Goal: Task Accomplishment & Management: Use online tool/utility

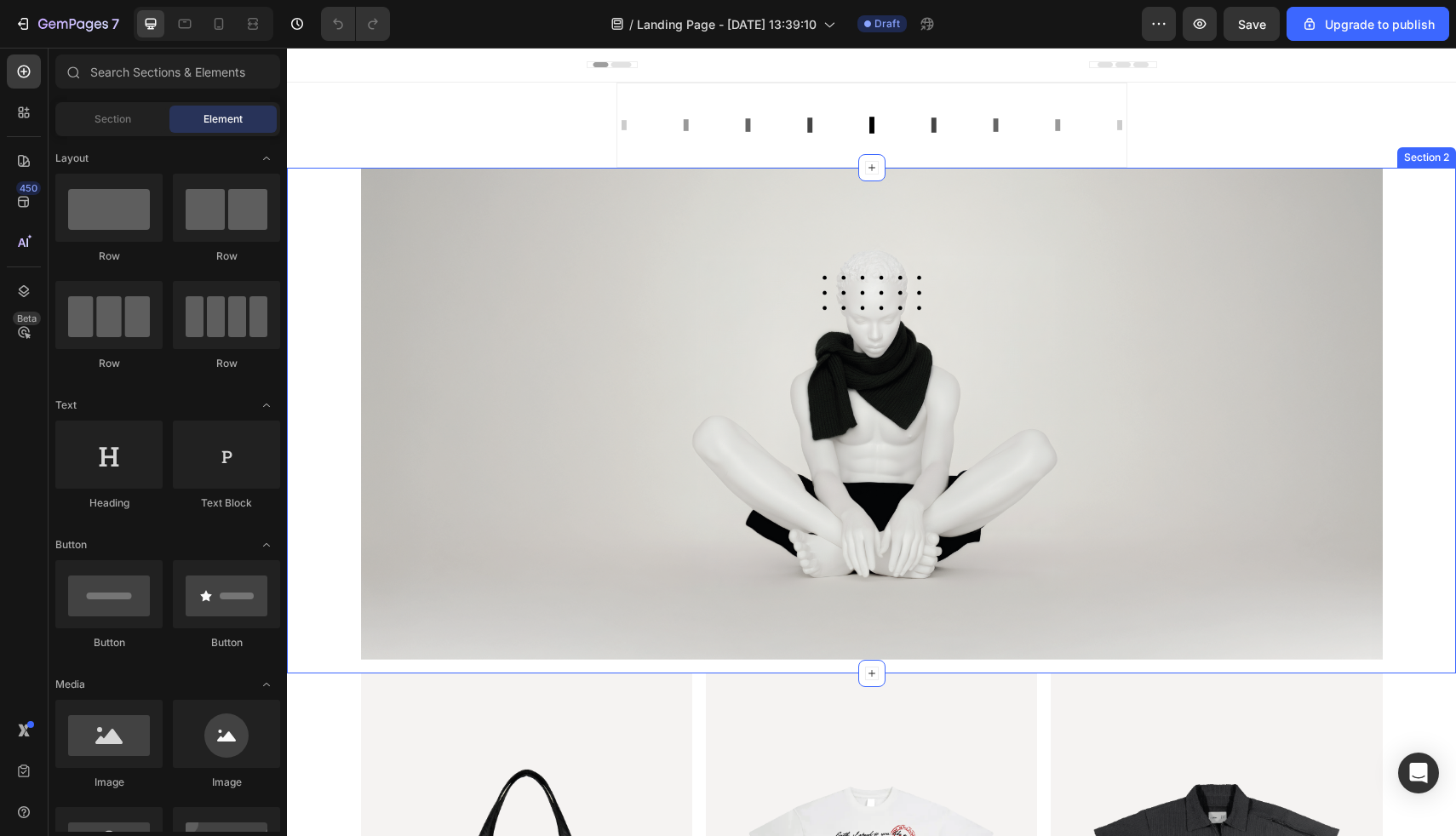
click at [330, 269] on div "Image Row" at bounding box center [872, 421] width 1170 height 506
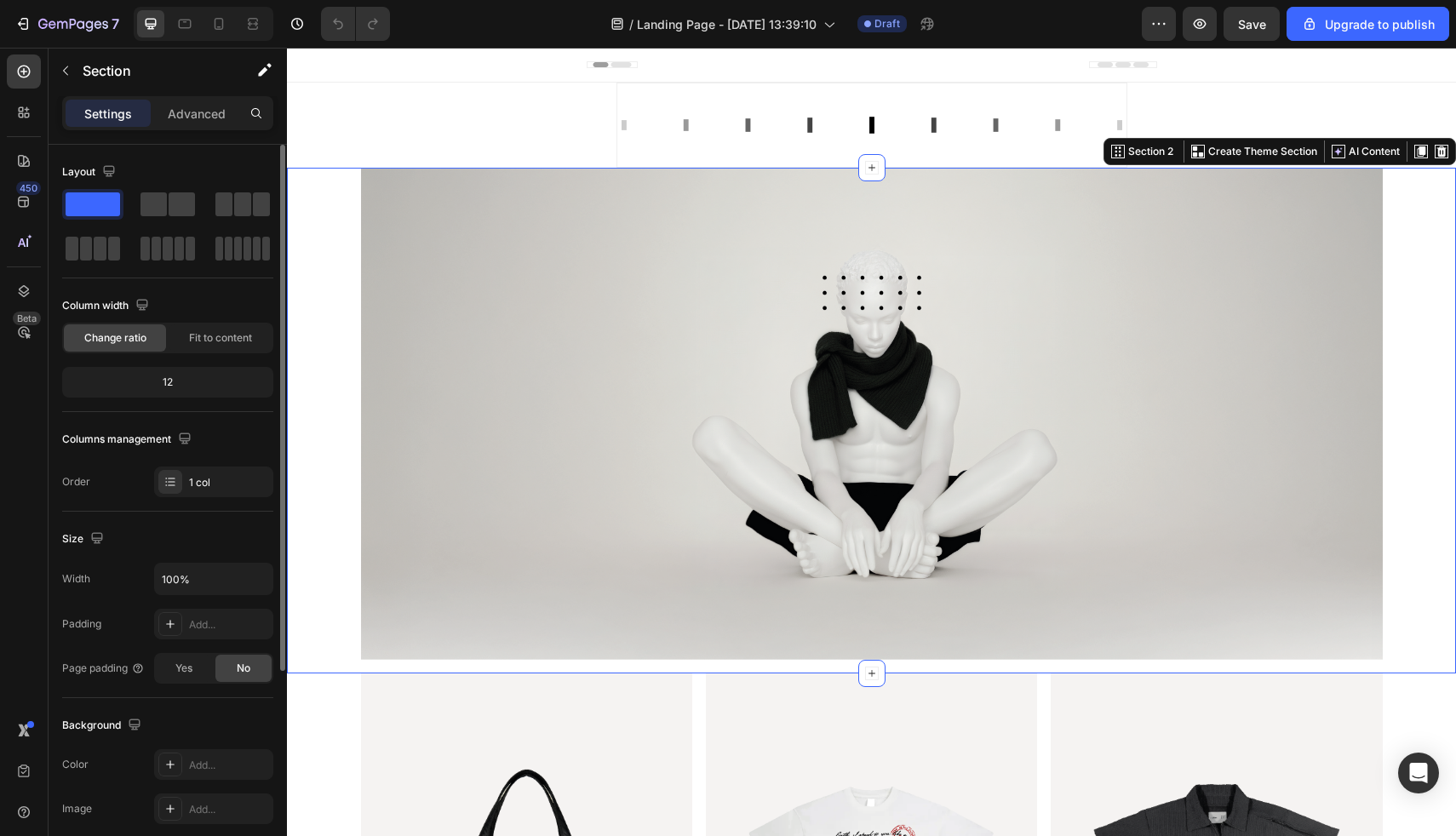
click at [185, 388] on div "12" at bounding box center [167, 383] width 204 height 24
click at [215, 340] on span "Fit to content" at bounding box center [221, 337] width 63 height 15
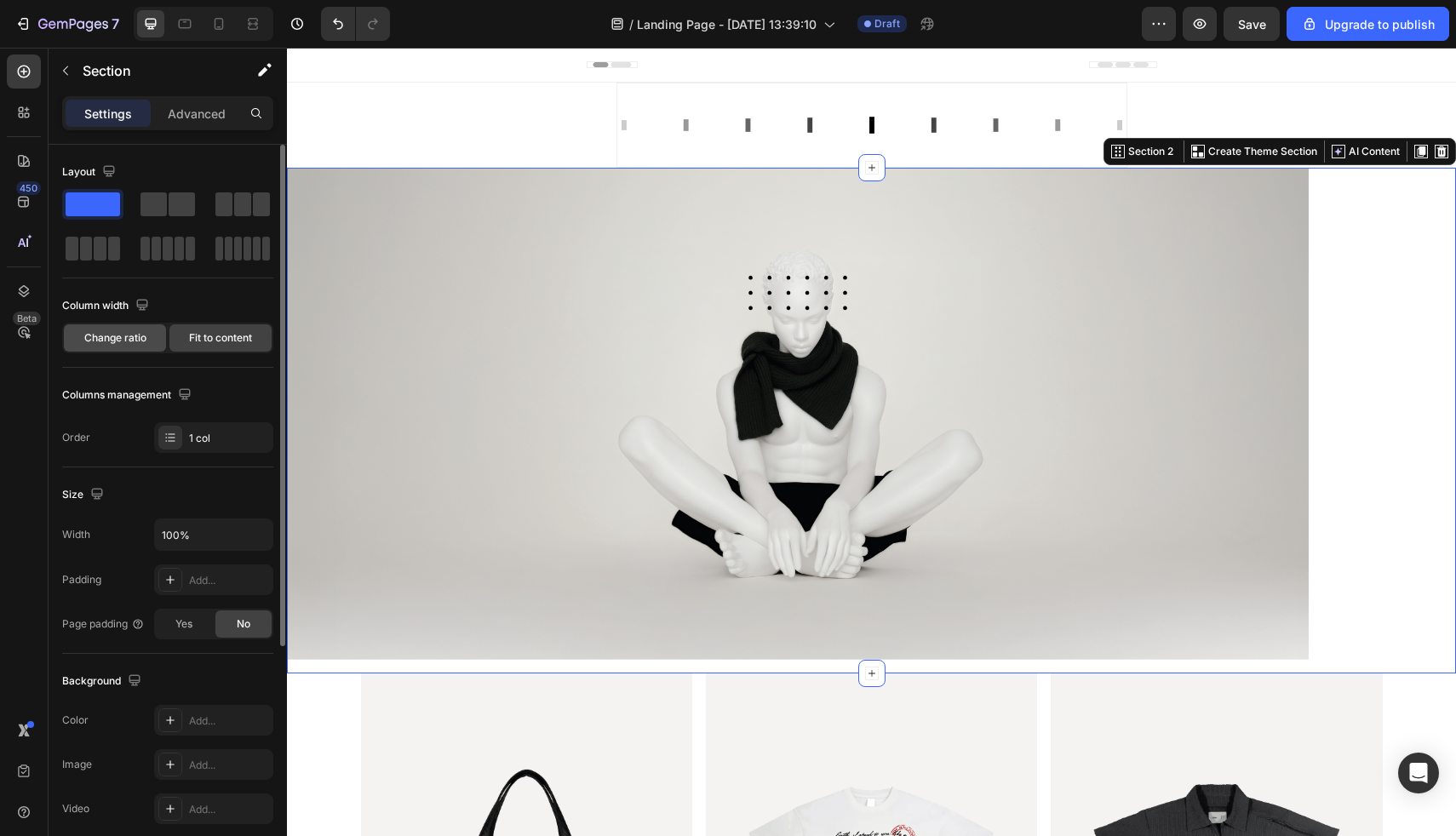
click at [124, 335] on span "Change ratio" at bounding box center [115, 337] width 63 height 15
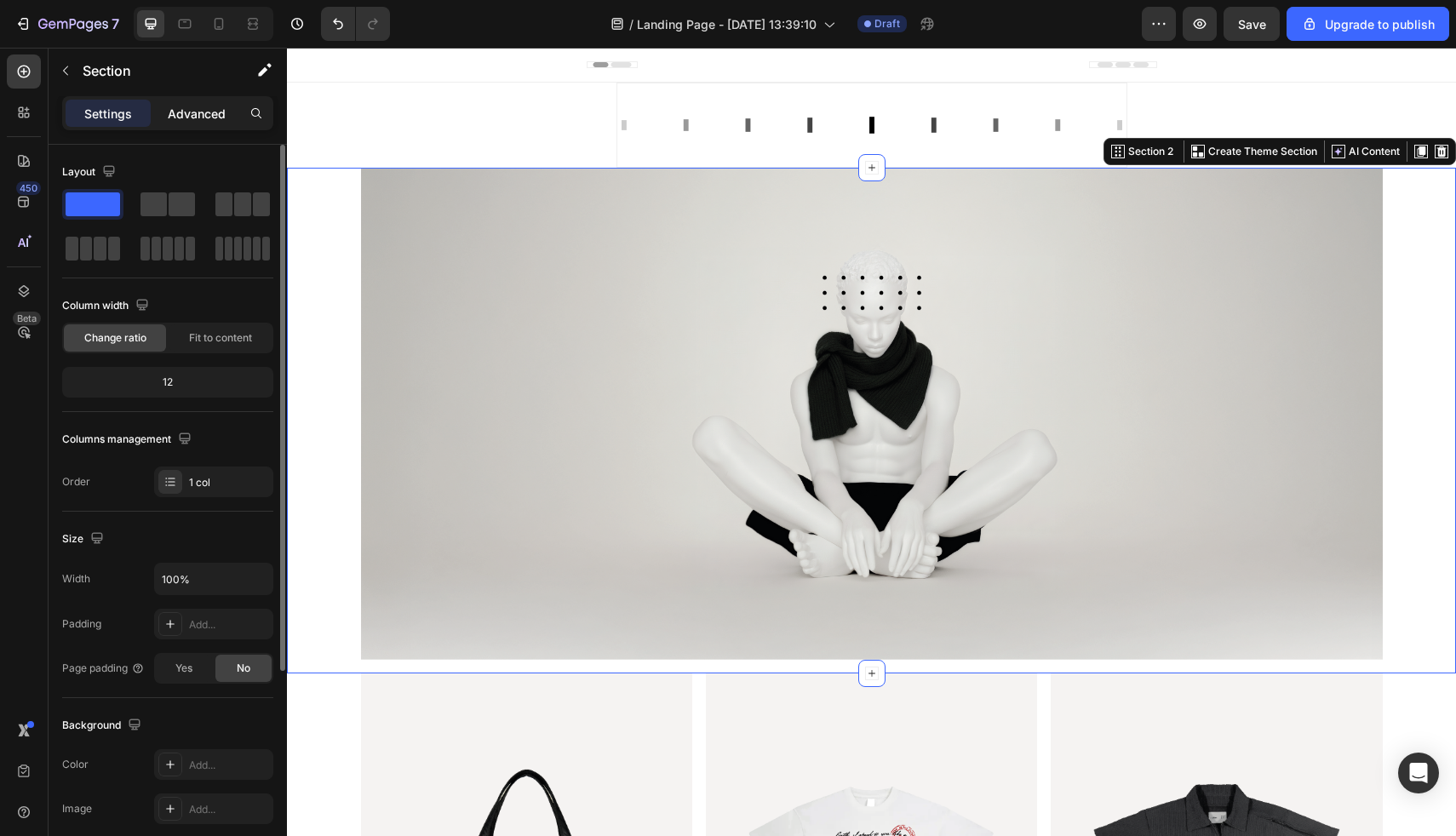
click at [185, 112] on p "Advanced" at bounding box center [197, 114] width 58 height 18
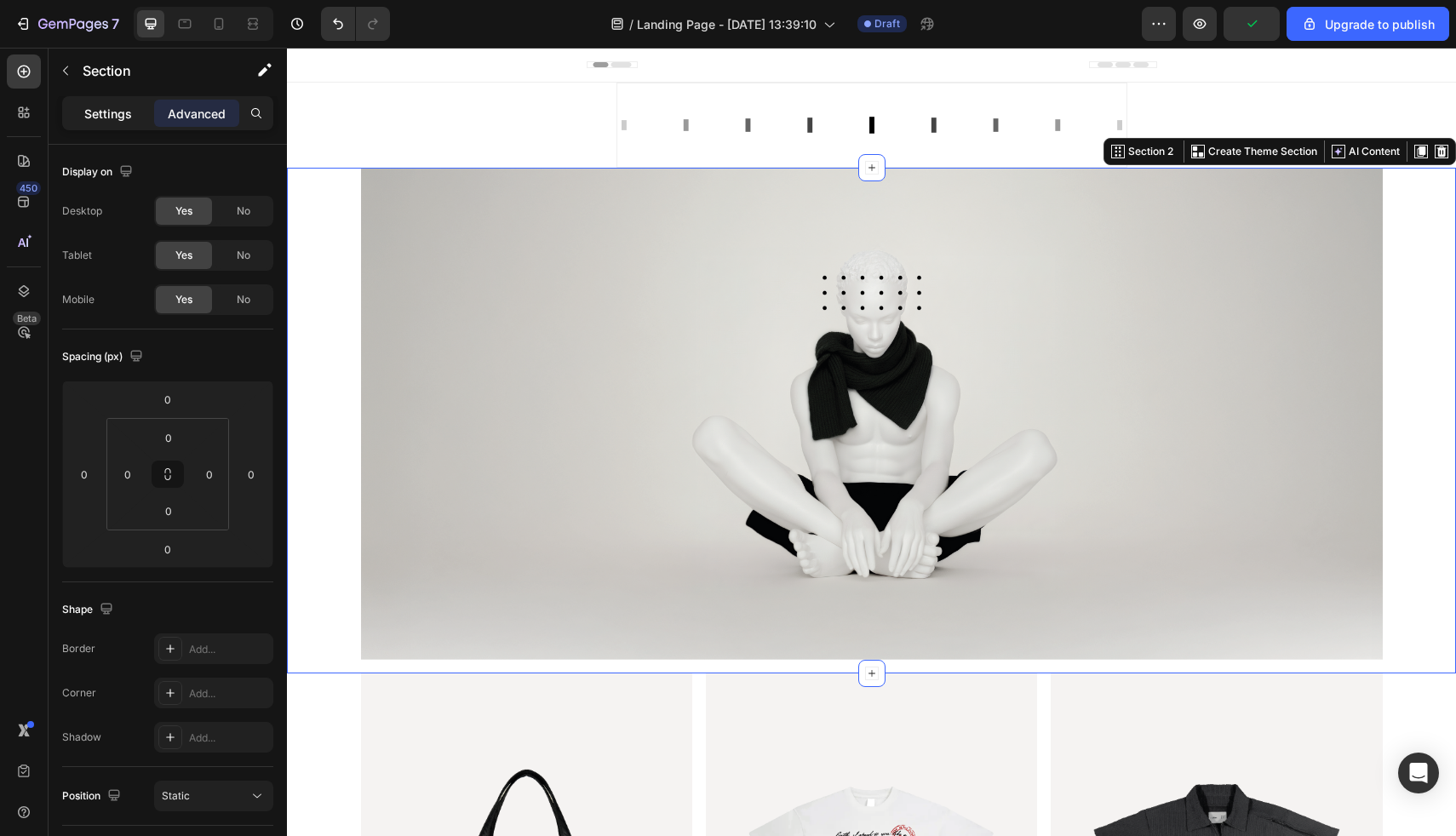
click at [123, 113] on p "Settings" at bounding box center [108, 114] width 48 height 18
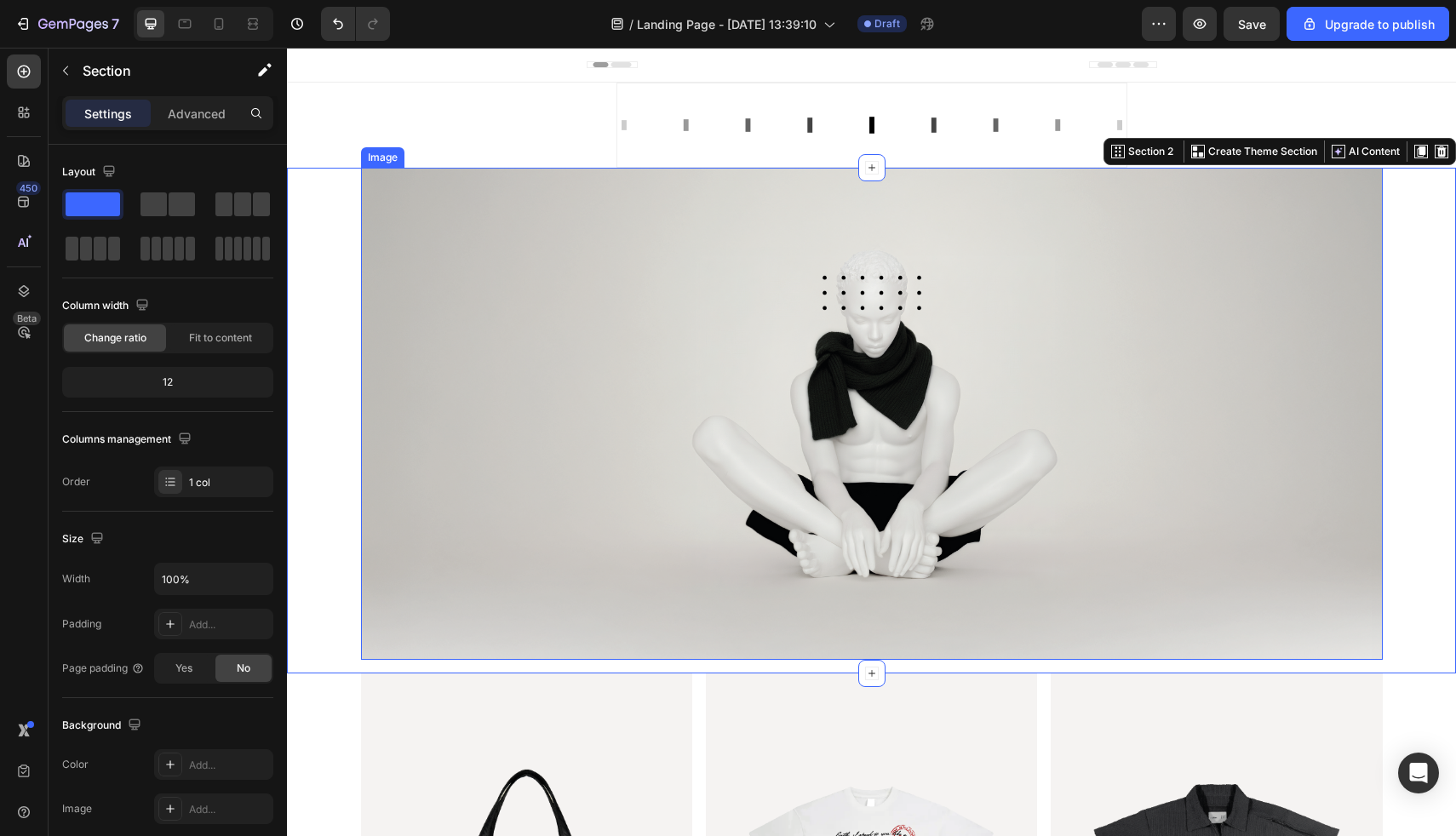
click at [420, 291] on img at bounding box center [871, 413] width 1022 height 492
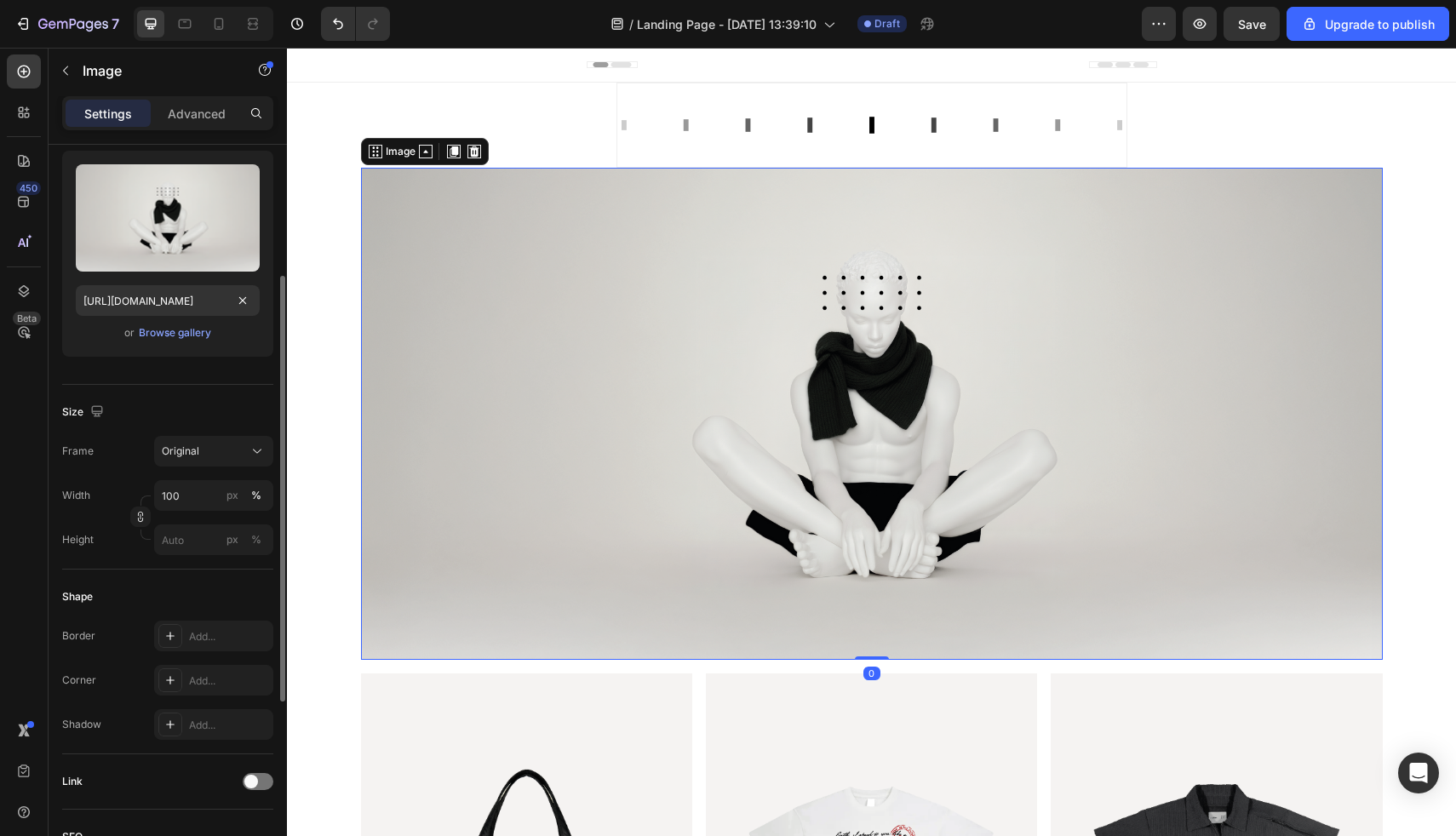
scroll to position [199, 0]
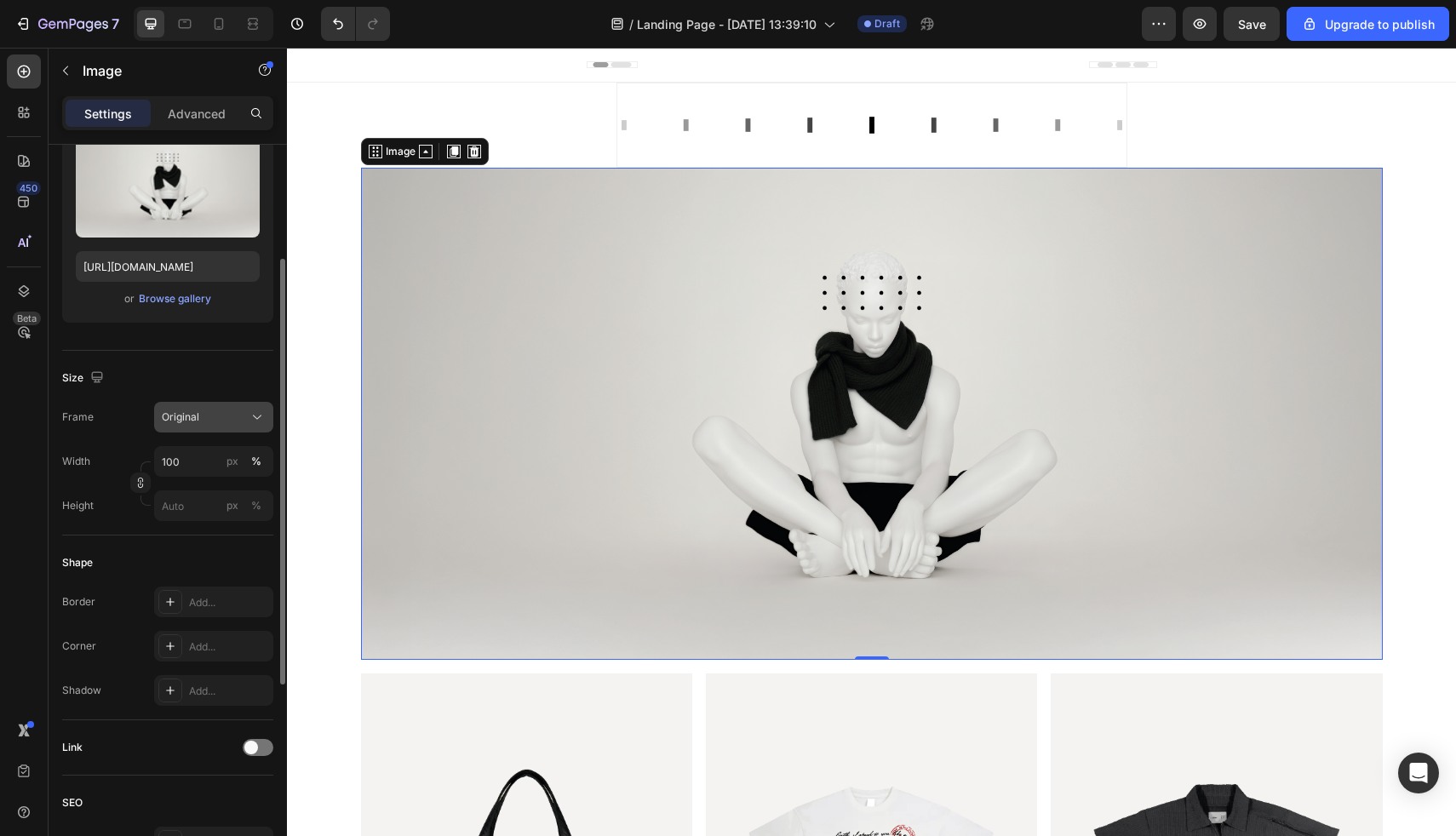
click at [256, 421] on icon at bounding box center [257, 417] width 17 height 17
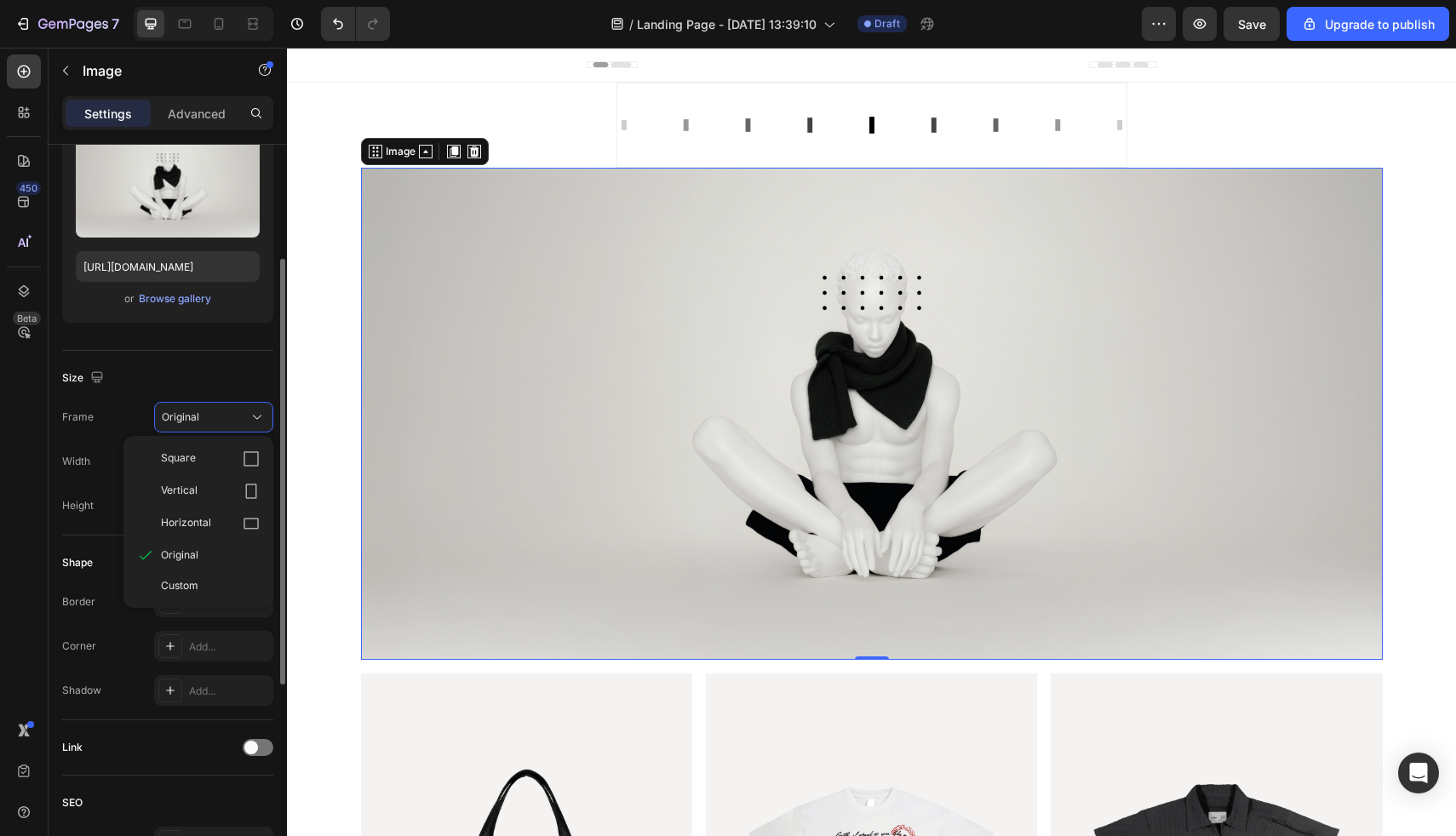
click at [212, 382] on div "Size" at bounding box center [168, 378] width 211 height 27
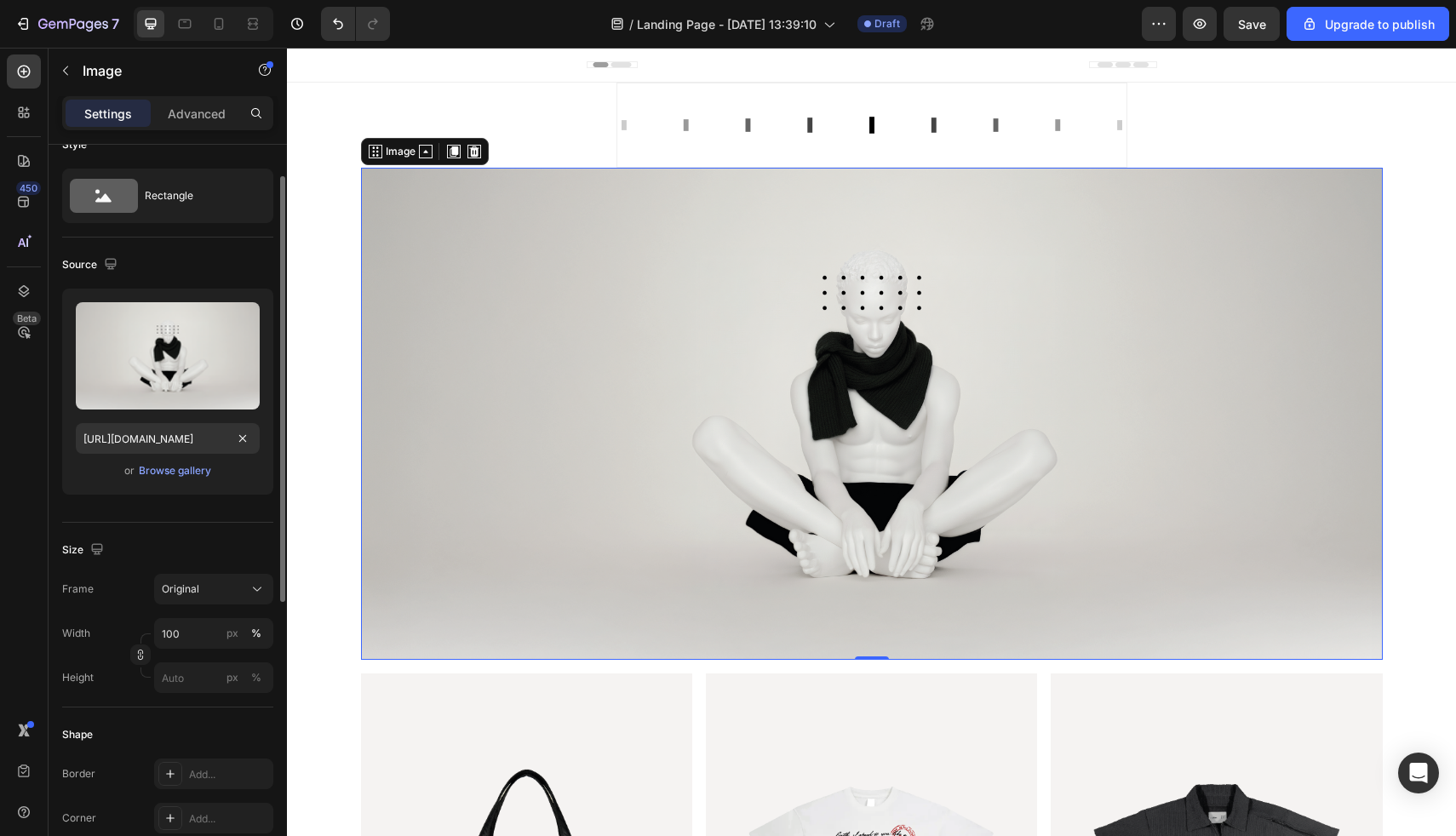
scroll to position [0, 0]
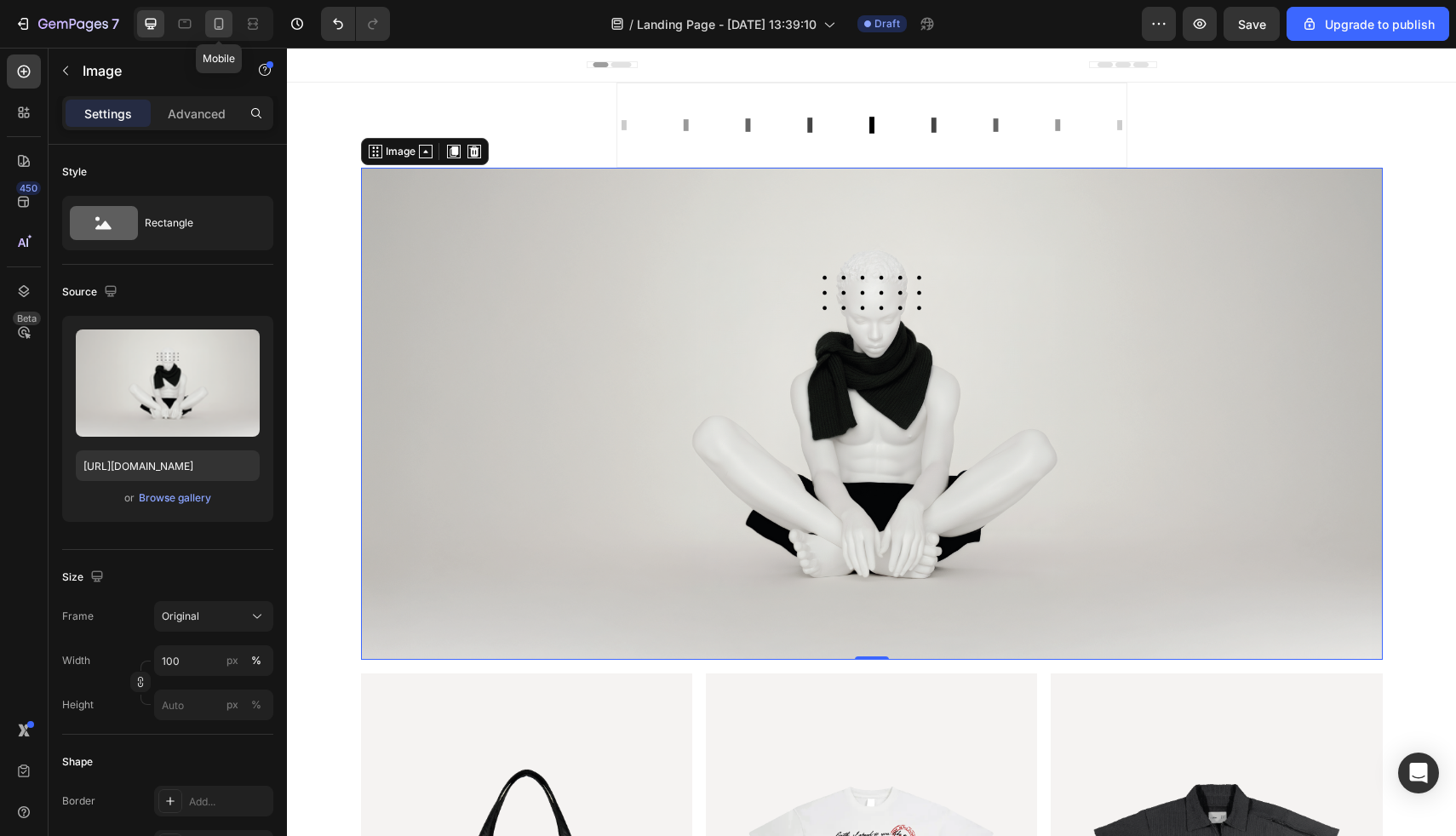
click at [211, 21] on icon at bounding box center [218, 24] width 17 height 17
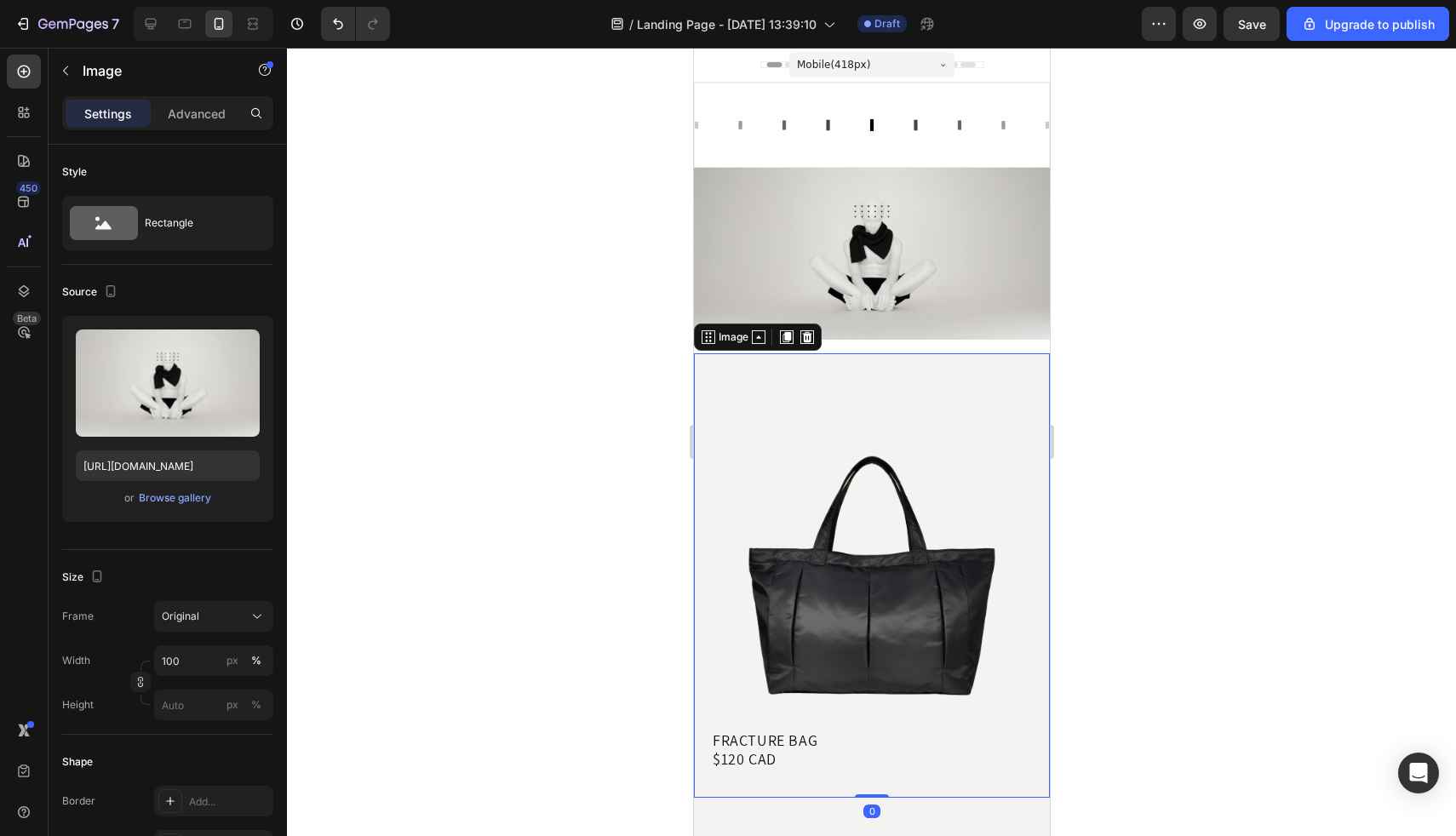
click at [811, 484] on img at bounding box center [871, 576] width 356 height 445
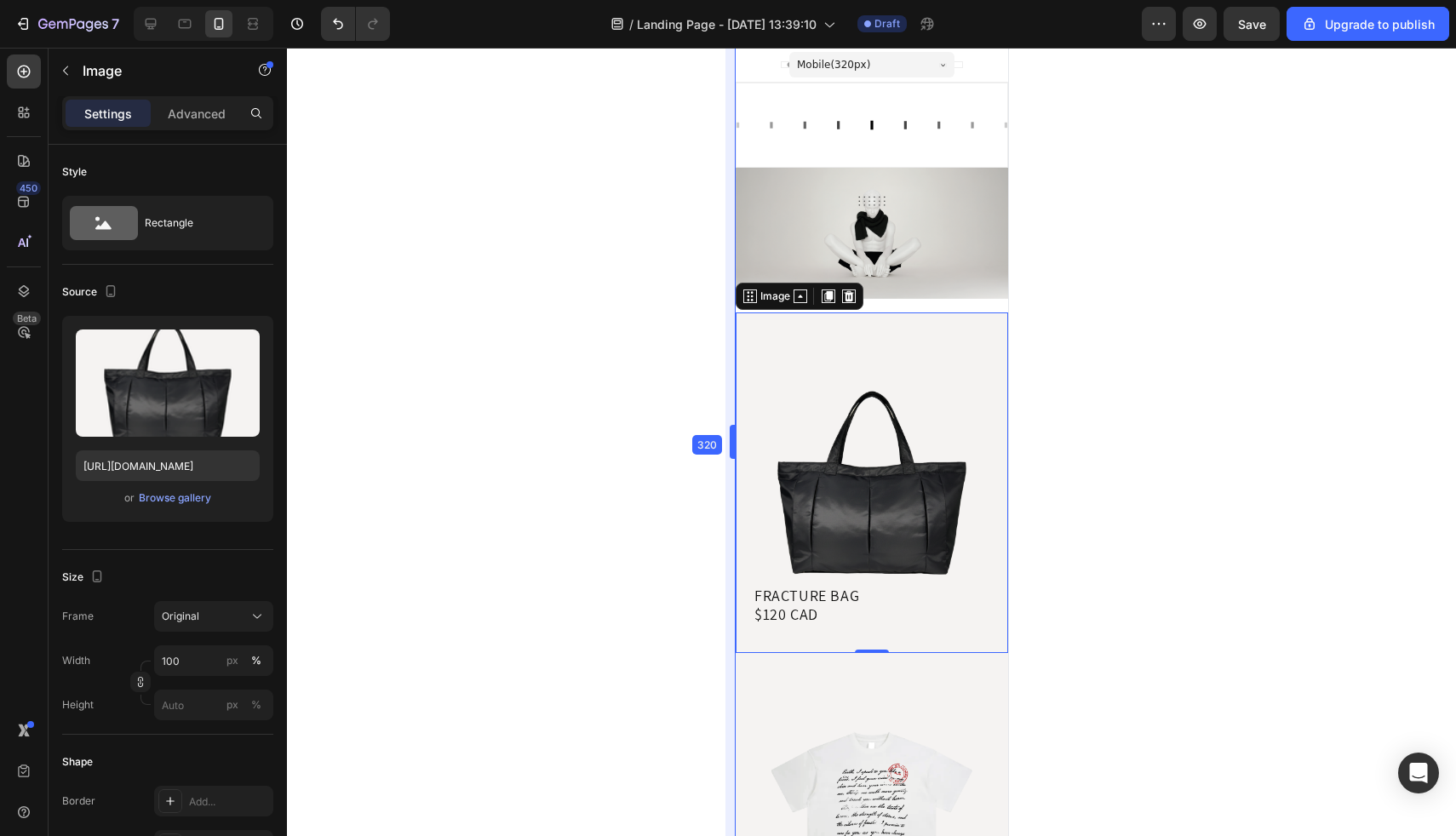
drag, startPoint x: 693, startPoint y: 510, endPoint x: 906, endPoint y: 540, distance: 215.1
click at [612, 197] on div at bounding box center [872, 442] width 1170 height 789
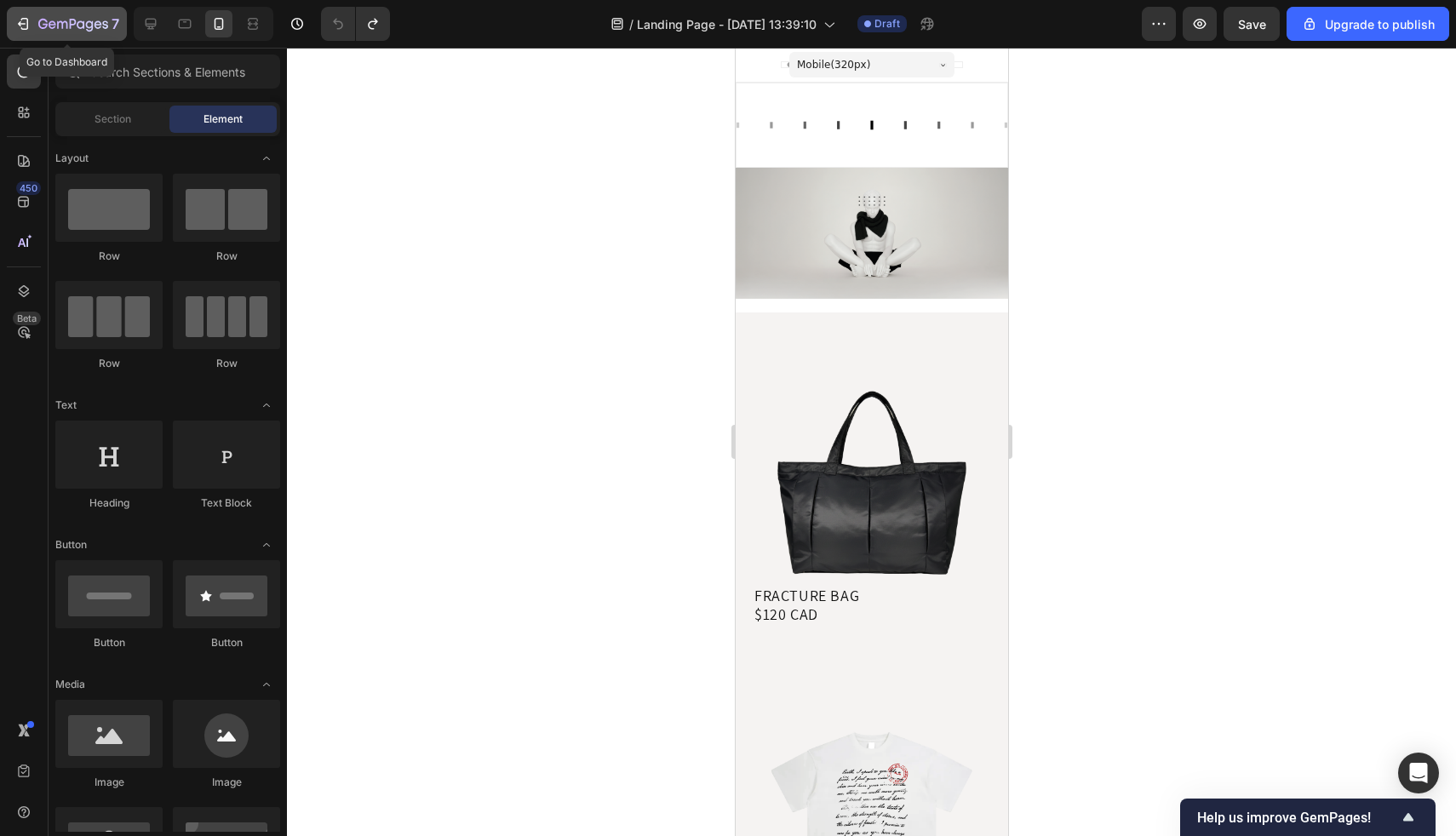
click at [59, 21] on icon "button" at bounding box center [73, 25] width 70 height 15
click at [148, 21] on icon at bounding box center [150, 24] width 17 height 17
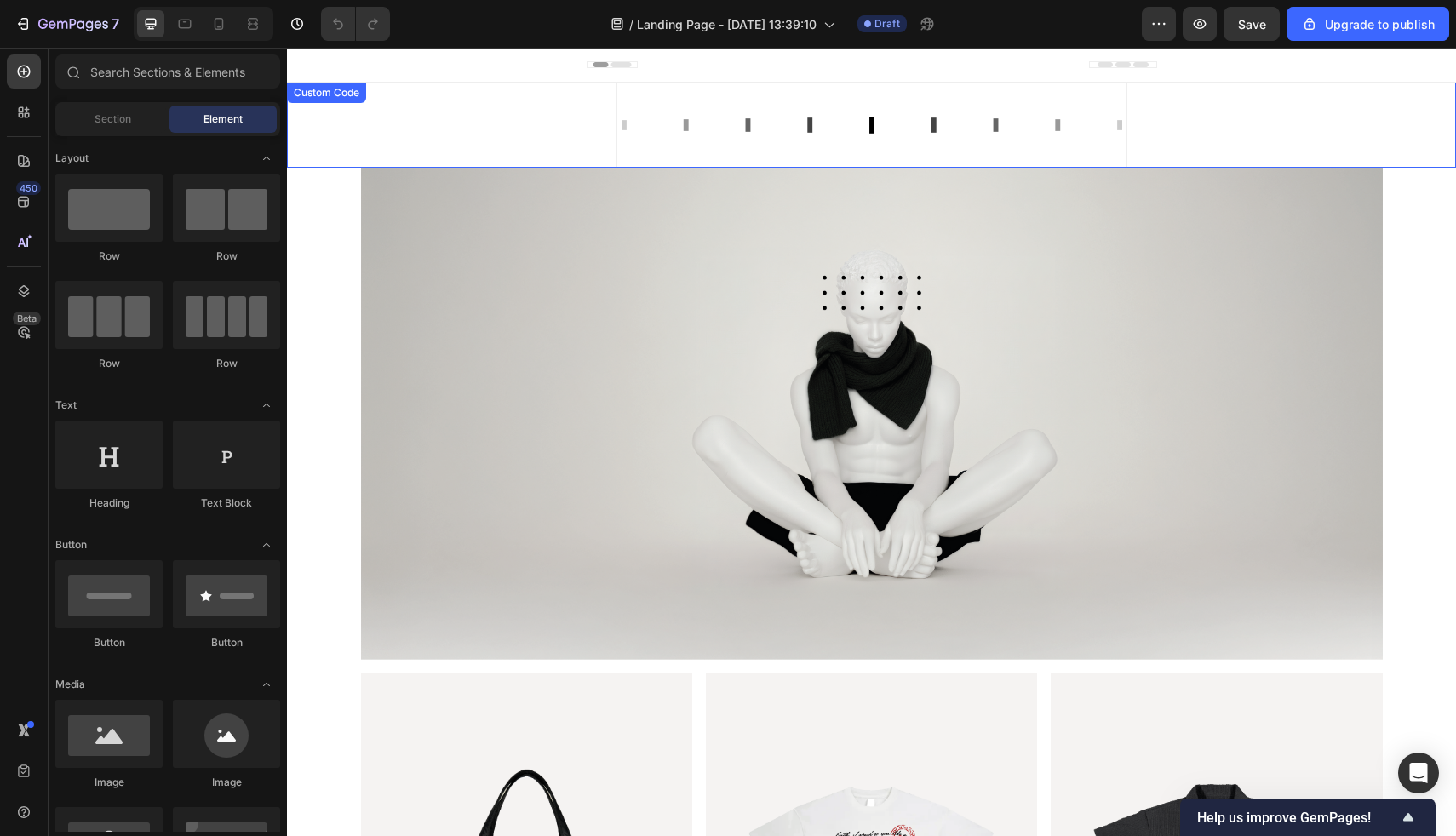
click at [635, 129] on icon at bounding box center [872, 125] width 511 height 85
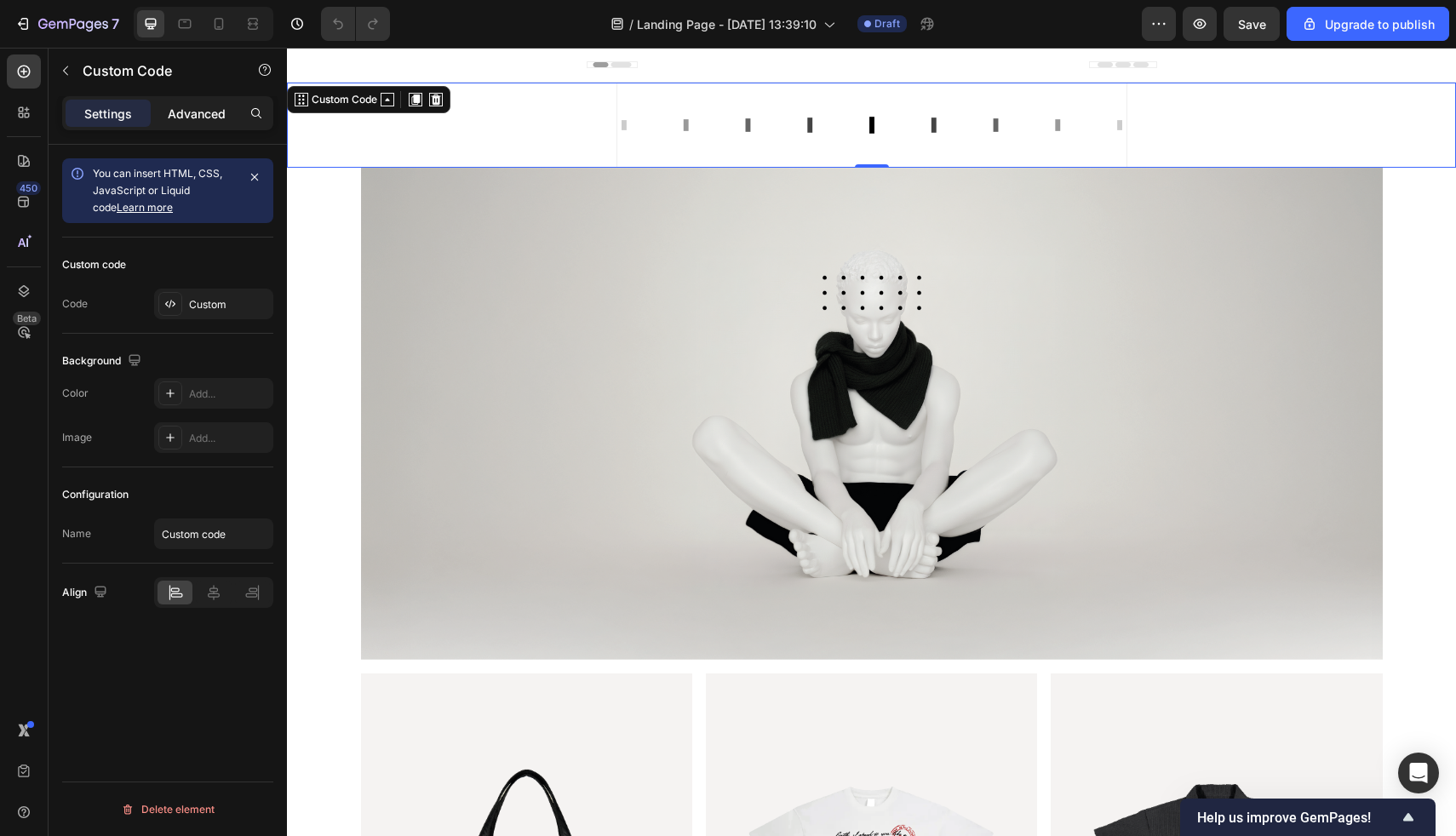
click at [191, 108] on p "Advanced" at bounding box center [197, 114] width 58 height 18
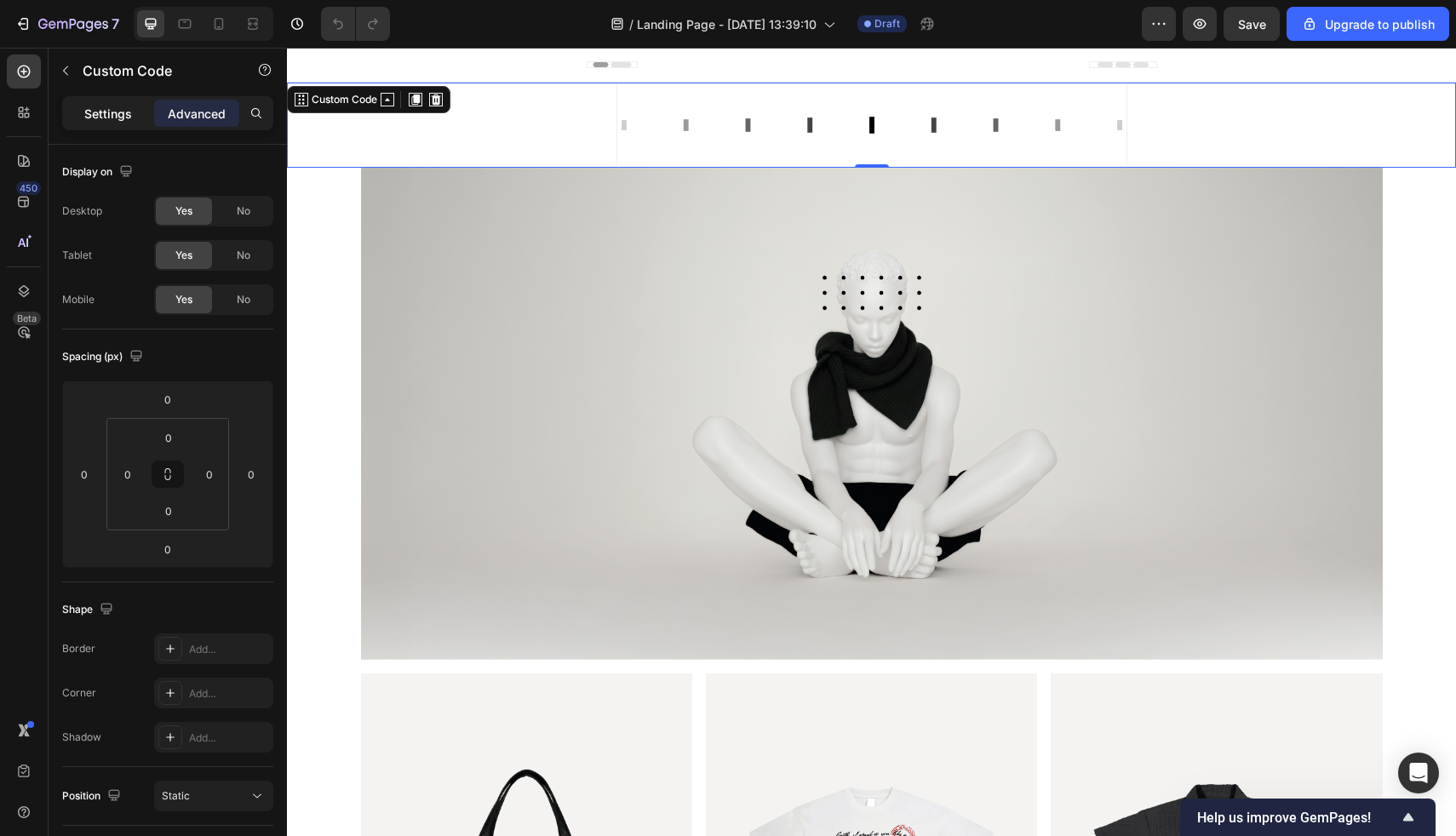
click at [120, 109] on p "Settings" at bounding box center [108, 114] width 48 height 18
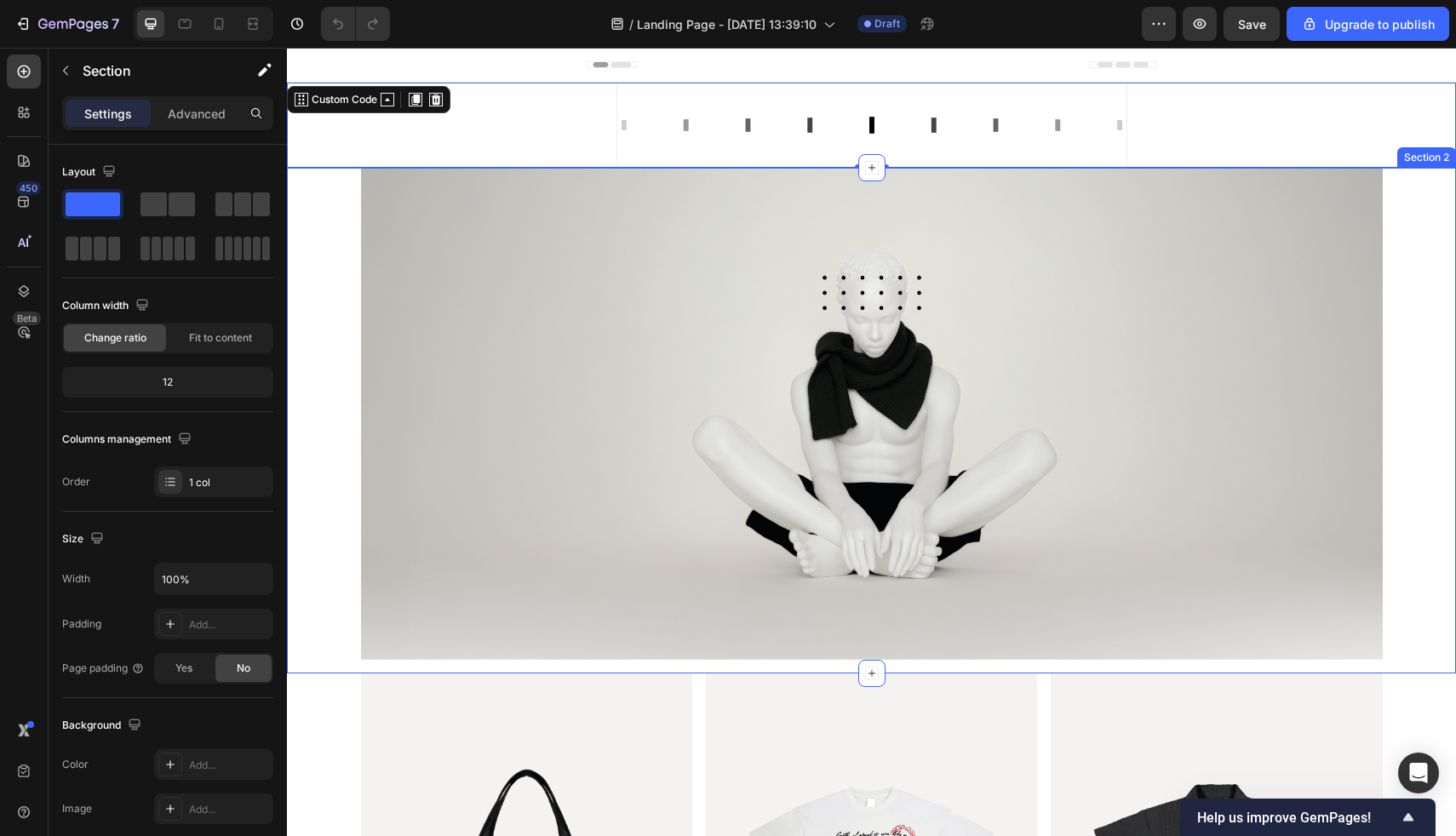
click at [339, 430] on div "Image Row" at bounding box center [872, 421] width 1170 height 506
click at [490, 102] on div at bounding box center [872, 125] width 1170 height 85
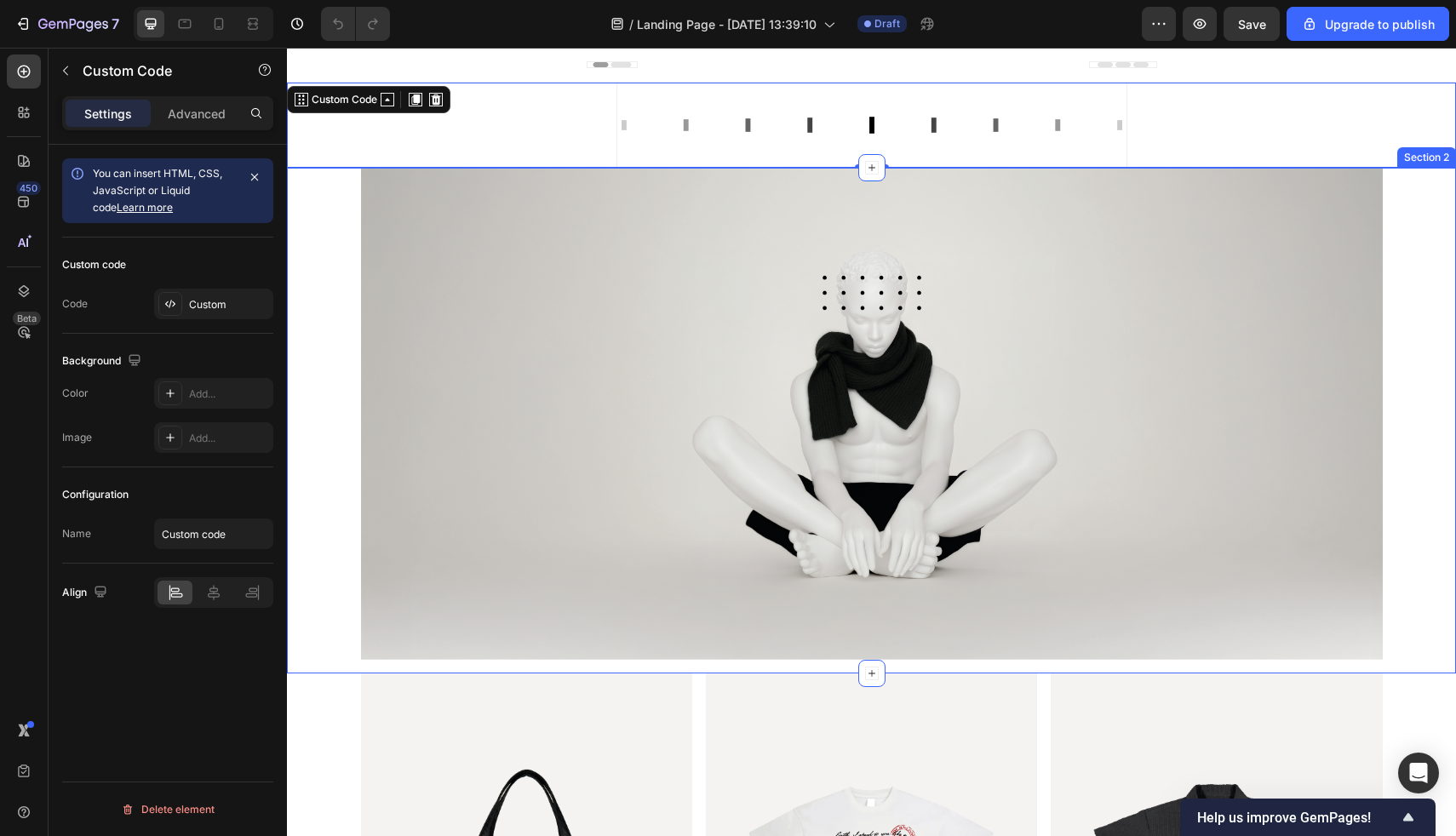
click at [1437, 238] on div "Image Row" at bounding box center [872, 421] width 1170 height 506
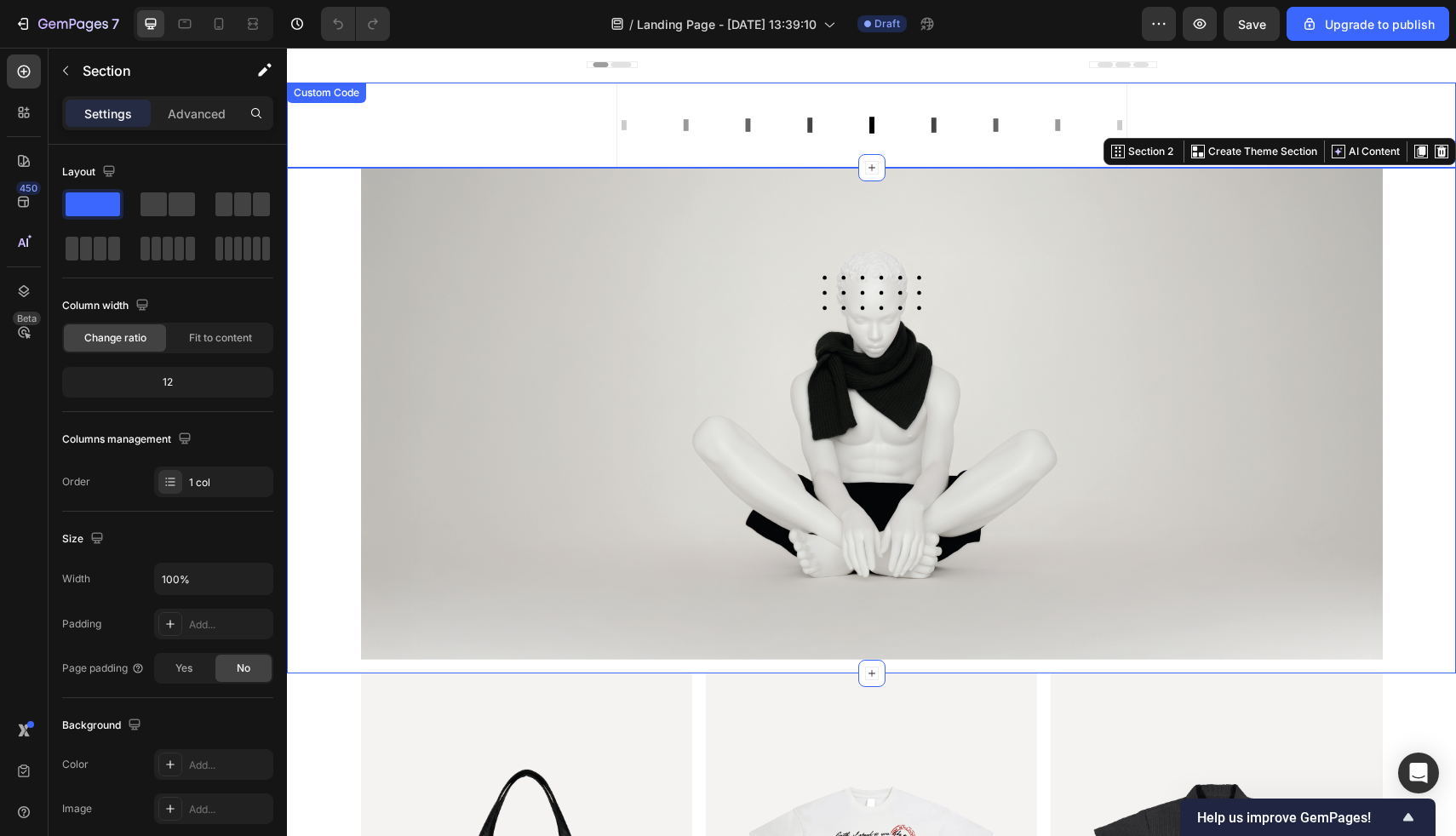
click at [1271, 92] on div at bounding box center [872, 125] width 1170 height 85
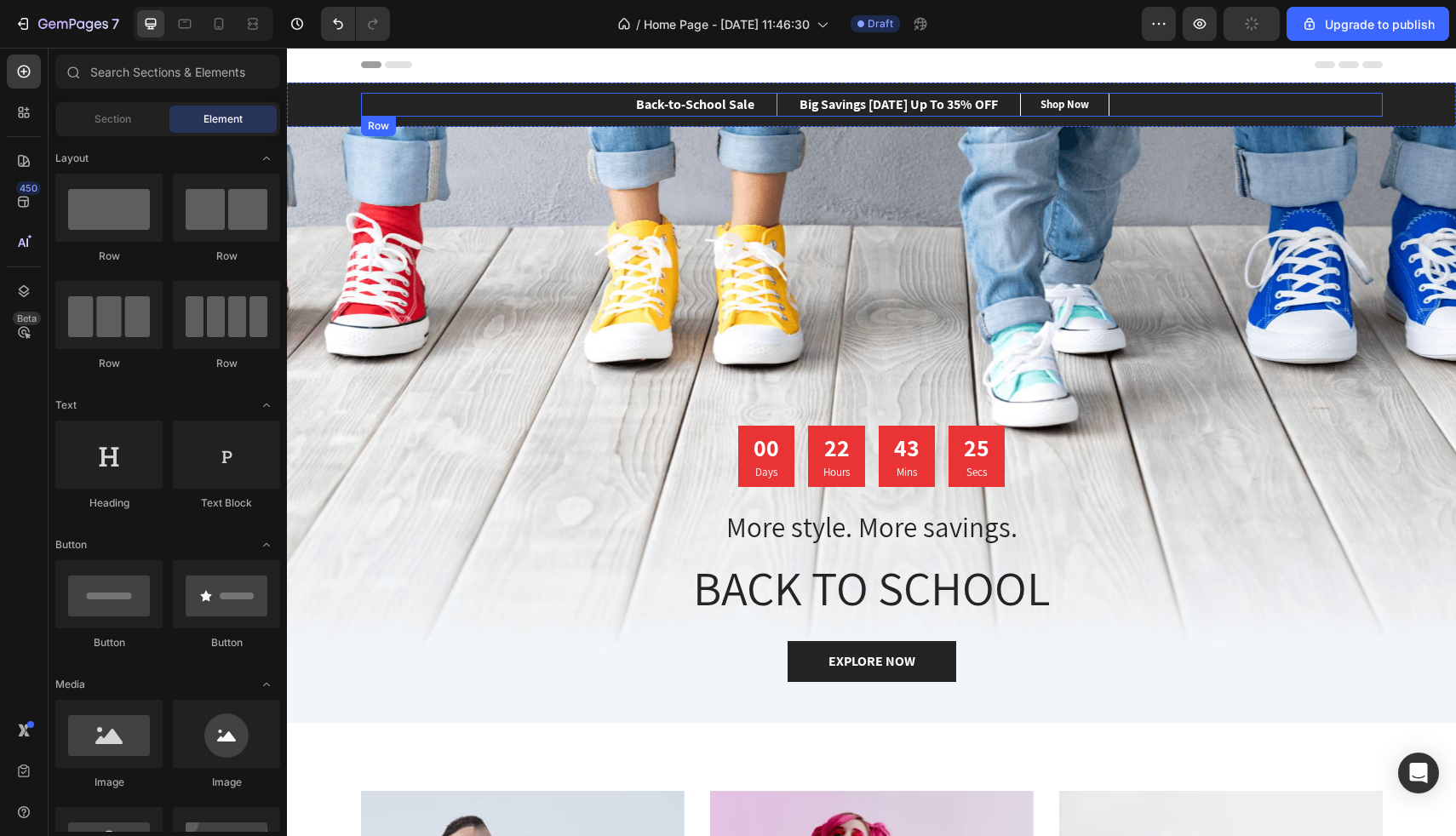
click at [535, 102] on div "Back-to-School Sale Text block Big Savings [DATE] Up To 35% OFF Text block Row …" at bounding box center [871, 104] width 1022 height 24
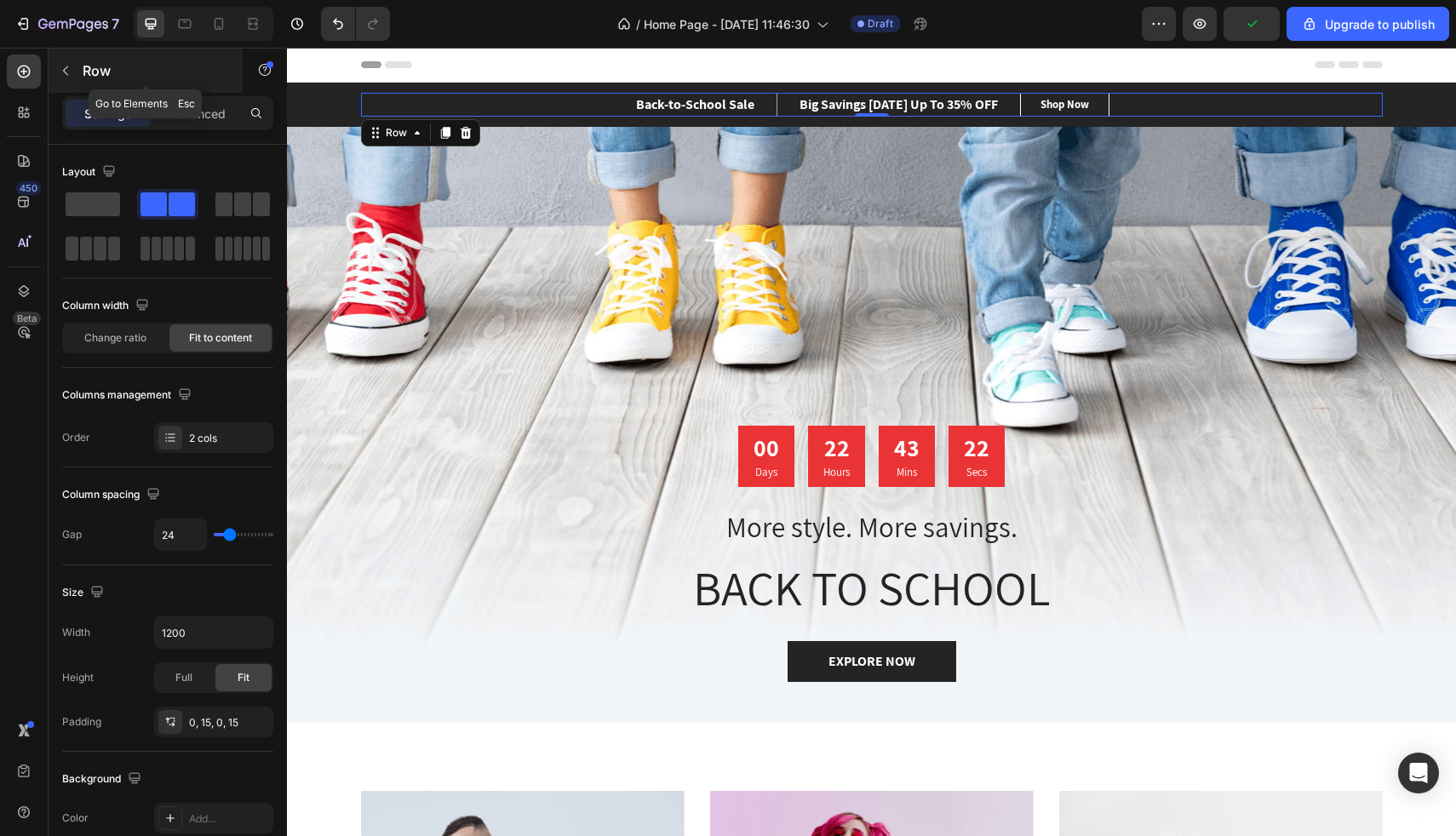
click at [63, 68] on icon "button" at bounding box center [65, 70] width 14 height 14
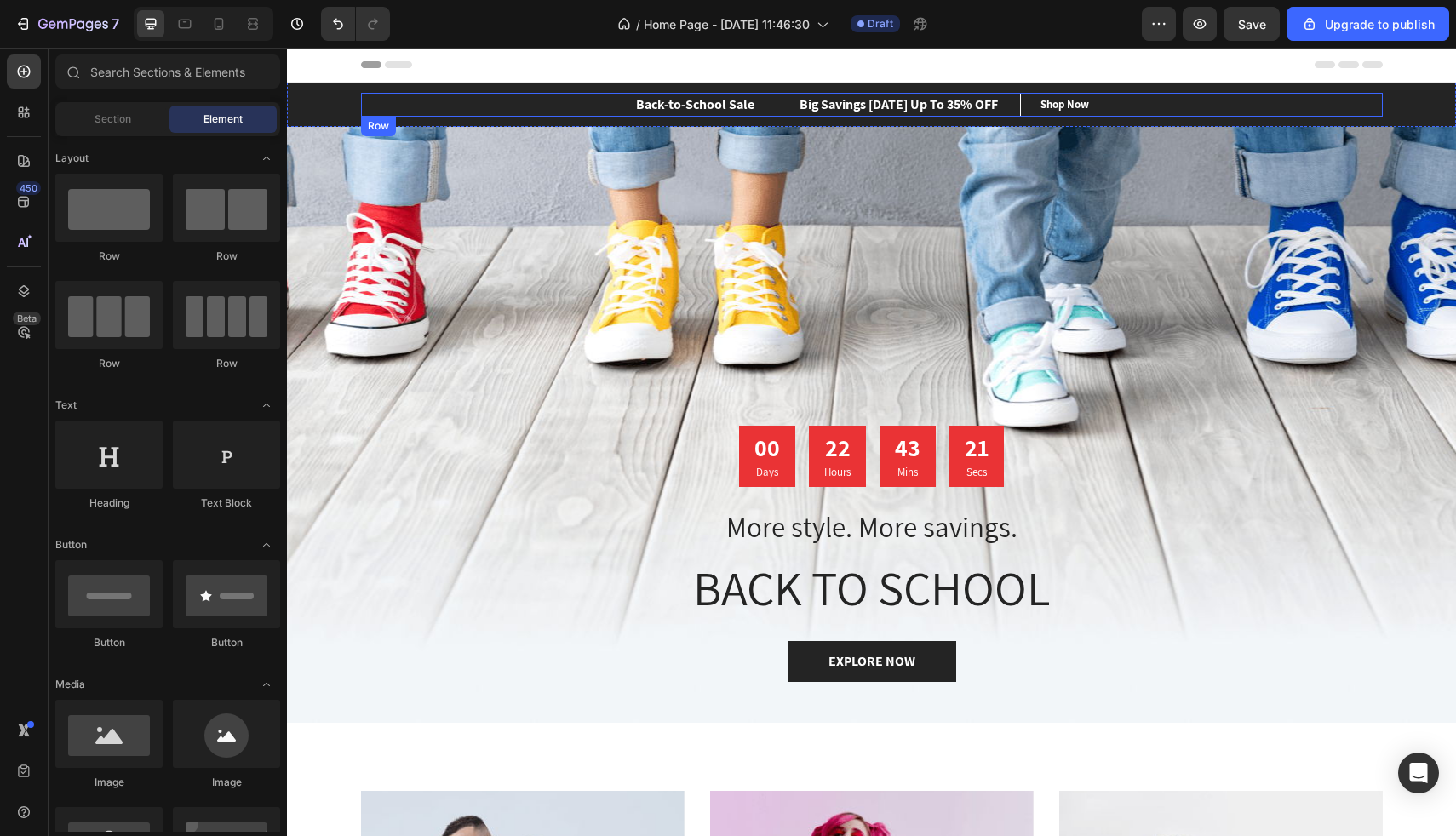
click at [432, 98] on div "Back-to-School Sale Text block Big Savings [DATE] Up To 35% OFF Text block Row …" at bounding box center [871, 104] width 1022 height 24
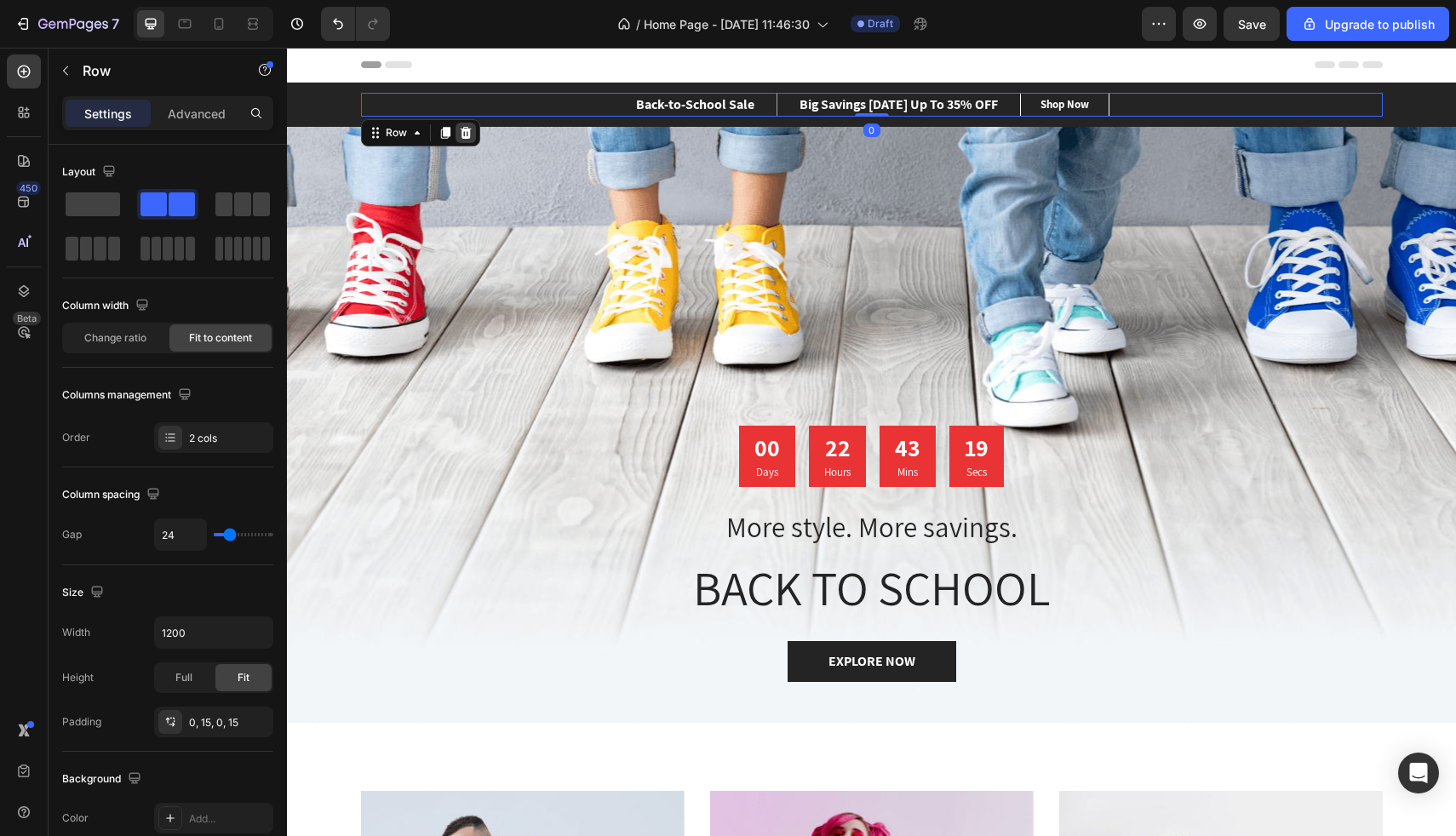
click at [459, 133] on icon at bounding box center [465, 132] width 14 height 14
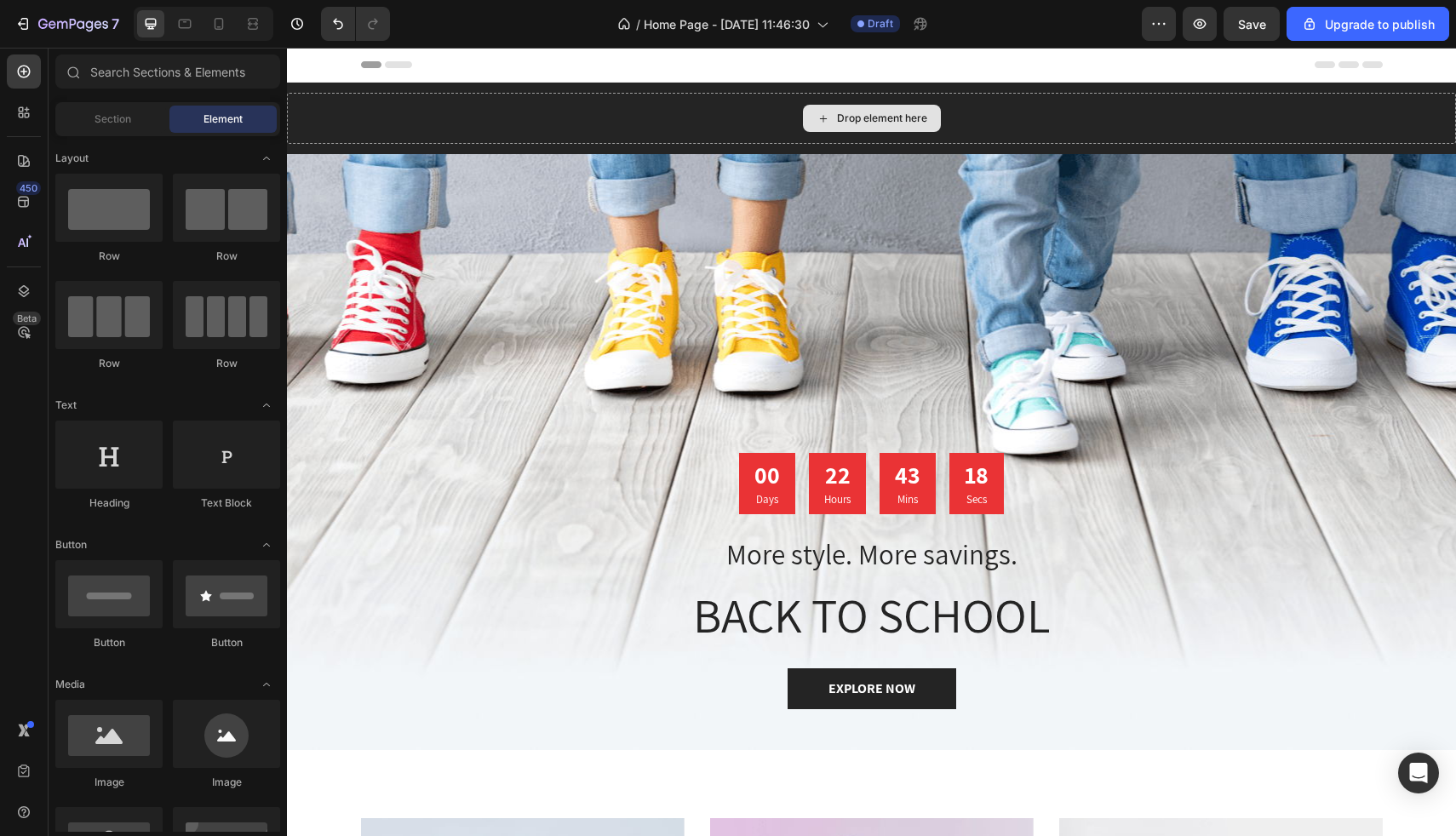
click at [458, 133] on div "Drop element here" at bounding box center [872, 118] width 1170 height 51
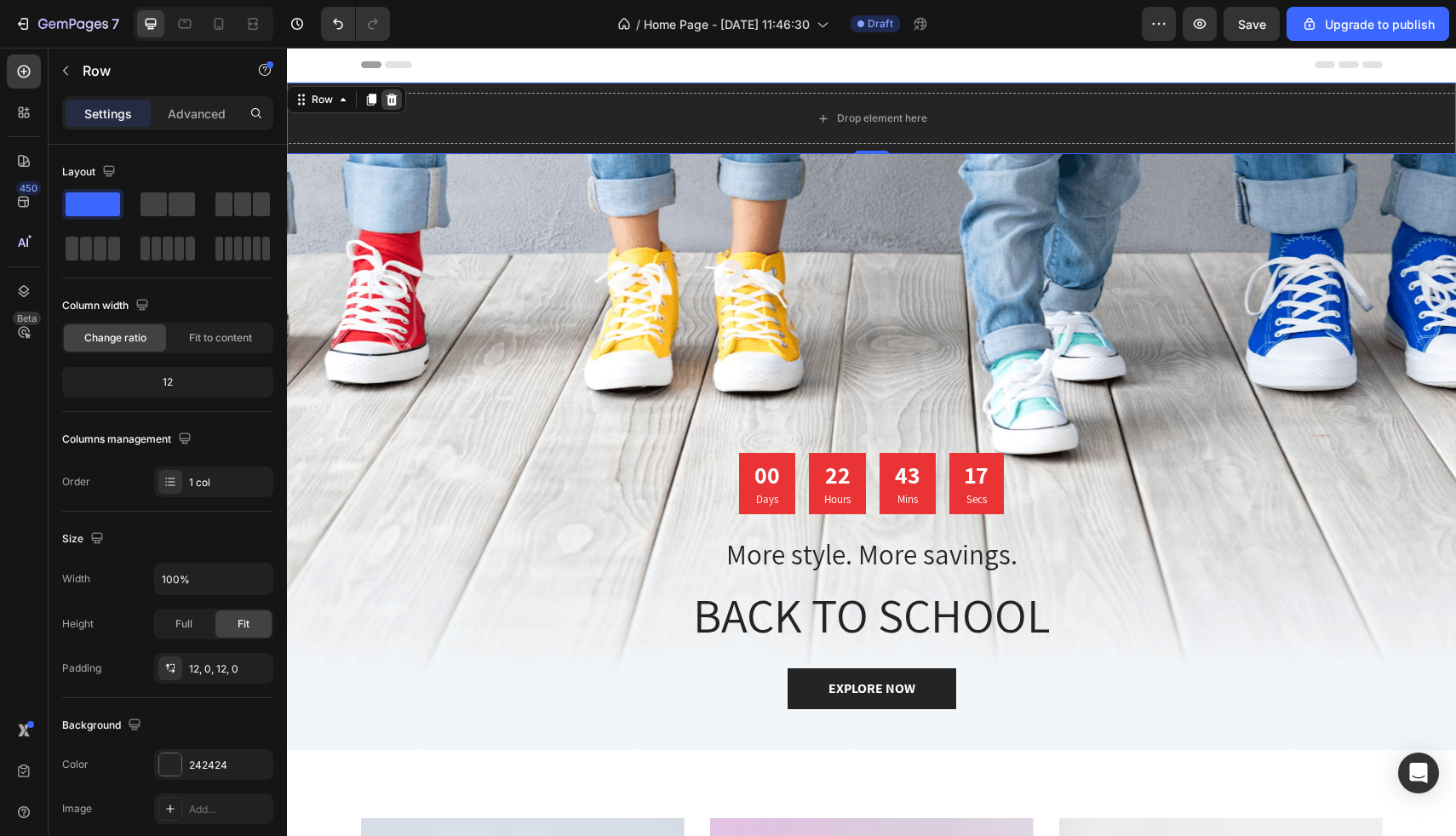
click at [391, 92] on div at bounding box center [392, 100] width 21 height 21
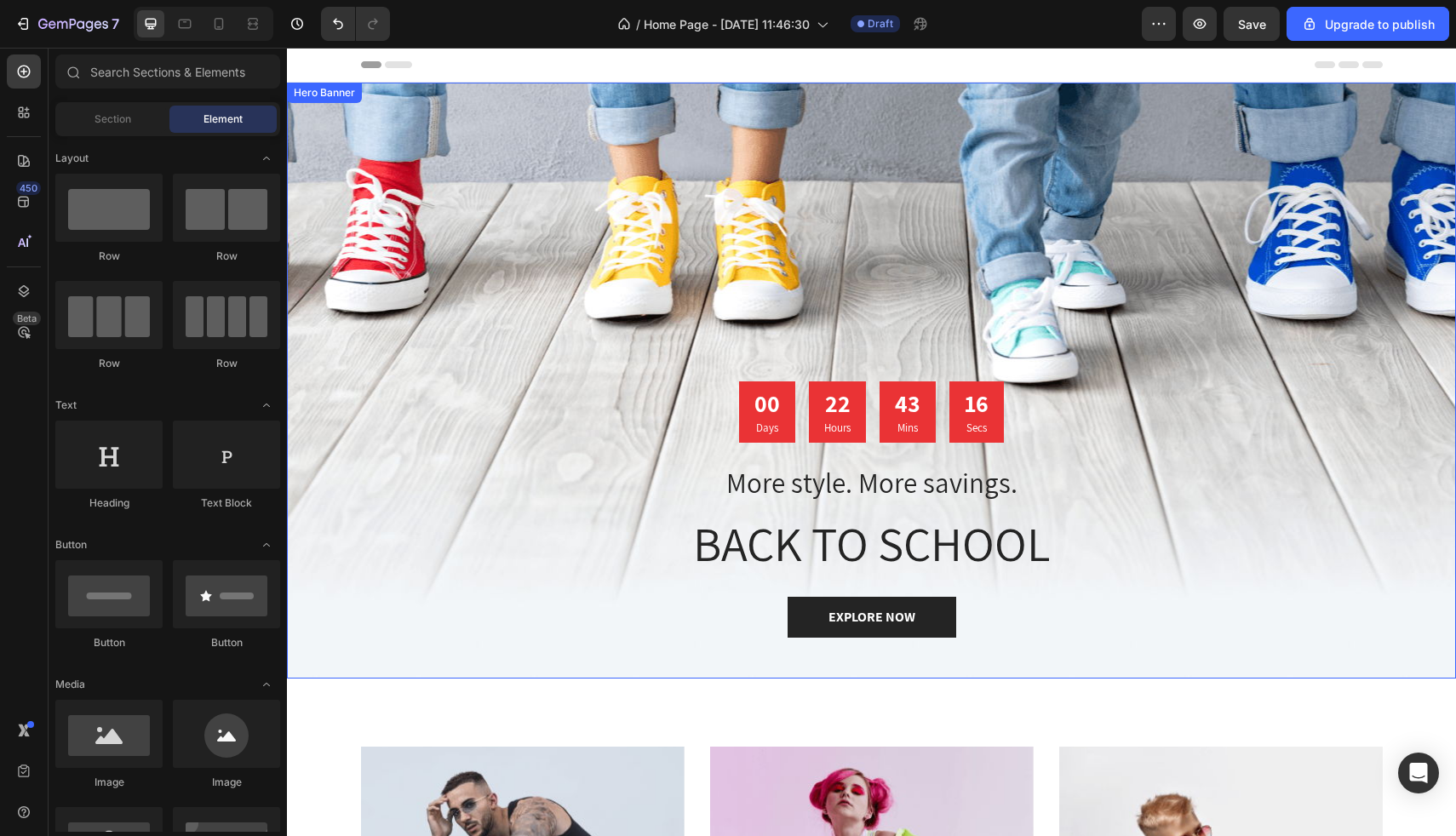
click at [653, 207] on div "Overlay" at bounding box center [872, 381] width 1170 height 597
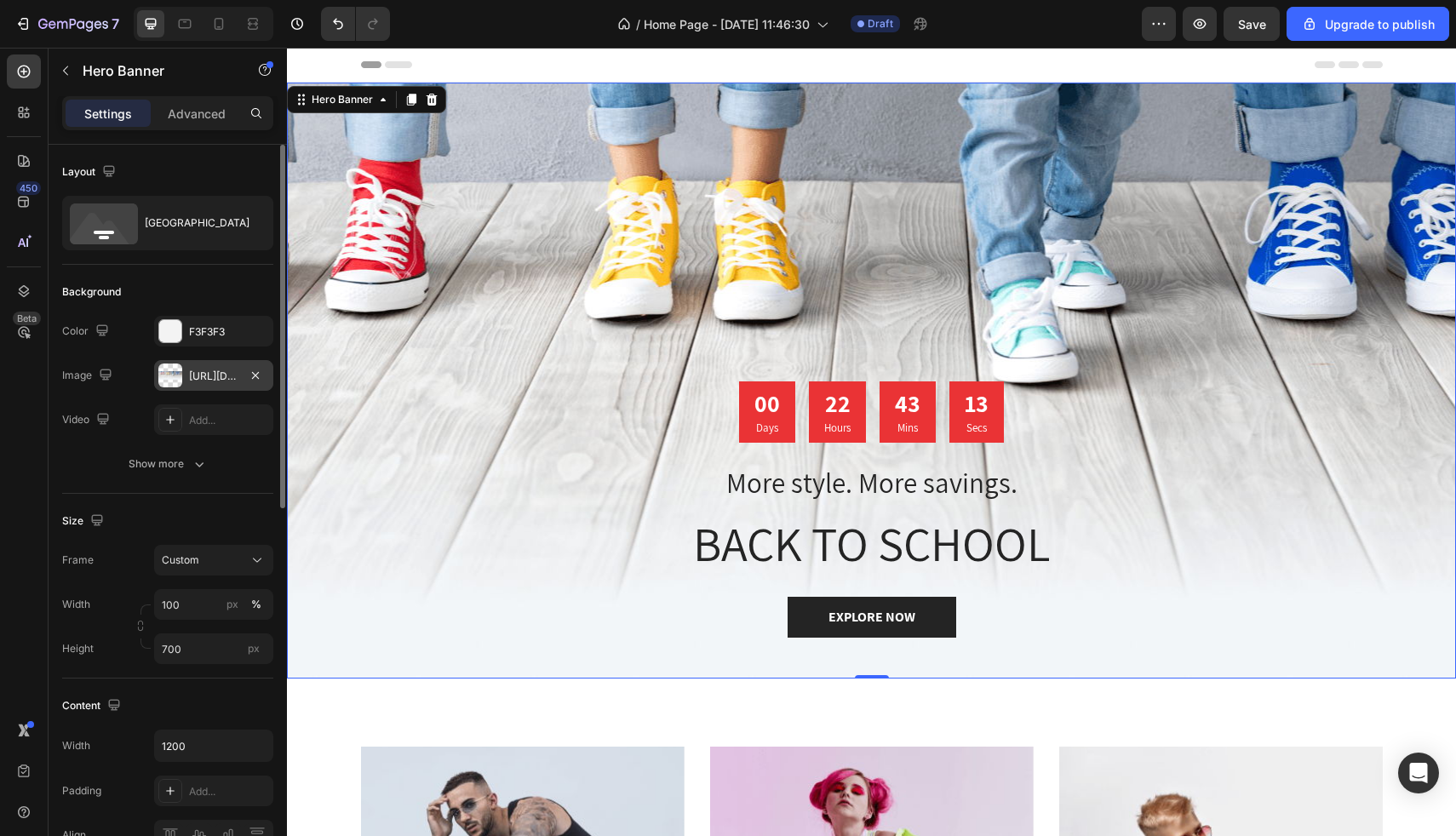
click at [169, 378] on div at bounding box center [170, 375] width 24 height 24
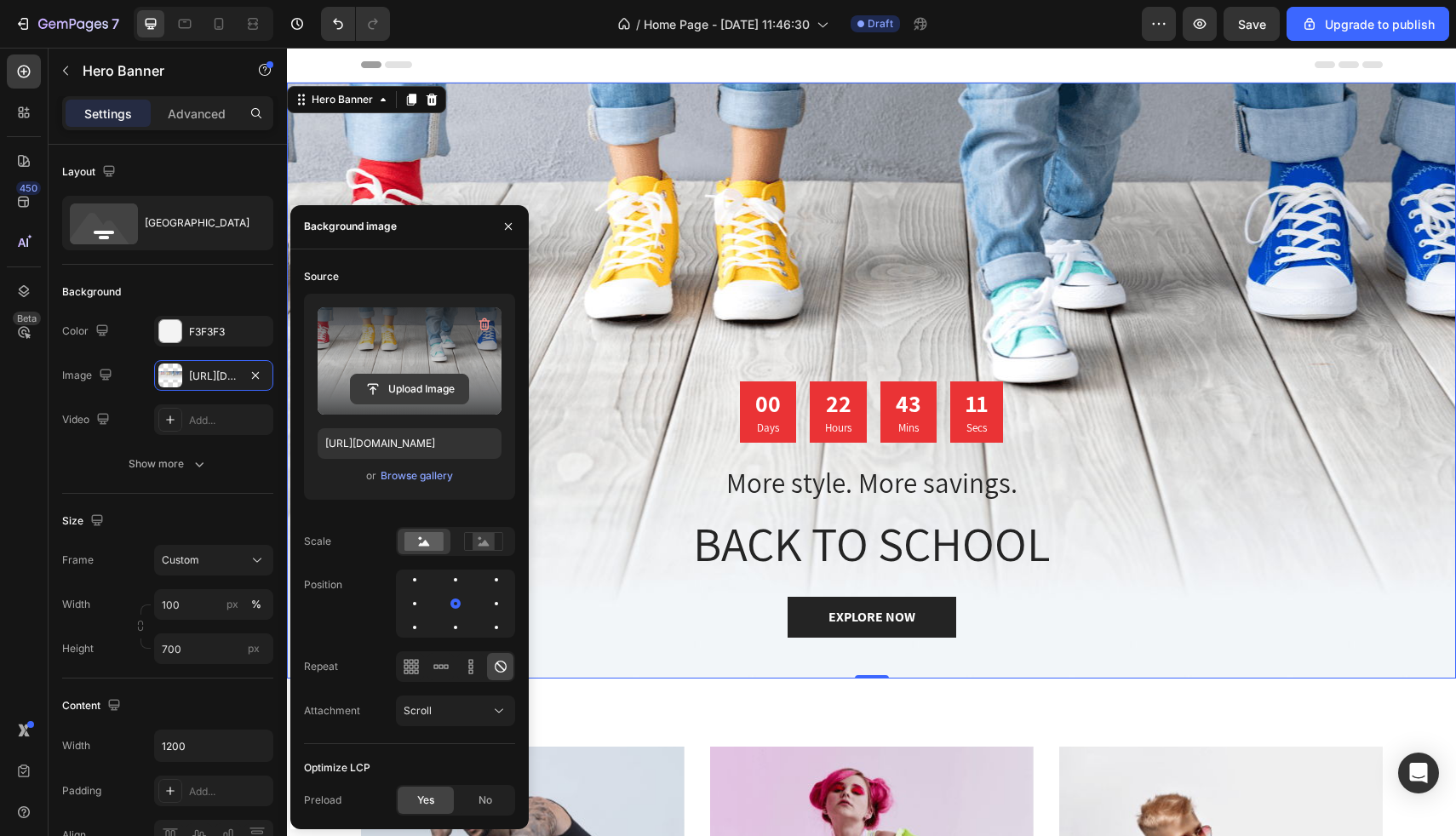
click at [404, 389] on input "file" at bounding box center [410, 389] width 118 height 29
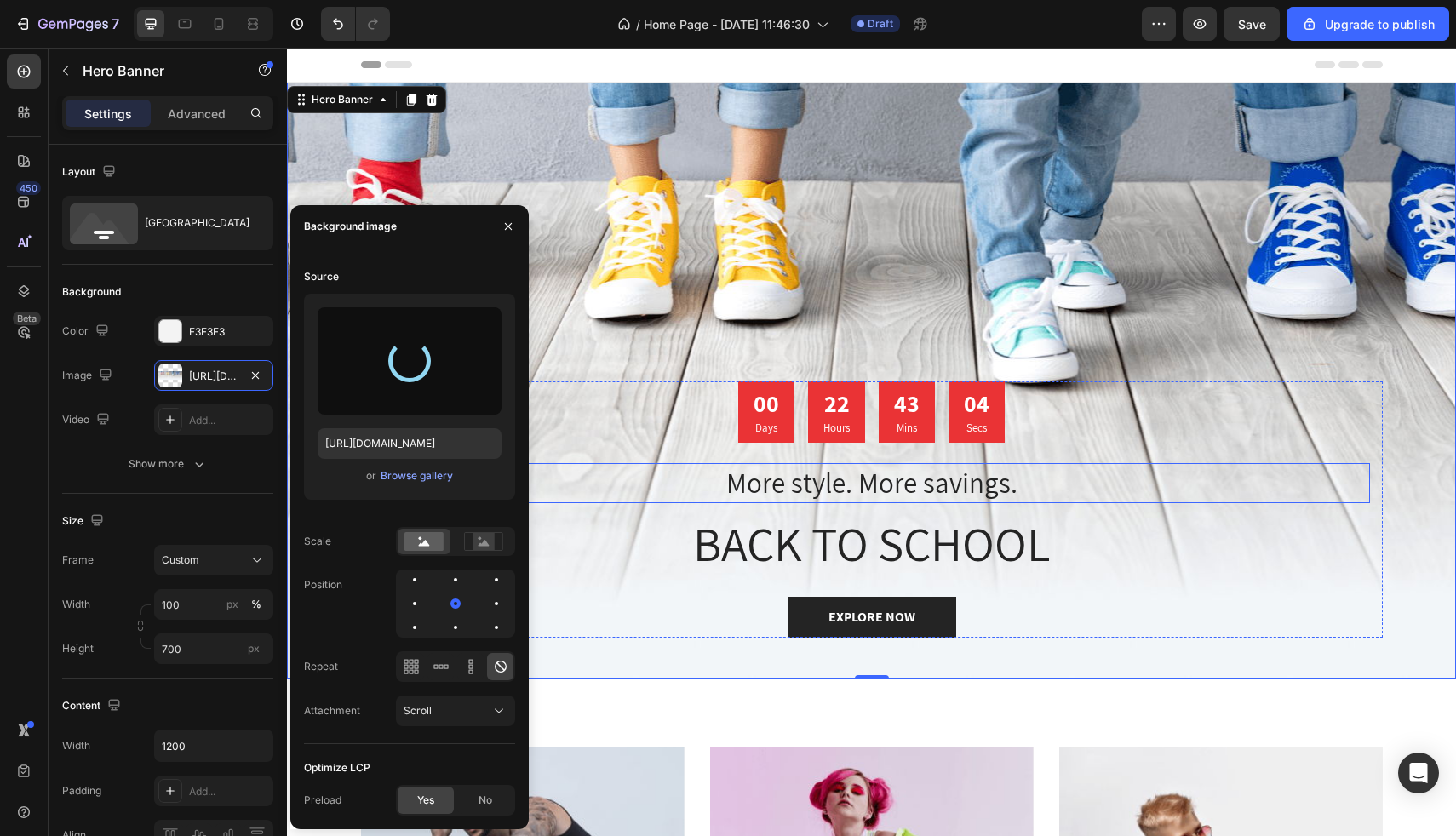
type input "[URL][DOMAIN_NAME]"
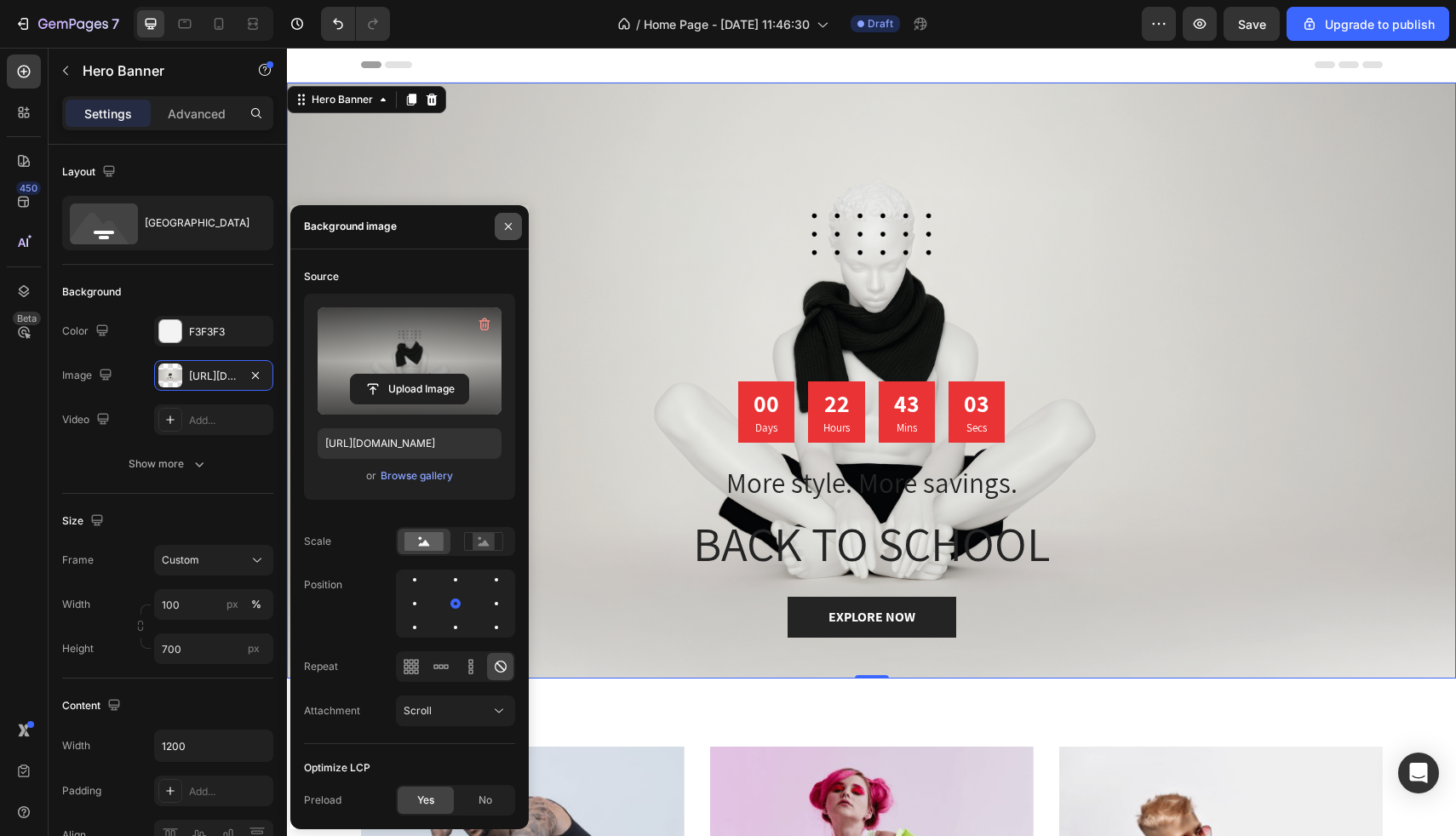
click at [504, 227] on icon "button" at bounding box center [508, 226] width 14 height 14
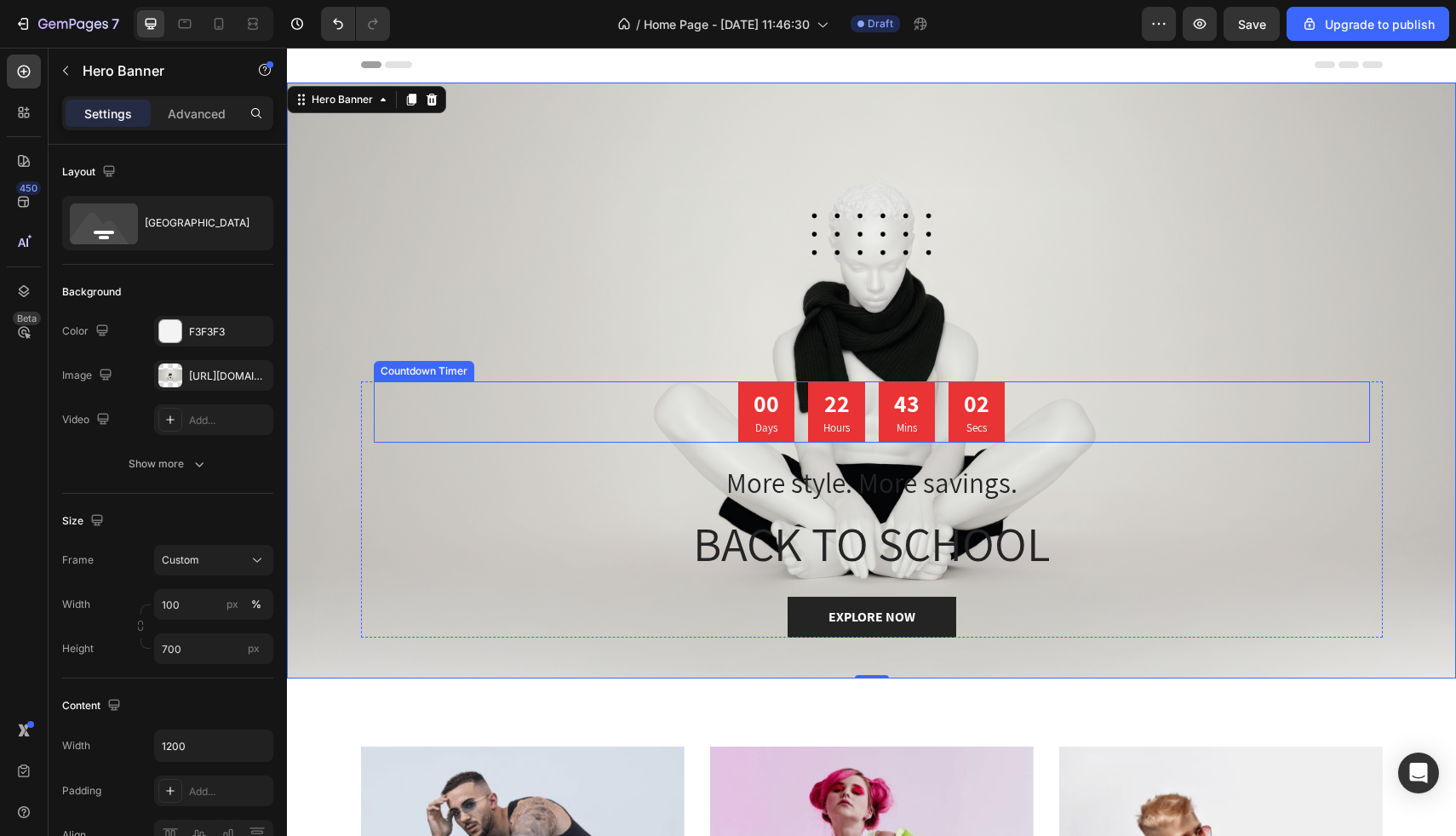
click at [780, 423] on div "00 Days" at bounding box center [766, 413] width 56 height 62
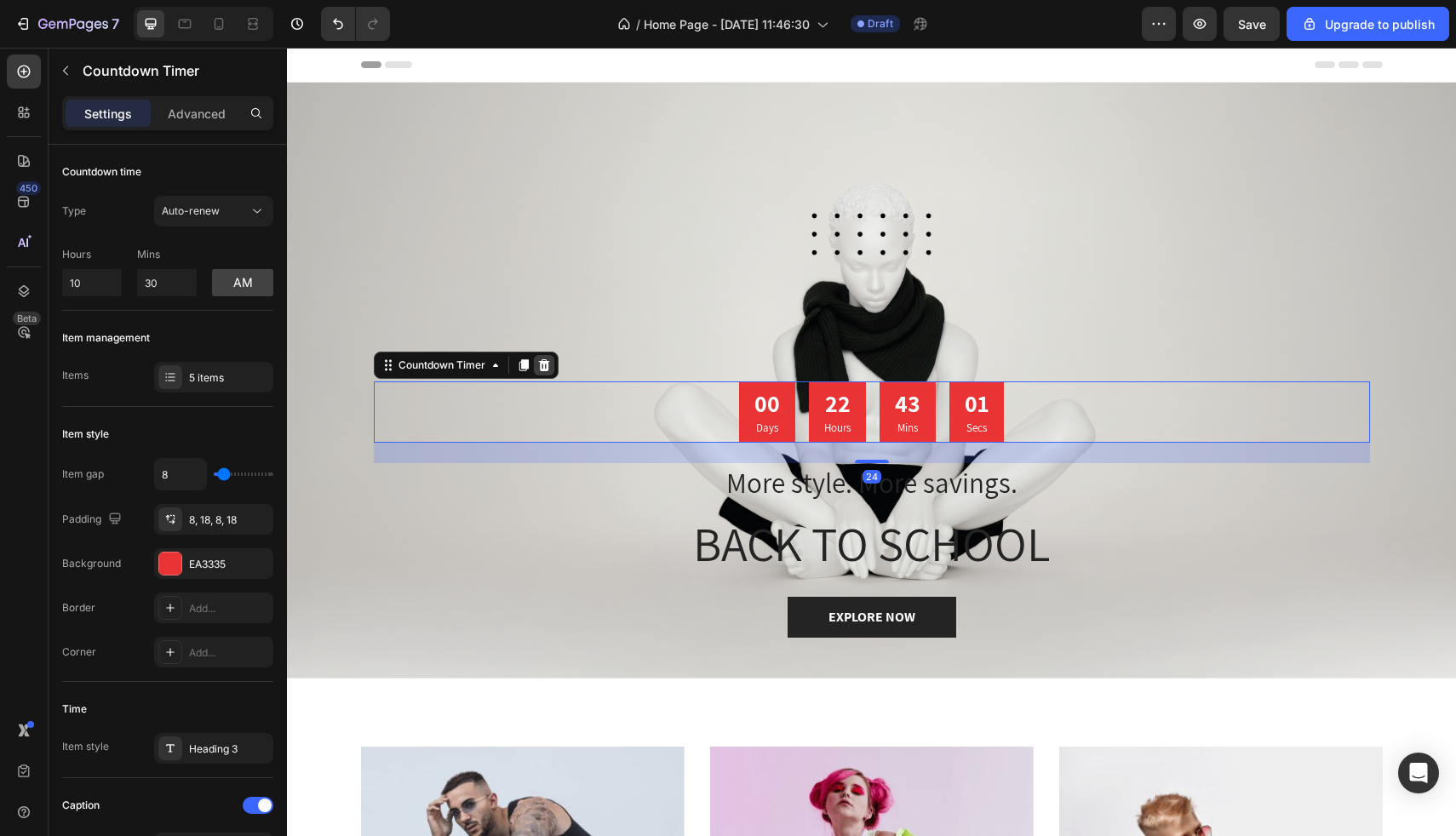
click at [546, 365] on icon at bounding box center [544, 365] width 11 height 12
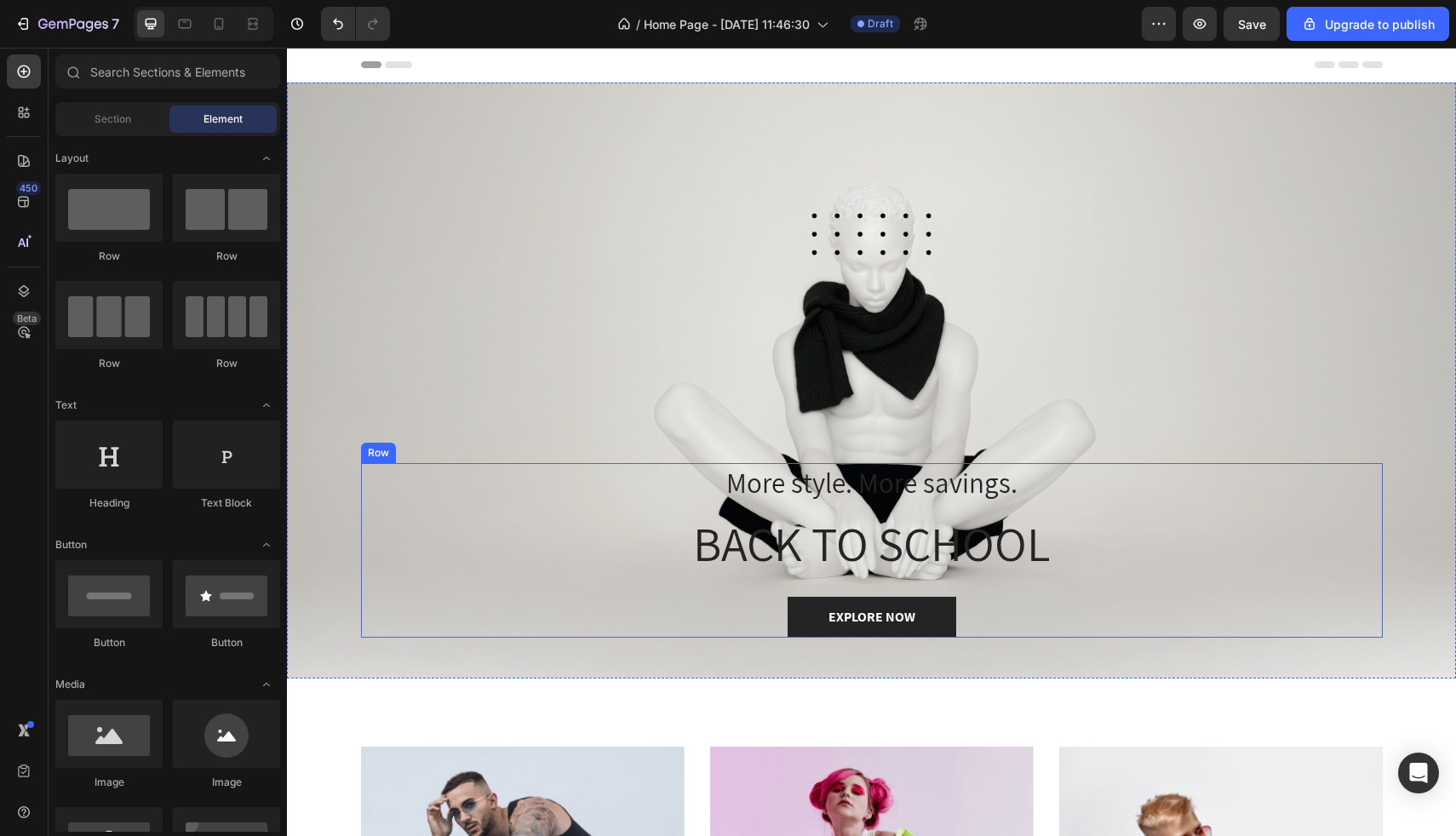
click at [853, 490] on p "More style. More savings." at bounding box center [871, 483] width 993 height 36
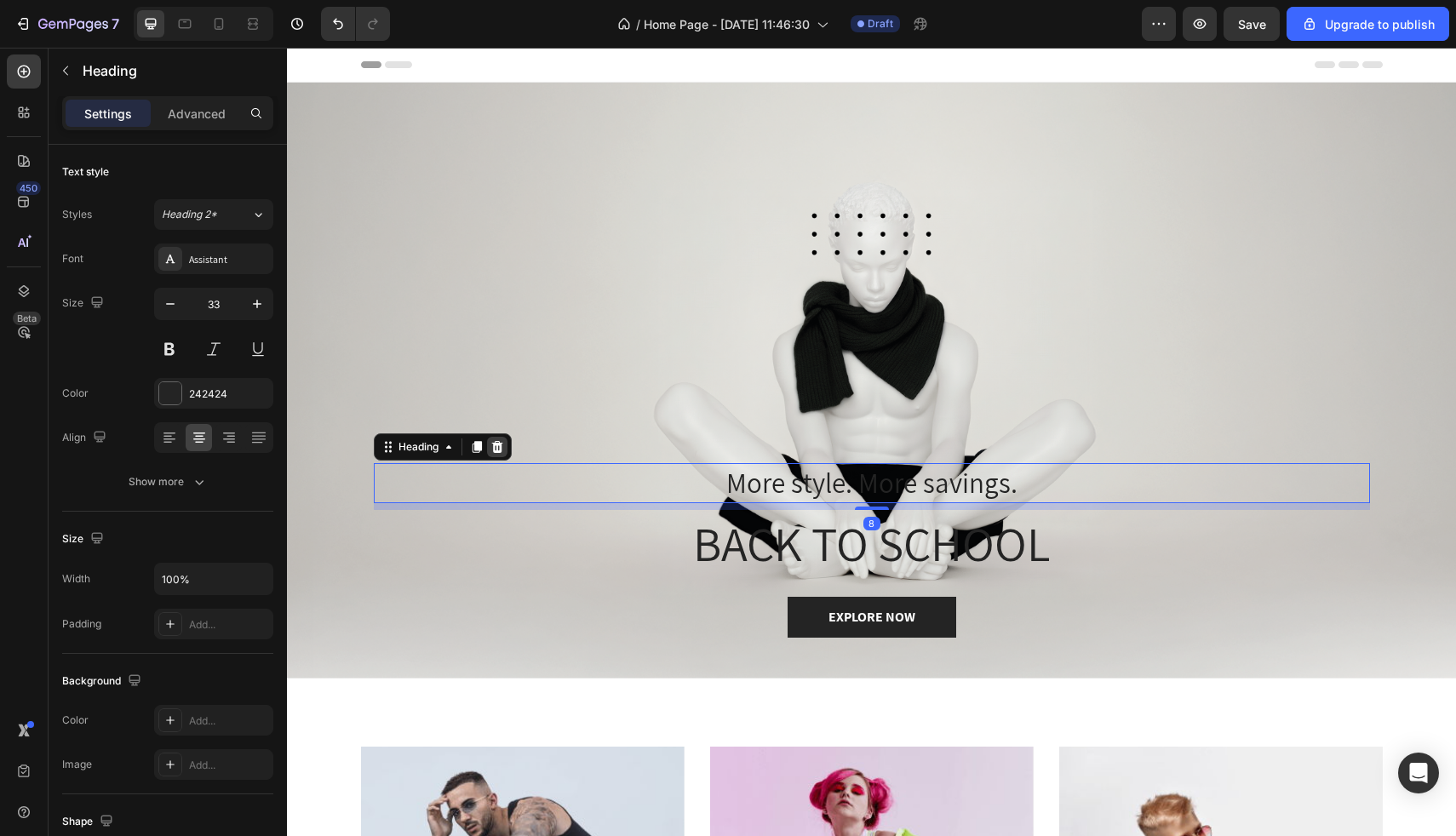
click at [504, 450] on div at bounding box center [497, 447] width 21 height 21
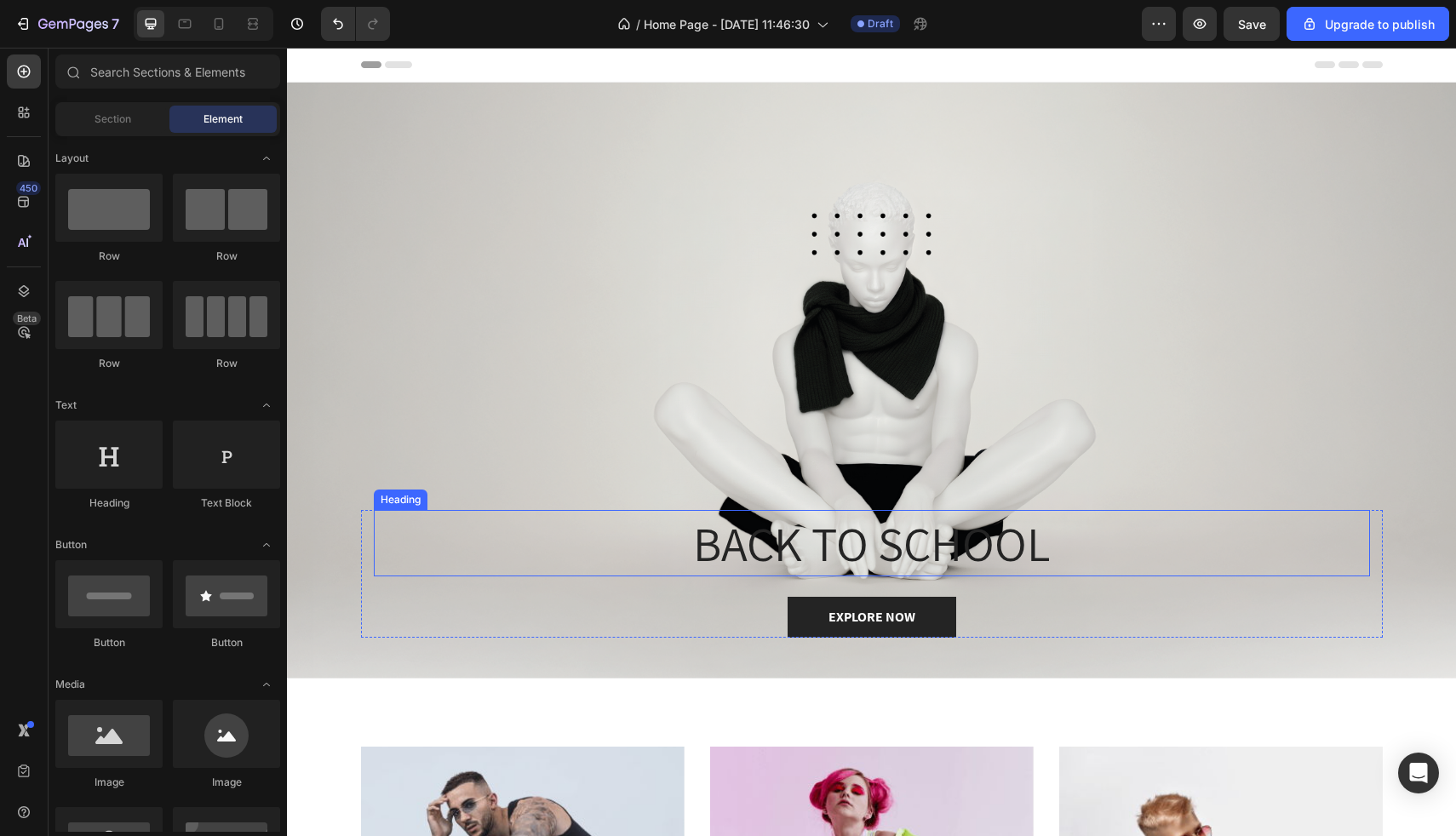
click at [859, 540] on p "BACK TO SCHOOL" at bounding box center [871, 544] width 993 height 63
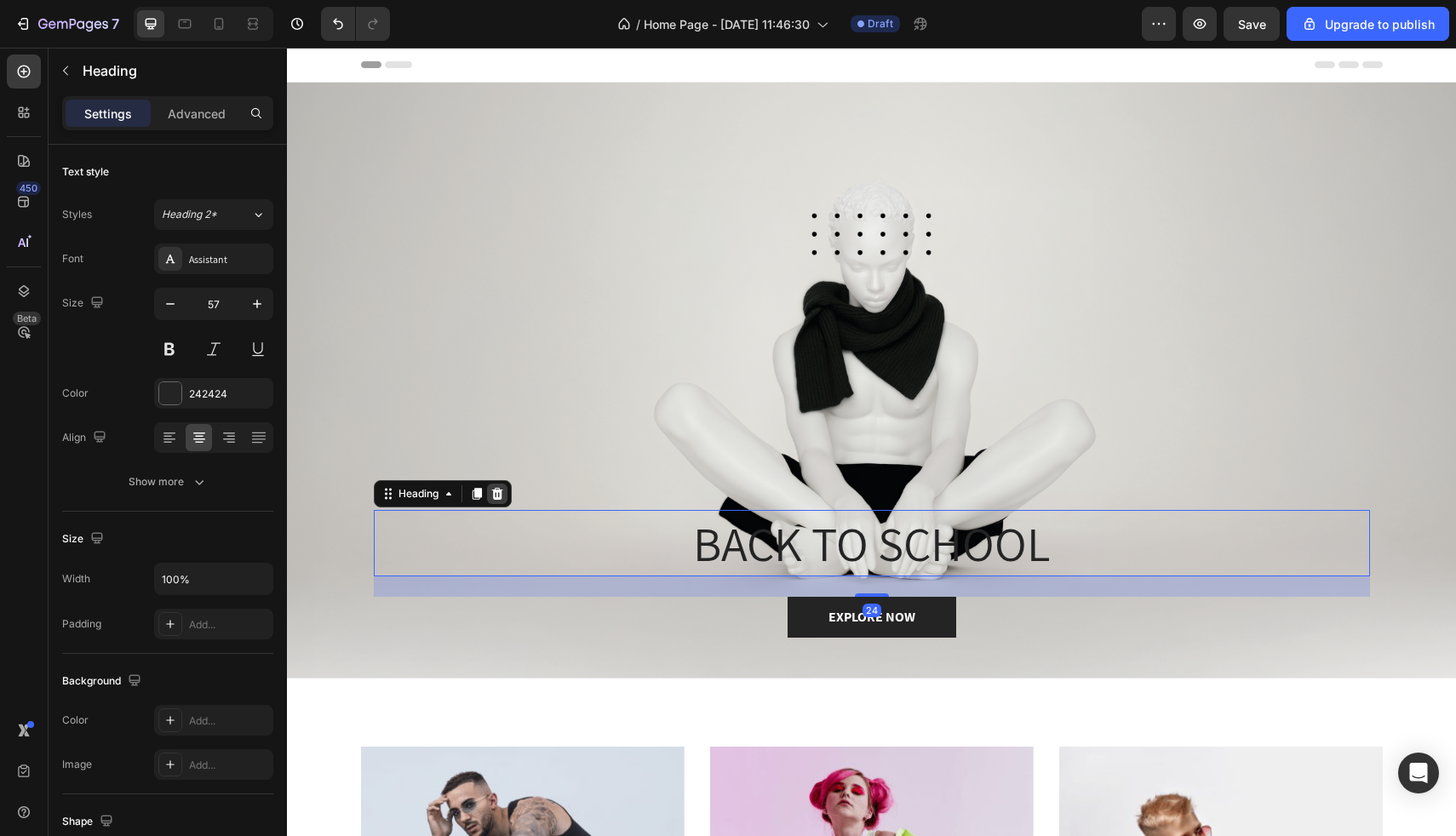
click at [499, 488] on icon at bounding box center [497, 493] width 11 height 12
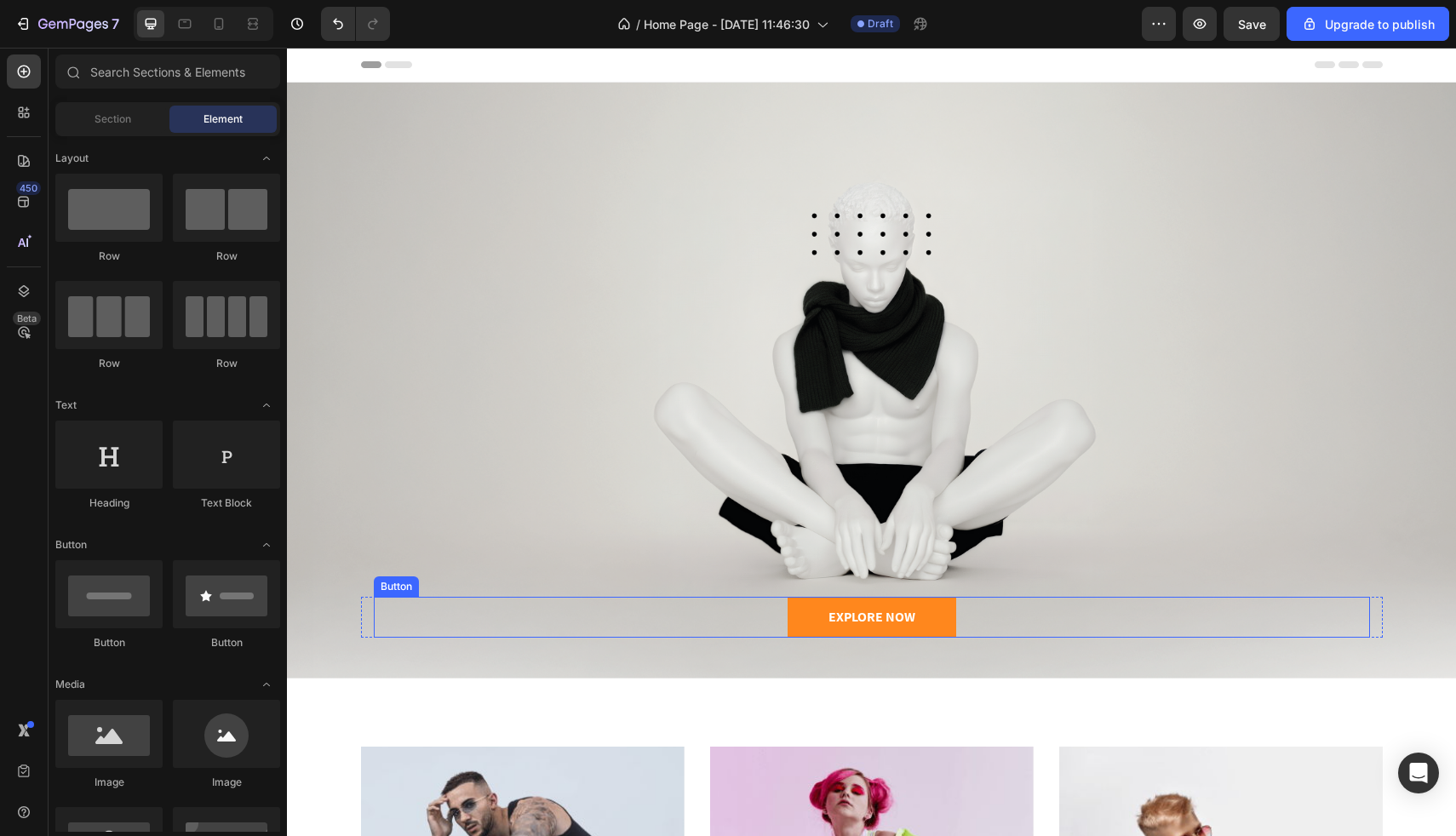
click at [936, 617] on link "EXPLORE NOW" at bounding box center [872, 617] width 169 height 41
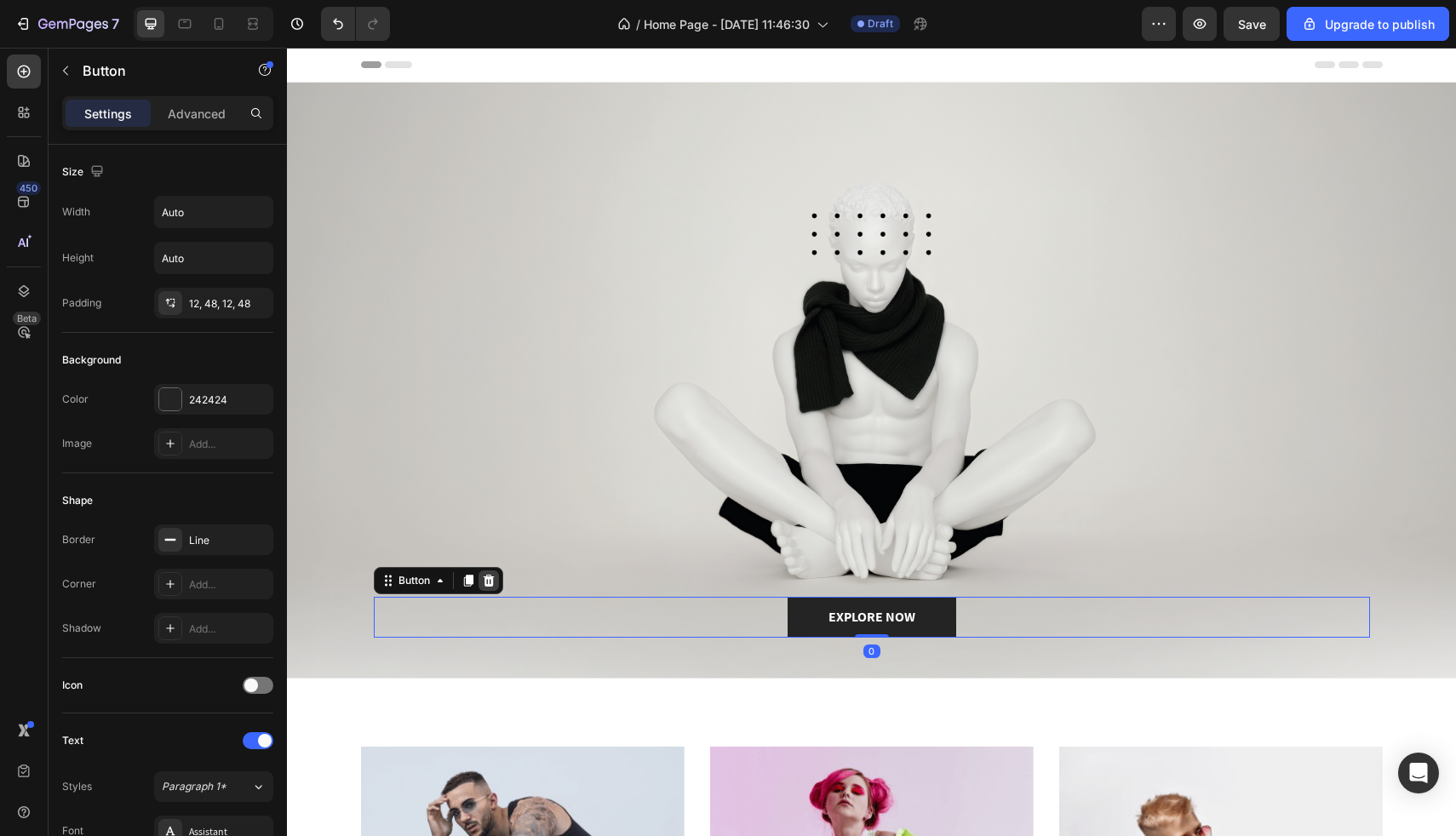
click at [490, 582] on icon at bounding box center [489, 580] width 14 height 14
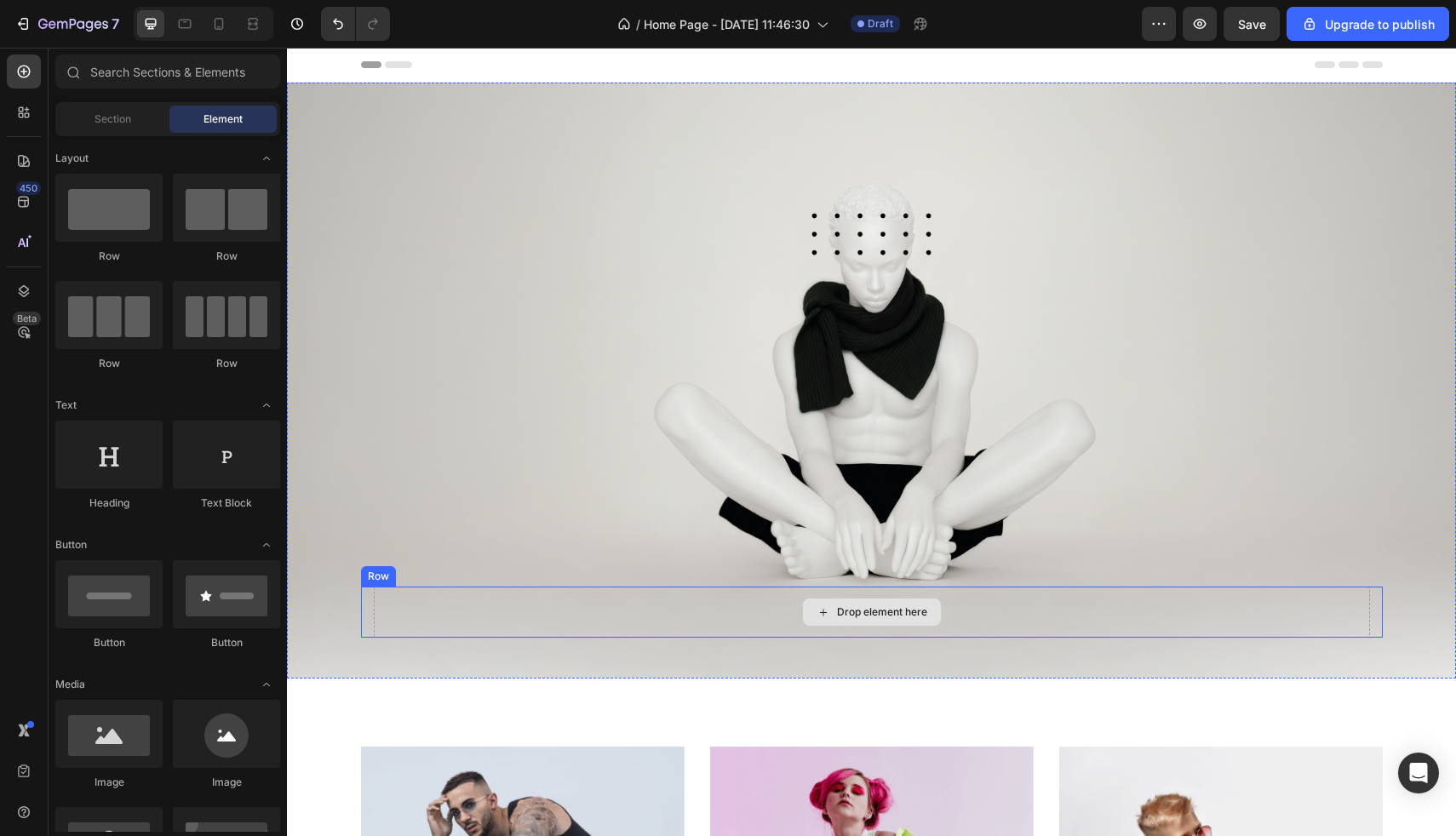
click at [684, 633] on div "Drop element here" at bounding box center [871, 612] width 996 height 51
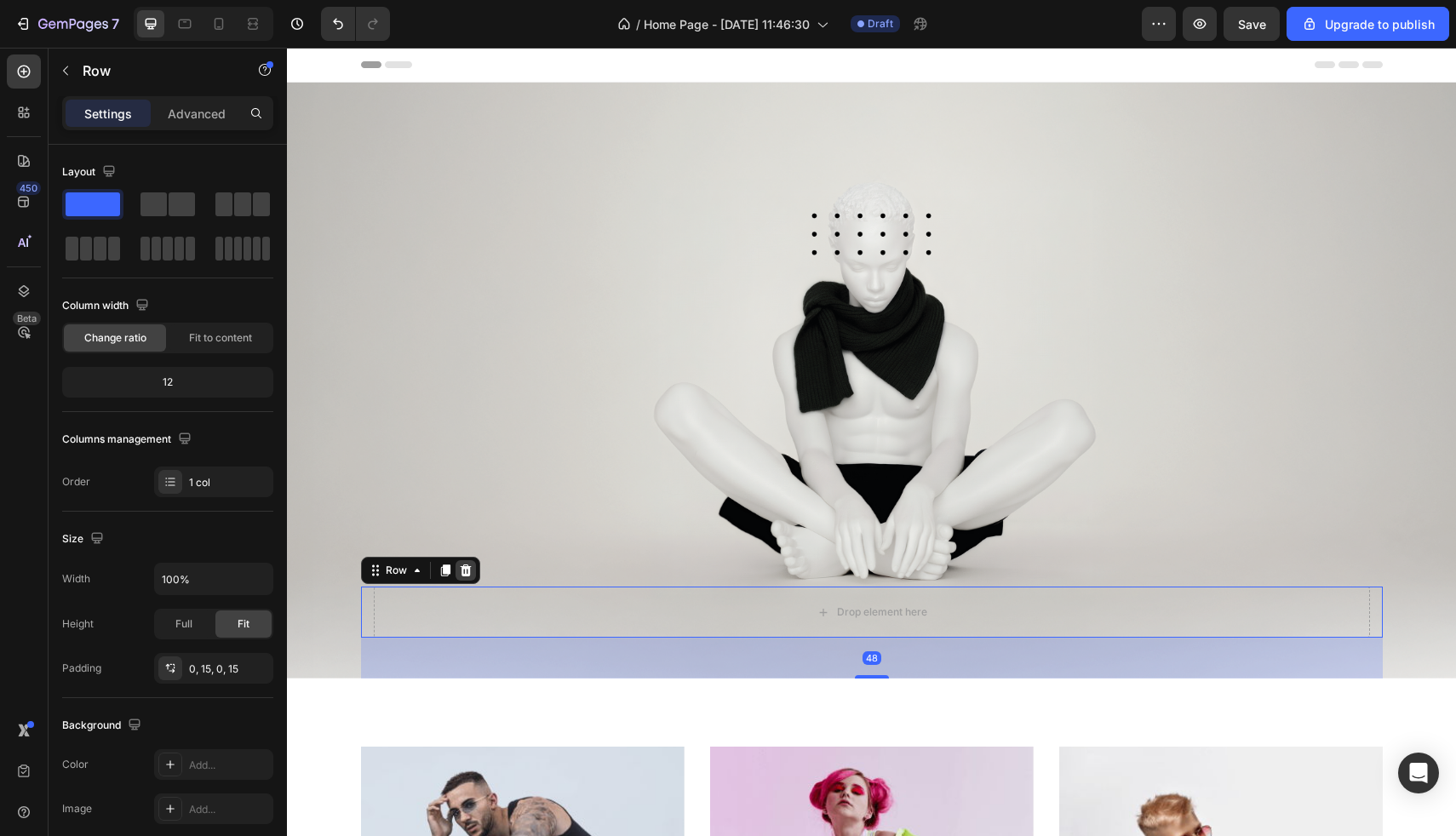
click at [461, 574] on icon at bounding box center [465, 570] width 11 height 12
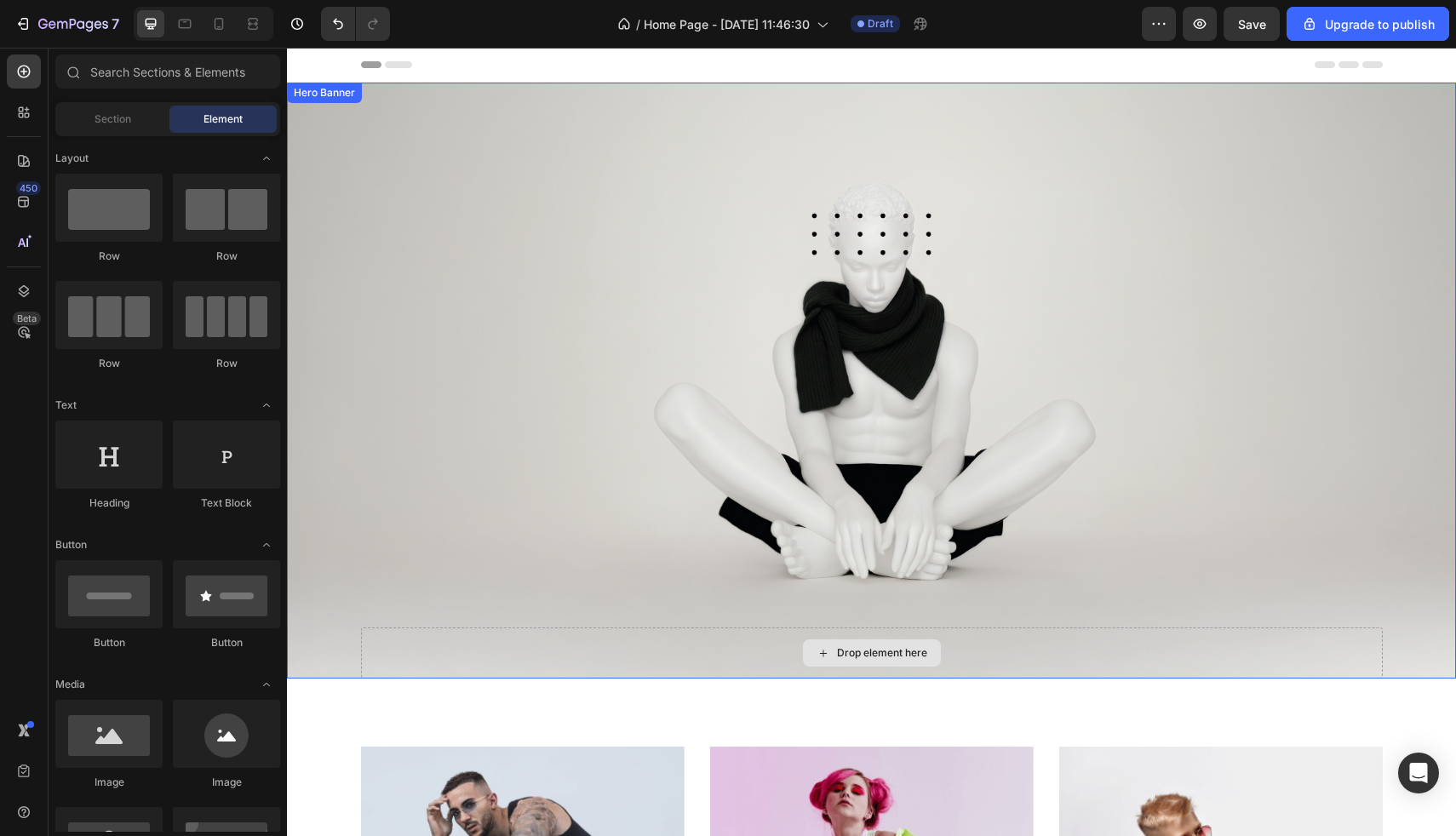
click at [614, 633] on div "Drop element here" at bounding box center [871, 653] width 1022 height 51
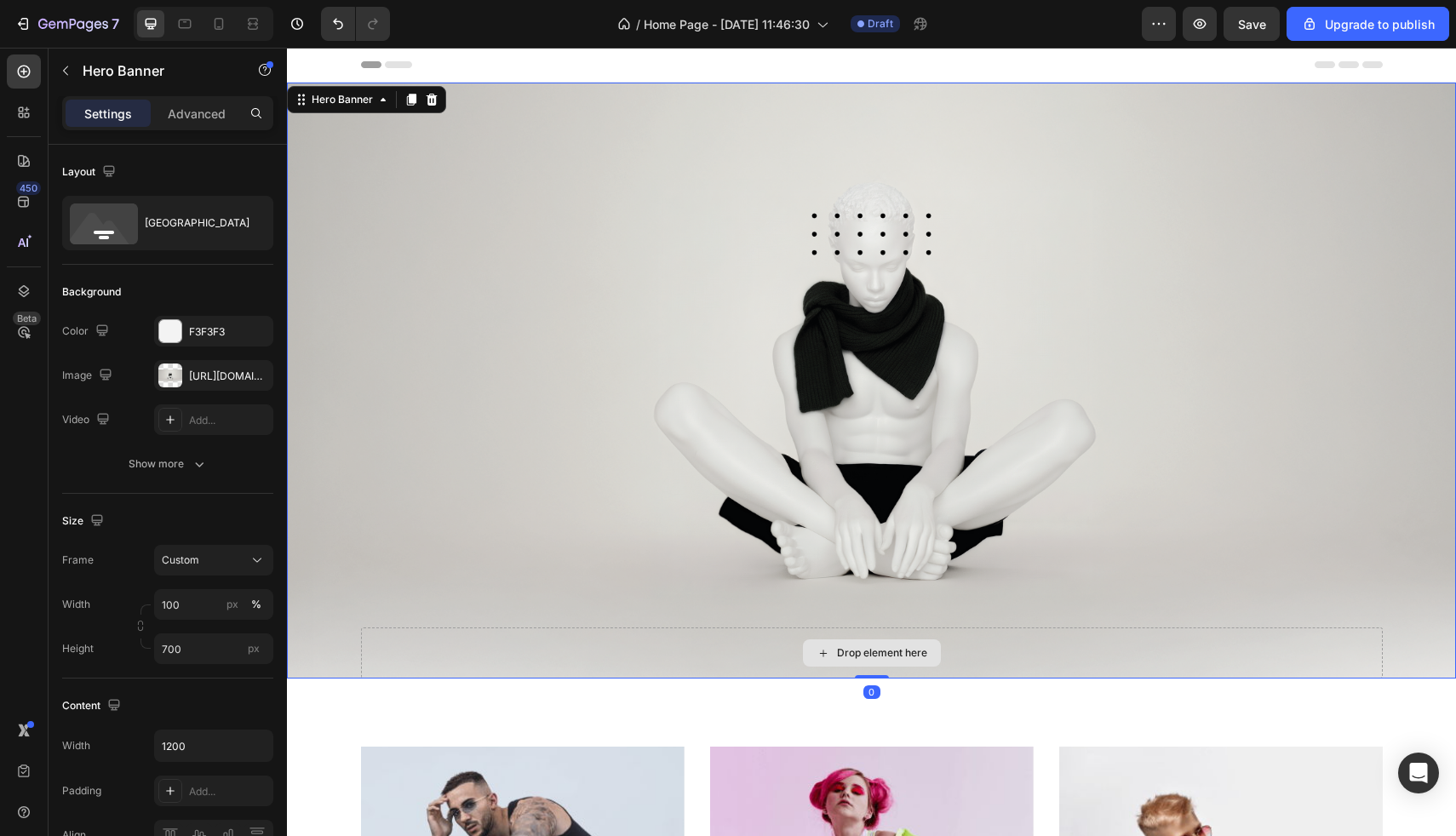
click at [359, 634] on div "Drop element here" at bounding box center [872, 381] width 1170 height 597
click at [392, 526] on div "Overlay" at bounding box center [872, 381] width 1170 height 597
click at [619, 638] on div "Drop element here" at bounding box center [871, 653] width 1022 height 51
click at [944, 656] on div "Drop element here" at bounding box center [871, 653] width 1022 height 51
click at [918, 658] on div "Drop element here" at bounding box center [882, 653] width 91 height 14
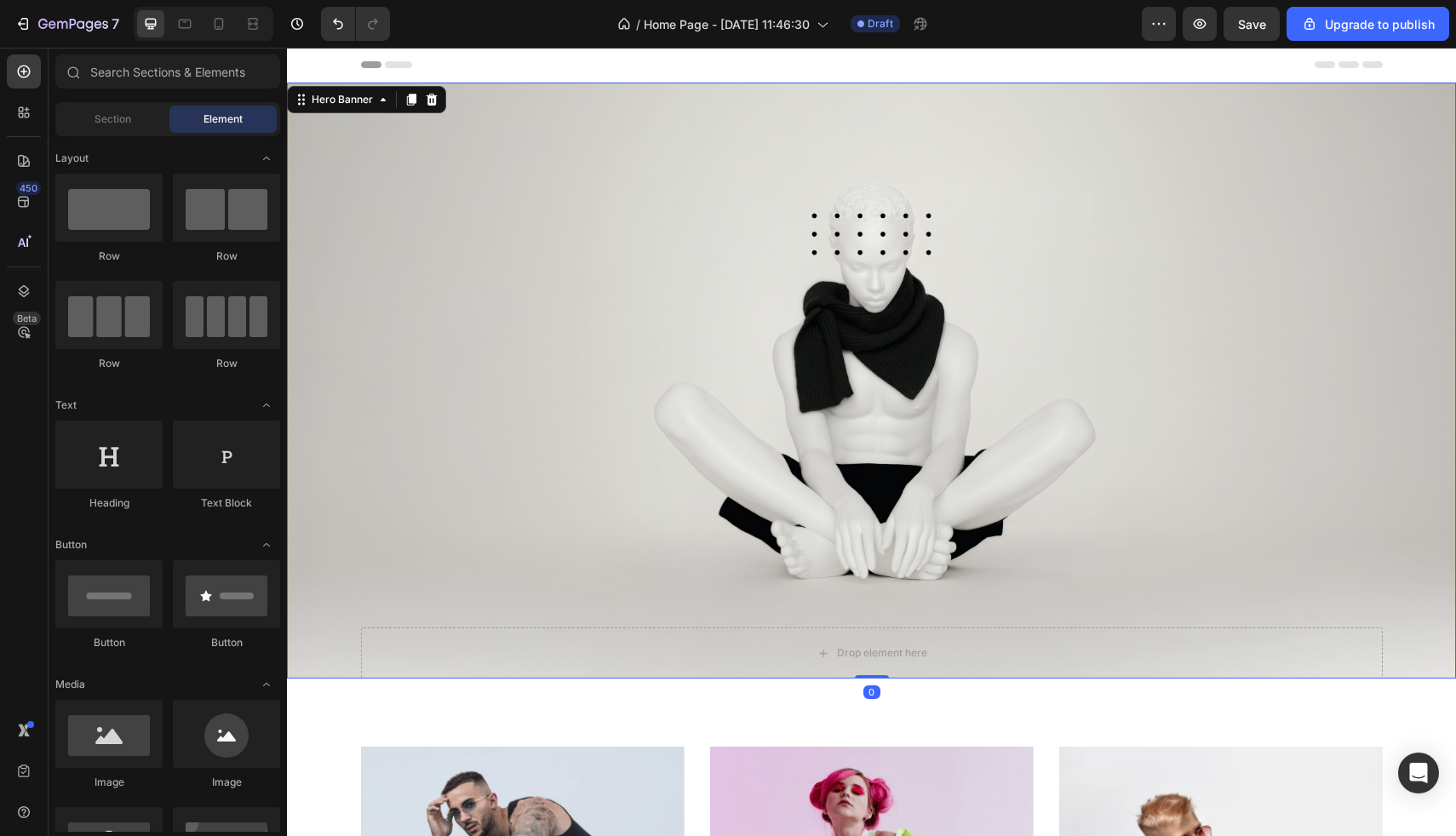
click at [325, 638] on div "Overlay" at bounding box center [872, 381] width 1170 height 597
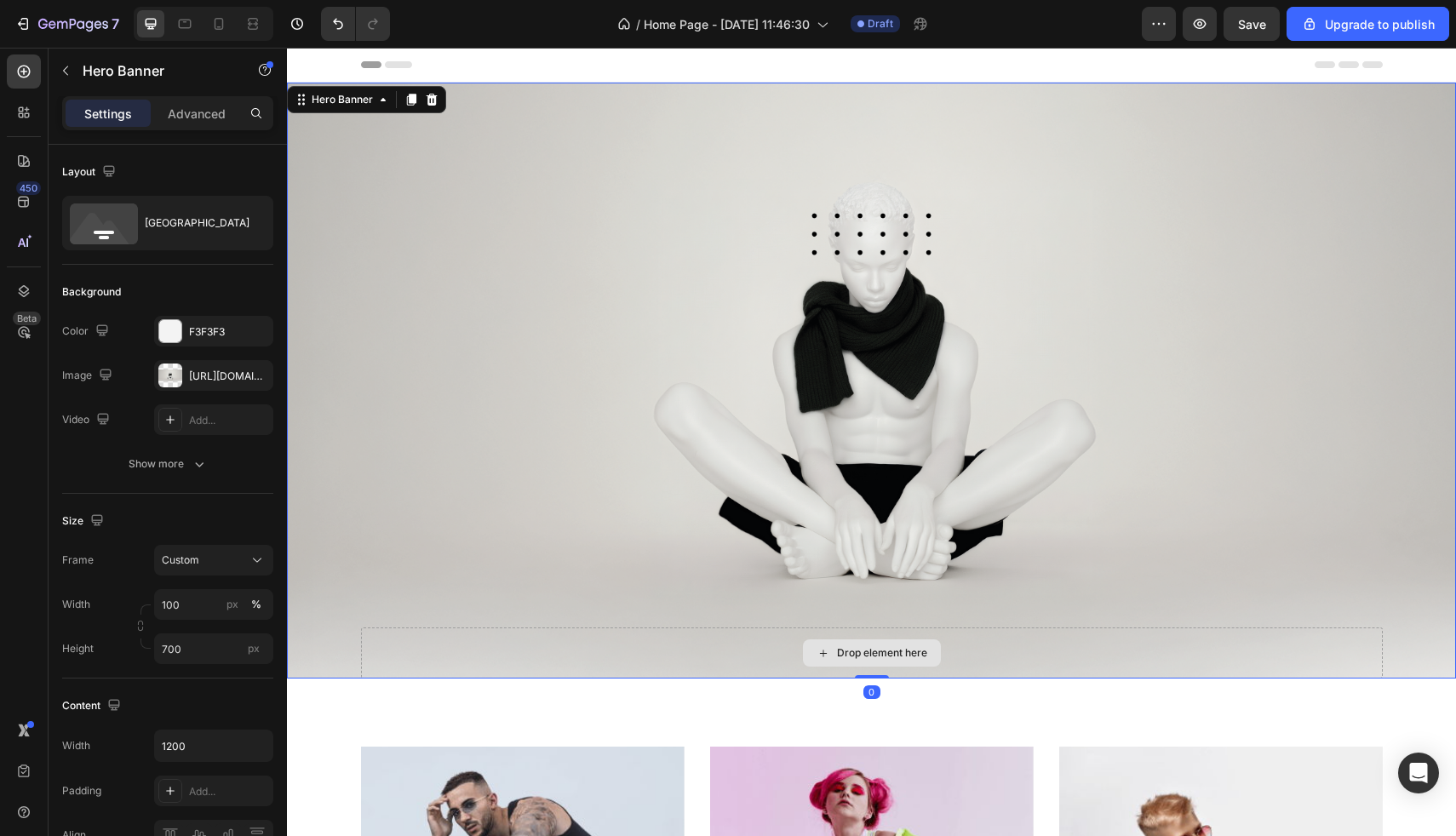
click at [400, 629] on div "Drop element here" at bounding box center [871, 653] width 1022 height 51
click at [28, 287] on icon at bounding box center [24, 291] width 17 height 17
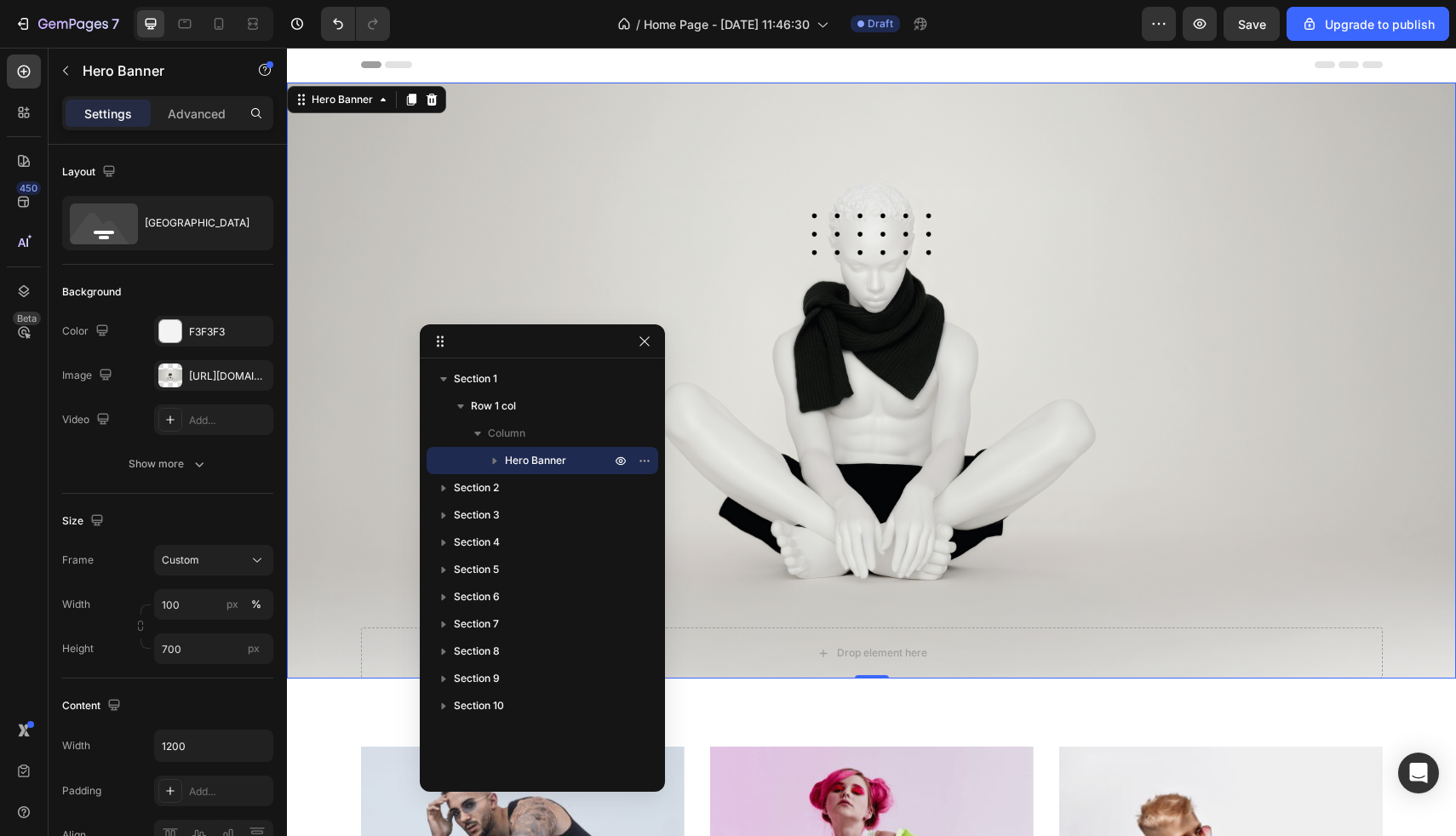
click at [497, 458] on icon "button" at bounding box center [494, 461] width 17 height 17
click at [558, 491] on span "Column" at bounding box center [540, 488] width 37 height 17
click at [513, 485] on icon "button" at bounding box center [511, 488] width 17 height 17
click at [625, 490] on div "Column" at bounding box center [542, 488] width 218 height 27
click at [494, 458] on icon "button" at bounding box center [494, 461] width 17 height 17
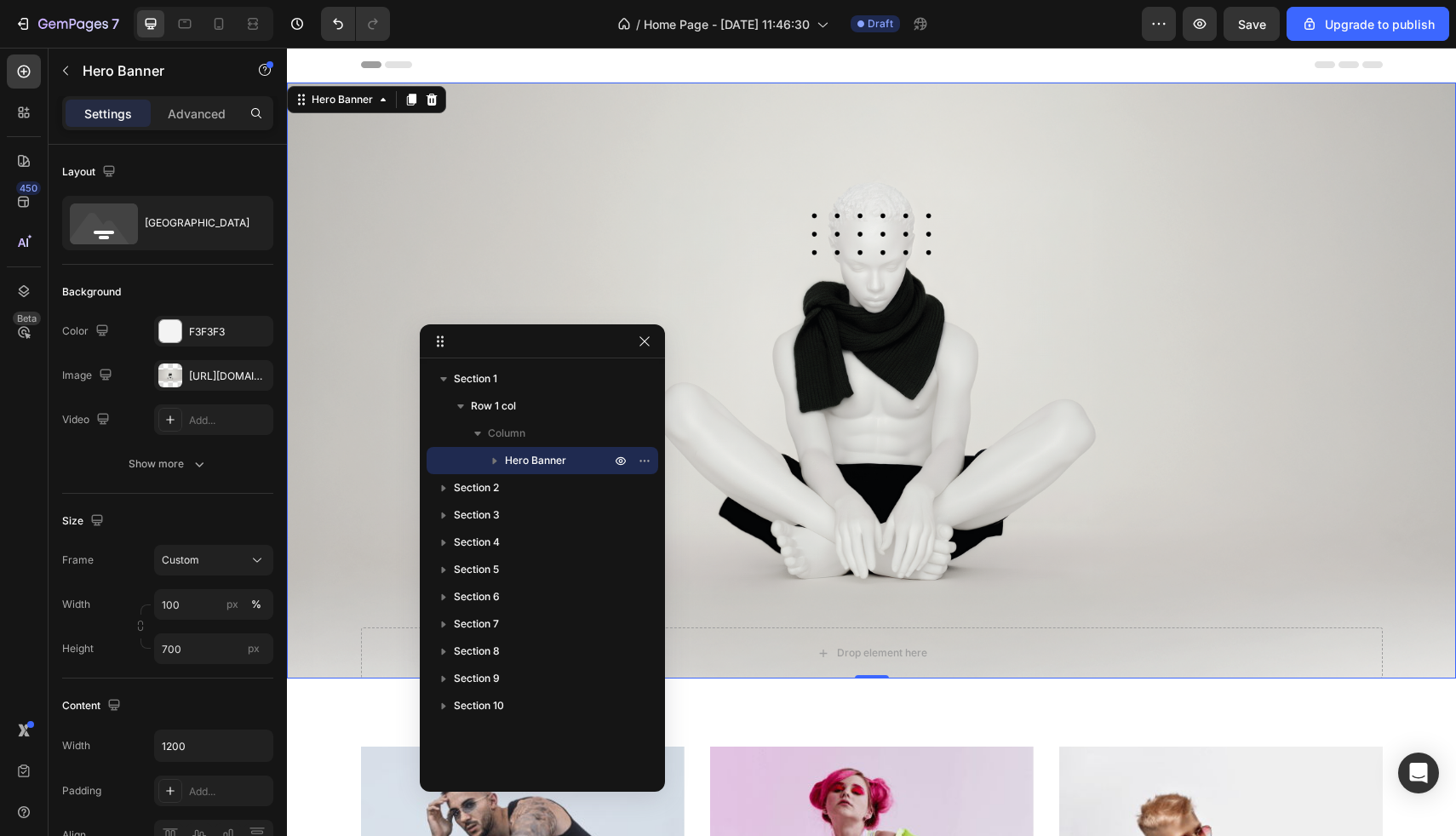
click at [493, 458] on icon "button" at bounding box center [495, 462] width 5 height 7
click at [635, 459] on button "button" at bounding box center [645, 461] width 21 height 21
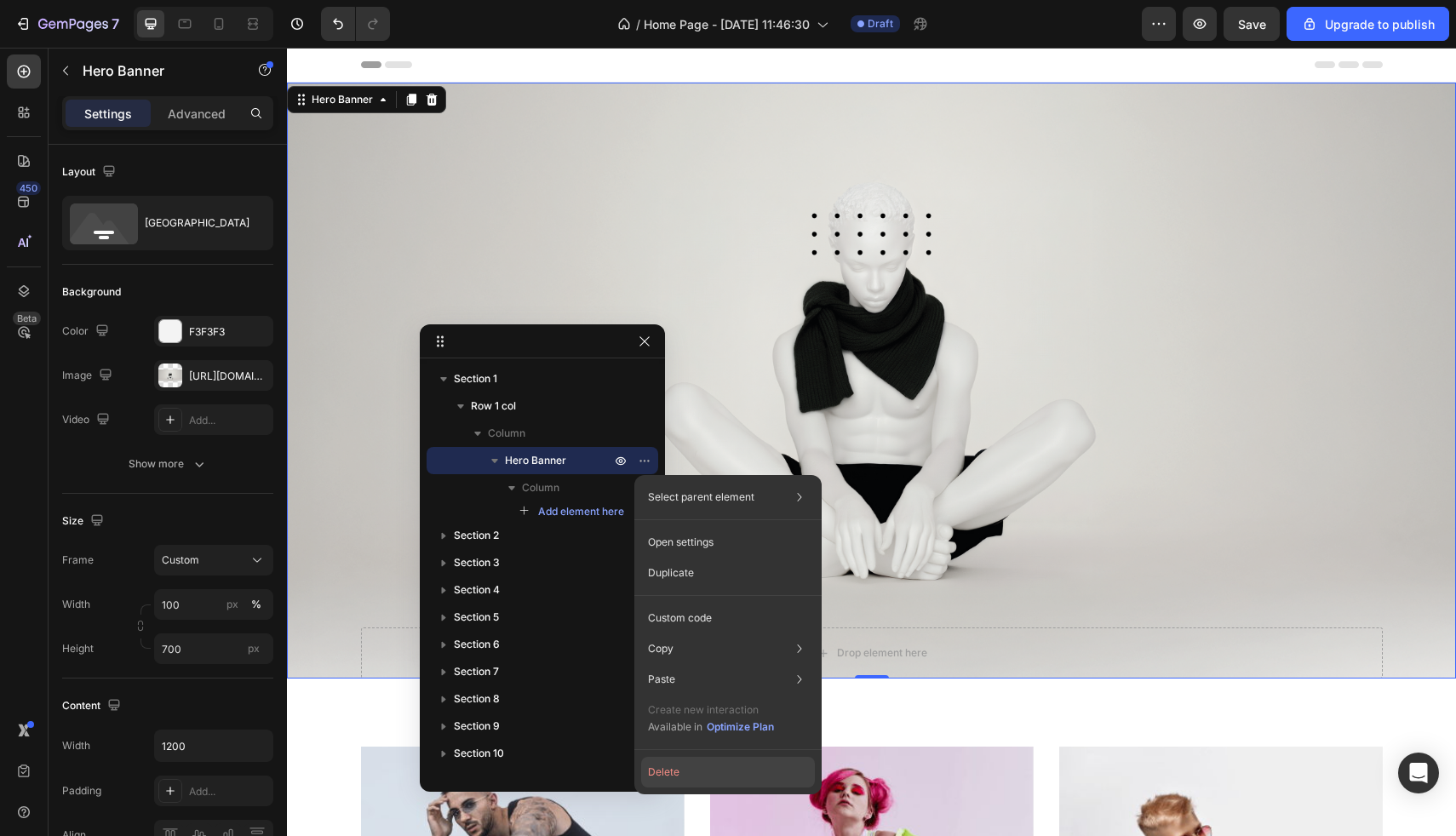
click at [681, 767] on button "Delete" at bounding box center [728, 773] width 174 height 31
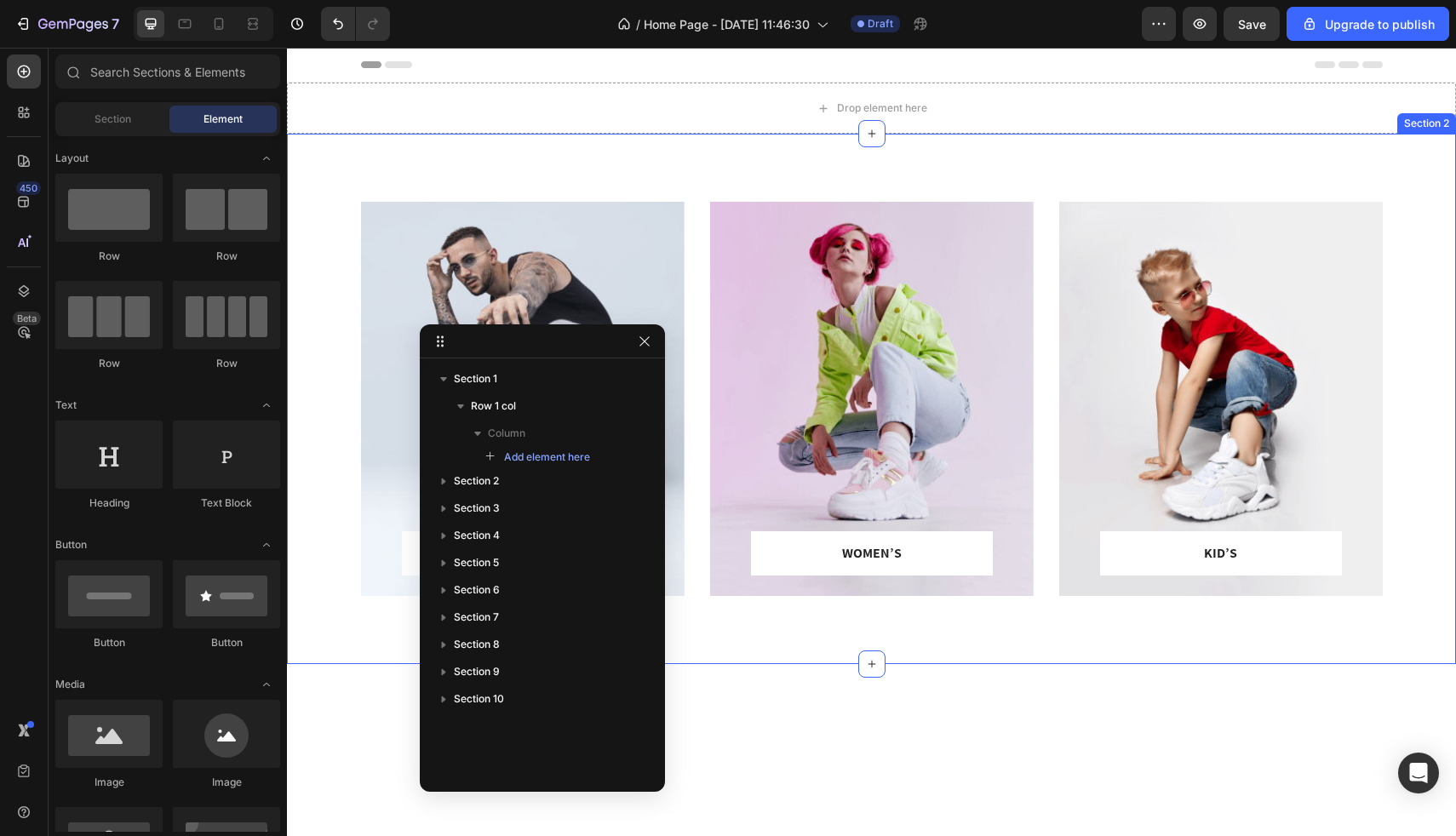
click at [762, 166] on div "MEN’S Text block Row Row Hero Banner WOMEN’S Text block Row Row Hero Banner KID…" at bounding box center [872, 398] width 1170 height 530
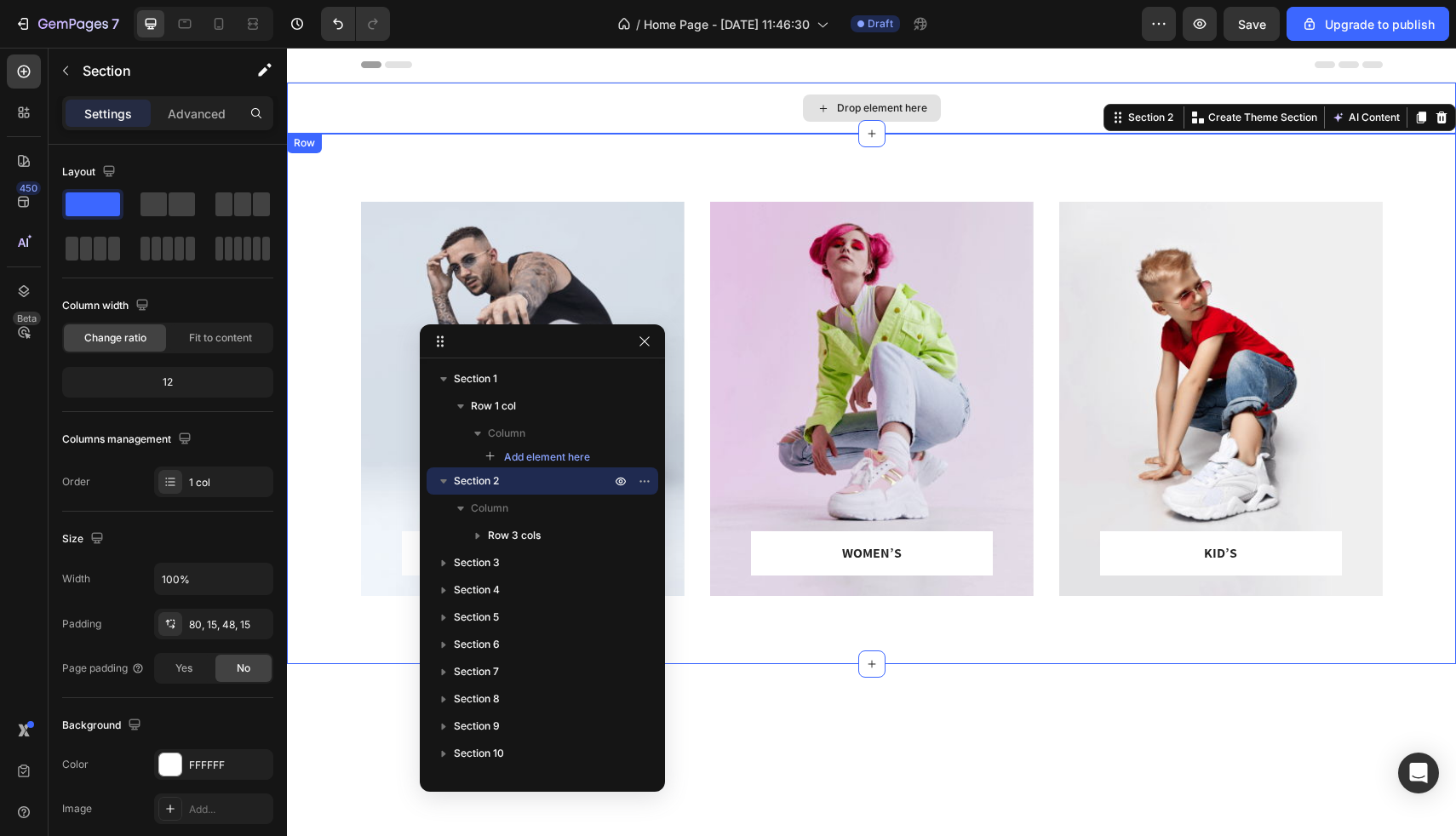
drag, startPoint x: 394, startPoint y: 258, endPoint x: 447, endPoint y: 133, distance: 135.8
click at [645, 342] on icon "button" at bounding box center [644, 341] width 9 height 9
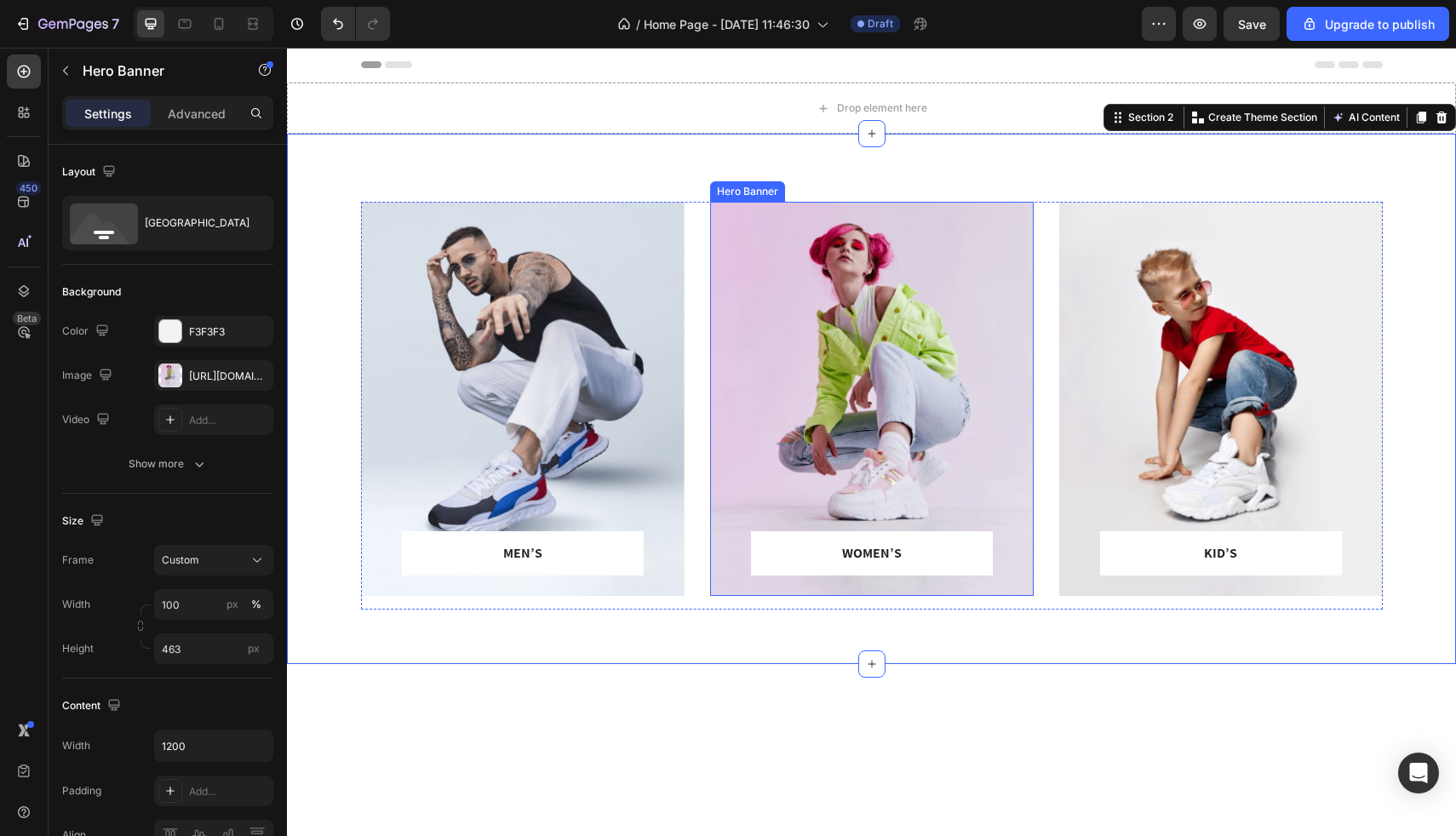
click at [756, 186] on div "Hero Banner" at bounding box center [747, 191] width 68 height 15
click at [366, 184] on div "MEN’S Text block Row Row Hero Banner WOMEN’S Text block Row Row Hero Banner KID…" at bounding box center [872, 398] width 1170 height 530
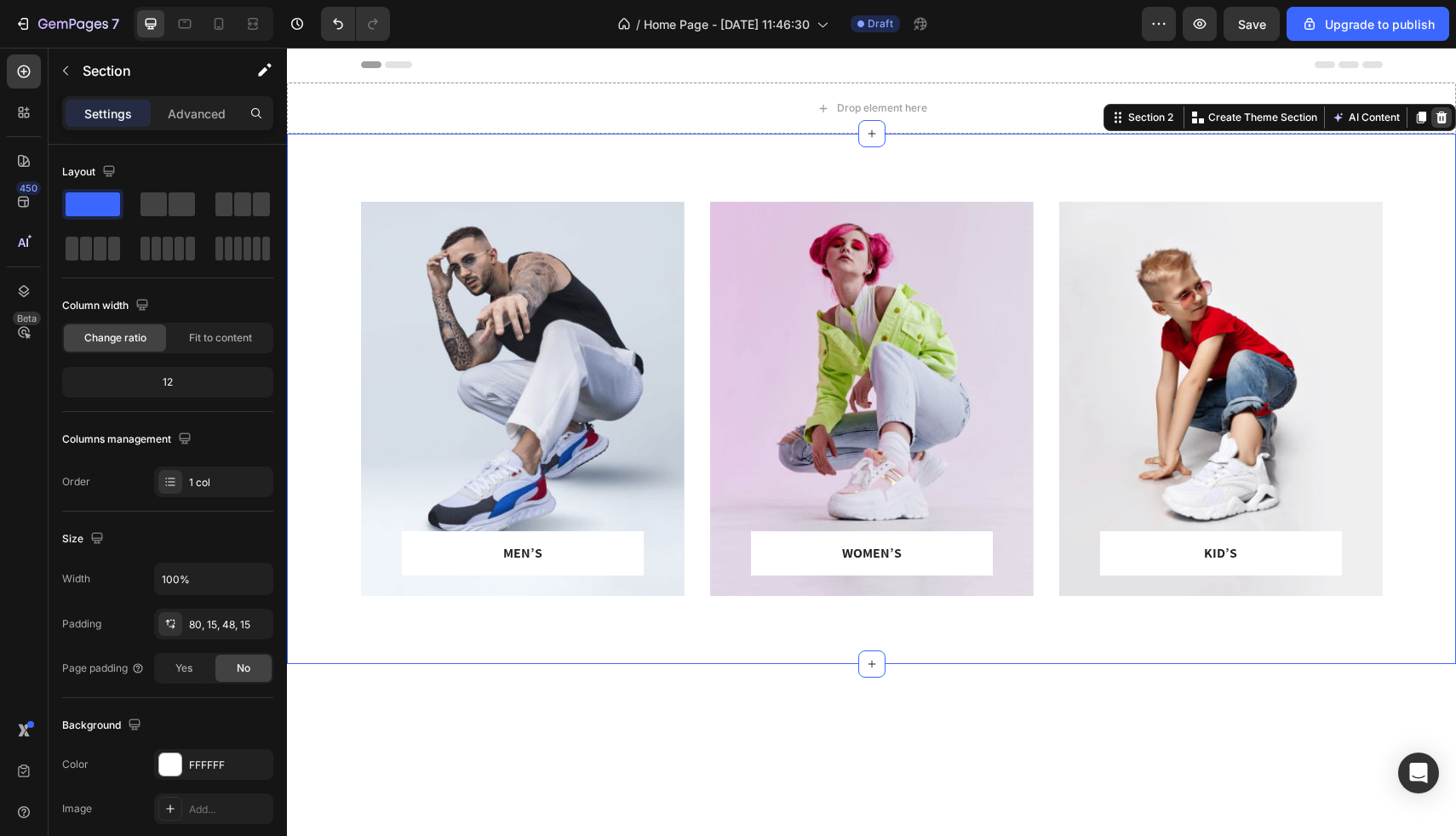
click at [1451, 119] on div at bounding box center [1441, 117] width 21 height 21
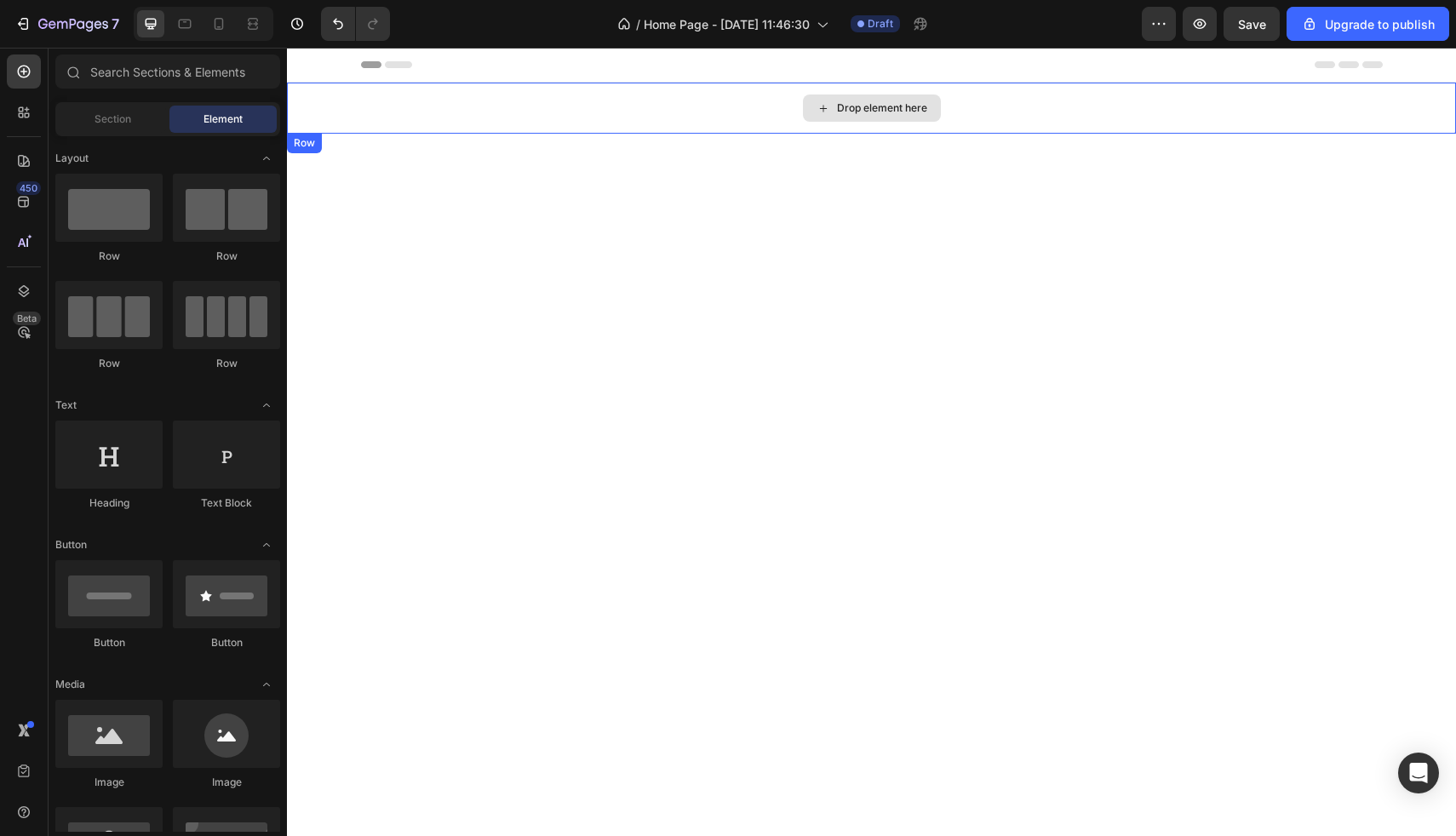
click at [876, 116] on div "Drop element here" at bounding box center [872, 108] width 138 height 27
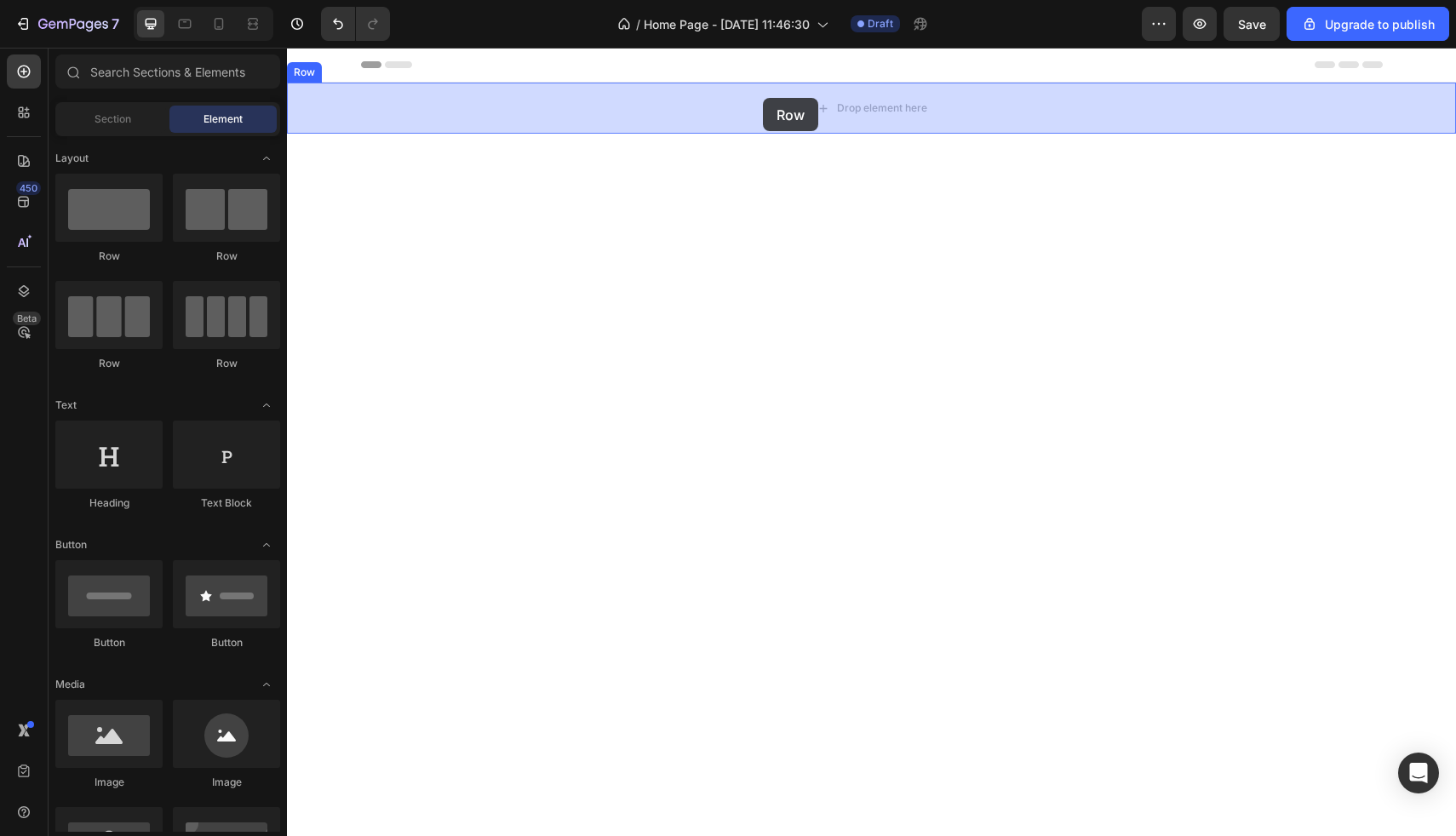
drag, startPoint x: 425, startPoint y: 261, endPoint x: 763, endPoint y: 98, distance: 375.3
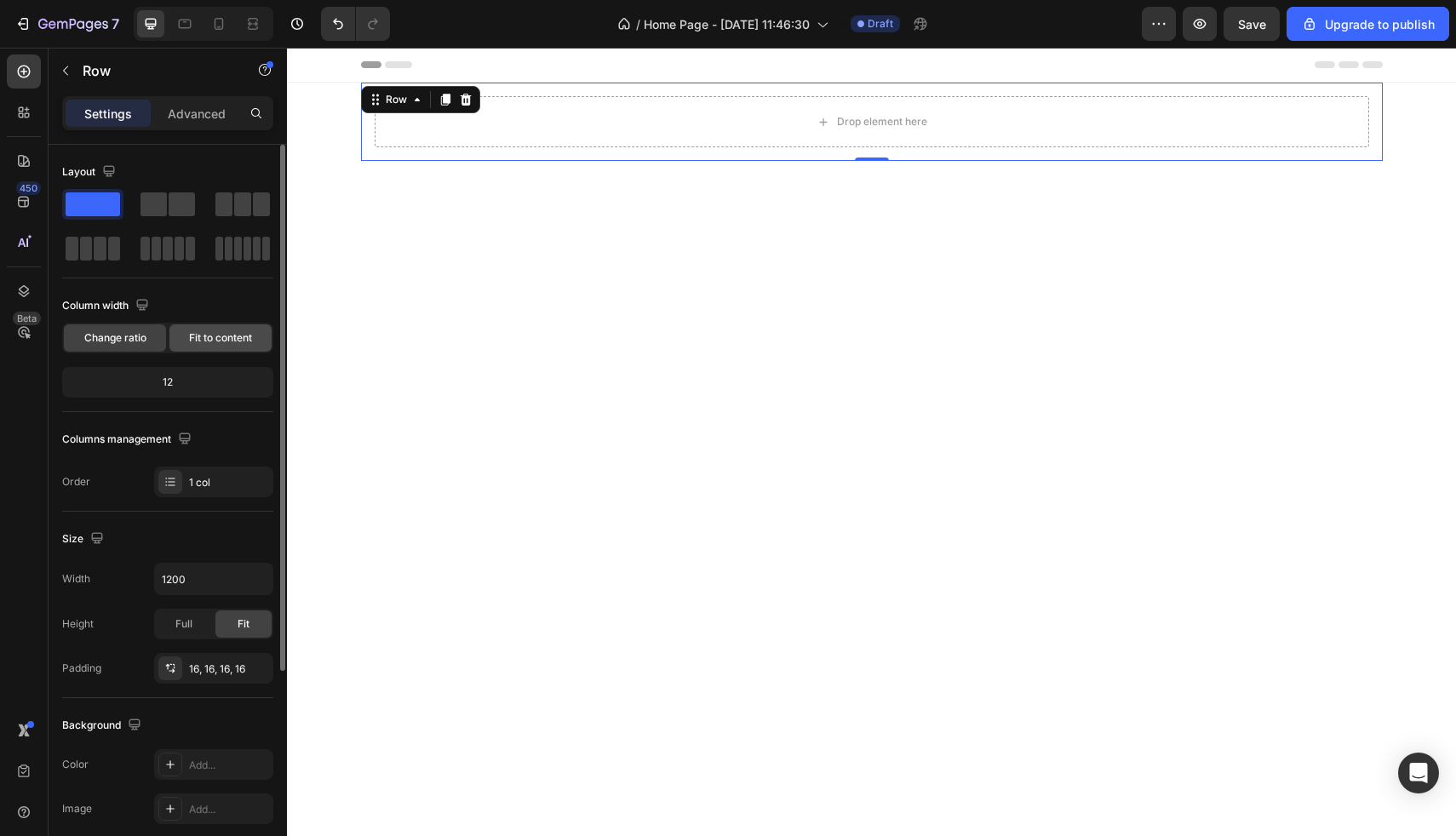
click at [225, 338] on span "Fit to content" at bounding box center [221, 337] width 63 height 15
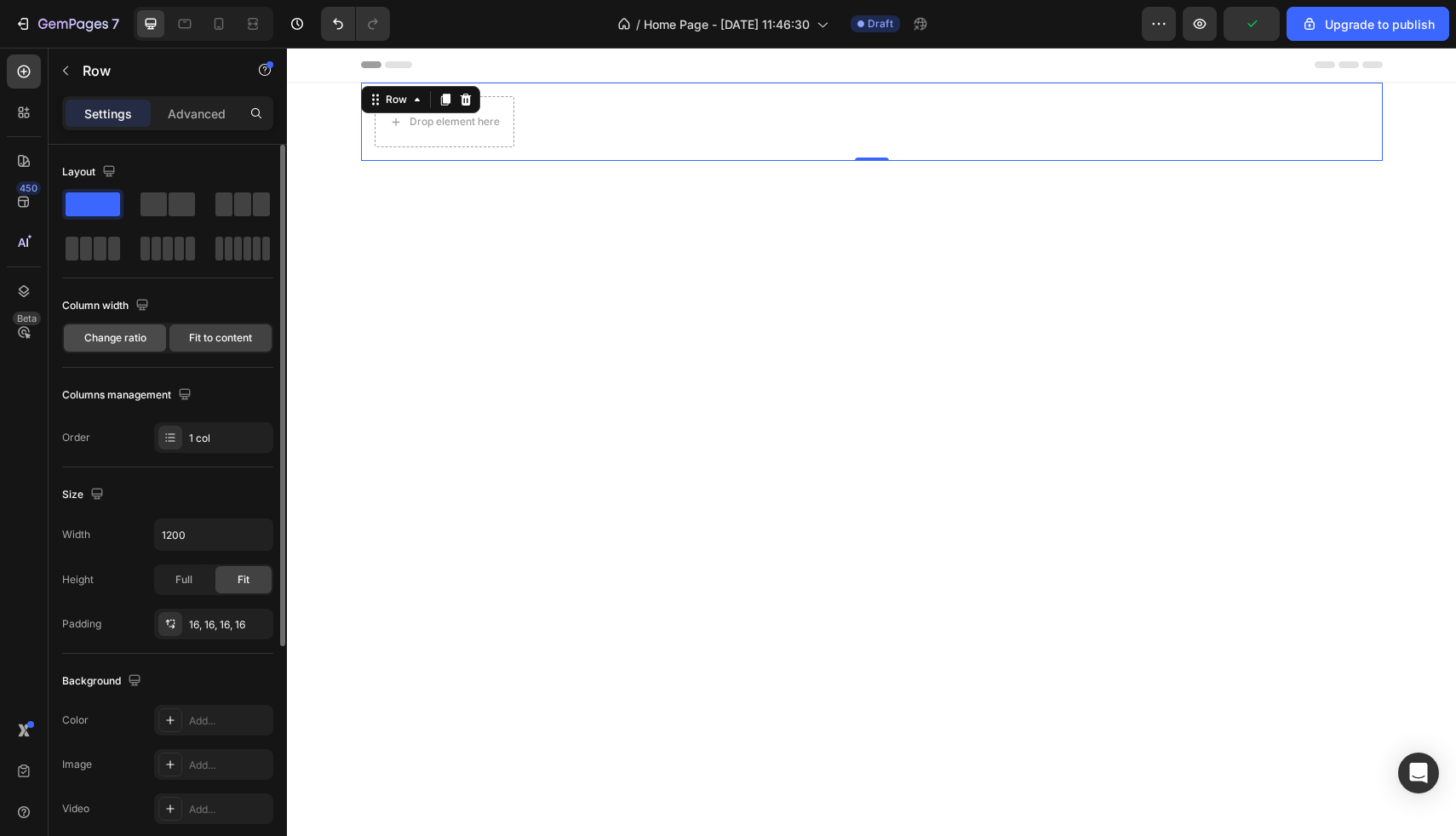
click at [138, 340] on span "Change ratio" at bounding box center [115, 337] width 63 height 15
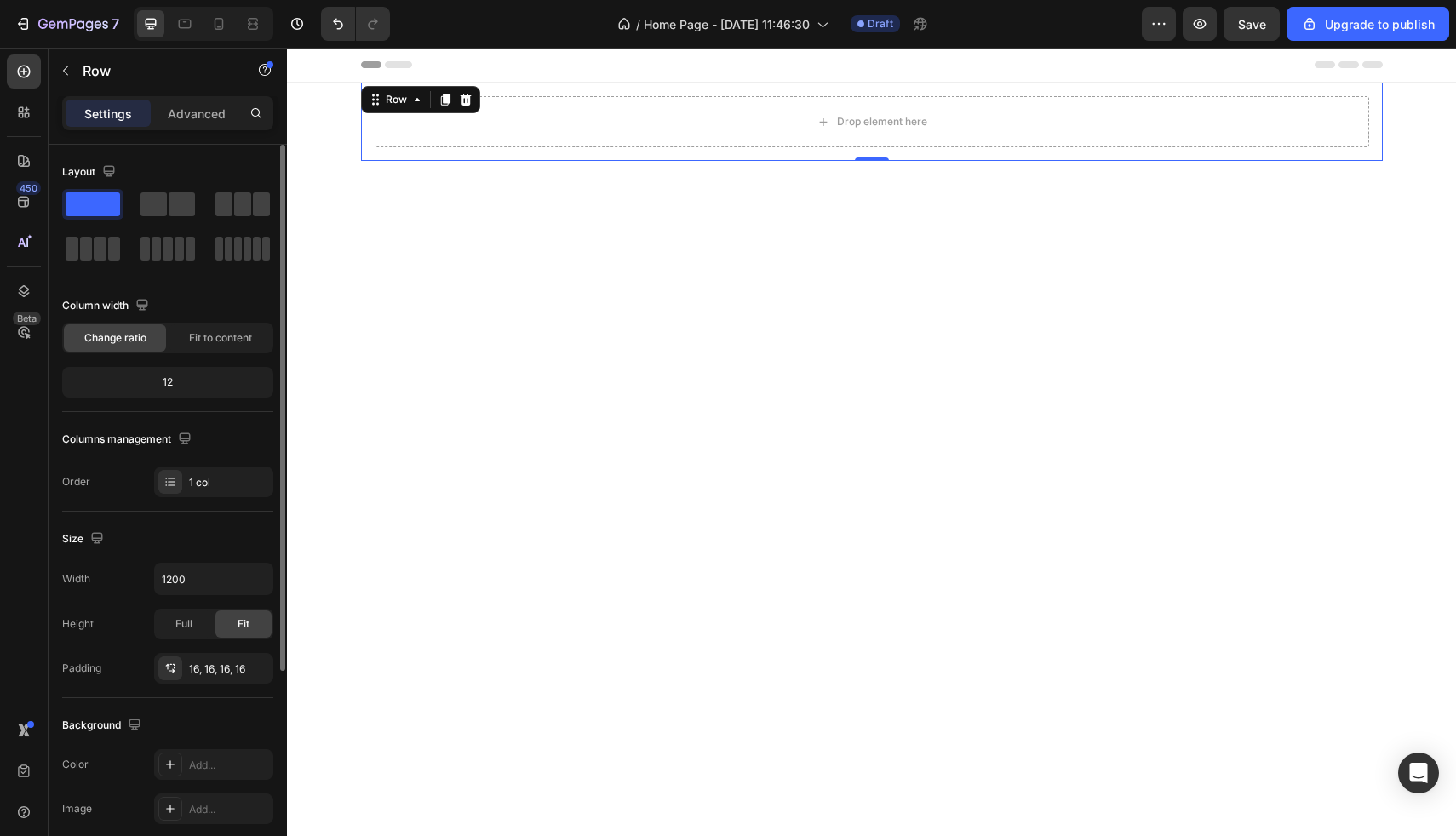
click at [177, 385] on div "12" at bounding box center [167, 383] width 204 height 24
click at [162, 374] on div "12" at bounding box center [167, 383] width 204 height 24
click at [191, 625] on span "Full" at bounding box center [184, 624] width 17 height 15
click at [227, 624] on div "Fit" at bounding box center [244, 625] width 56 height 27
click at [221, 529] on div "Size" at bounding box center [168, 540] width 211 height 27
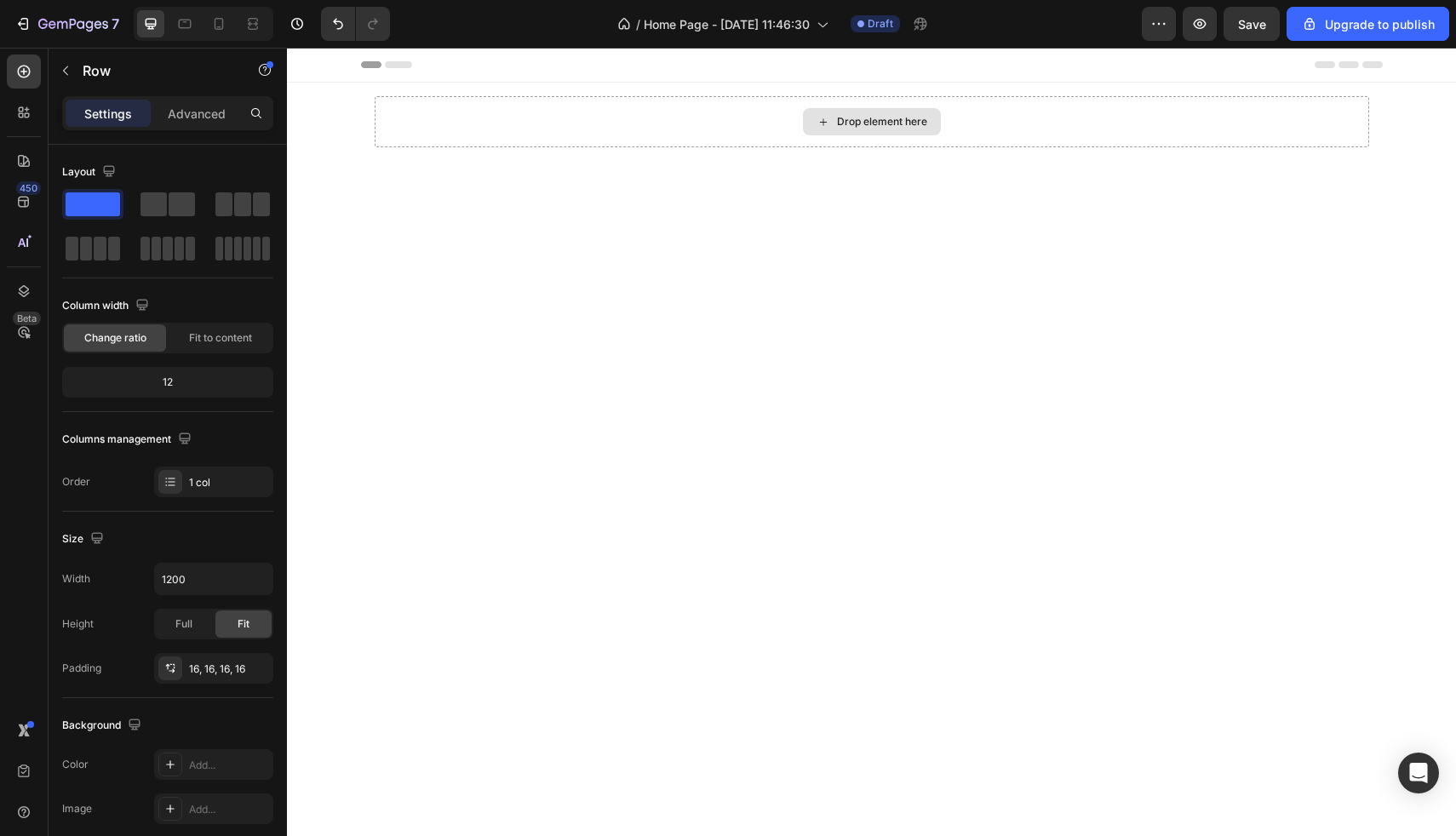
click at [892, 115] on div "Drop element here" at bounding box center [882, 122] width 91 height 14
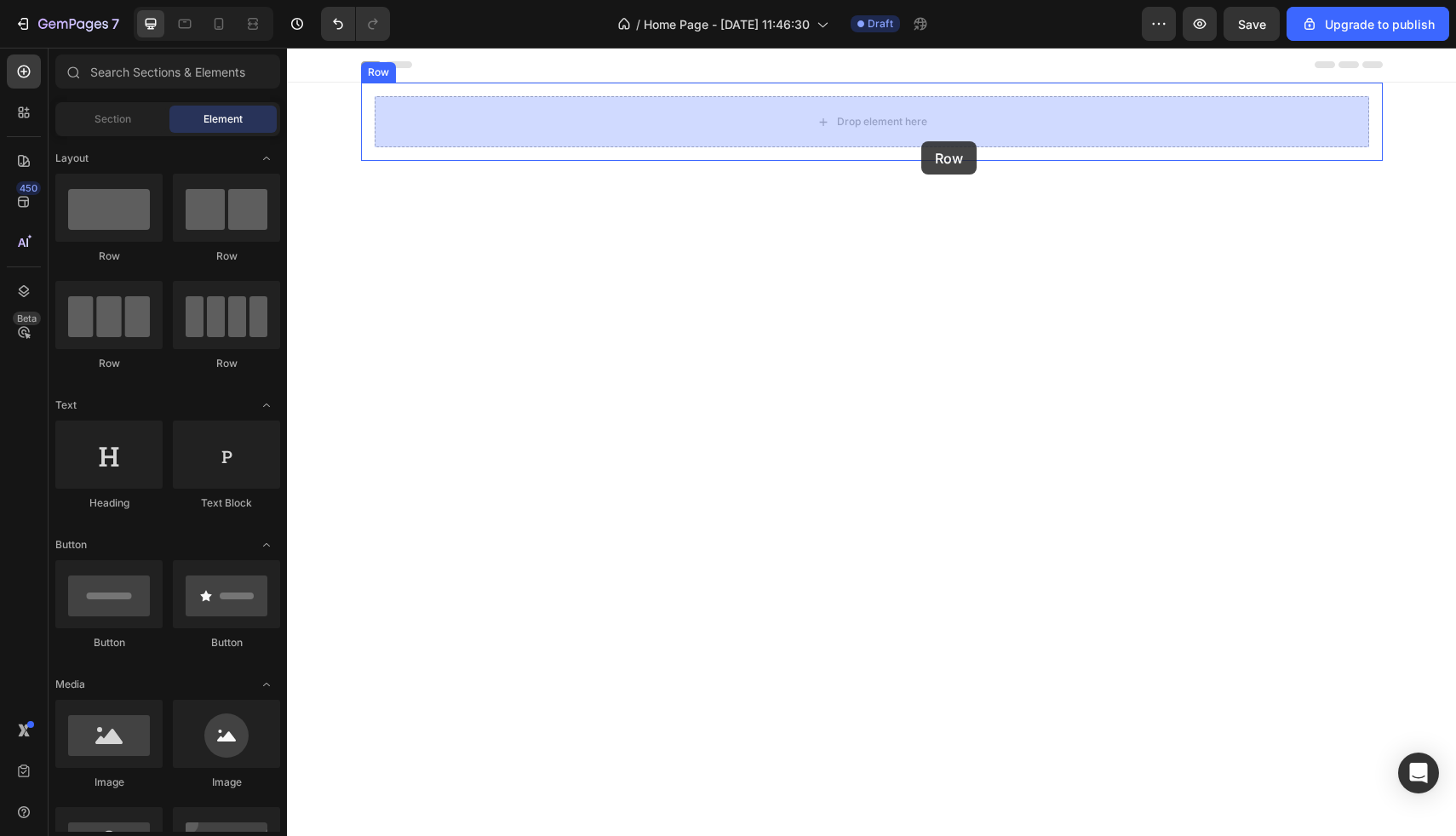
drag, startPoint x: 439, startPoint y: 258, endPoint x: 905, endPoint y: 118, distance: 486.6
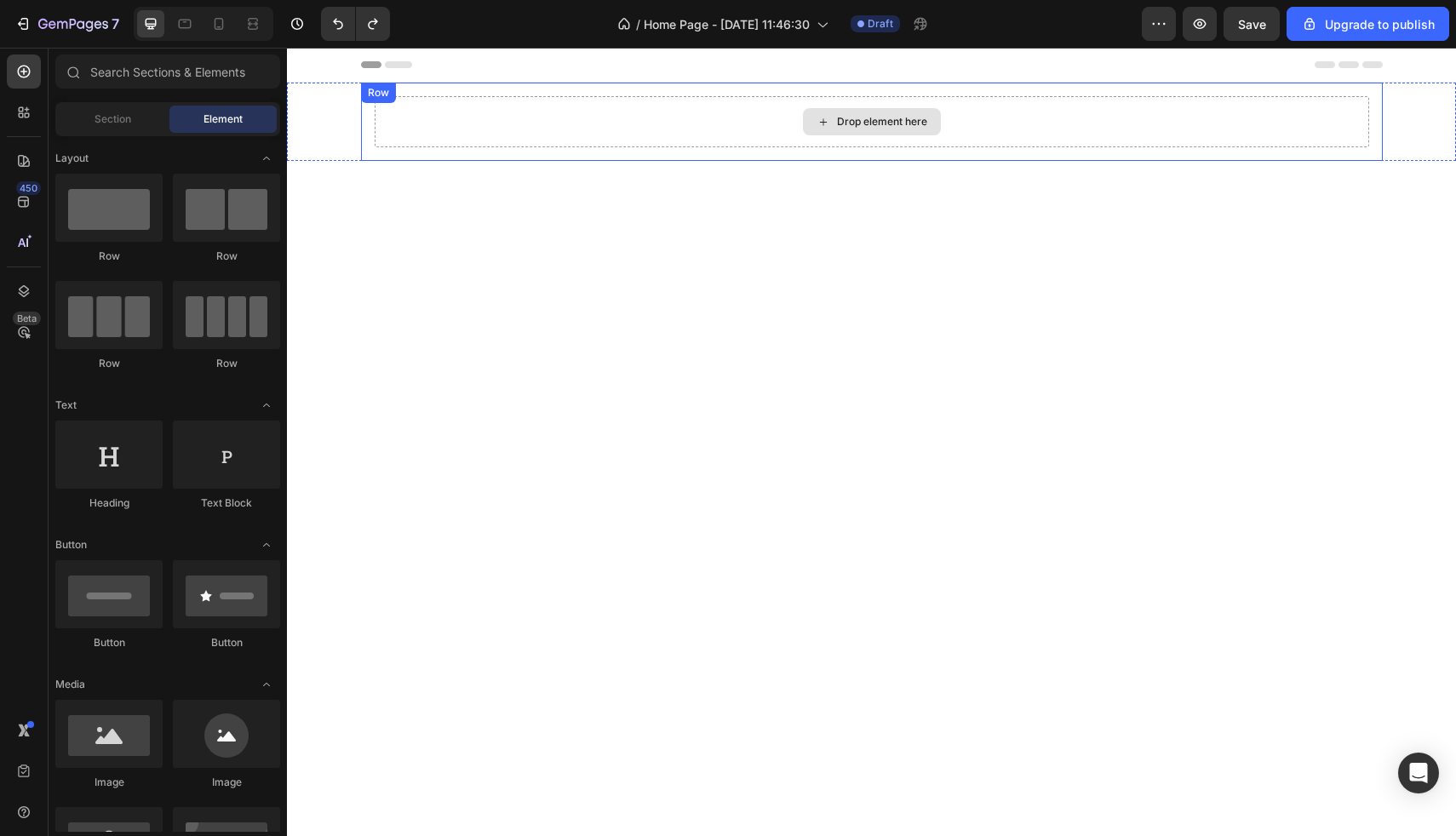
click at [849, 119] on div "Drop element here" at bounding box center [882, 122] width 91 height 14
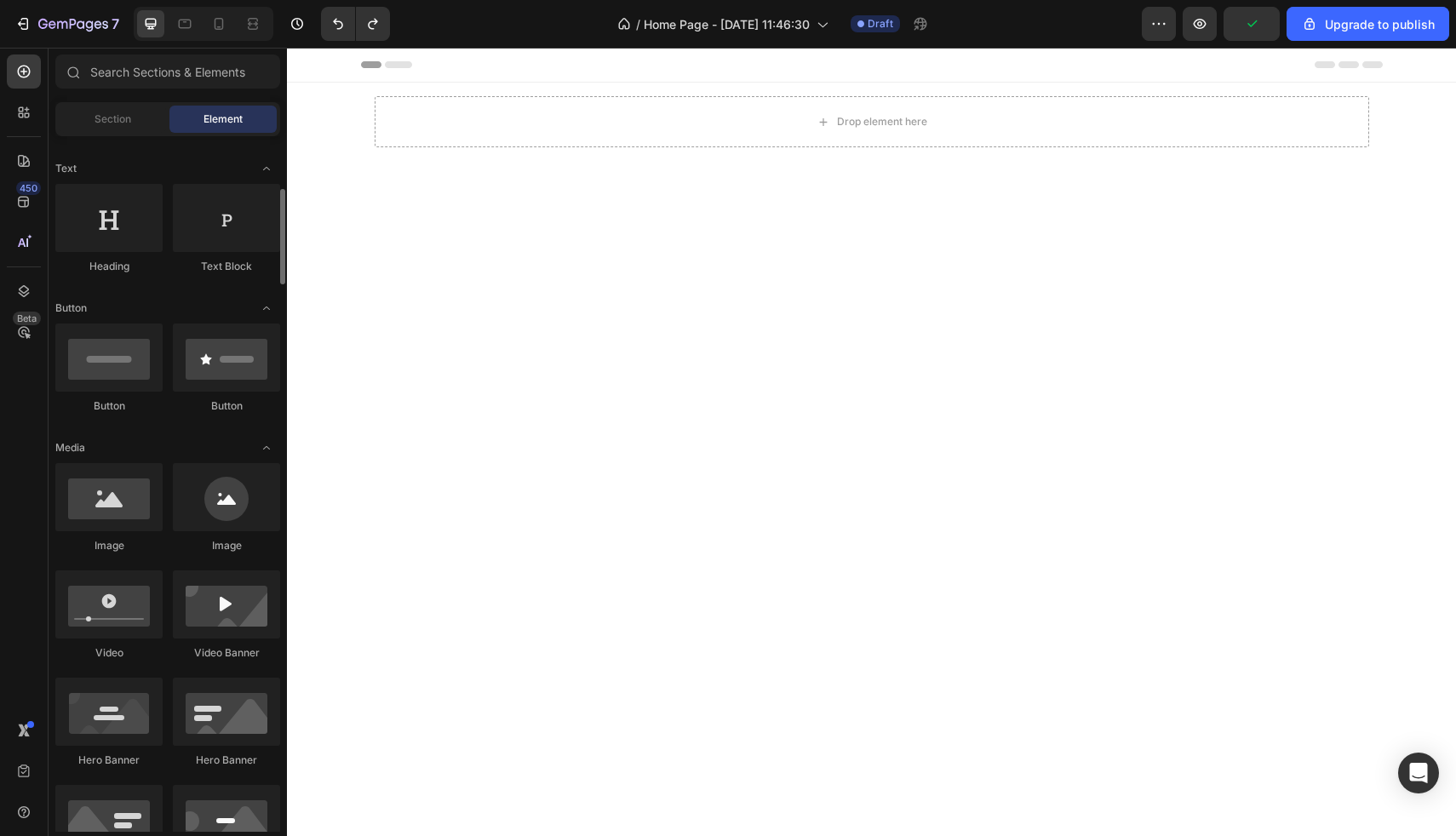
scroll to position [255, 0]
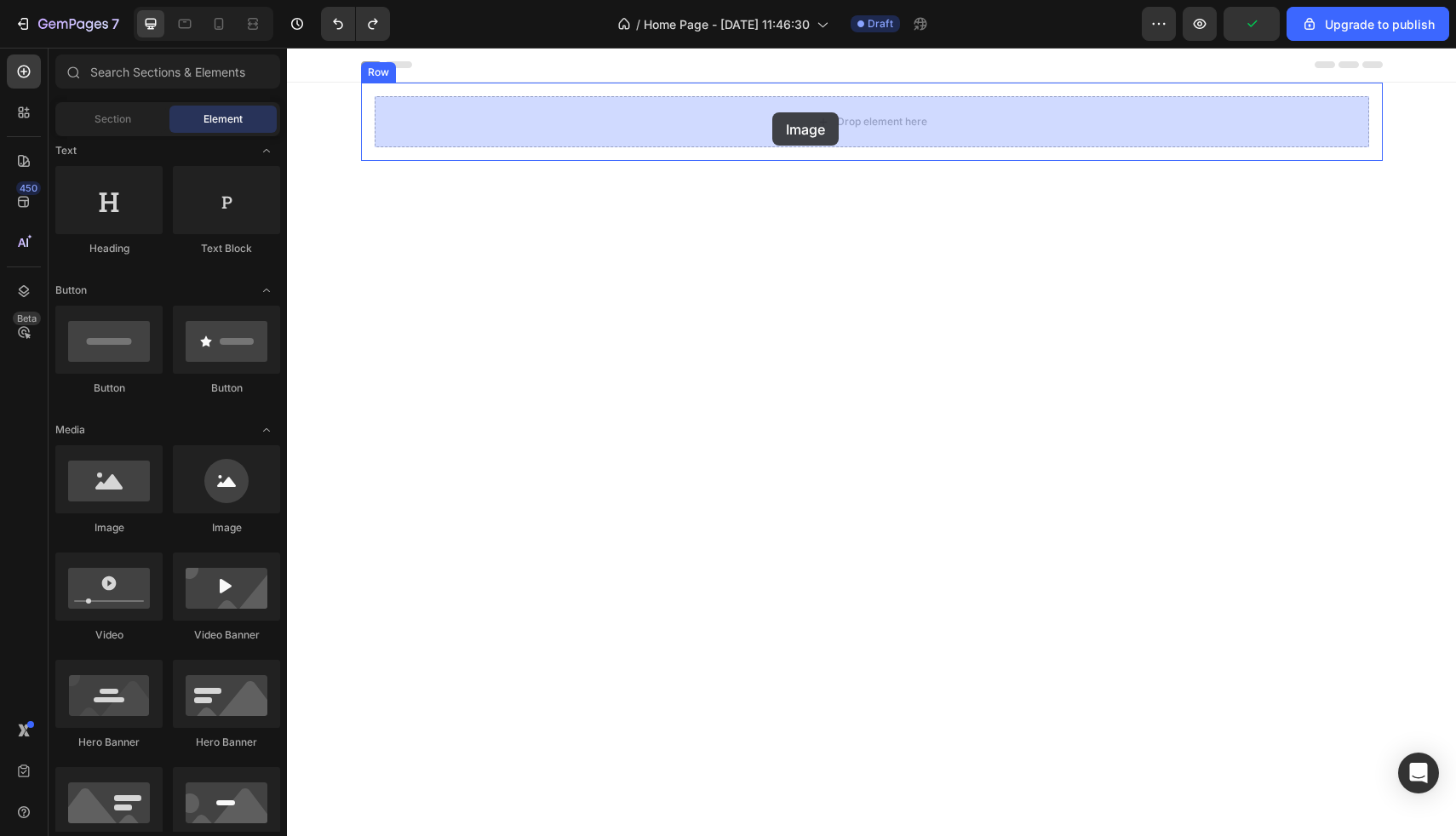
drag, startPoint x: 418, startPoint y: 542, endPoint x: 770, endPoint y: 114, distance: 554.2
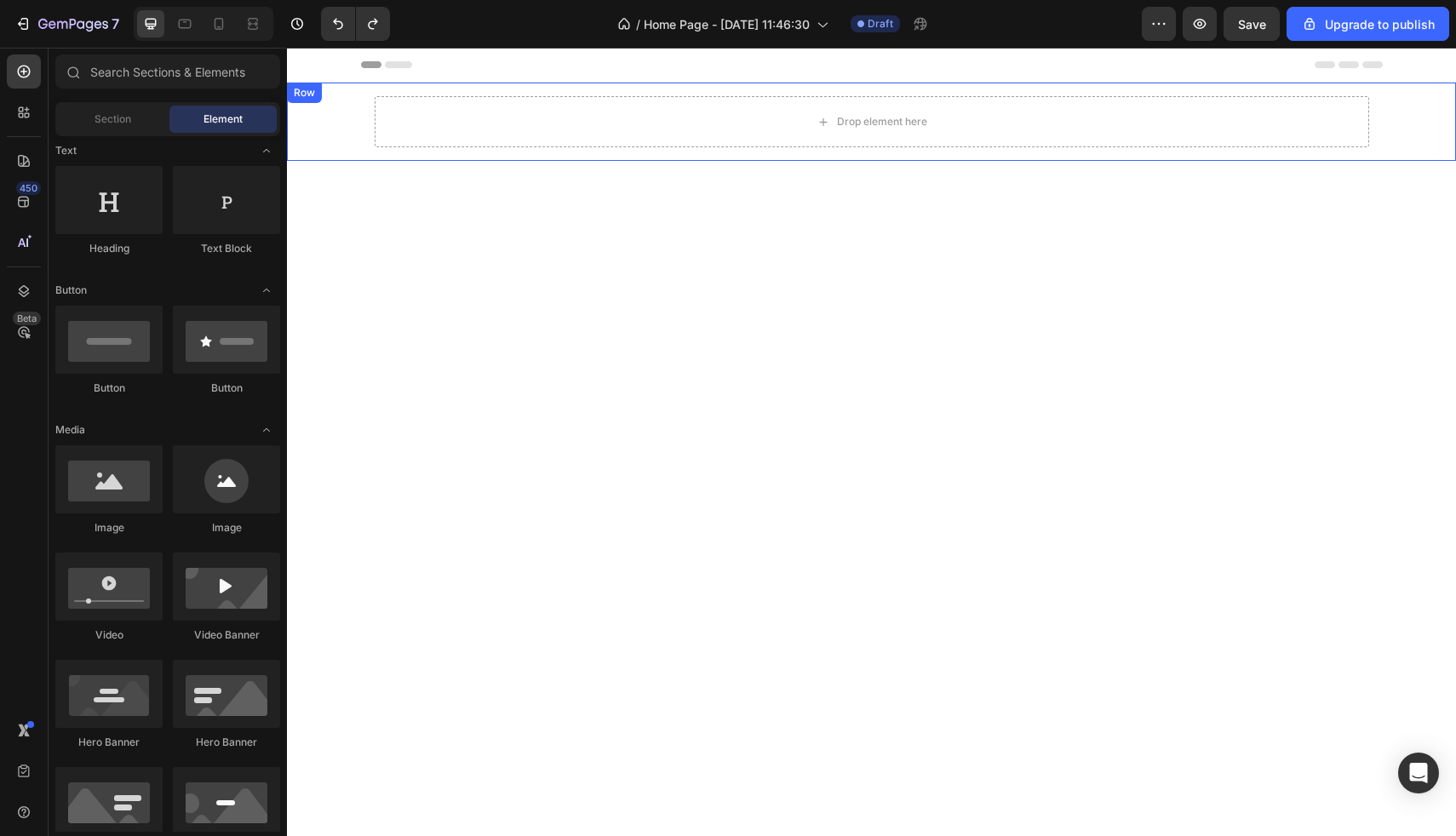
click at [345, 133] on div "Drop element here Row" at bounding box center [872, 122] width 1170 height 78
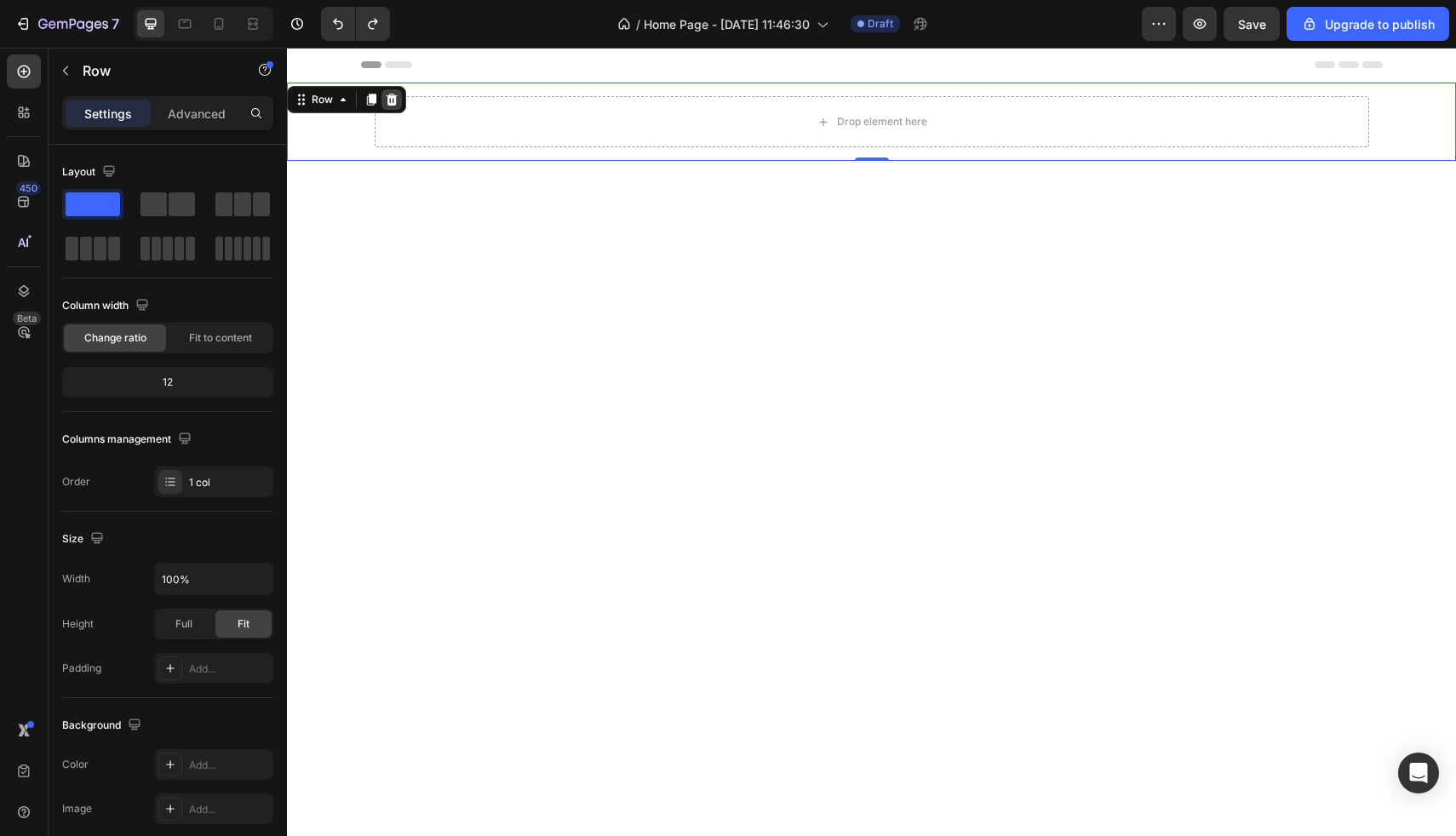
click at [392, 105] on icon at bounding box center [392, 99] width 14 height 14
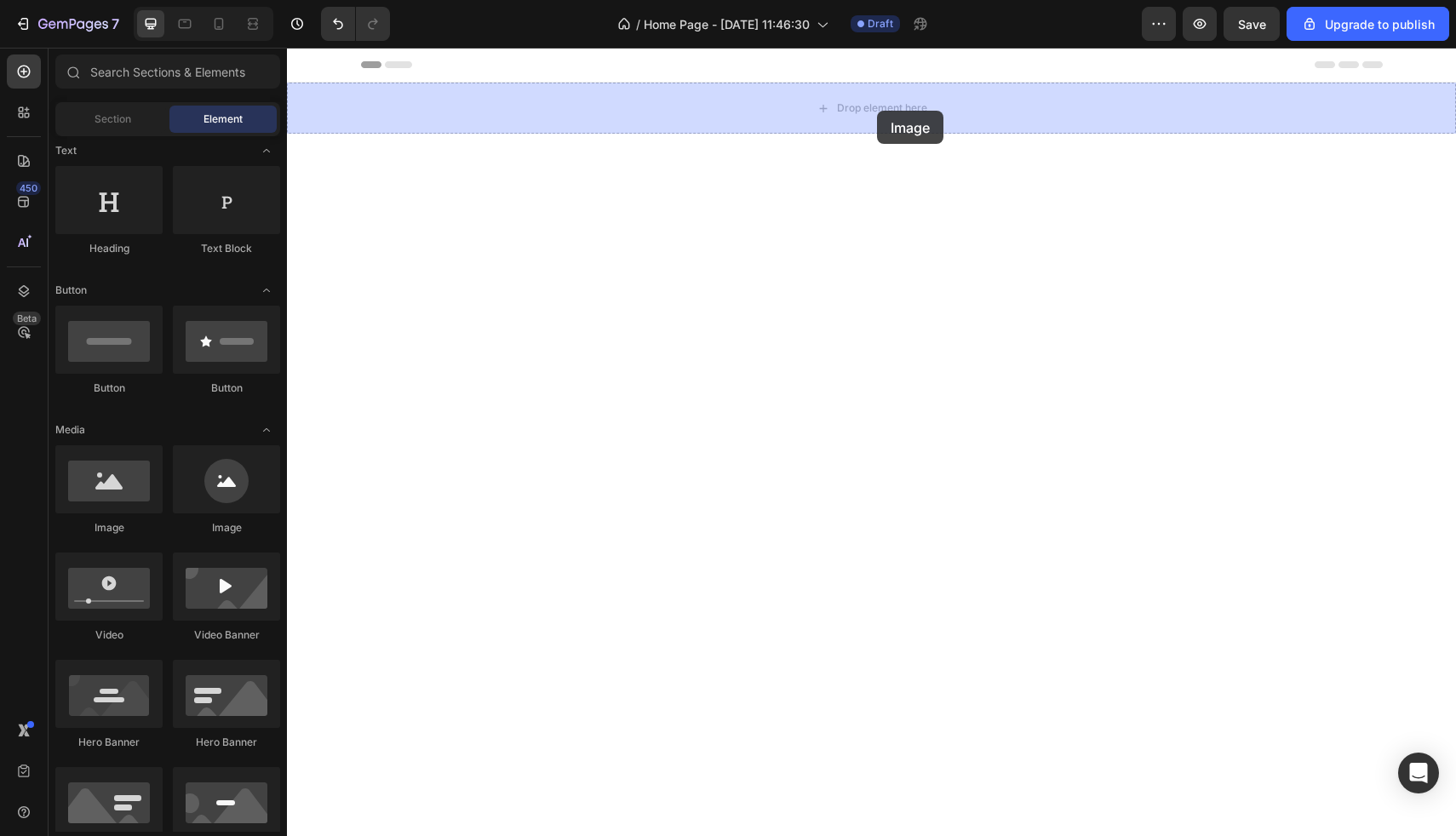
drag, startPoint x: 400, startPoint y: 531, endPoint x: 878, endPoint y: 111, distance: 636.3
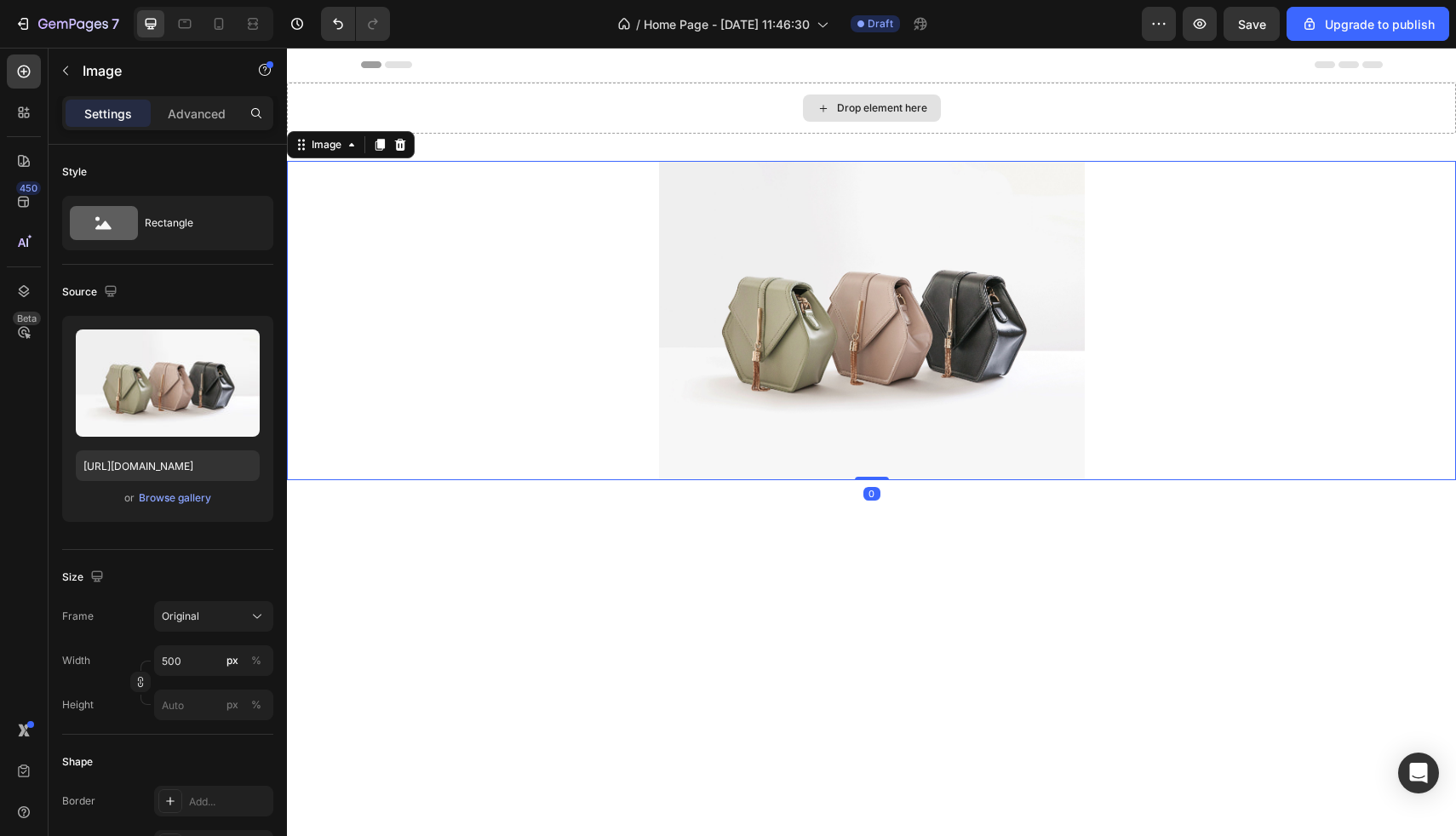
click at [750, 108] on div "Drop element here" at bounding box center [872, 108] width 1170 height 51
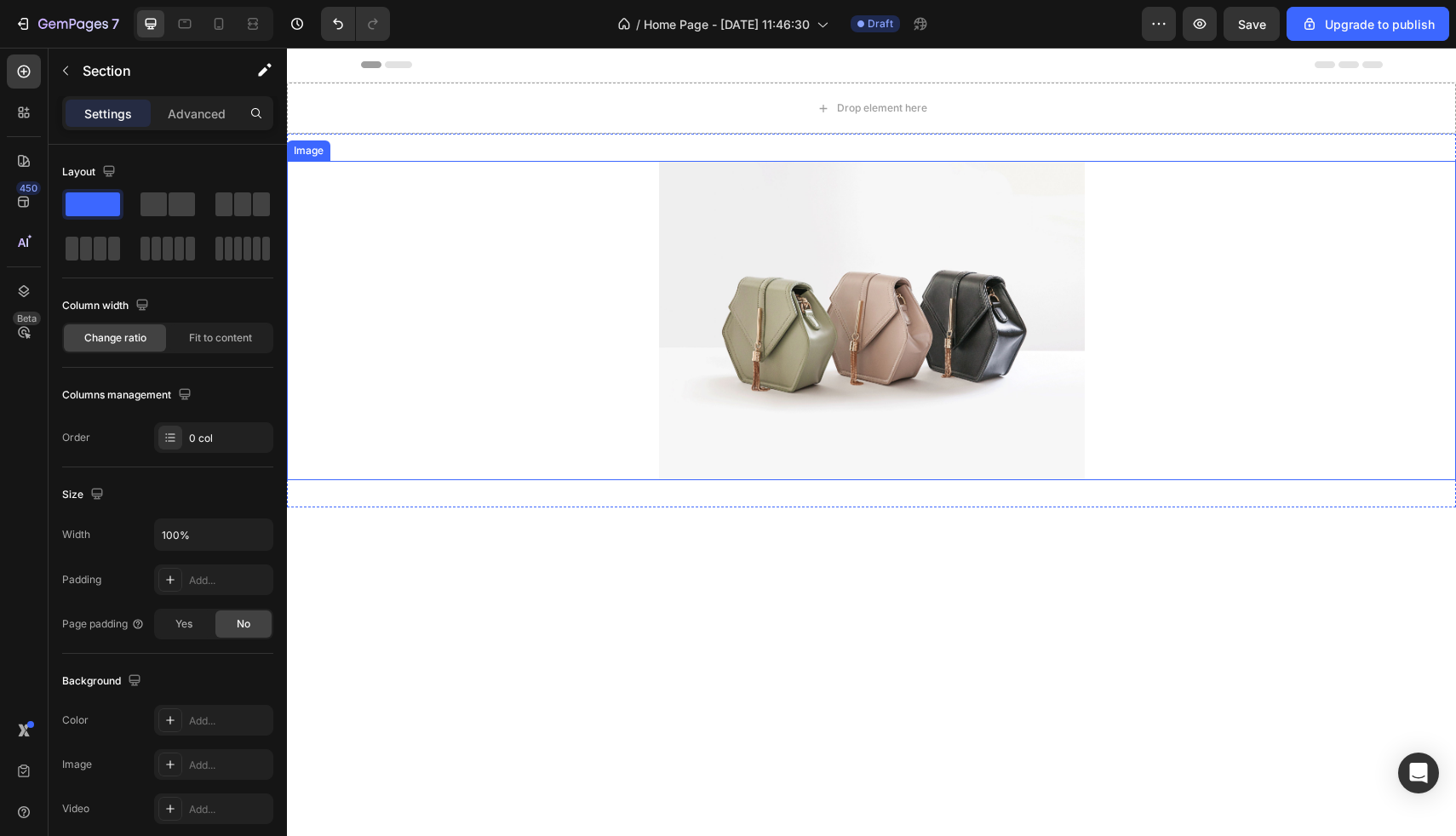
click at [664, 263] on img at bounding box center [872, 321] width 426 height 319
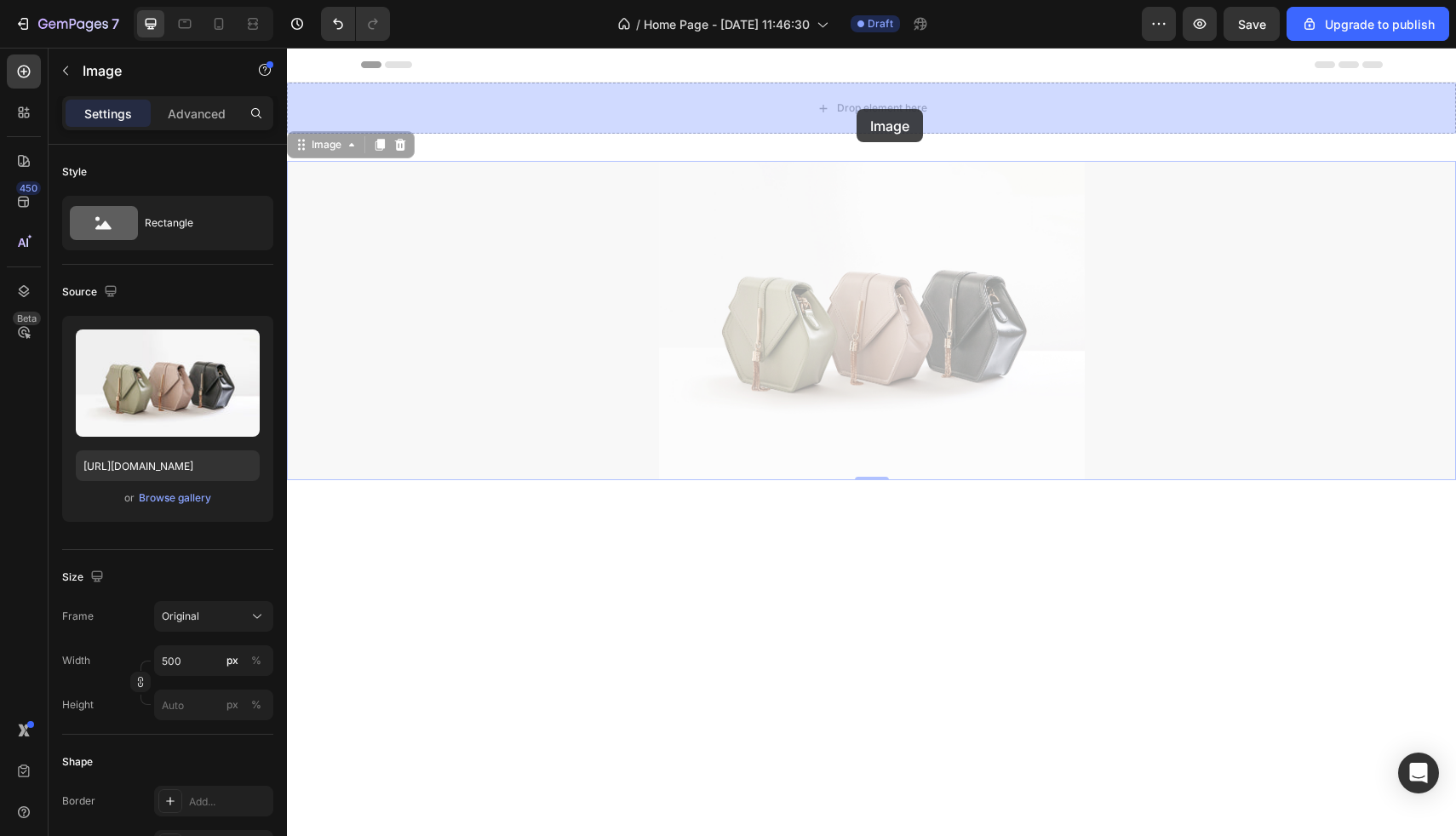
drag, startPoint x: 774, startPoint y: 302, endPoint x: 857, endPoint y: 108, distance: 211.0
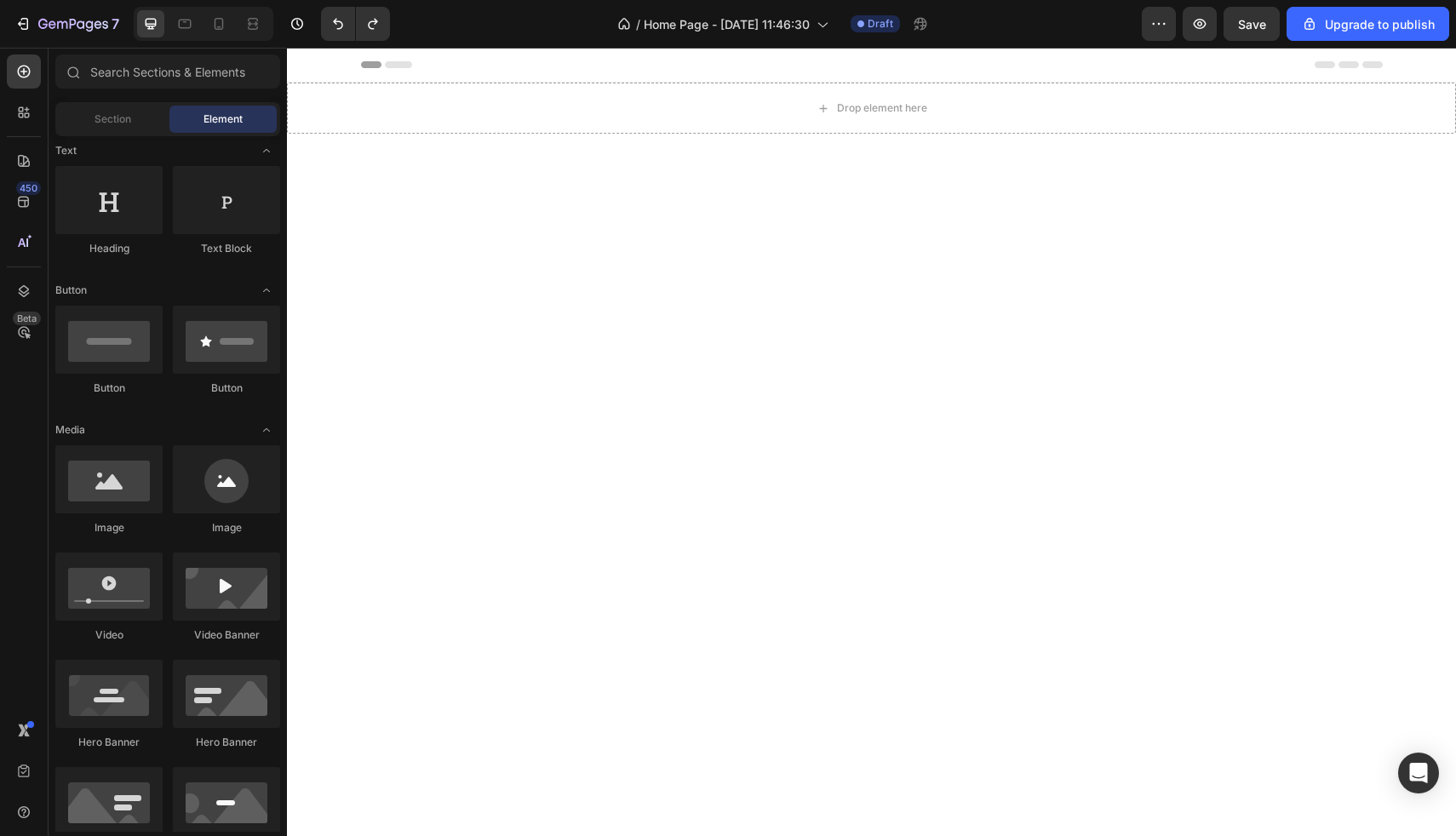
scroll to position [0, 0]
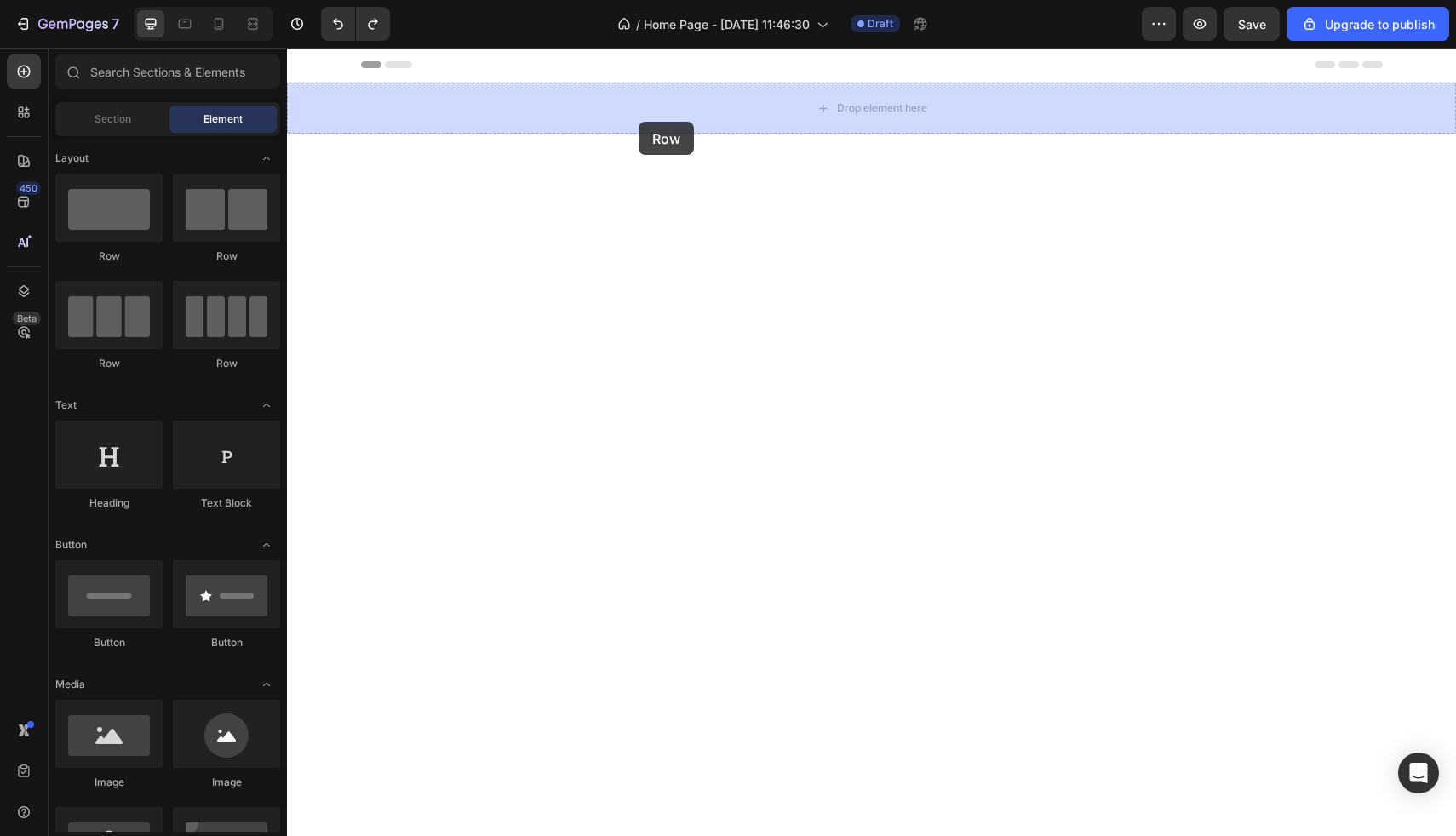
drag, startPoint x: 400, startPoint y: 262, endPoint x: 639, endPoint y: 122, distance: 277.0
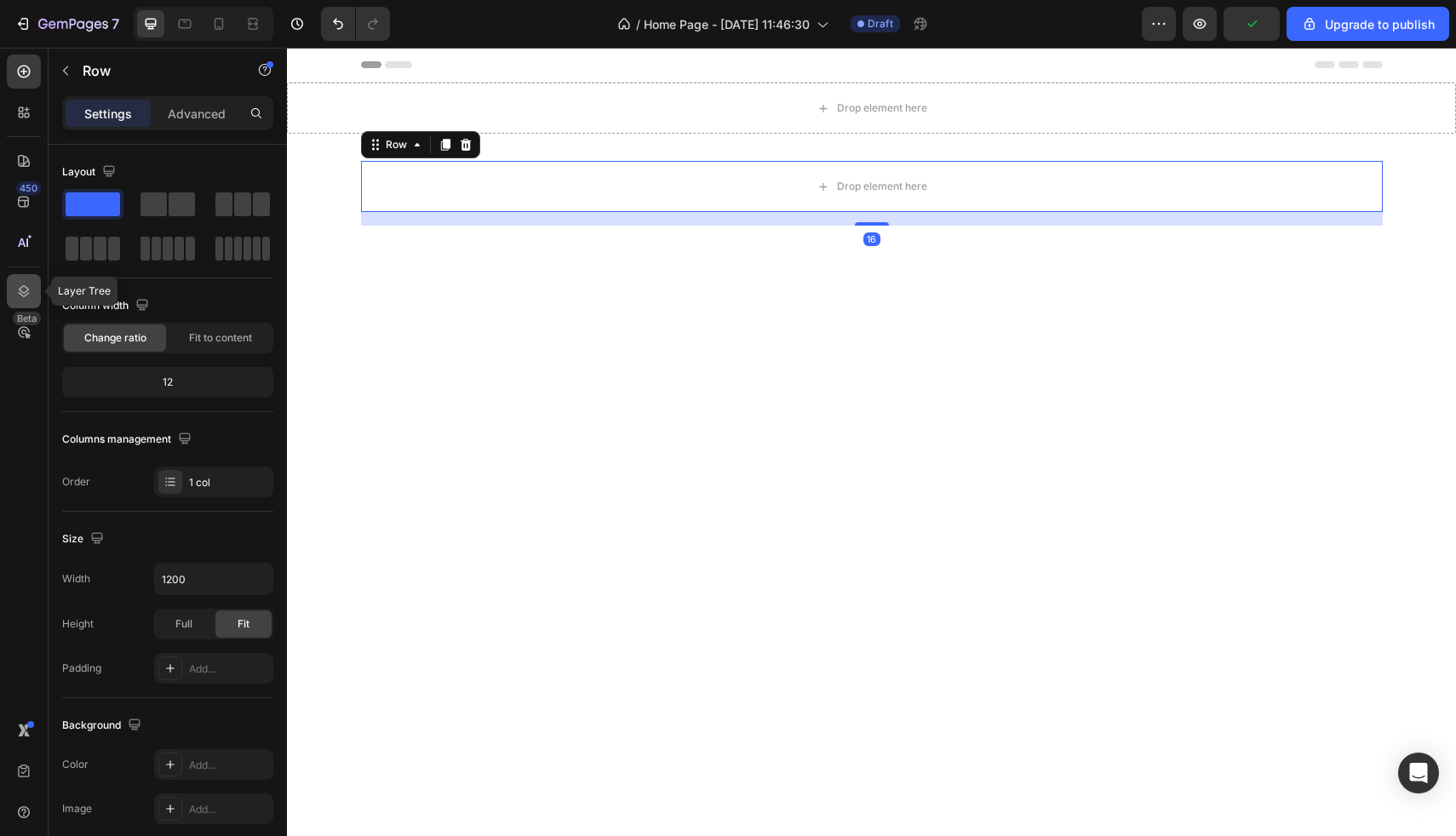
click at [21, 294] on icon at bounding box center [24, 291] width 11 height 12
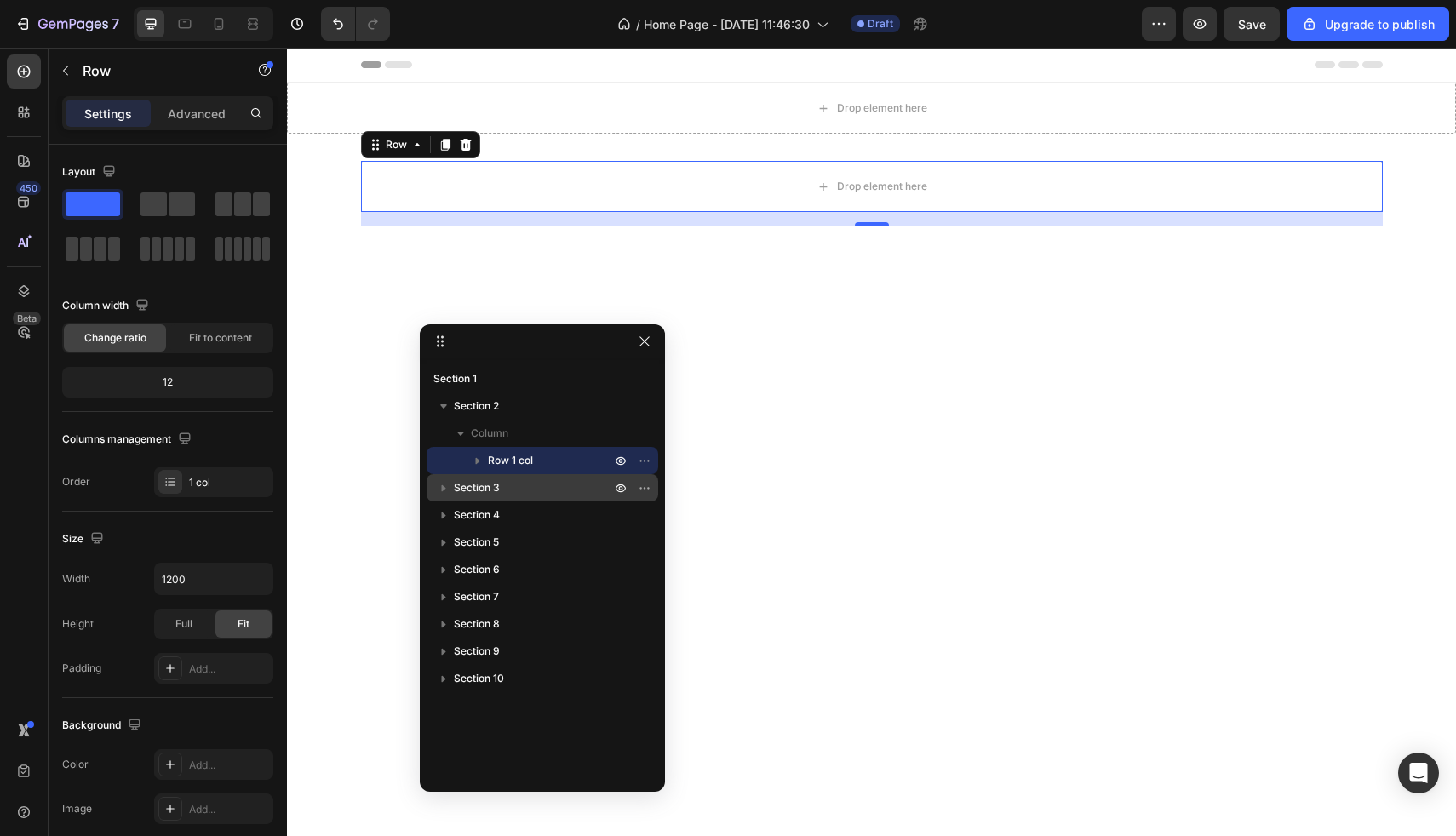
click at [525, 482] on p "Section 3" at bounding box center [534, 488] width 160 height 17
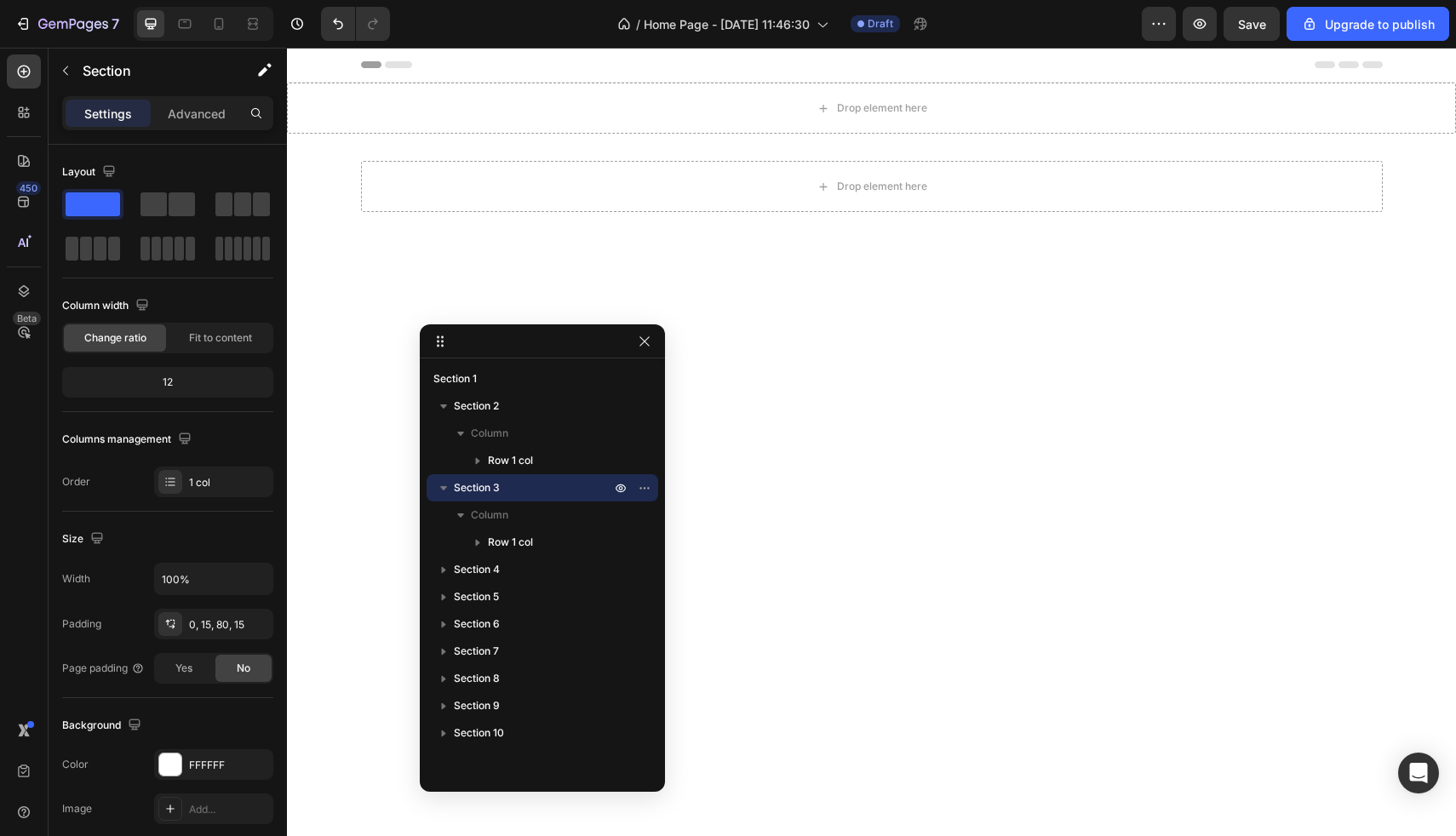
click at [440, 484] on icon "button" at bounding box center [443, 488] width 17 height 17
click at [516, 527] on div "Section 4" at bounding box center [542, 515] width 218 height 27
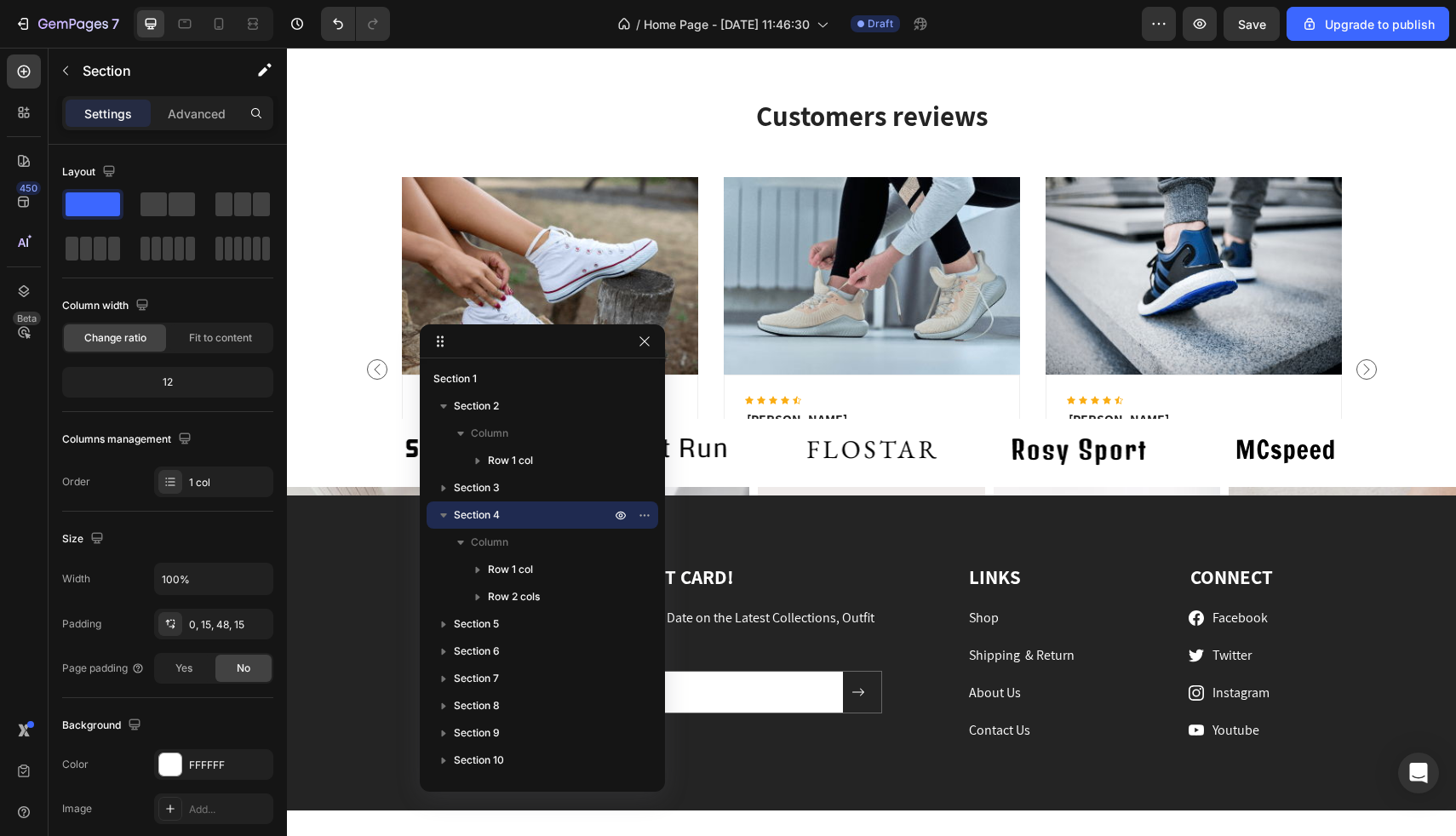
scroll to position [2033, 0]
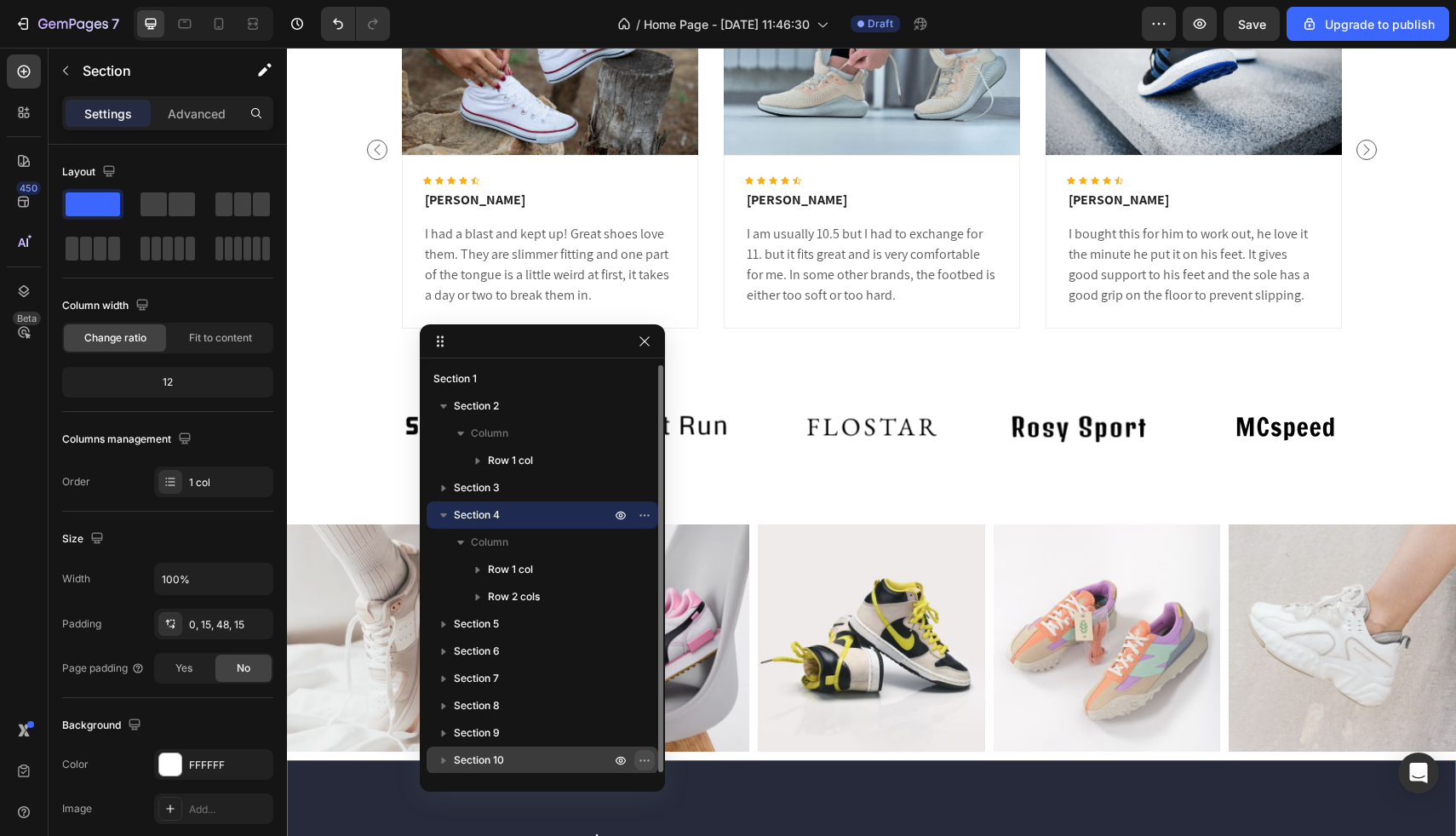
click at [648, 758] on icon "button" at bounding box center [645, 760] width 14 height 14
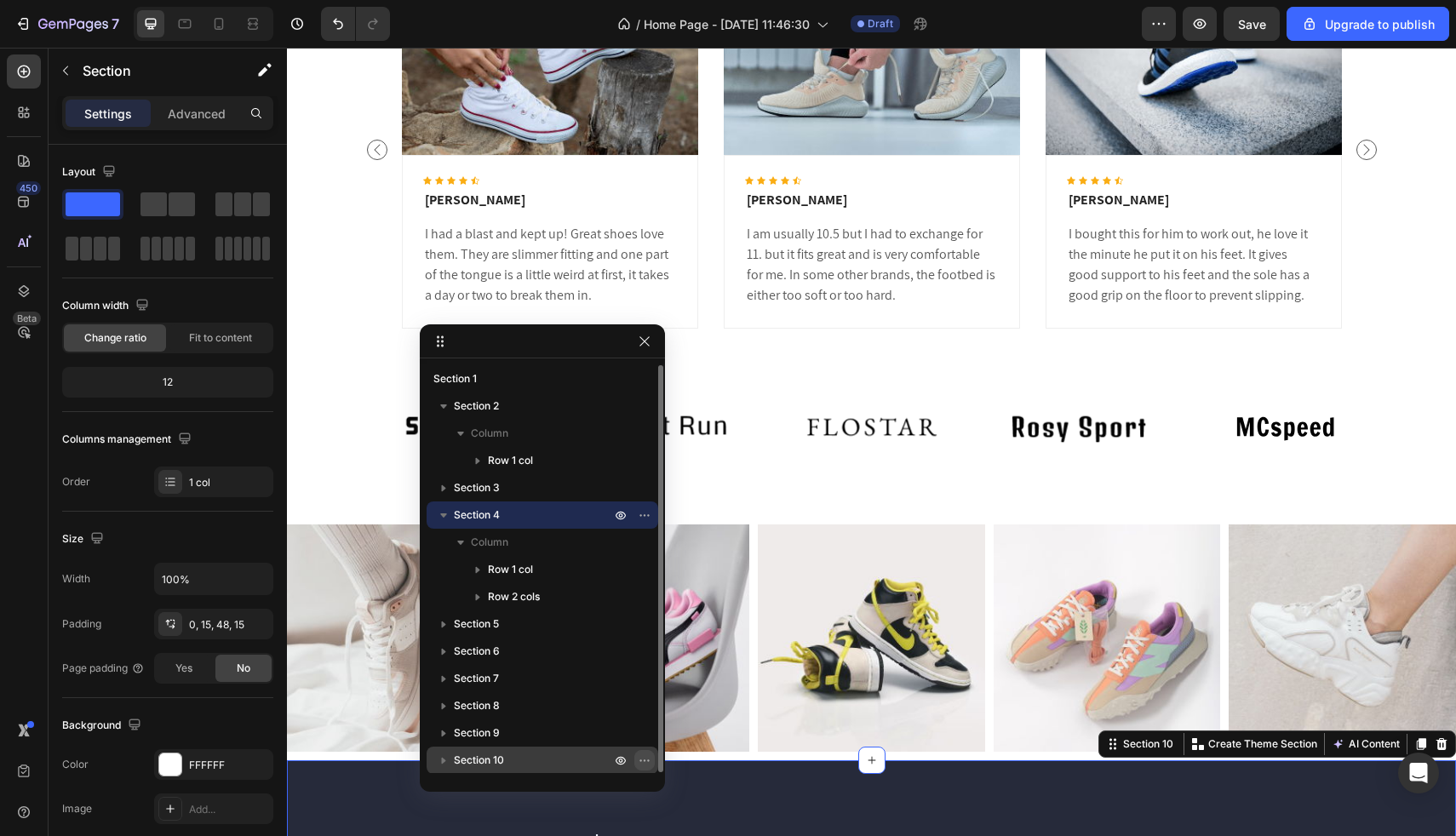
scroll to position [55, 0]
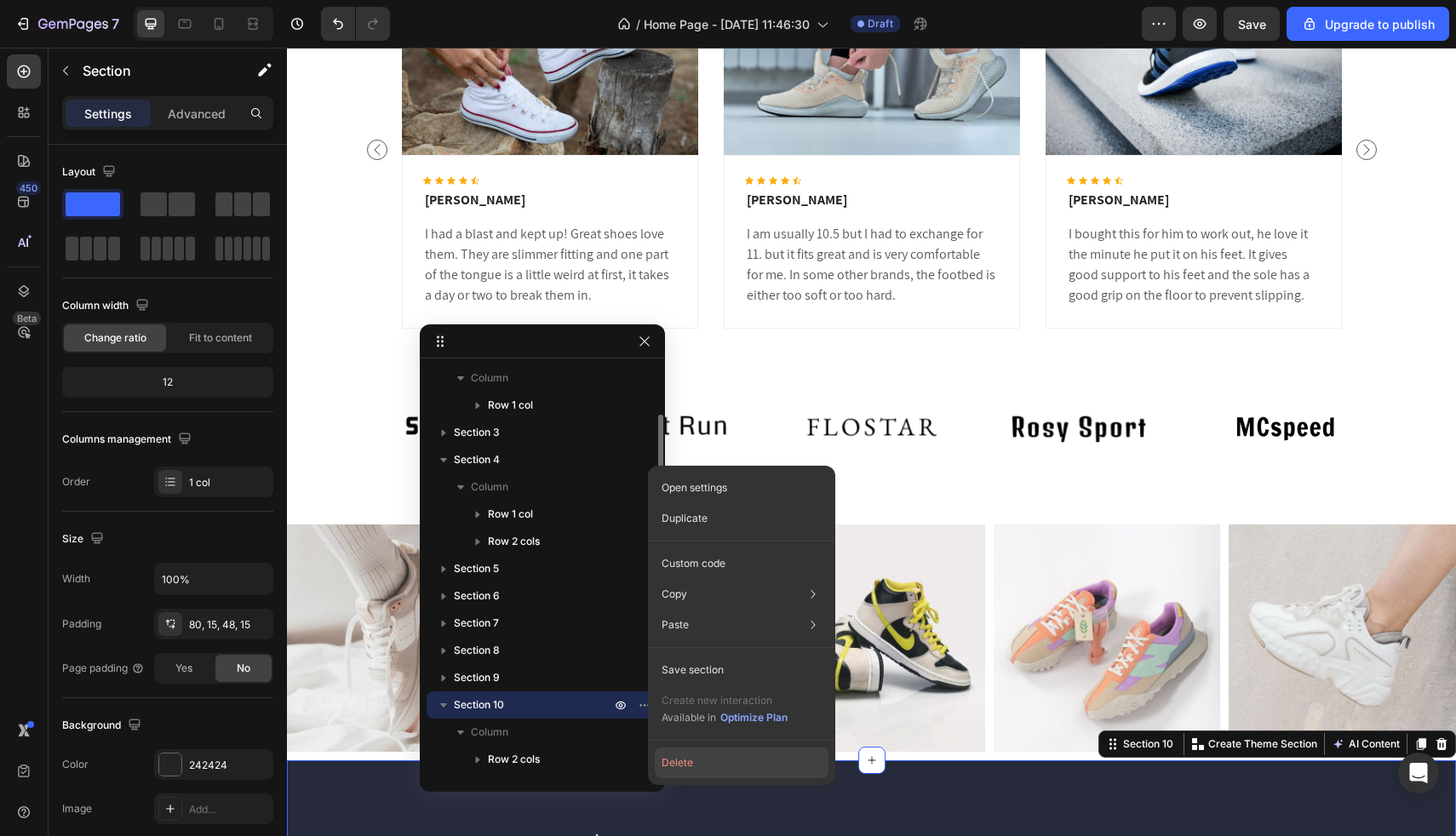
click at [680, 767] on button "Delete" at bounding box center [742, 763] width 174 height 31
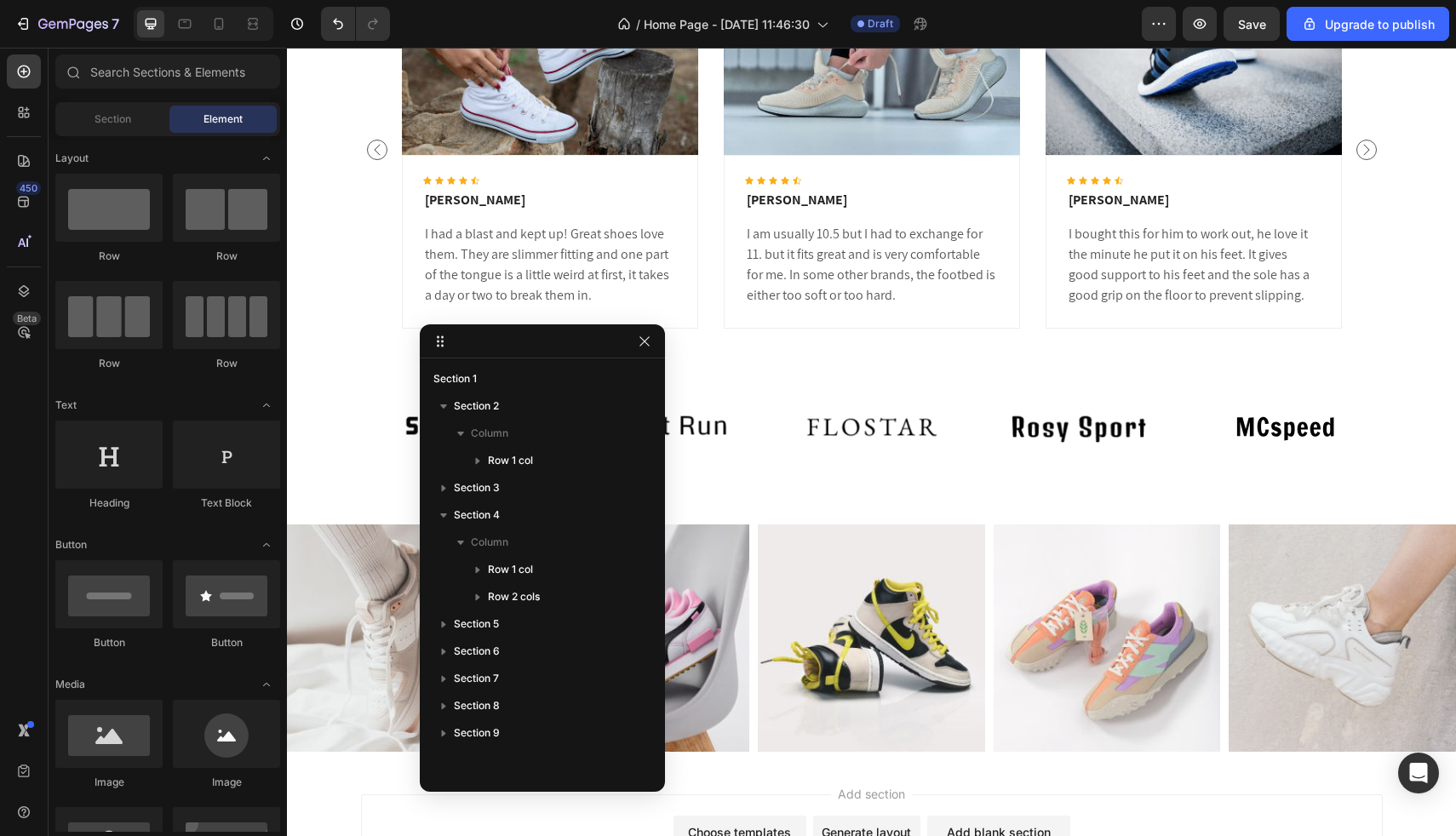
scroll to position [0, 0]
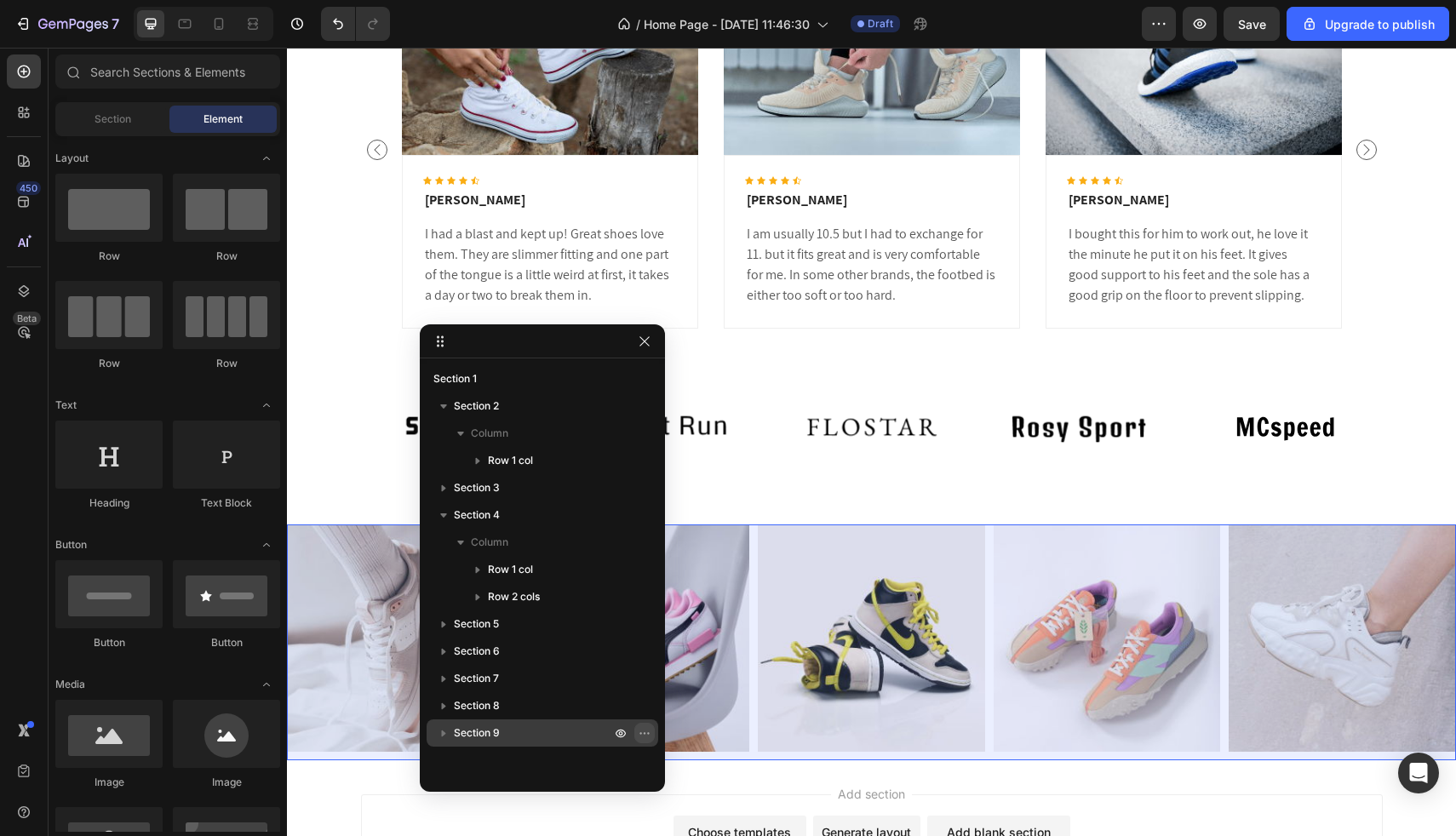
click at [639, 733] on icon "button" at bounding box center [645, 733] width 14 height 14
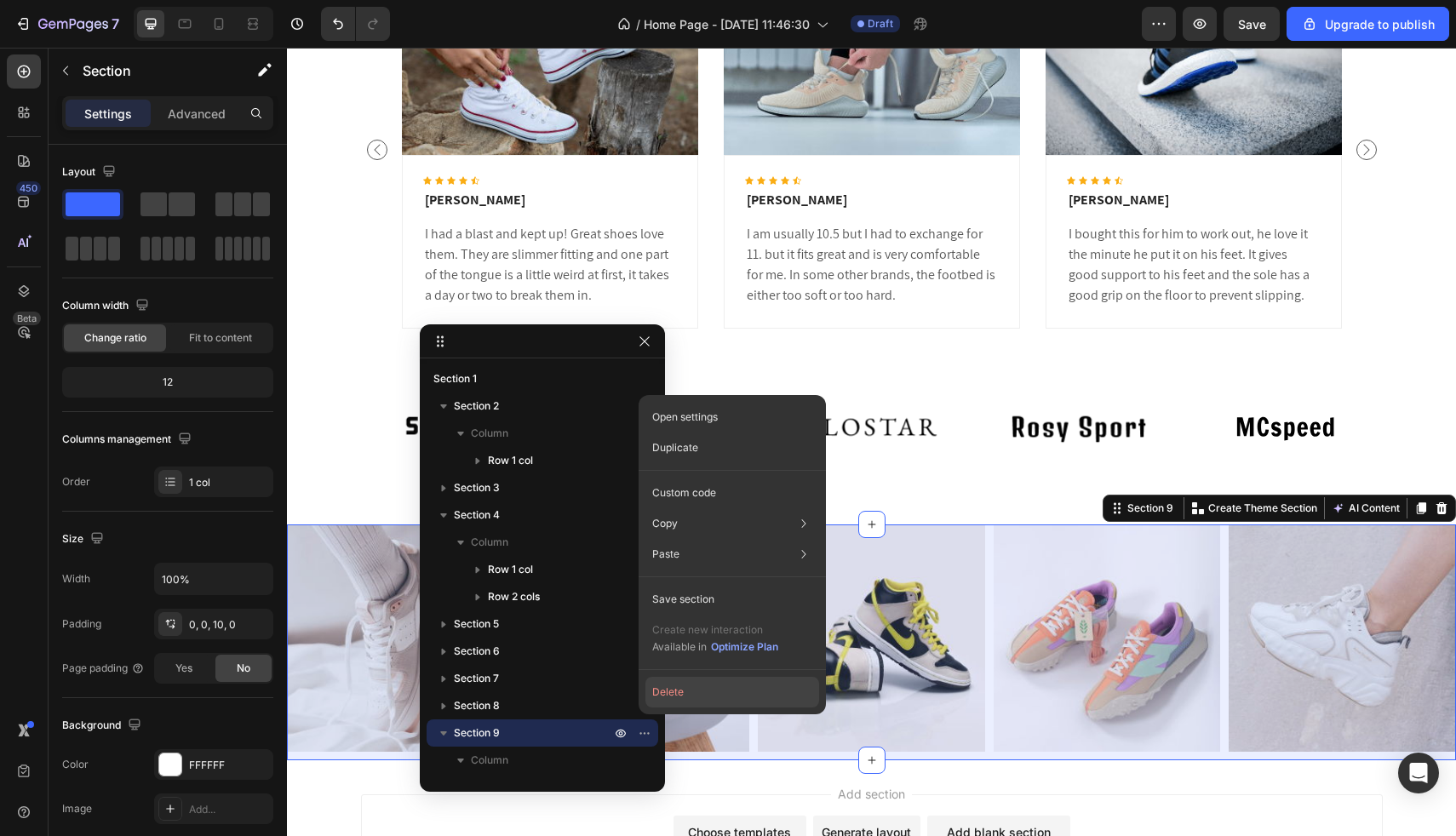
click at [702, 689] on button "Delete" at bounding box center [733, 693] width 174 height 31
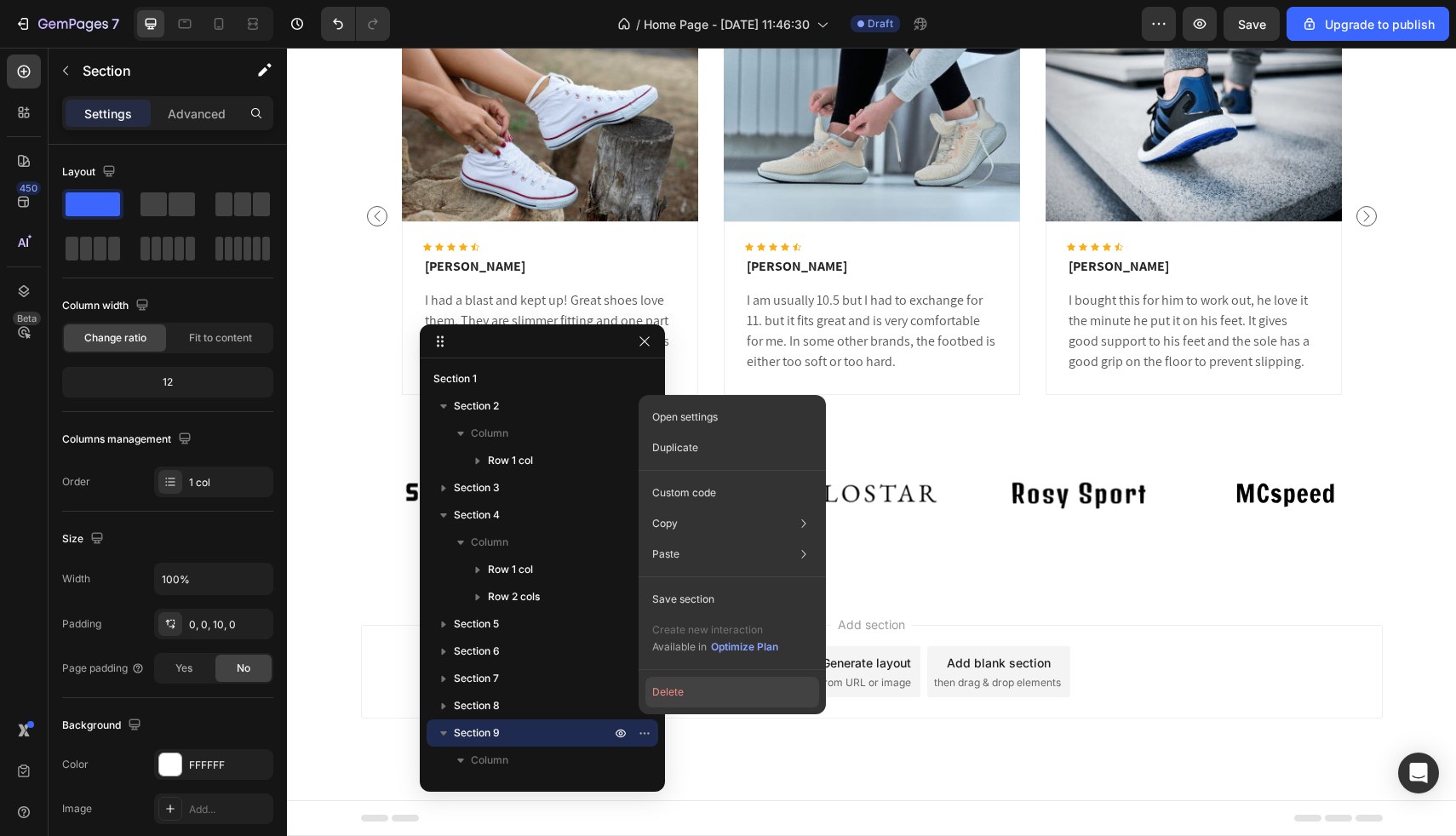
scroll to position [1988, 0]
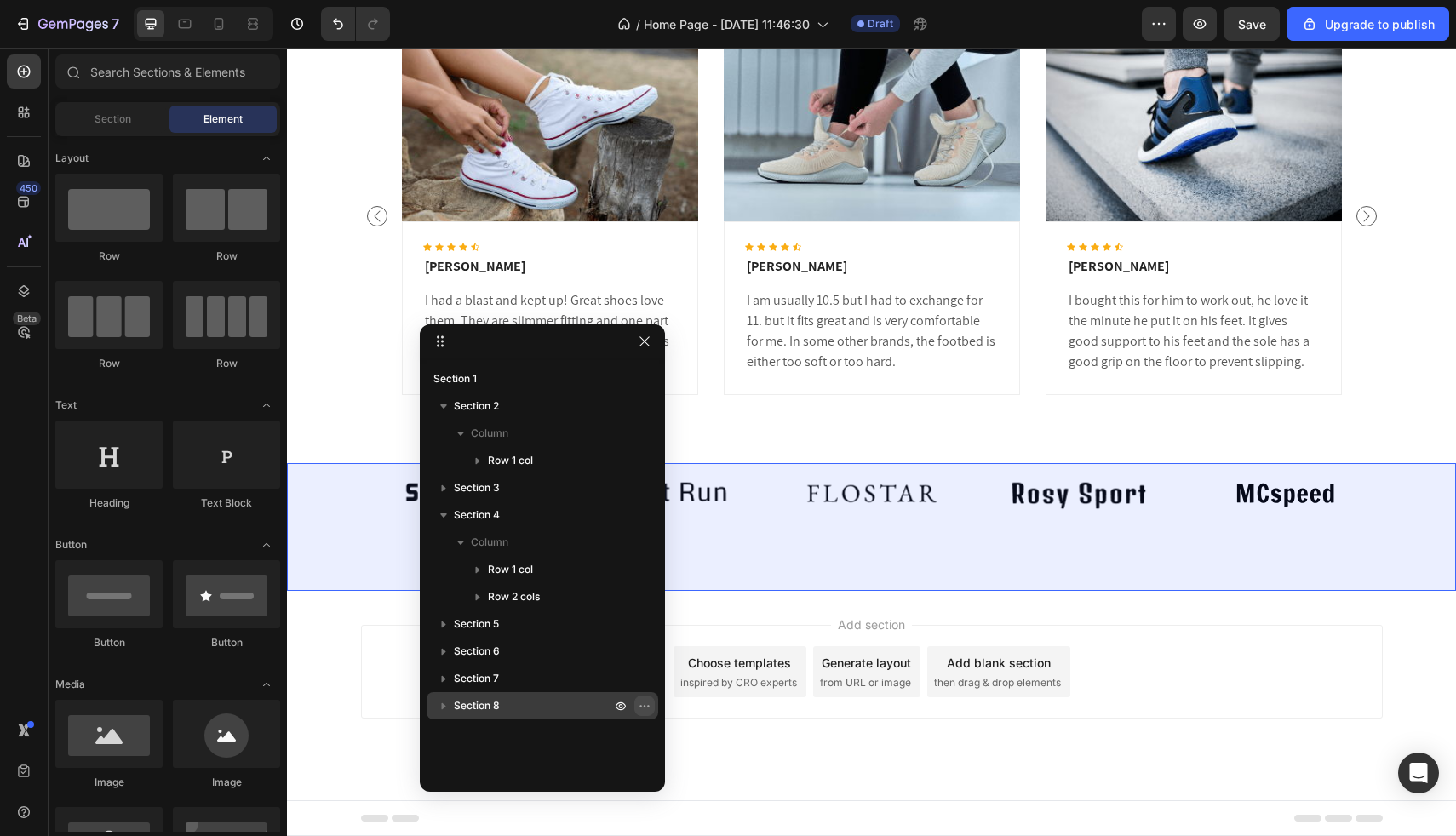
click at [640, 705] on icon "button" at bounding box center [645, 705] width 14 height 14
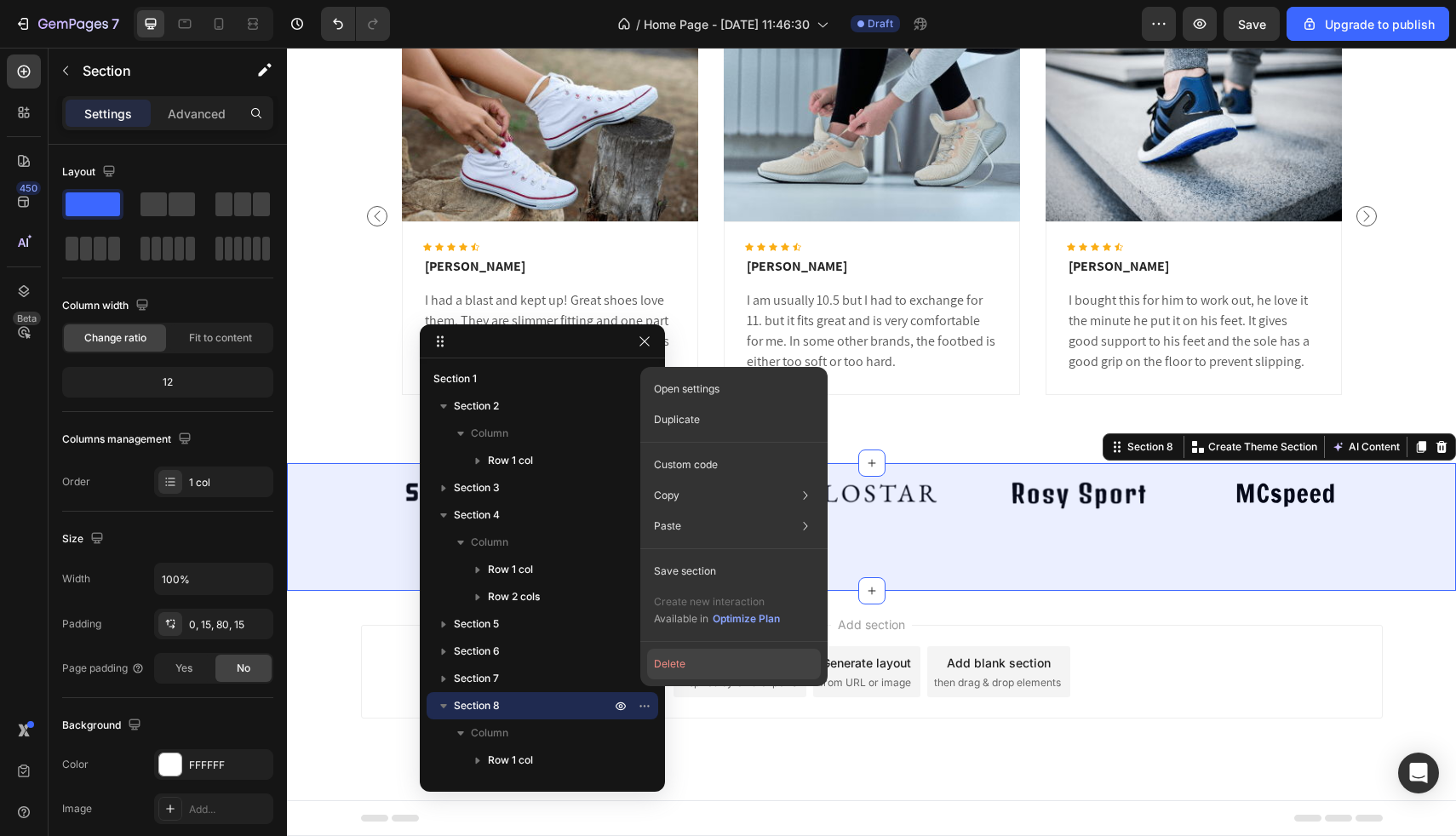
click at [676, 665] on button "Delete" at bounding box center [734, 665] width 174 height 31
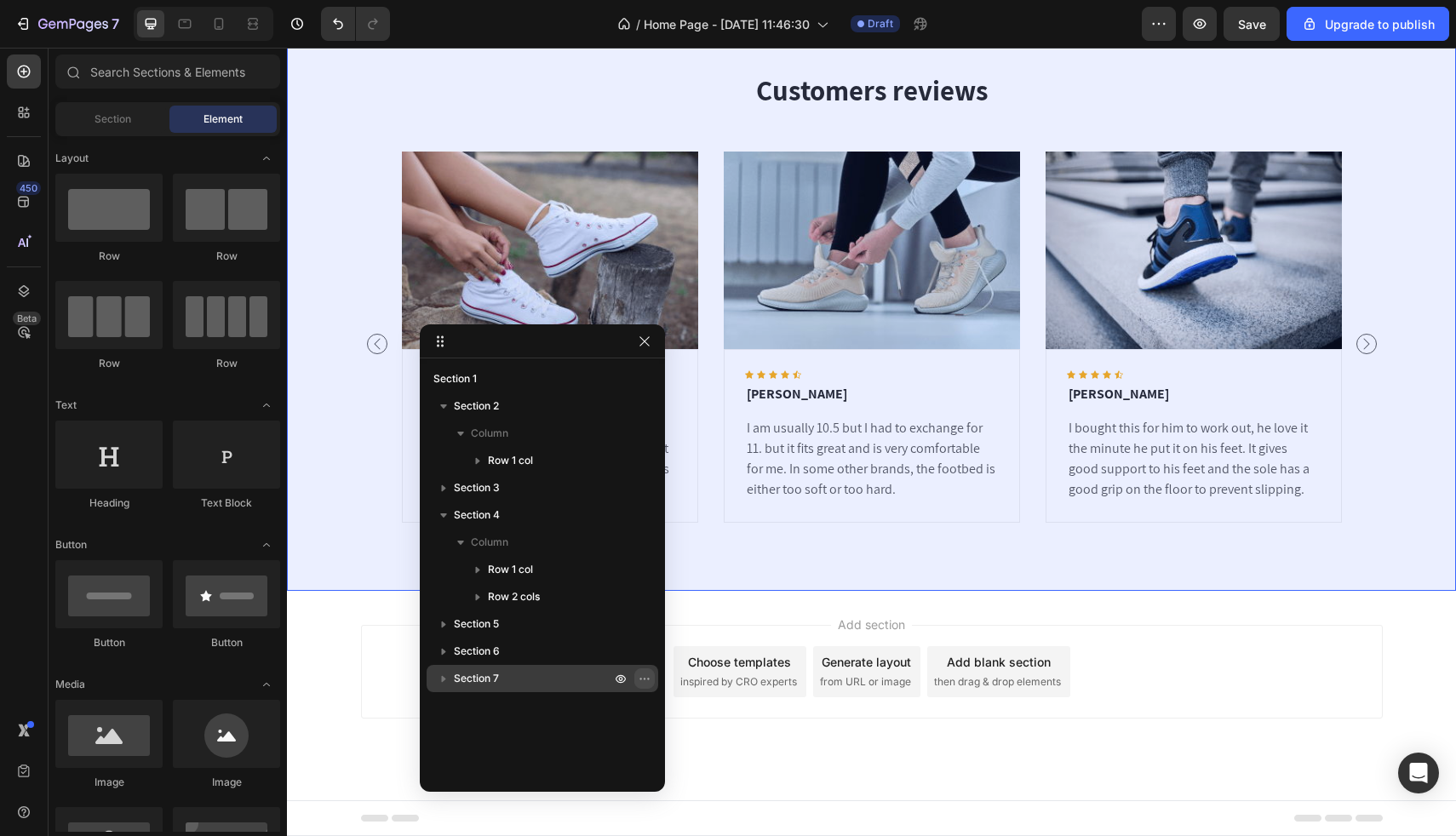
click at [644, 677] on icon "button" at bounding box center [645, 678] width 14 height 14
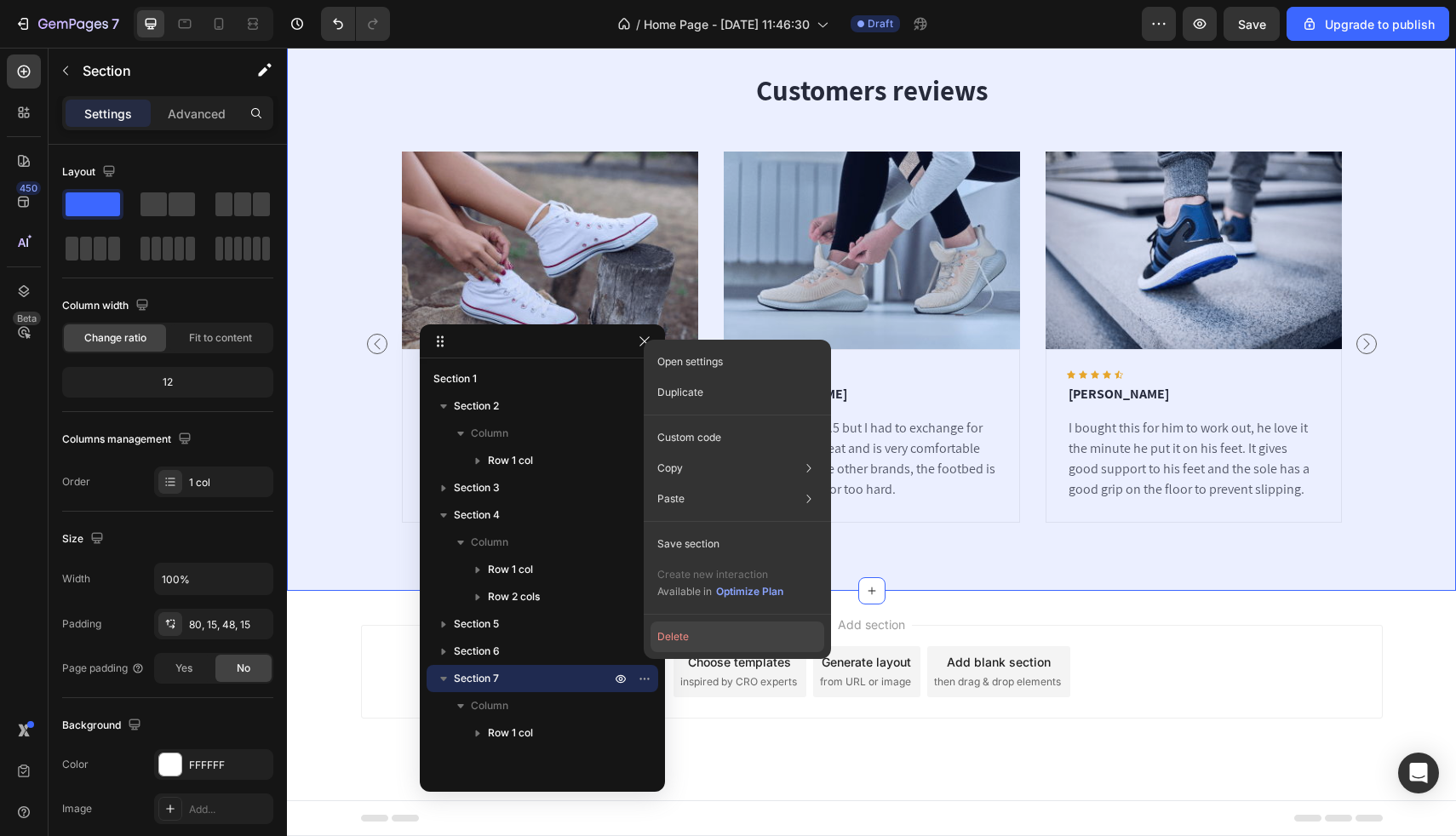
click at [681, 642] on button "Delete" at bounding box center [738, 637] width 174 height 31
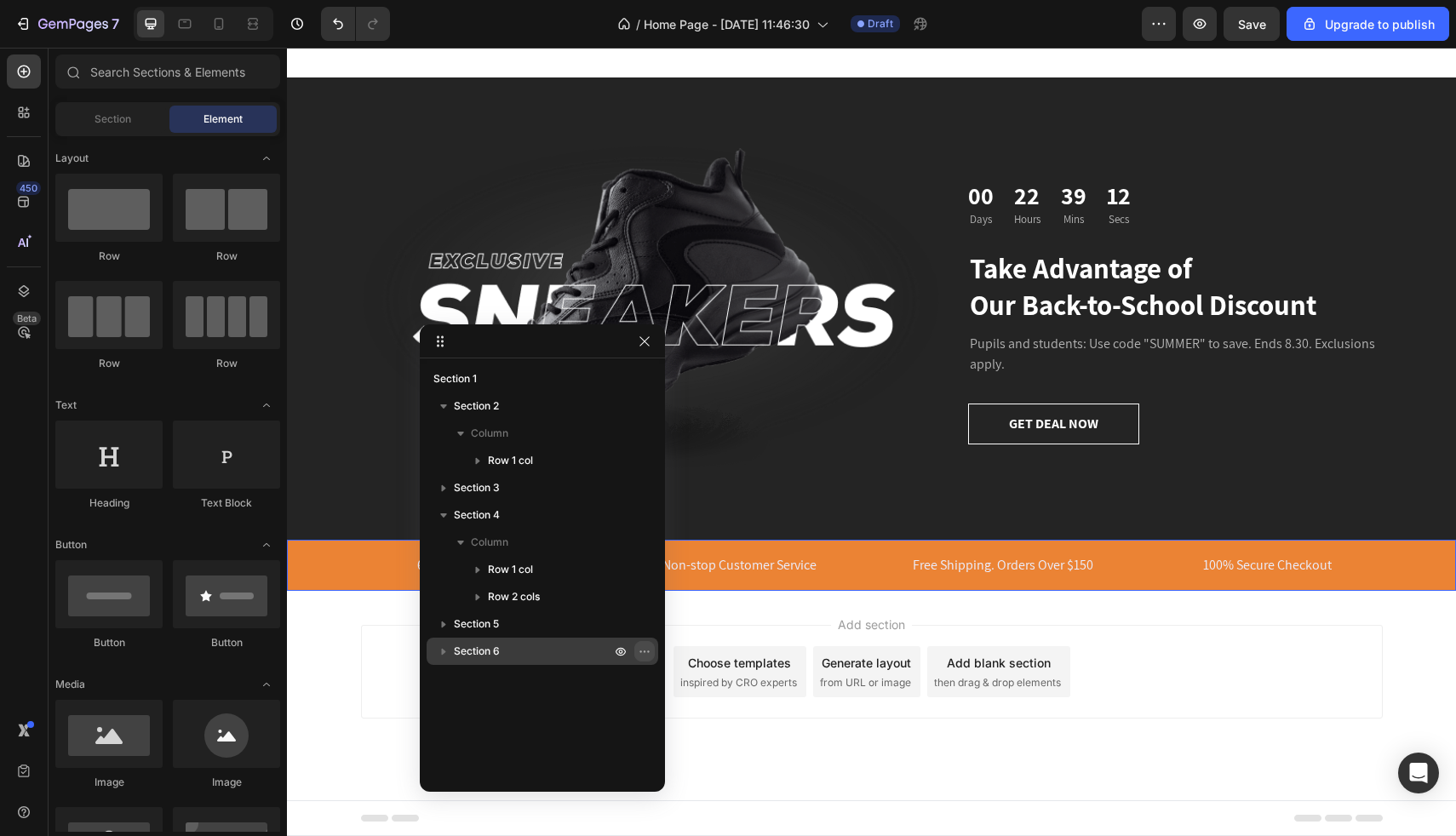
click at [643, 654] on icon "button" at bounding box center [645, 651] width 14 height 14
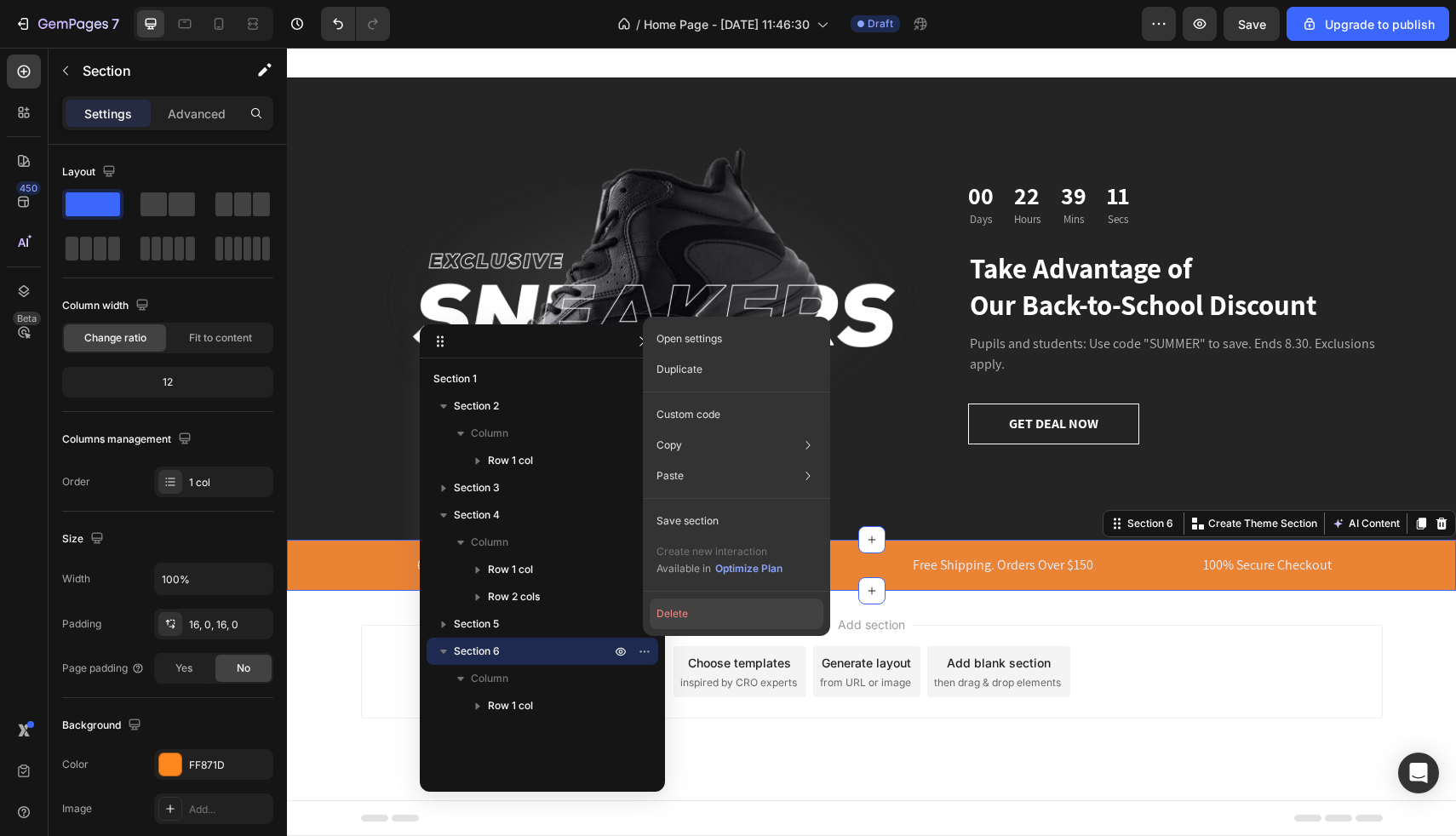
click at [690, 618] on button "Delete" at bounding box center [737, 614] width 174 height 31
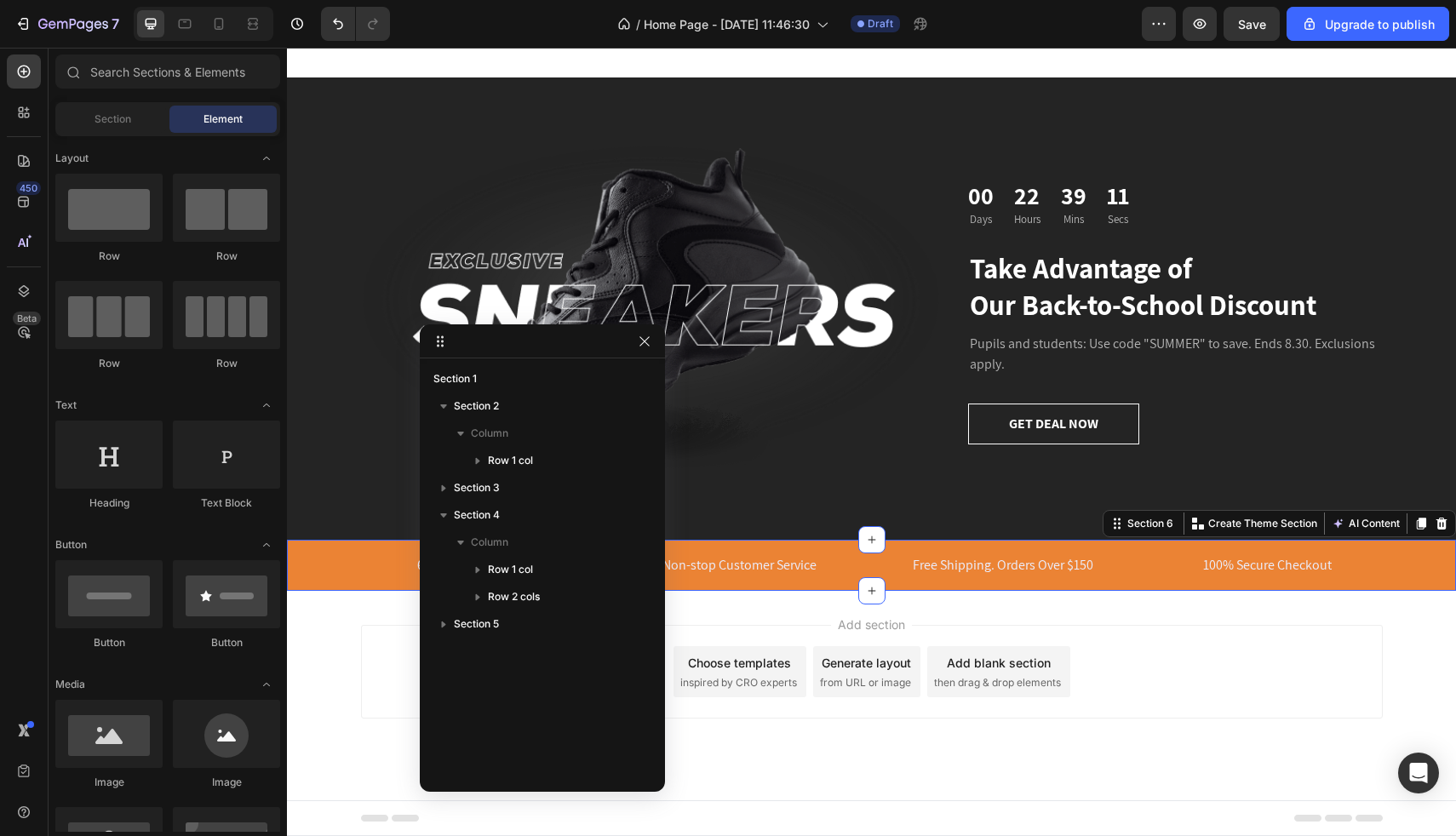
scroll to position [1200, 0]
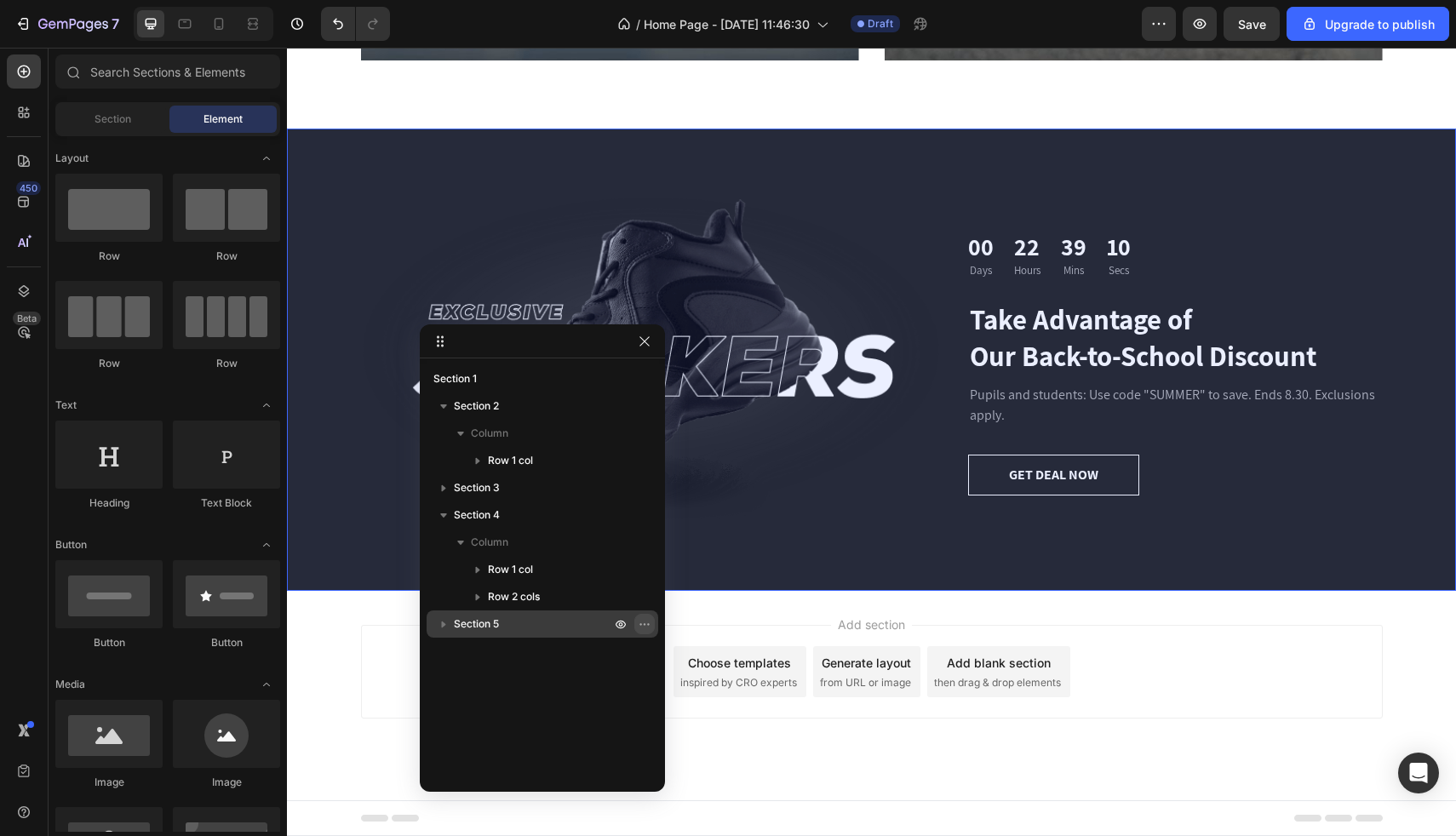
click at [639, 631] on button "button" at bounding box center [645, 624] width 21 height 21
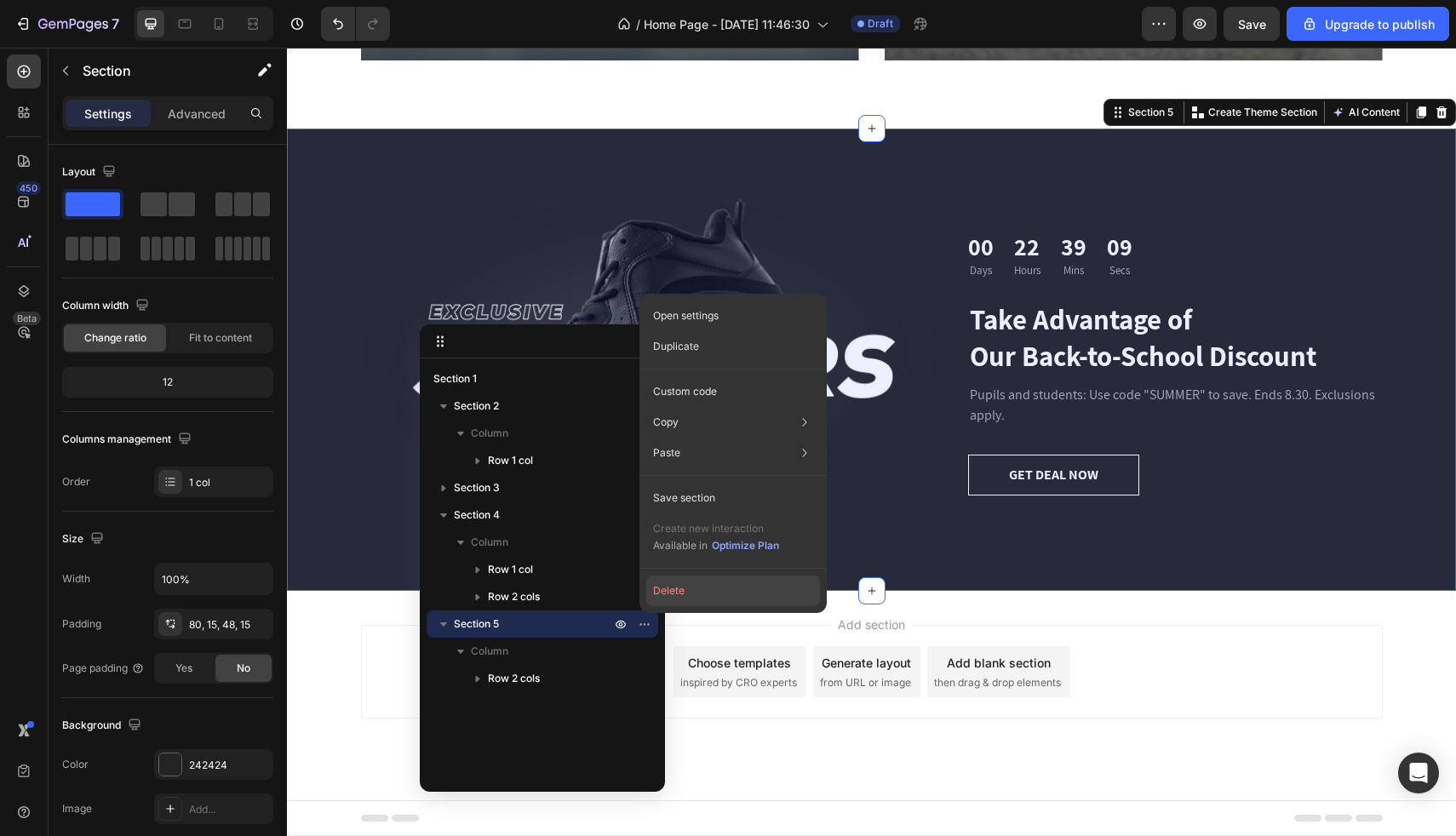
click at [690, 595] on button "Delete" at bounding box center [733, 591] width 174 height 31
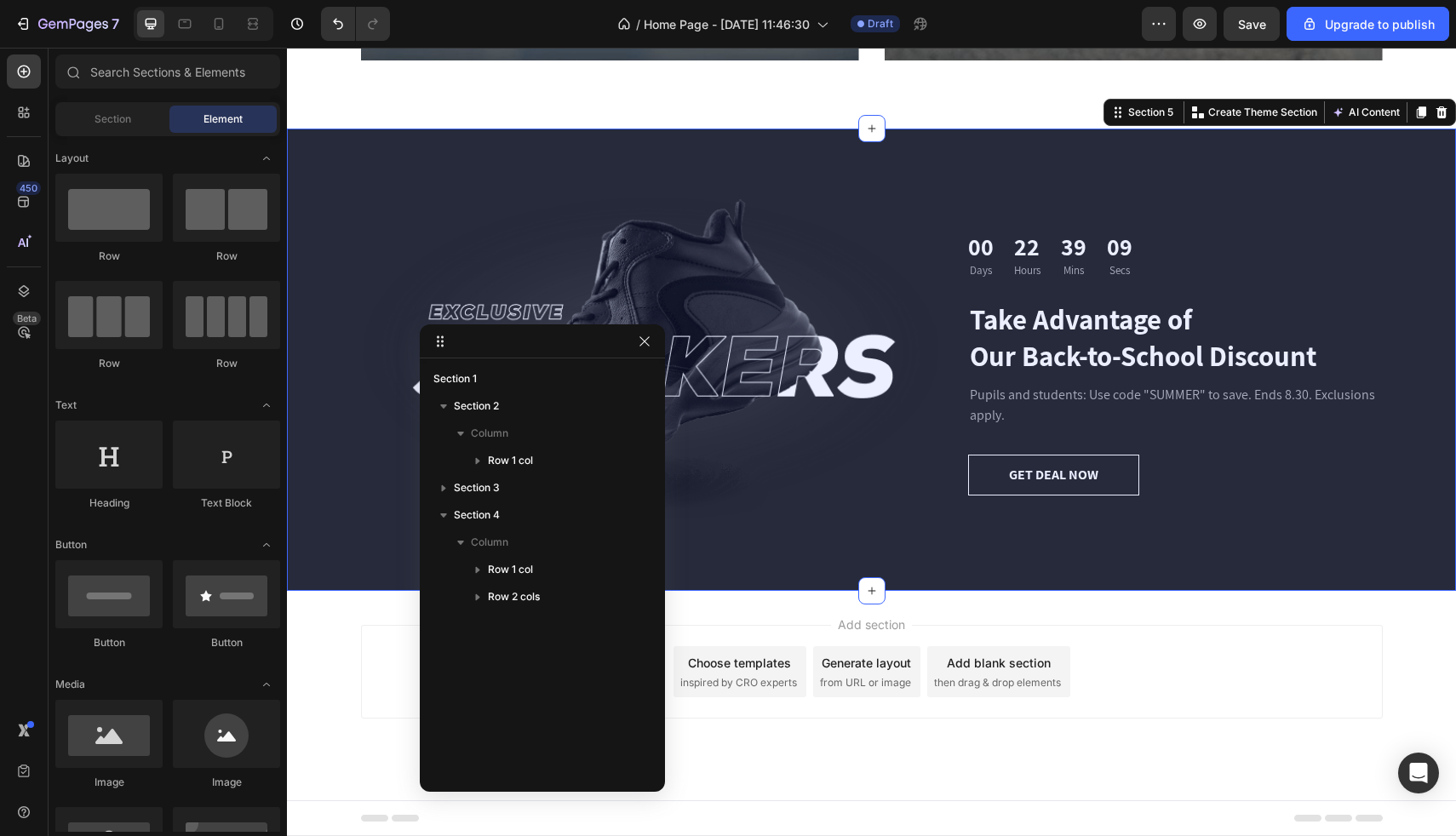
scroll to position [737, 0]
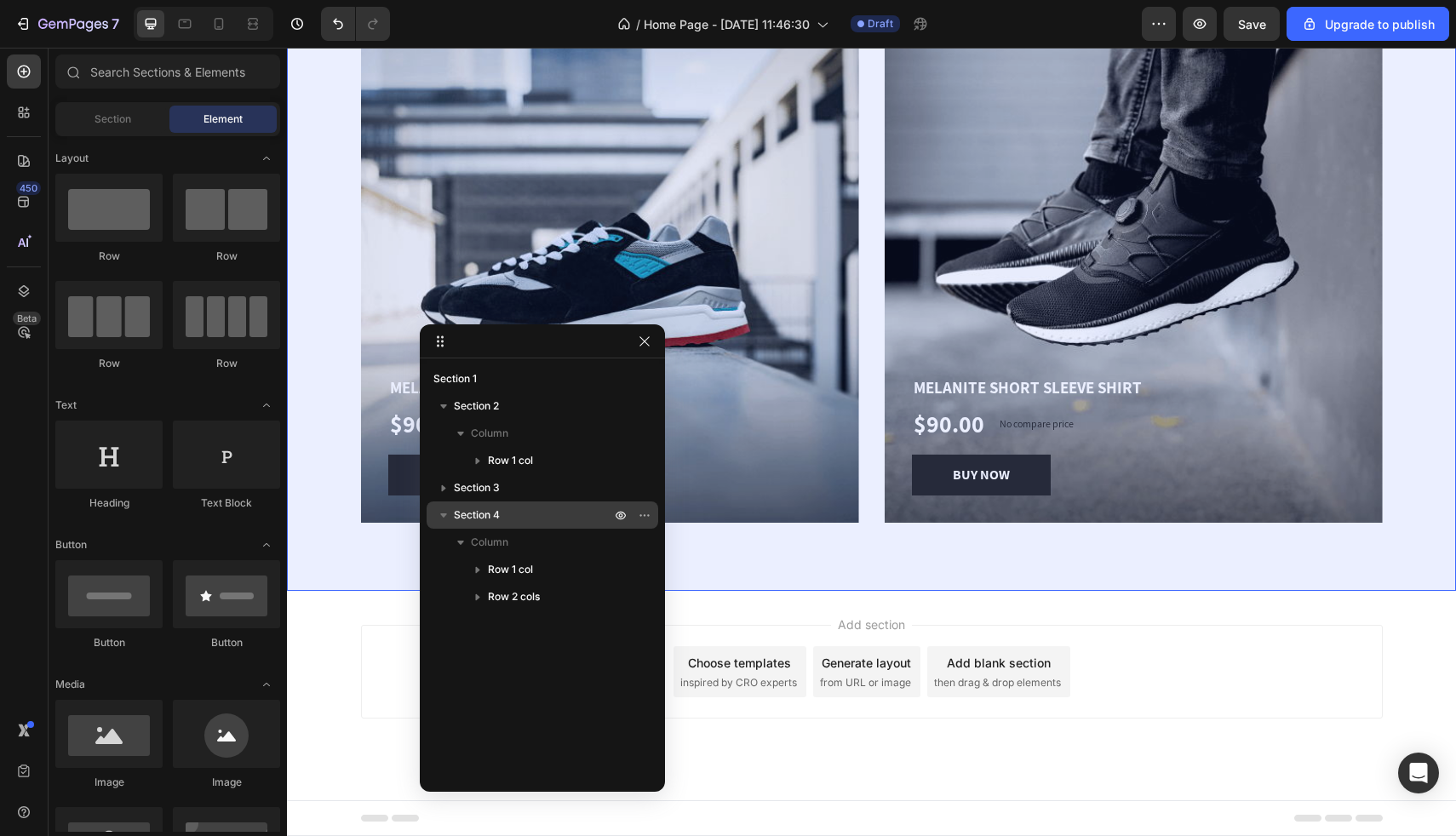
click at [443, 516] on icon "button" at bounding box center [444, 515] width 7 height 5
click at [647, 512] on icon "button" at bounding box center [645, 515] width 14 height 14
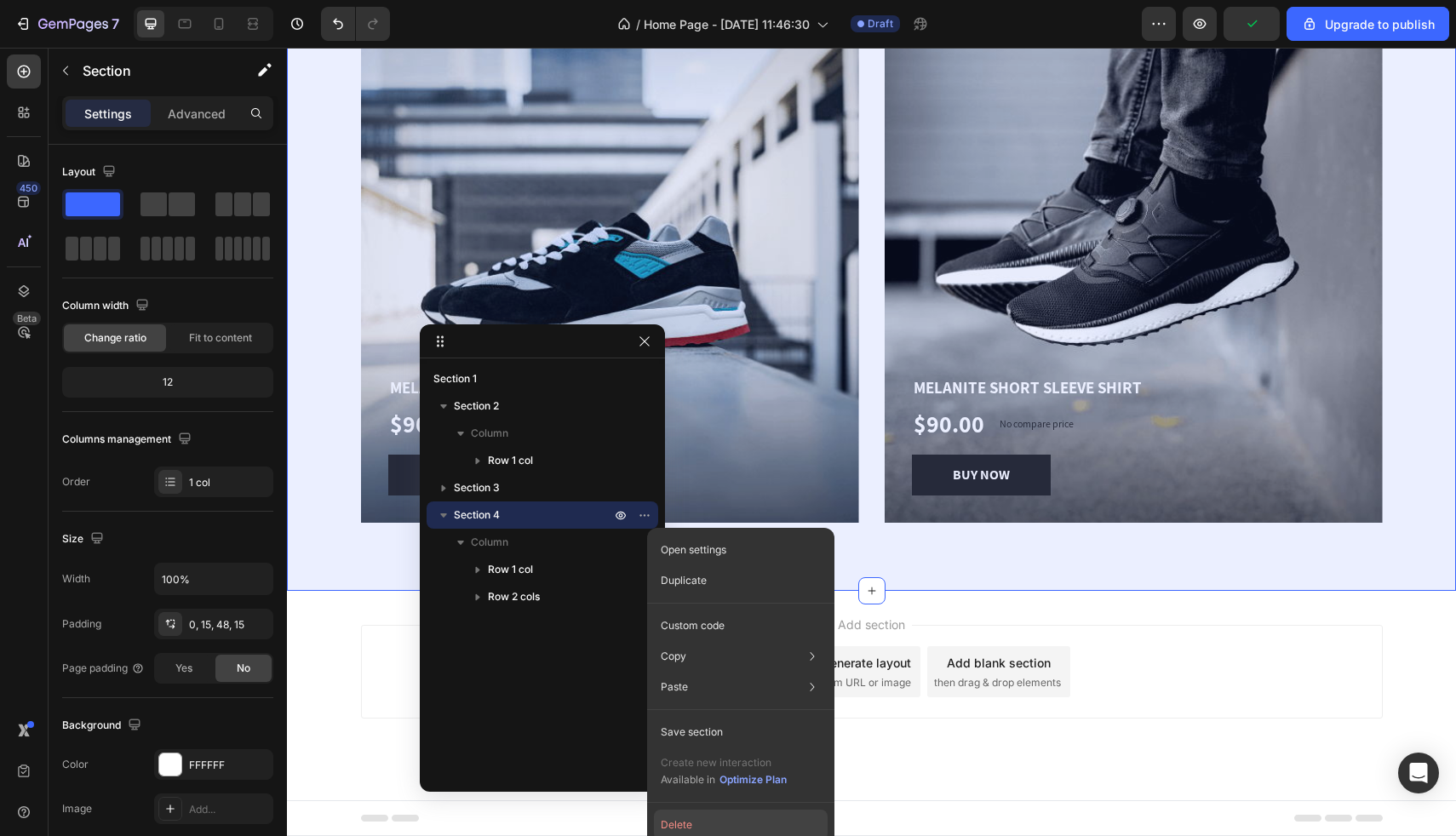
click at [684, 822] on button "Delete" at bounding box center [741, 825] width 174 height 31
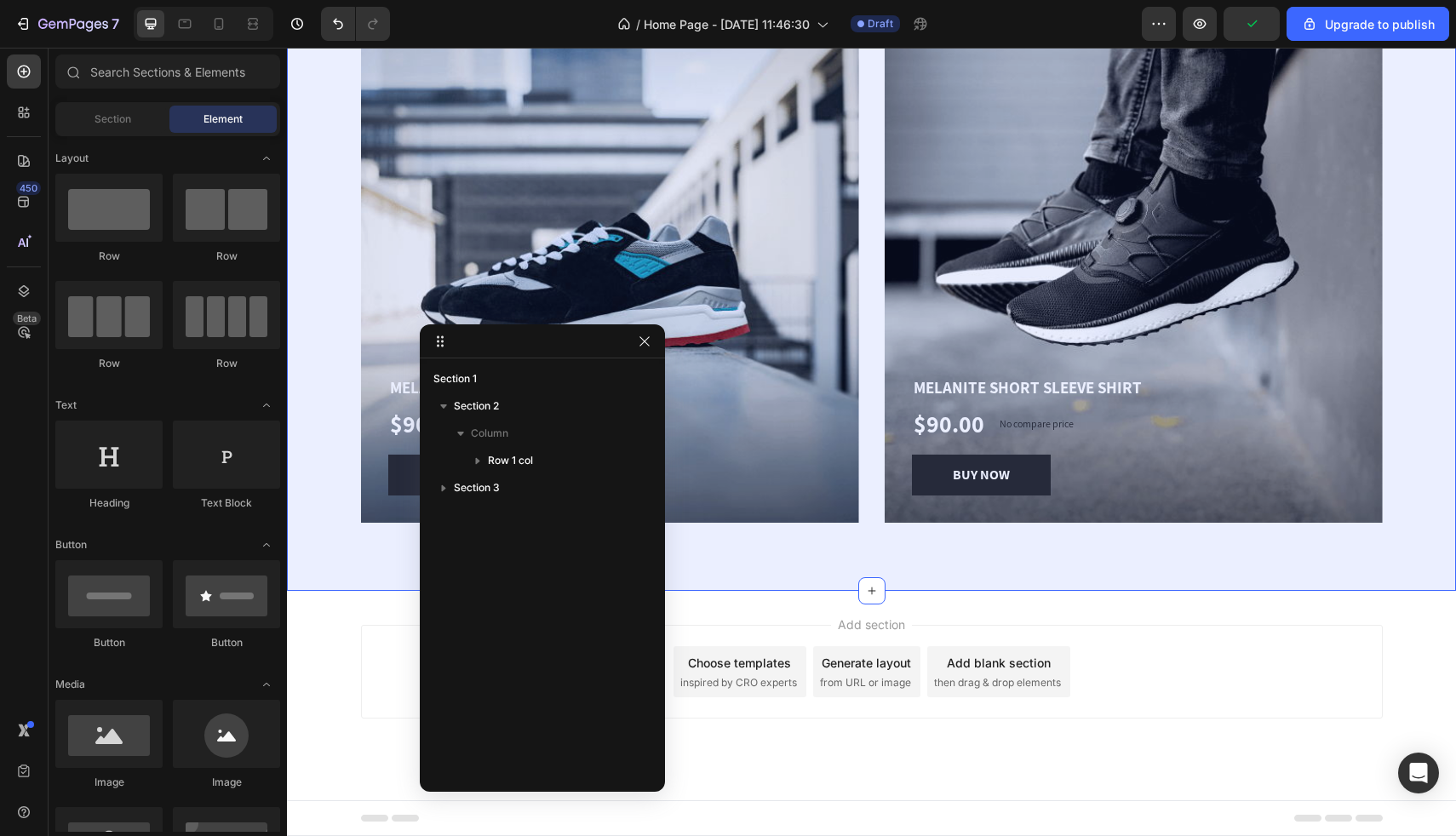
scroll to position [66, 0]
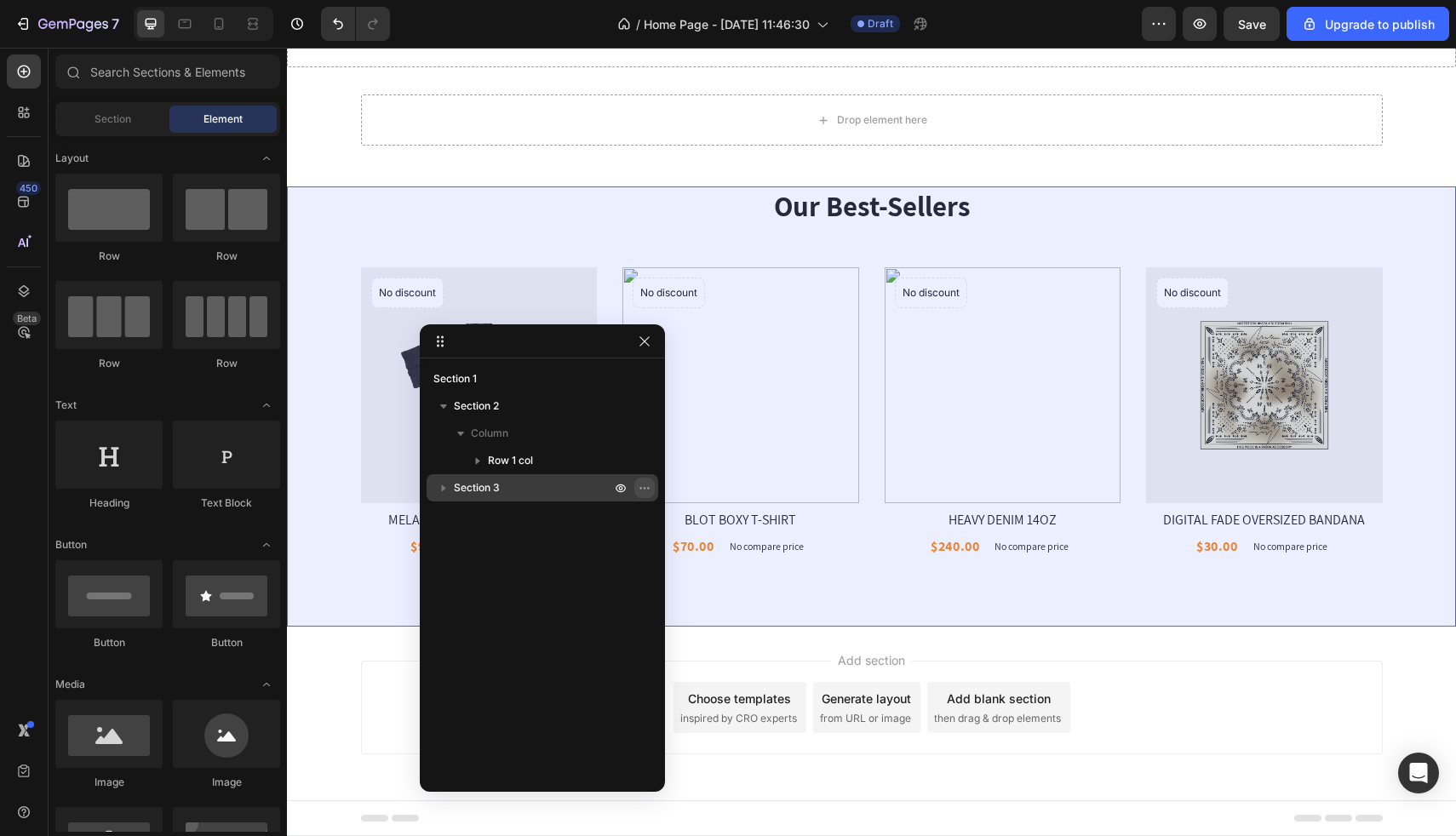
drag, startPoint x: 643, startPoint y: 483, endPoint x: 644, endPoint y: 493, distance: 10.0
click at [643, 483] on icon "button" at bounding box center [645, 488] width 14 height 14
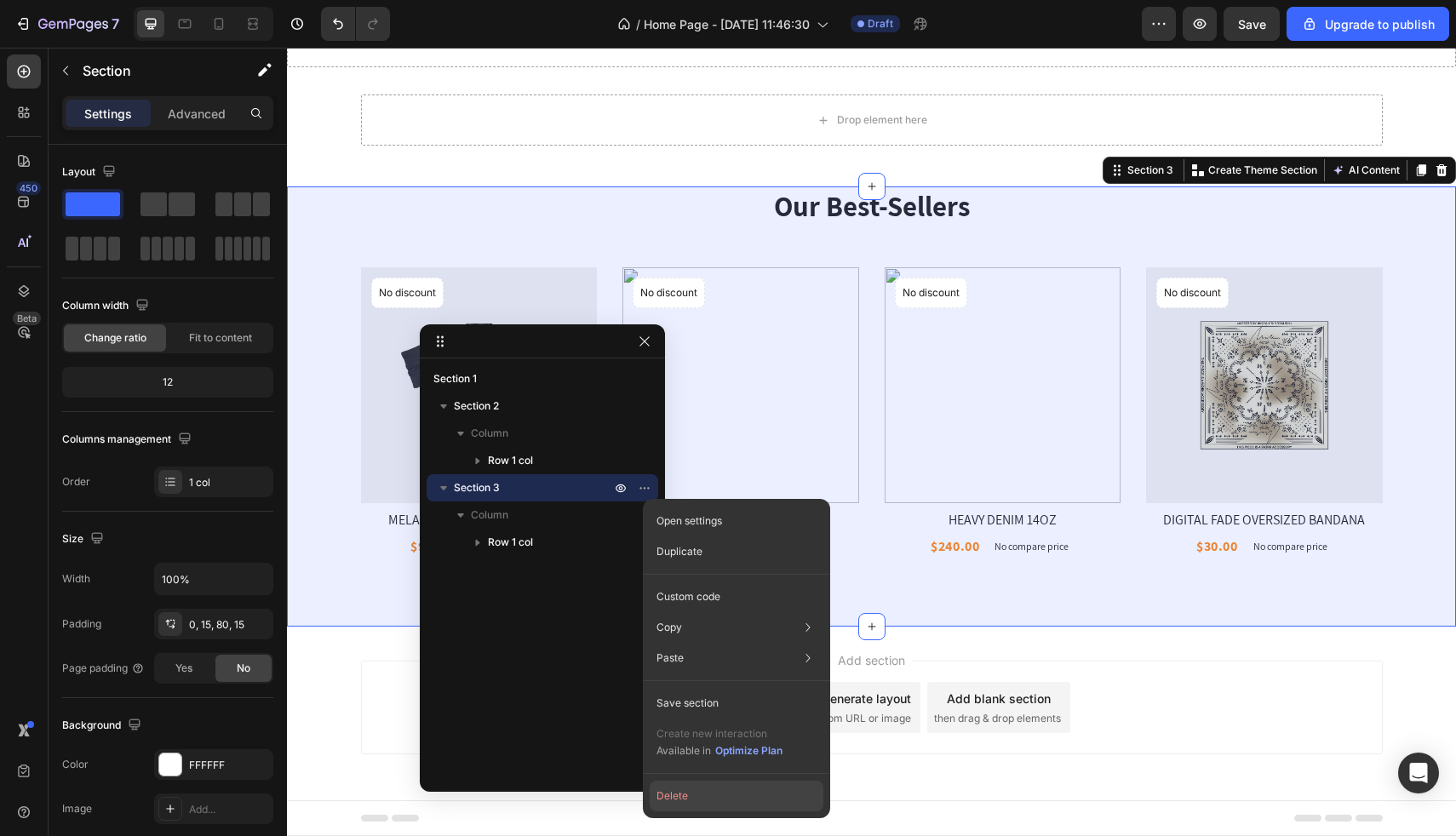
click at [687, 796] on button "Delete" at bounding box center [737, 796] width 174 height 31
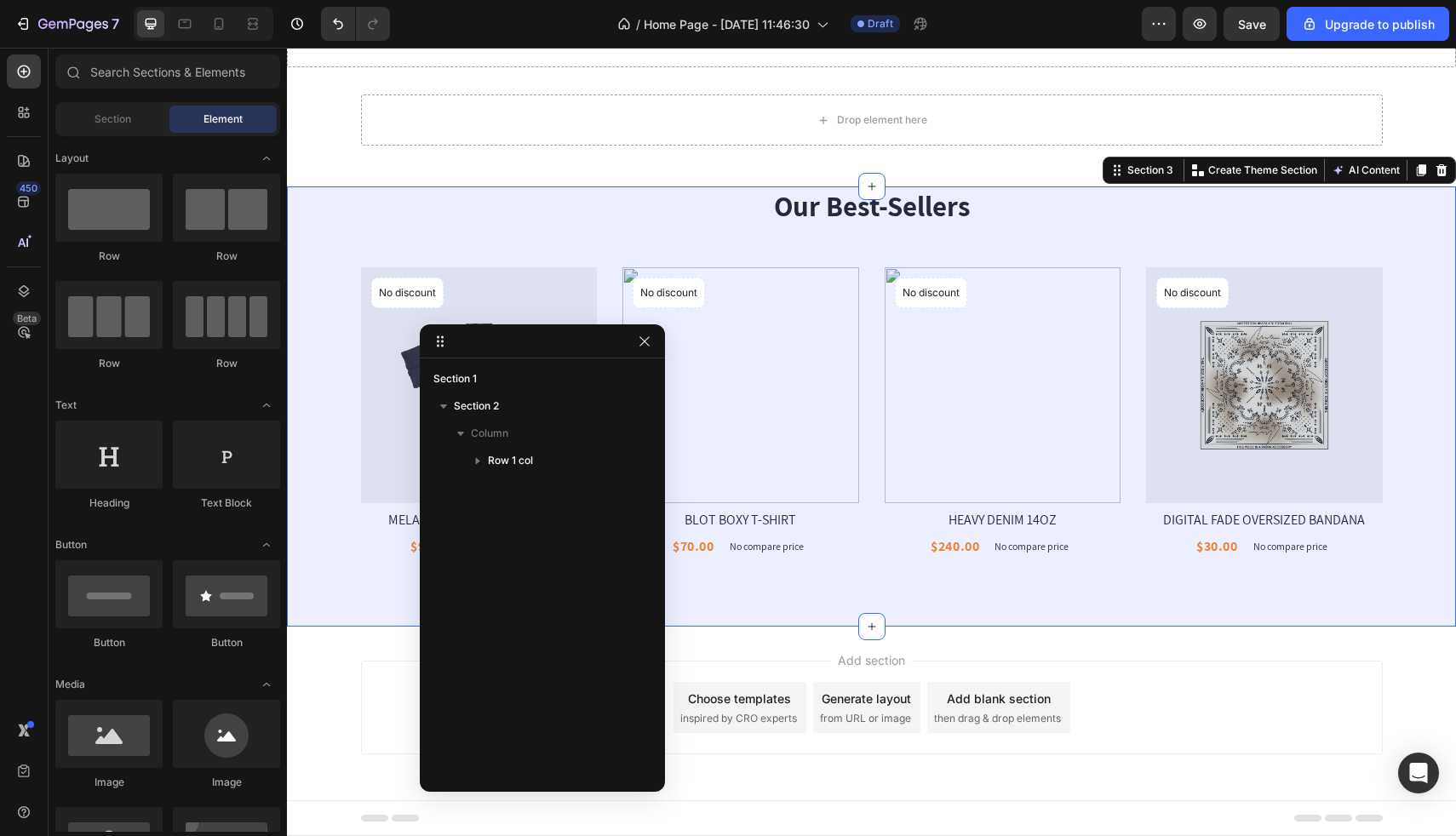
scroll to position [0, 0]
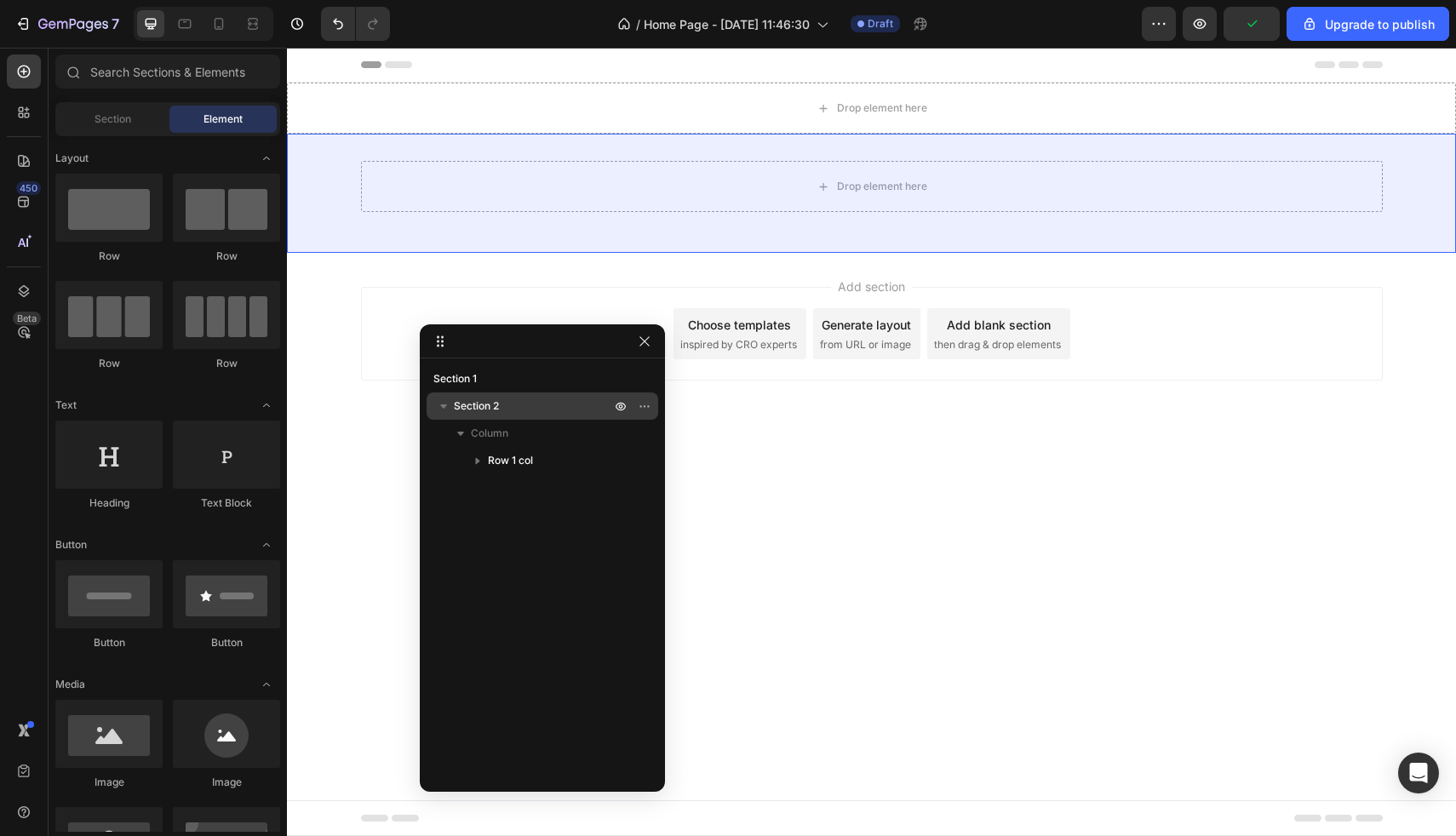
click at [442, 408] on icon "button" at bounding box center [444, 406] width 7 height 5
click at [647, 406] on icon "button" at bounding box center [648, 406] width 2 height 2
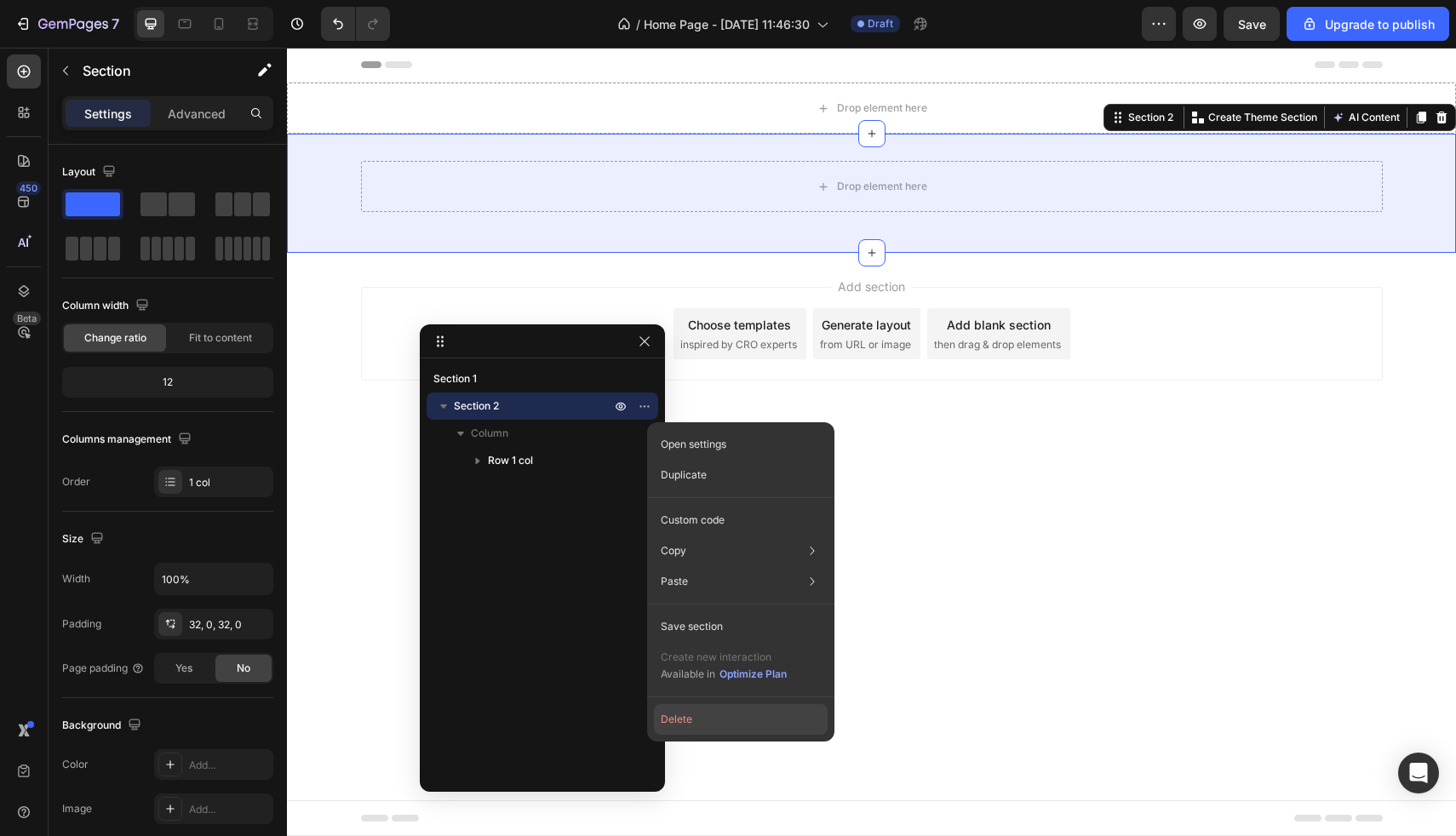
click at [716, 712] on button "Delete" at bounding box center [741, 720] width 174 height 31
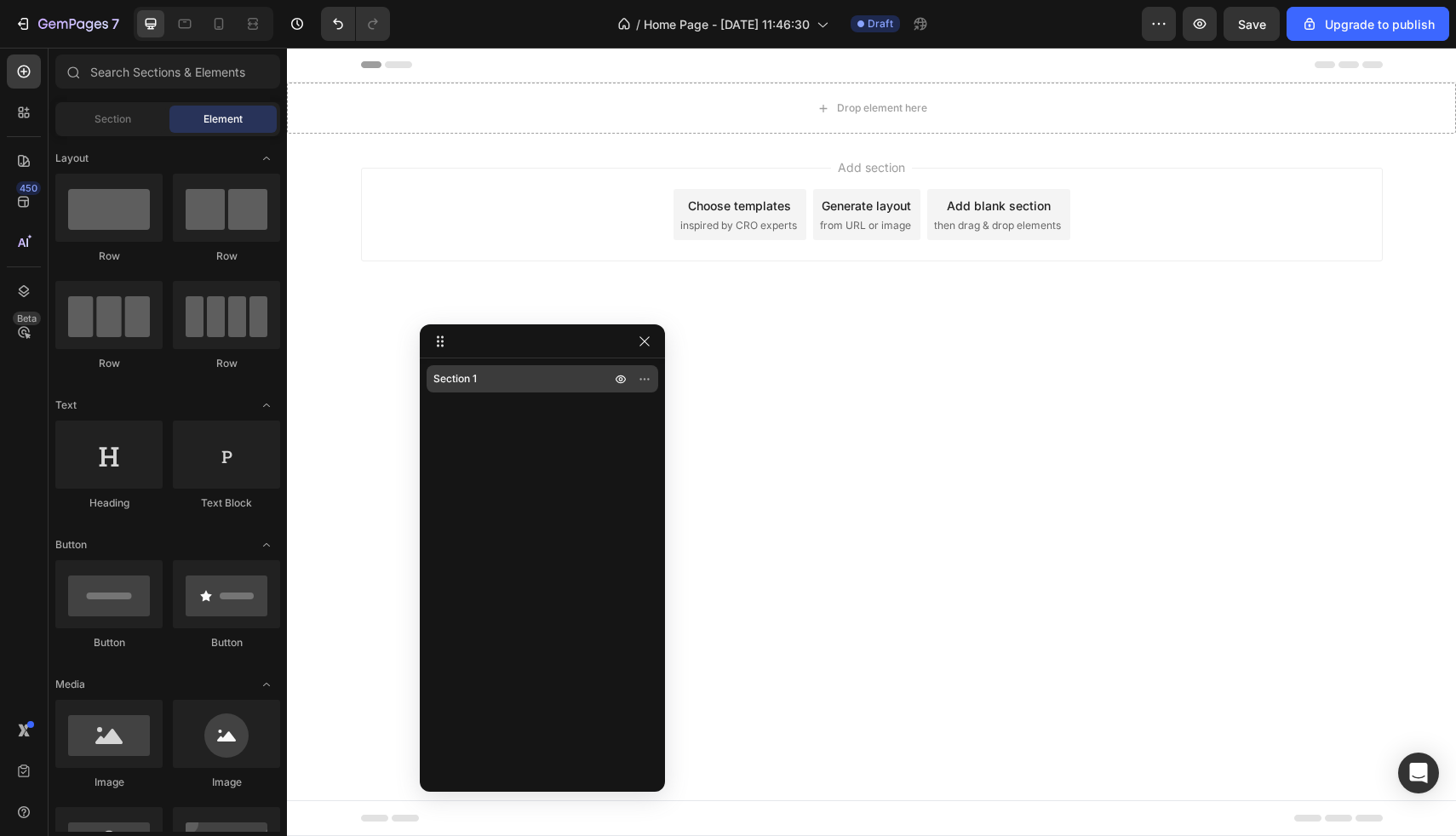
click at [512, 367] on div "Section 1" at bounding box center [542, 379] width 218 height 27
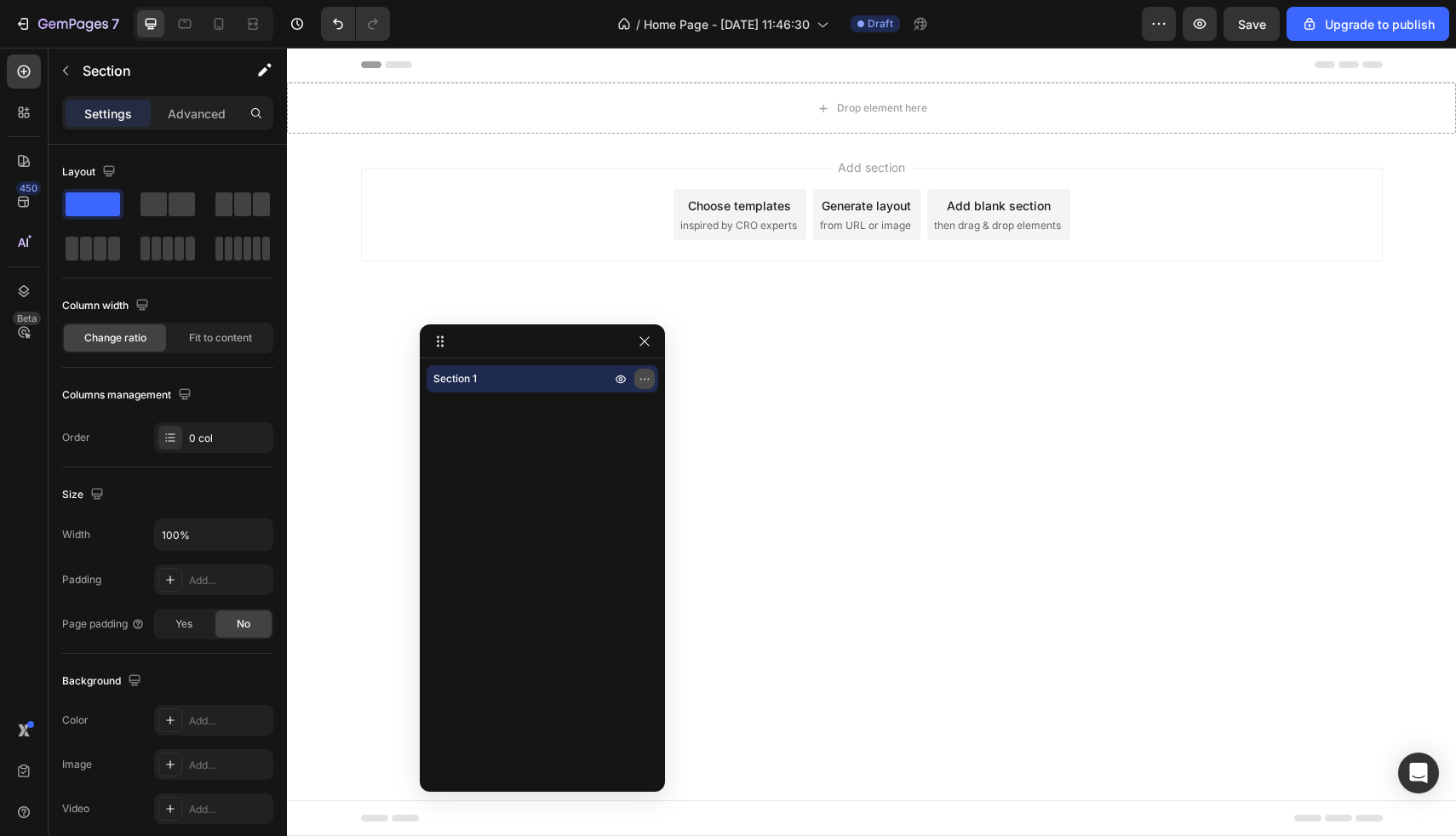
click at [642, 378] on icon "button" at bounding box center [645, 378] width 14 height 14
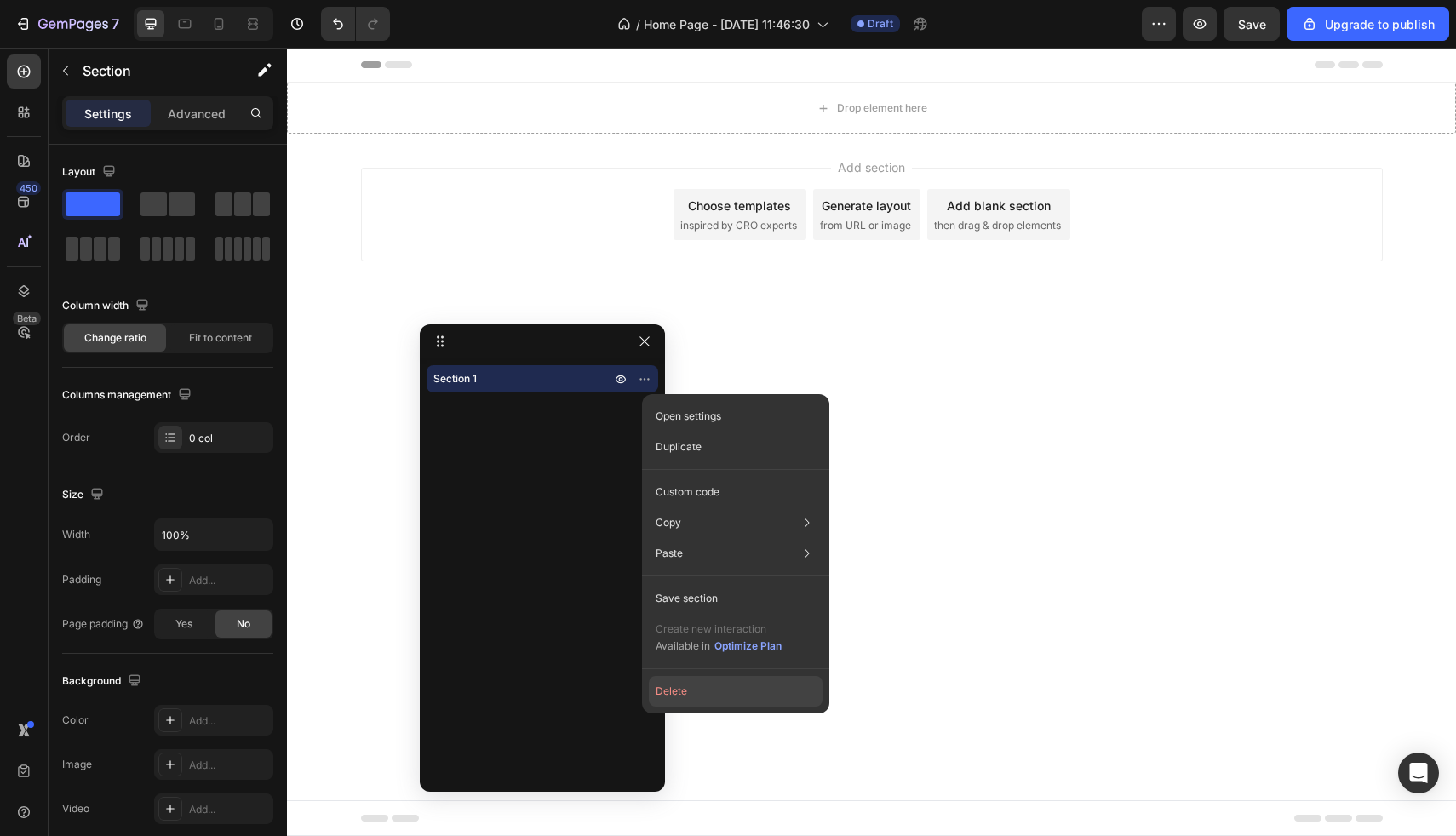
click at [682, 695] on button "Delete" at bounding box center [736, 692] width 174 height 31
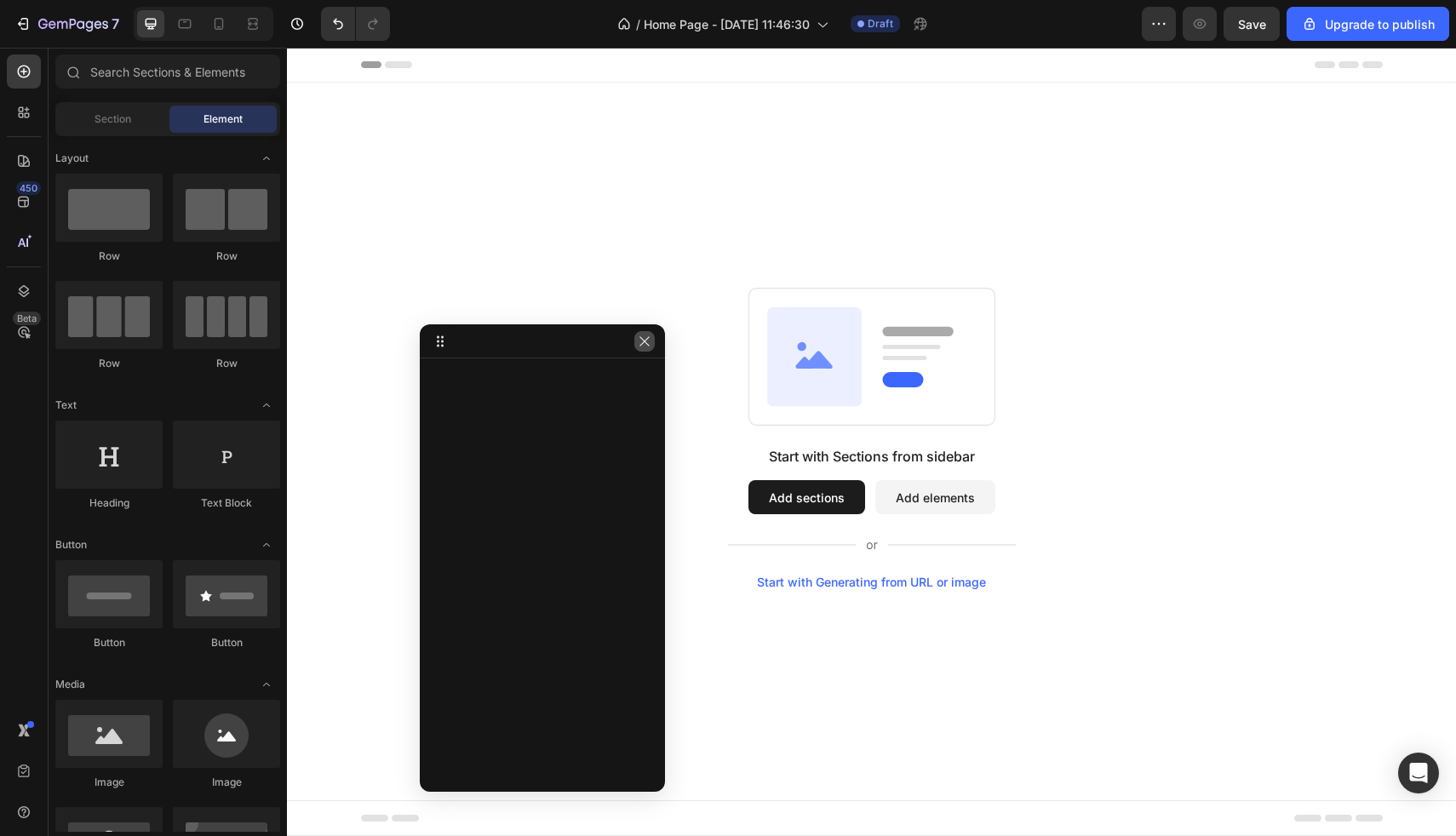
click at [645, 341] on icon "button" at bounding box center [645, 341] width 14 height 14
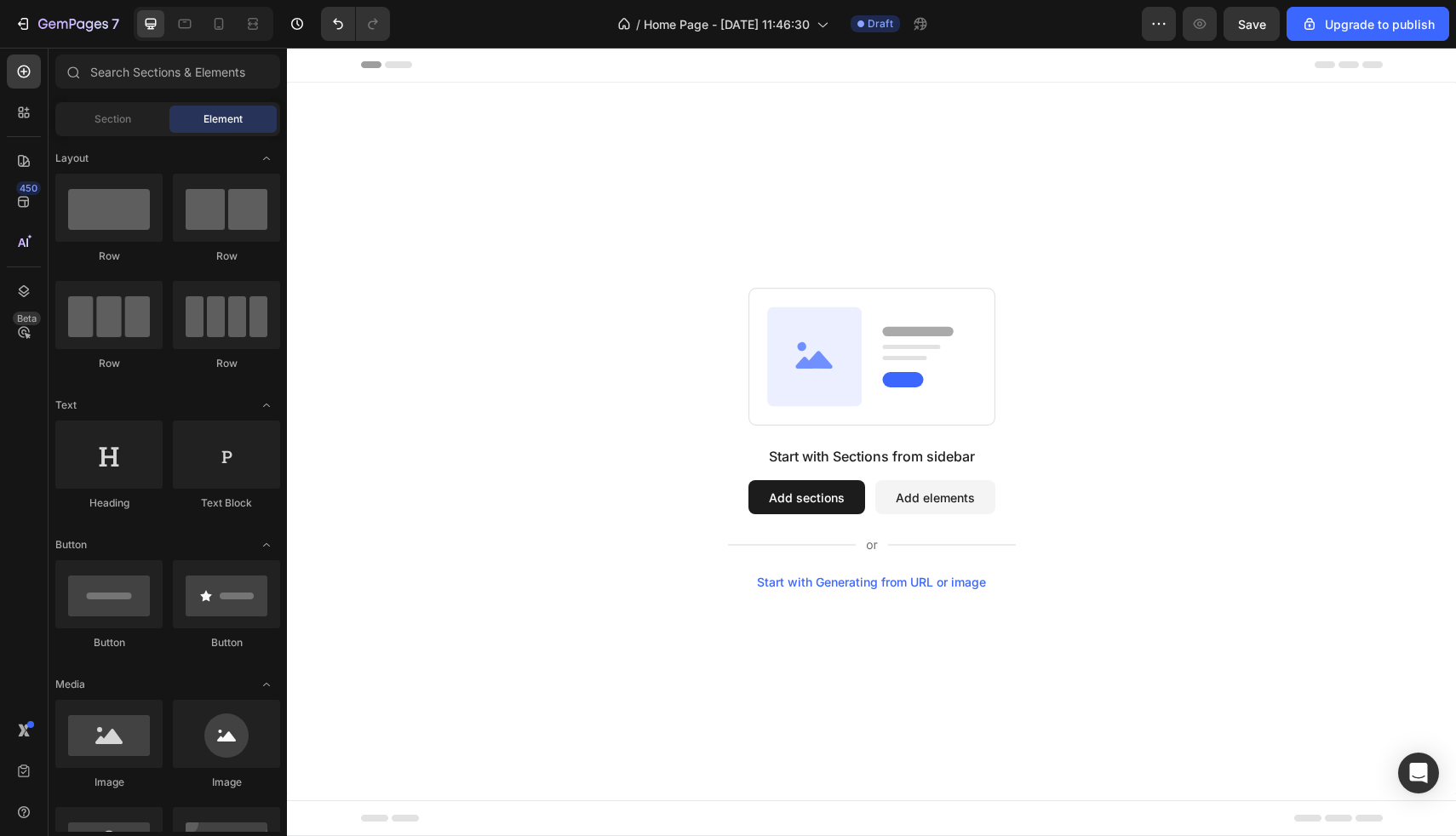
click at [812, 499] on button "Add sections" at bounding box center [807, 498] width 117 height 34
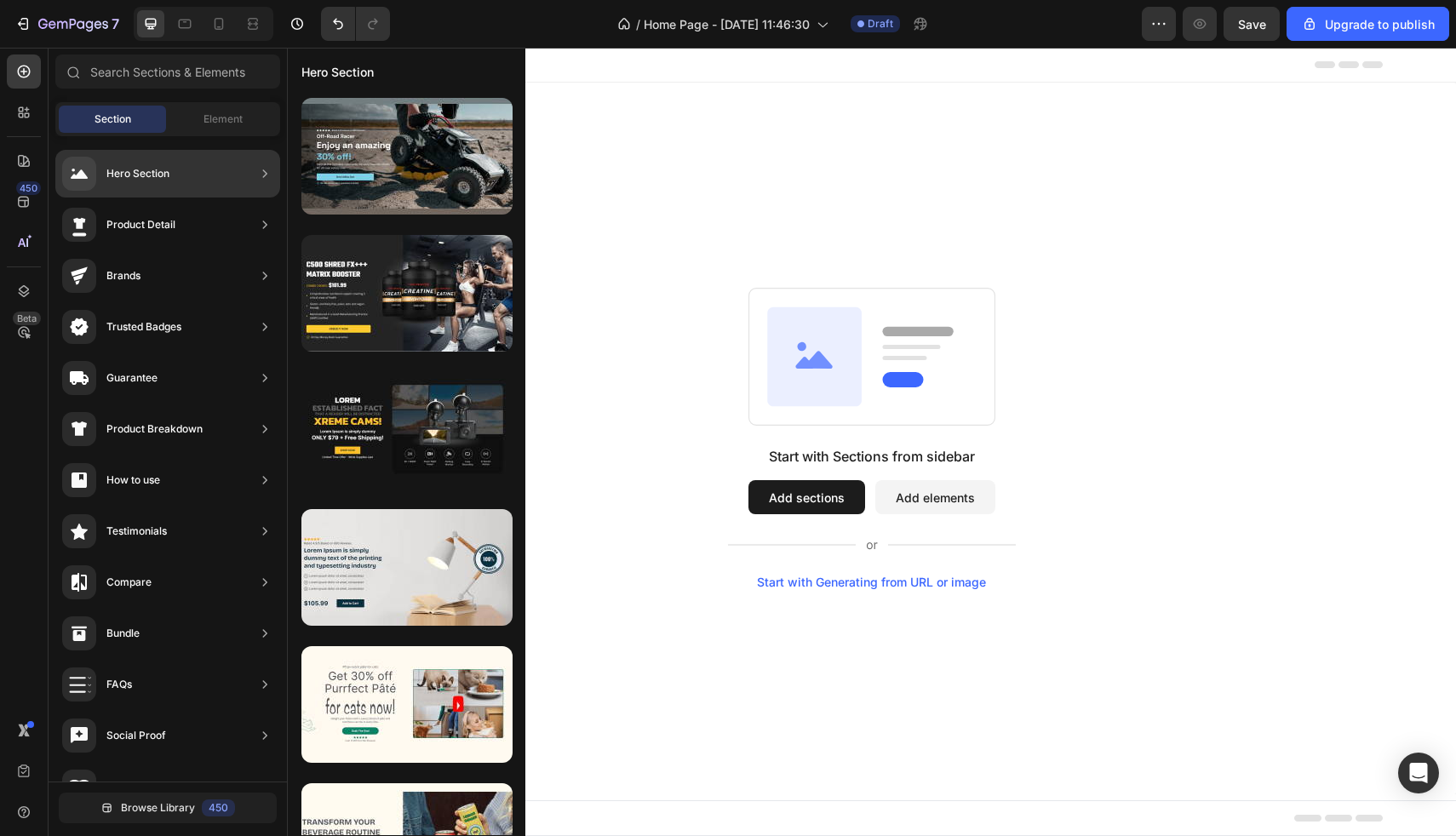
click at [177, 168] on div "Hero Section" at bounding box center [168, 173] width 225 height 48
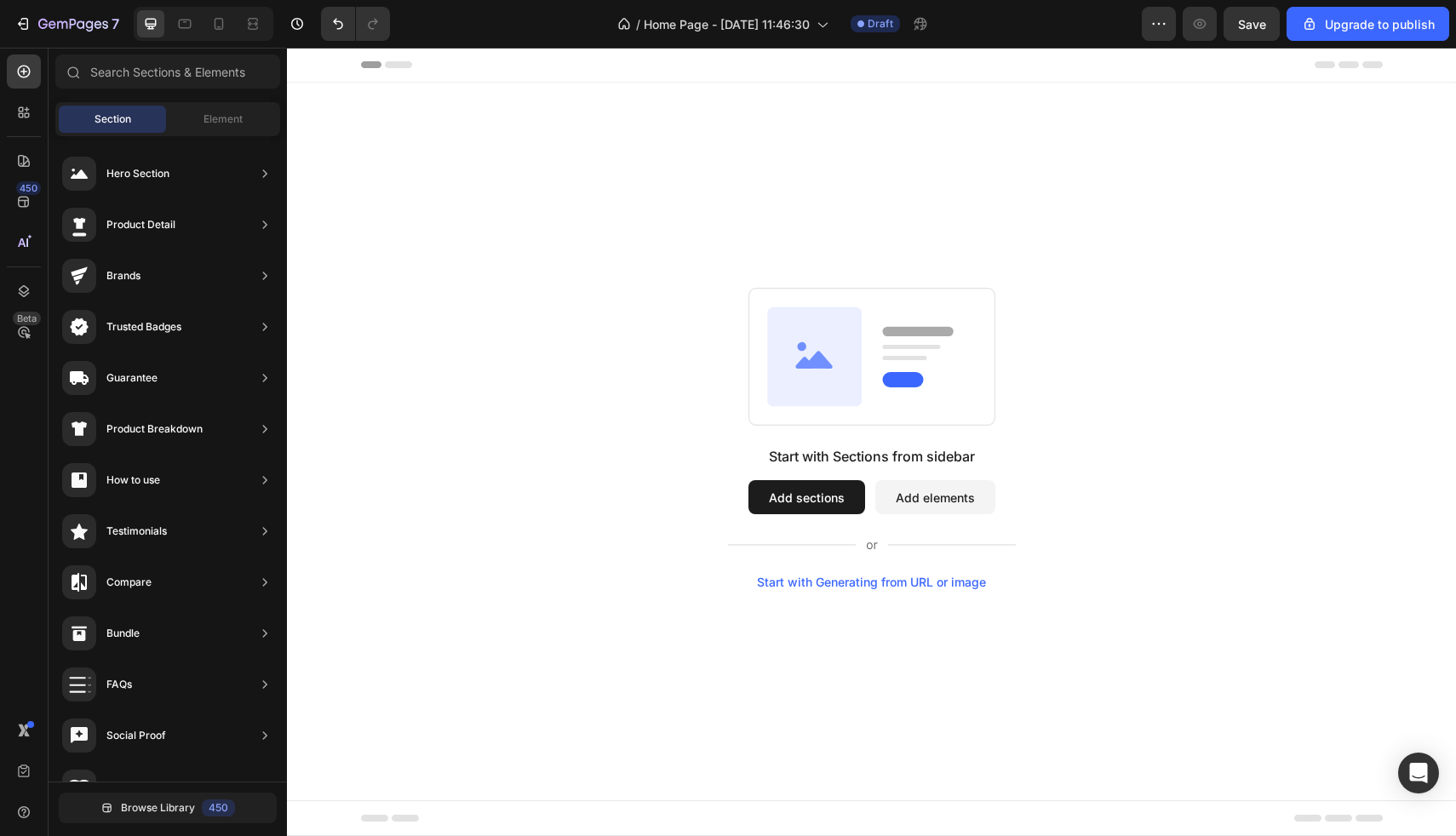
click at [907, 504] on button "Add elements" at bounding box center [936, 498] width 120 height 34
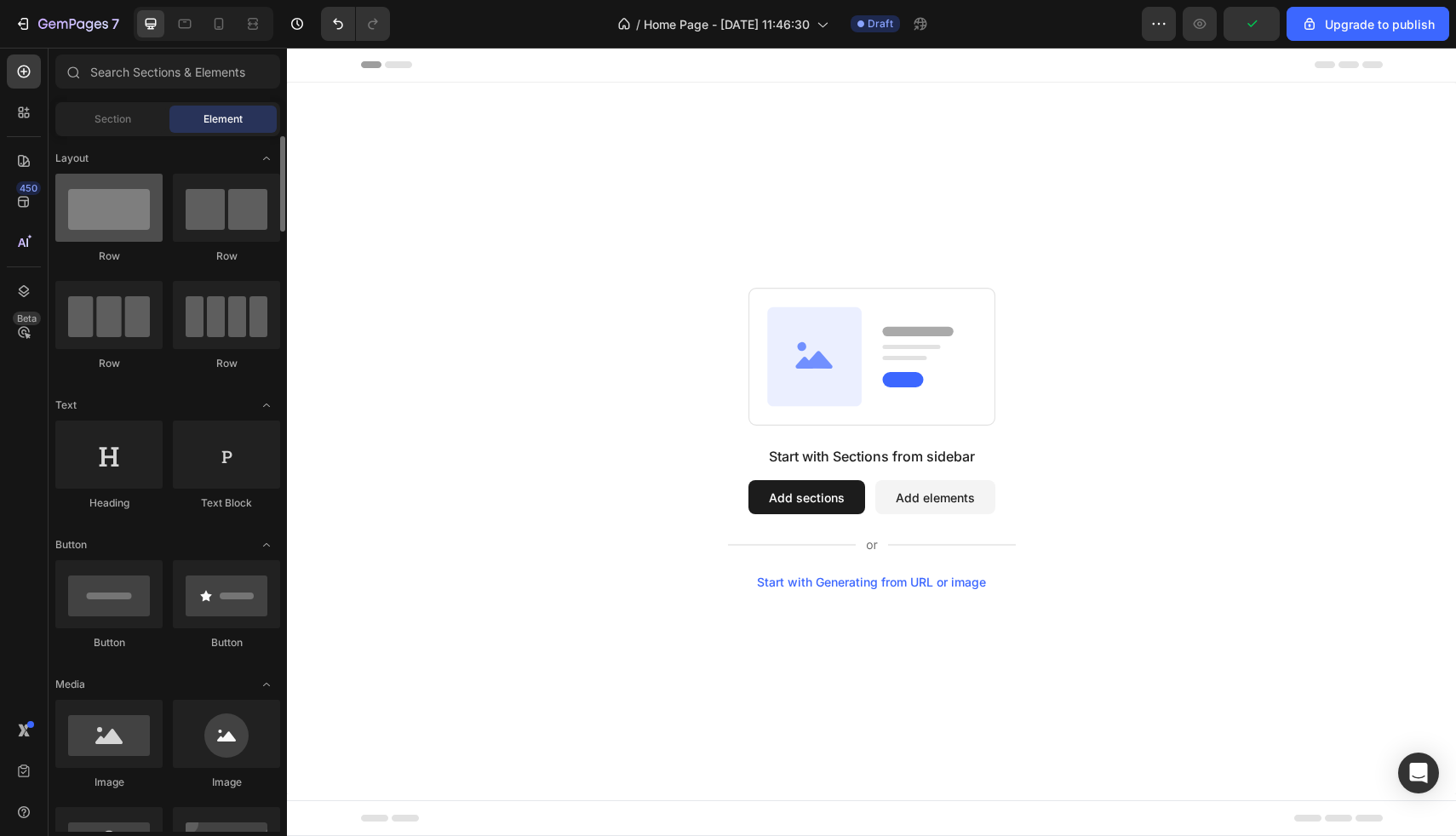
click at [102, 207] on div at bounding box center [109, 208] width 107 height 68
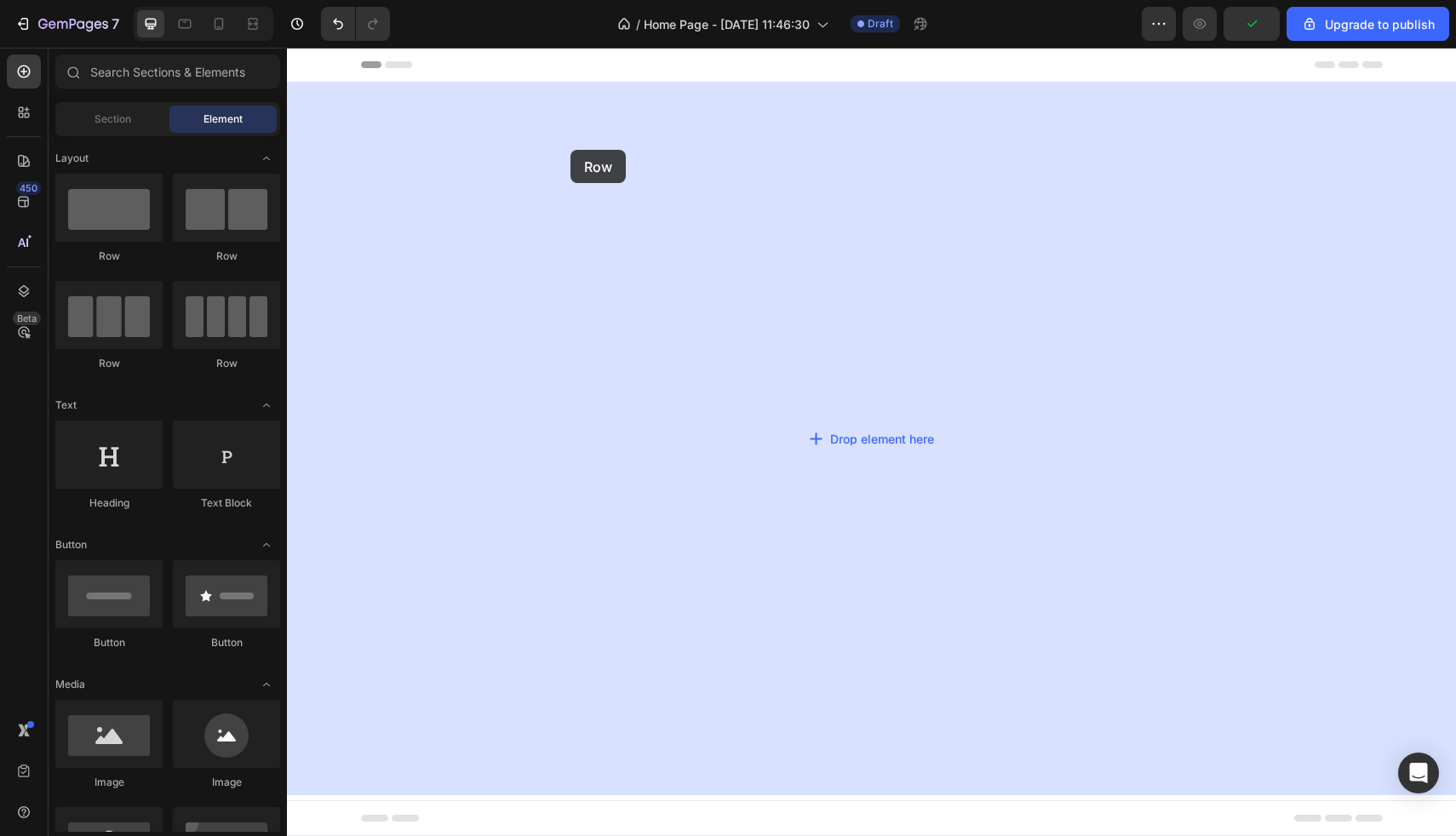
drag, startPoint x: 405, startPoint y: 259, endPoint x: 570, endPoint y: 149, distance: 198.3
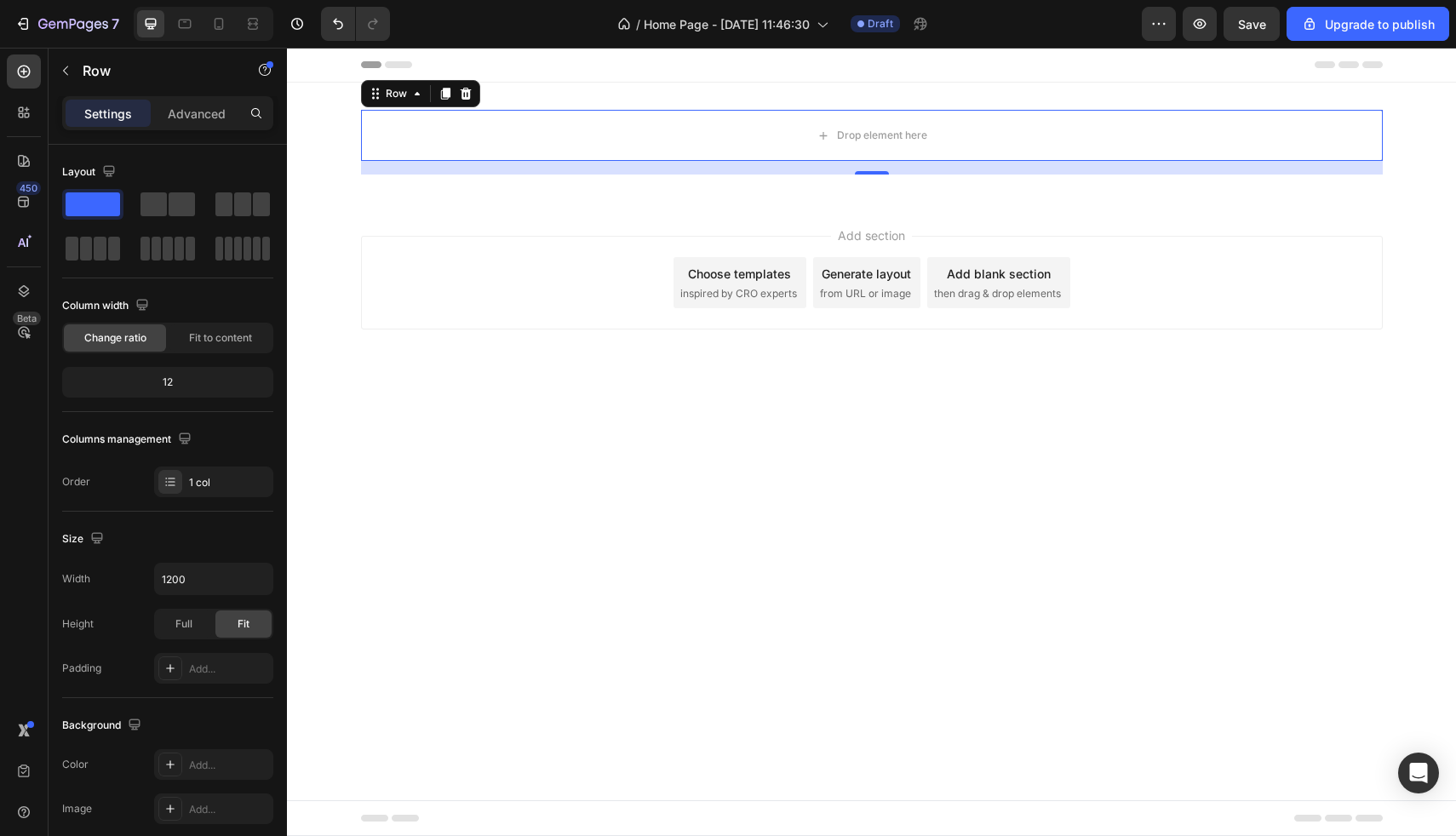
drag, startPoint x: 388, startPoint y: 252, endPoint x: 878, endPoint y: 229, distance: 490.5
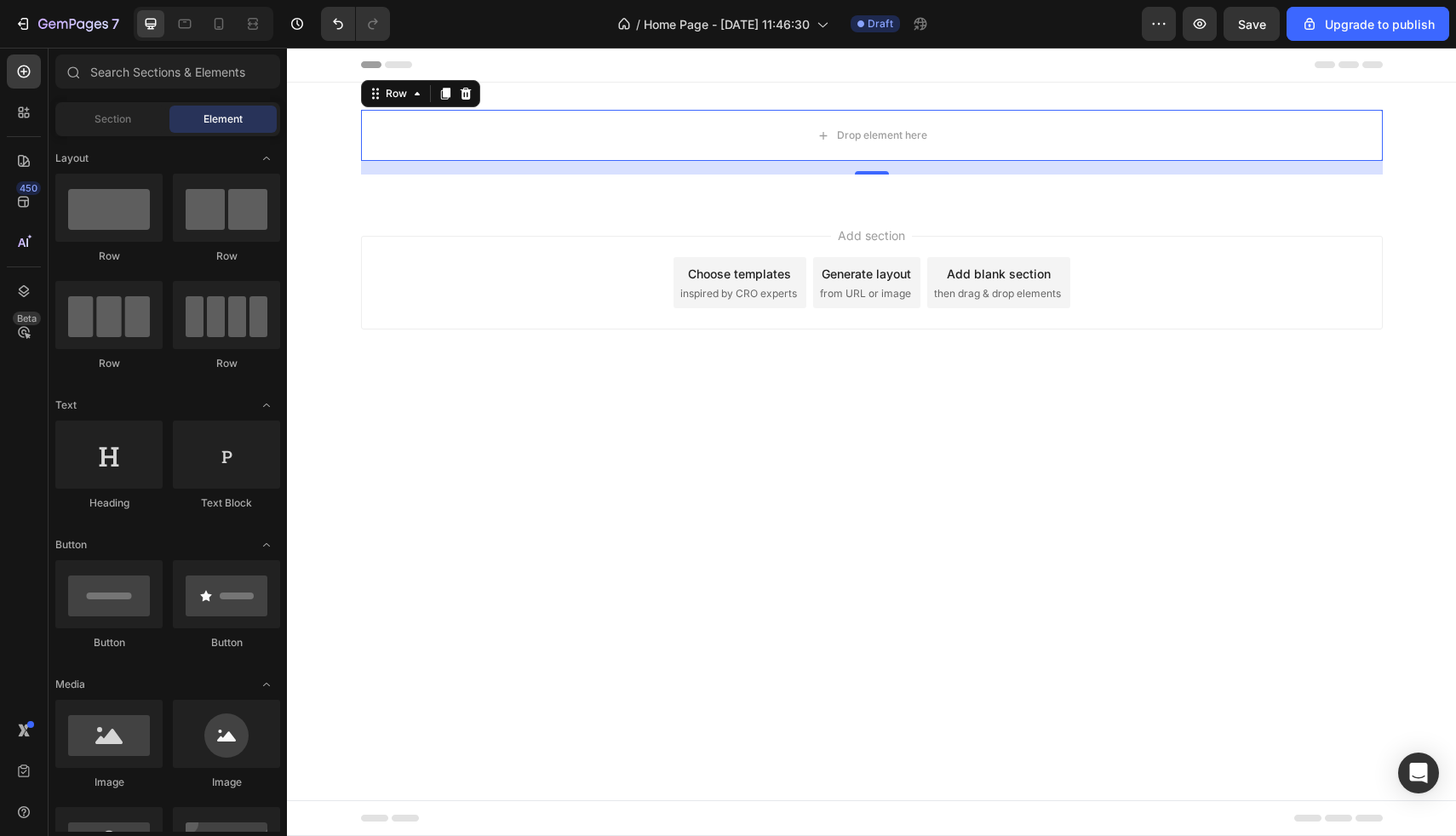
click at [1011, 288] on span "then drag & drop elements" at bounding box center [997, 294] width 127 height 15
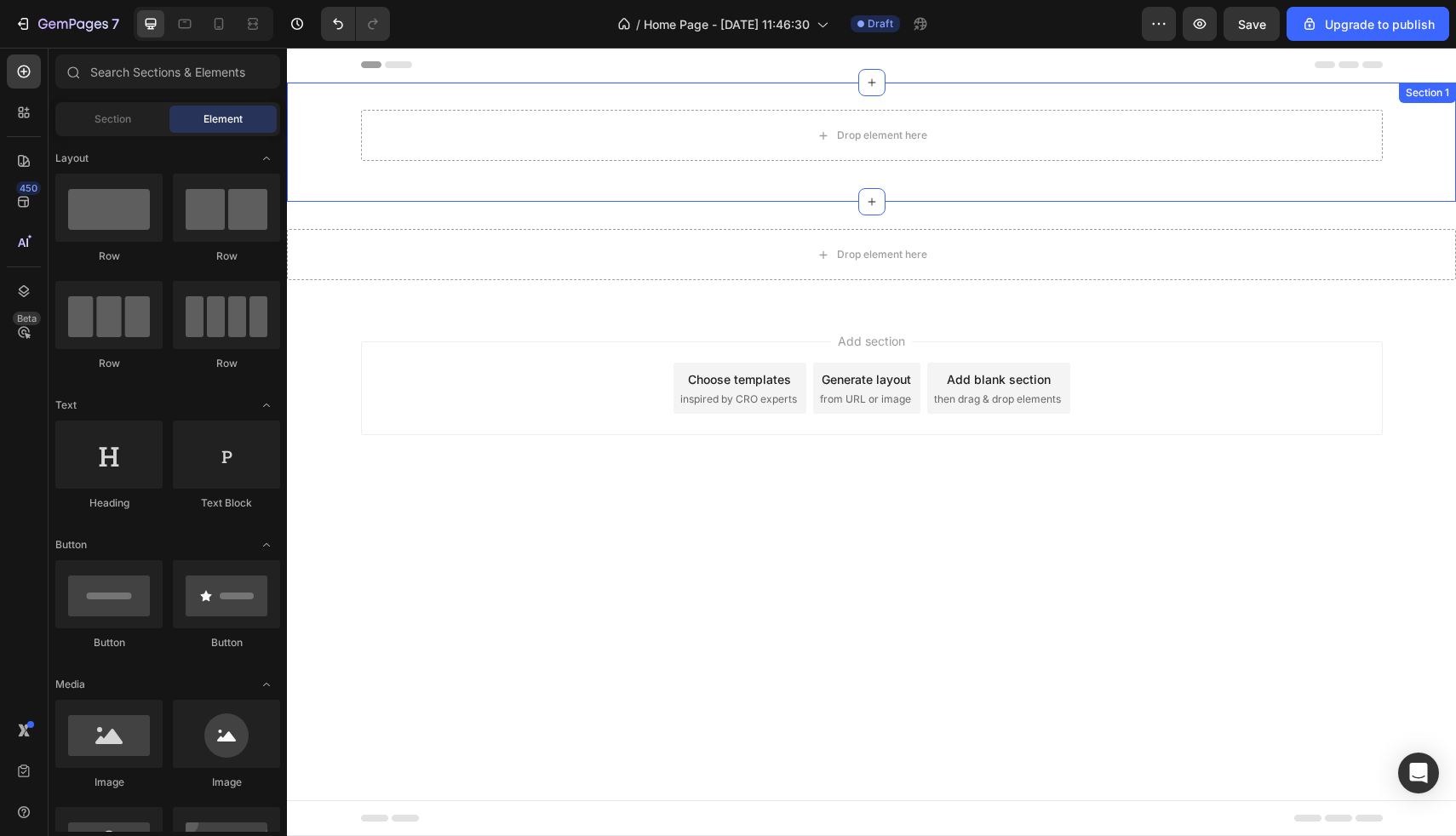
click at [796, 175] on div "Drop element here Row Section 1" at bounding box center [872, 142] width 1170 height 120
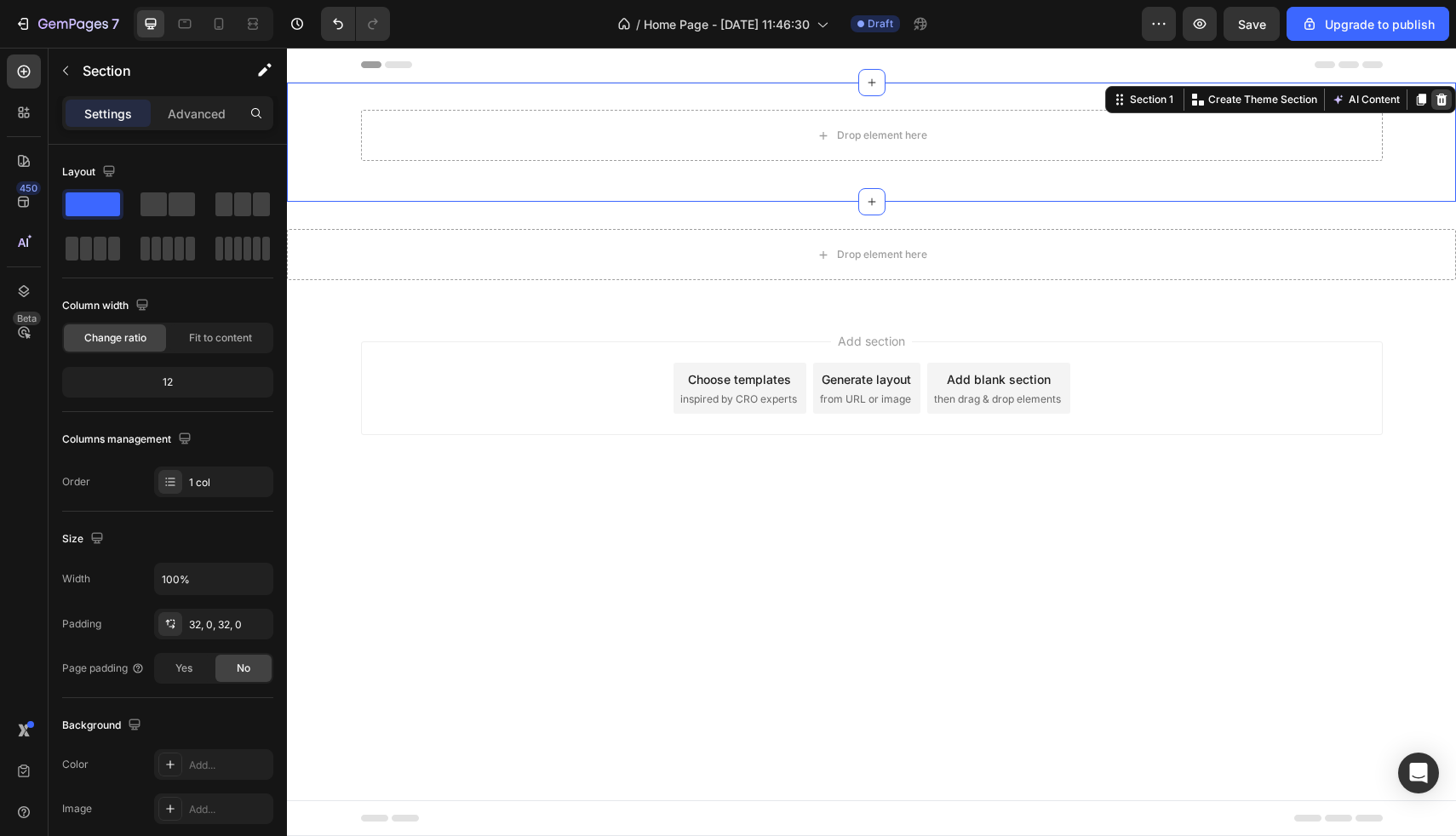
click at [1445, 98] on icon at bounding box center [1442, 99] width 11 height 12
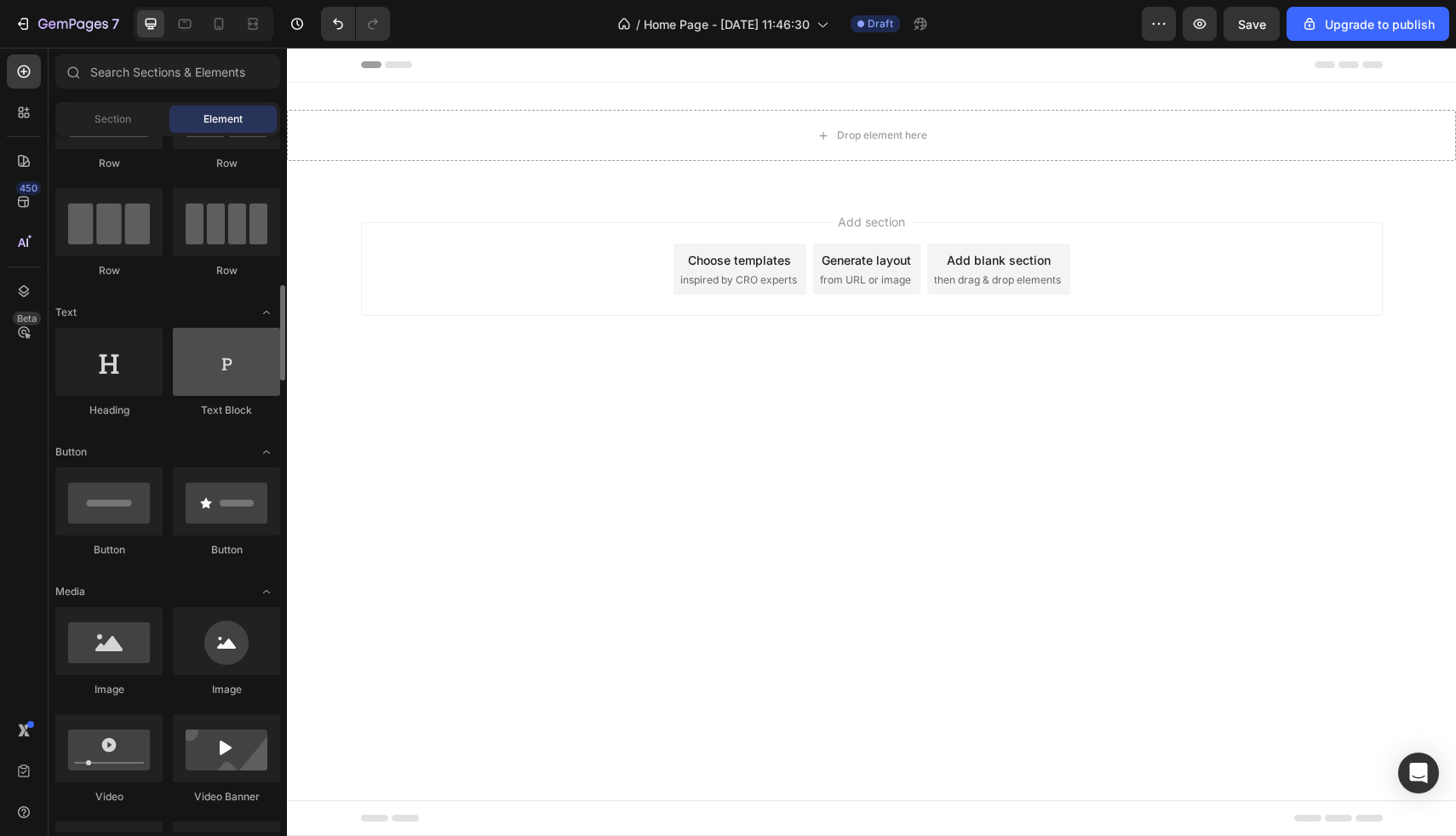
scroll to position [347, 0]
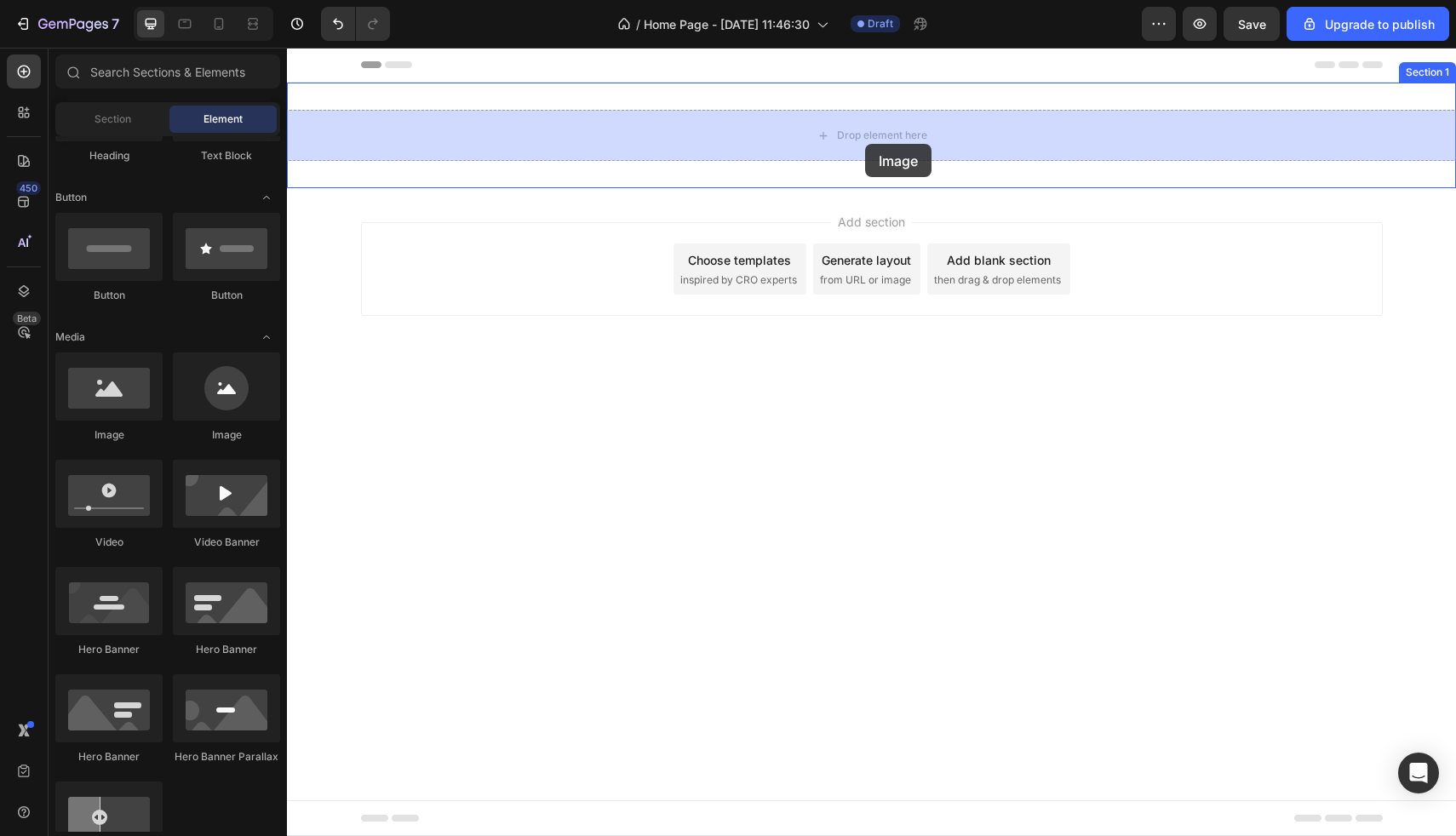
drag, startPoint x: 422, startPoint y: 447, endPoint x: 865, endPoint y: 144, distance: 536.7
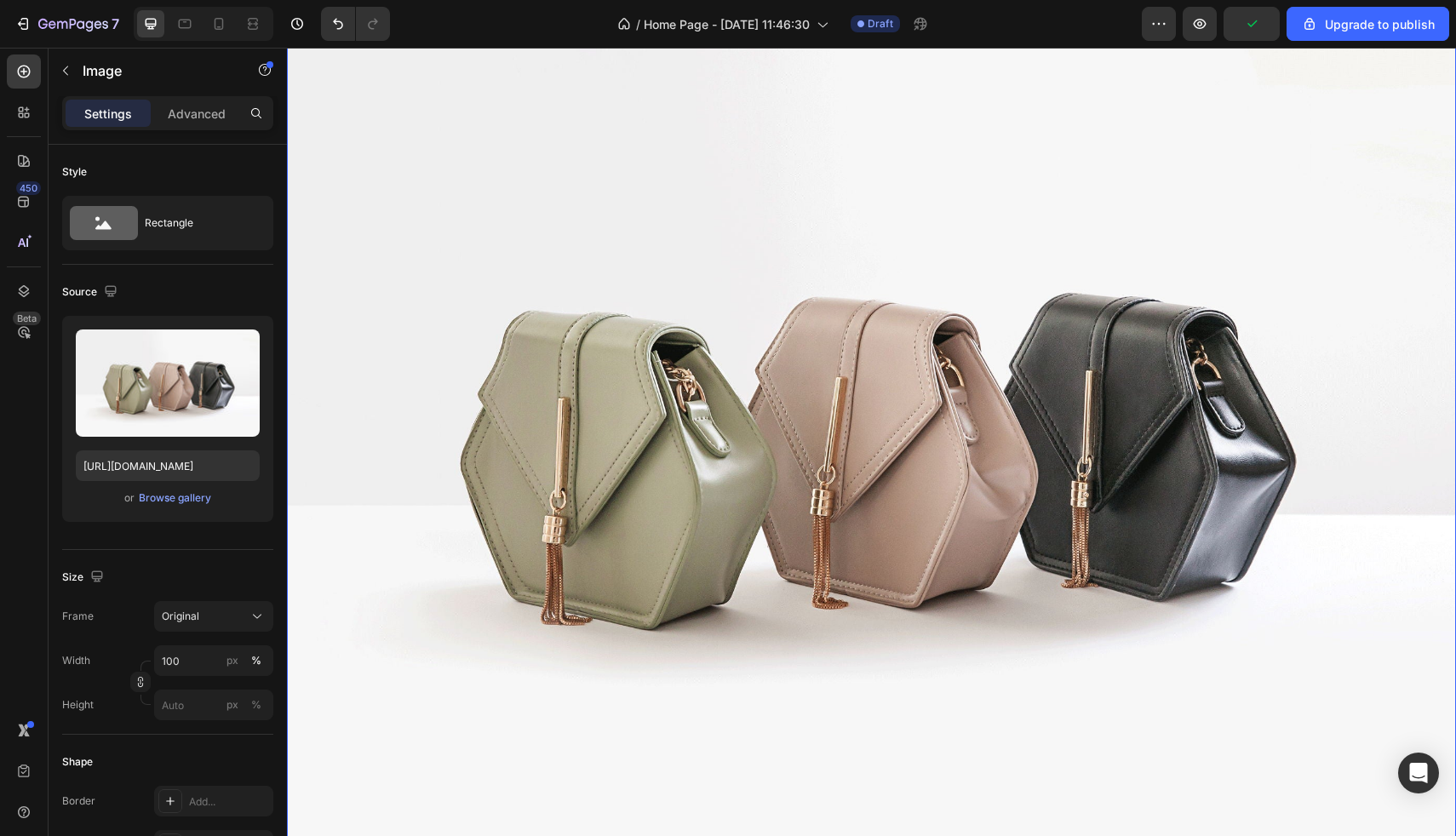
scroll to position [0, 0]
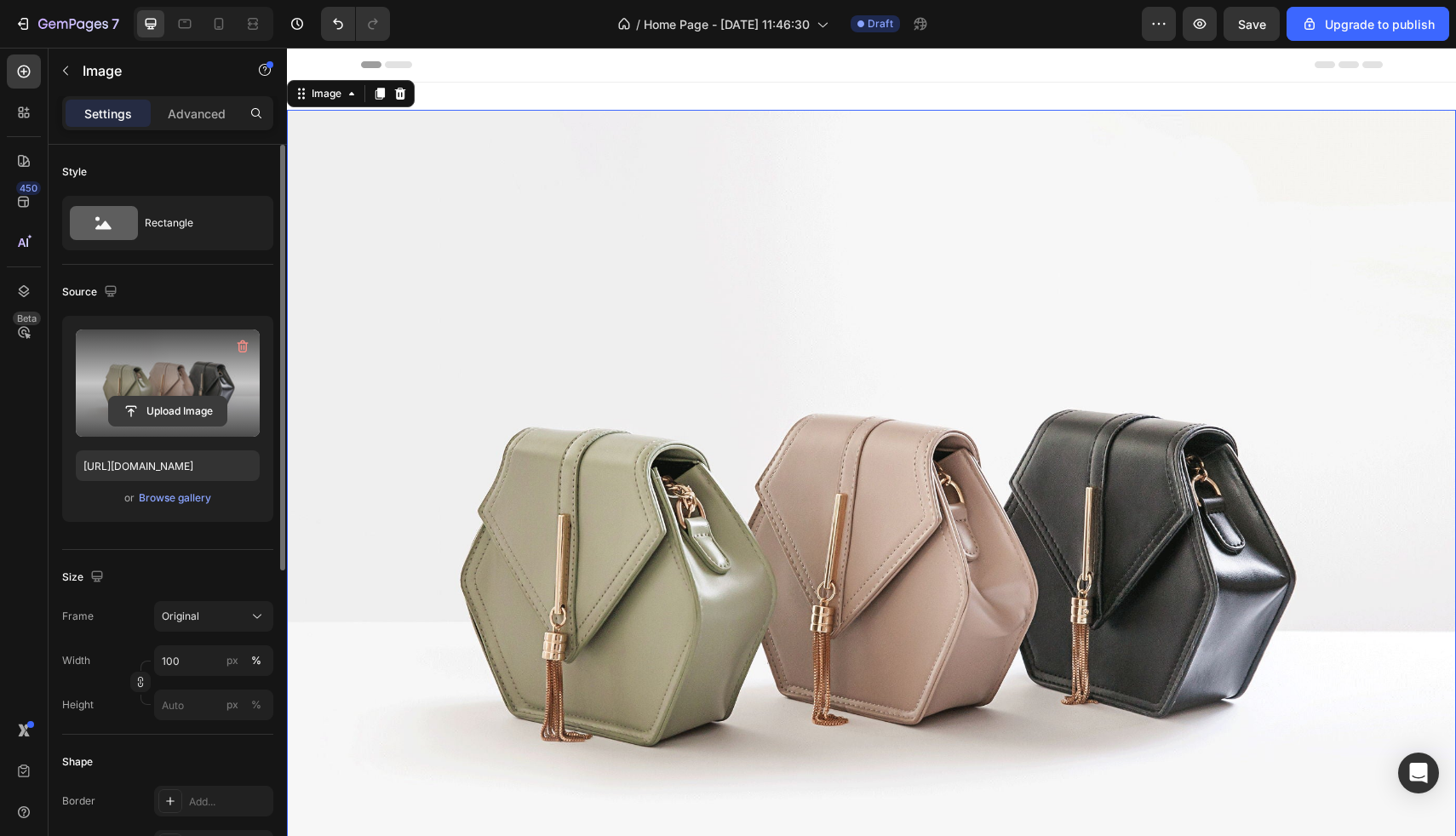
click at [180, 408] on input "file" at bounding box center [168, 412] width 118 height 29
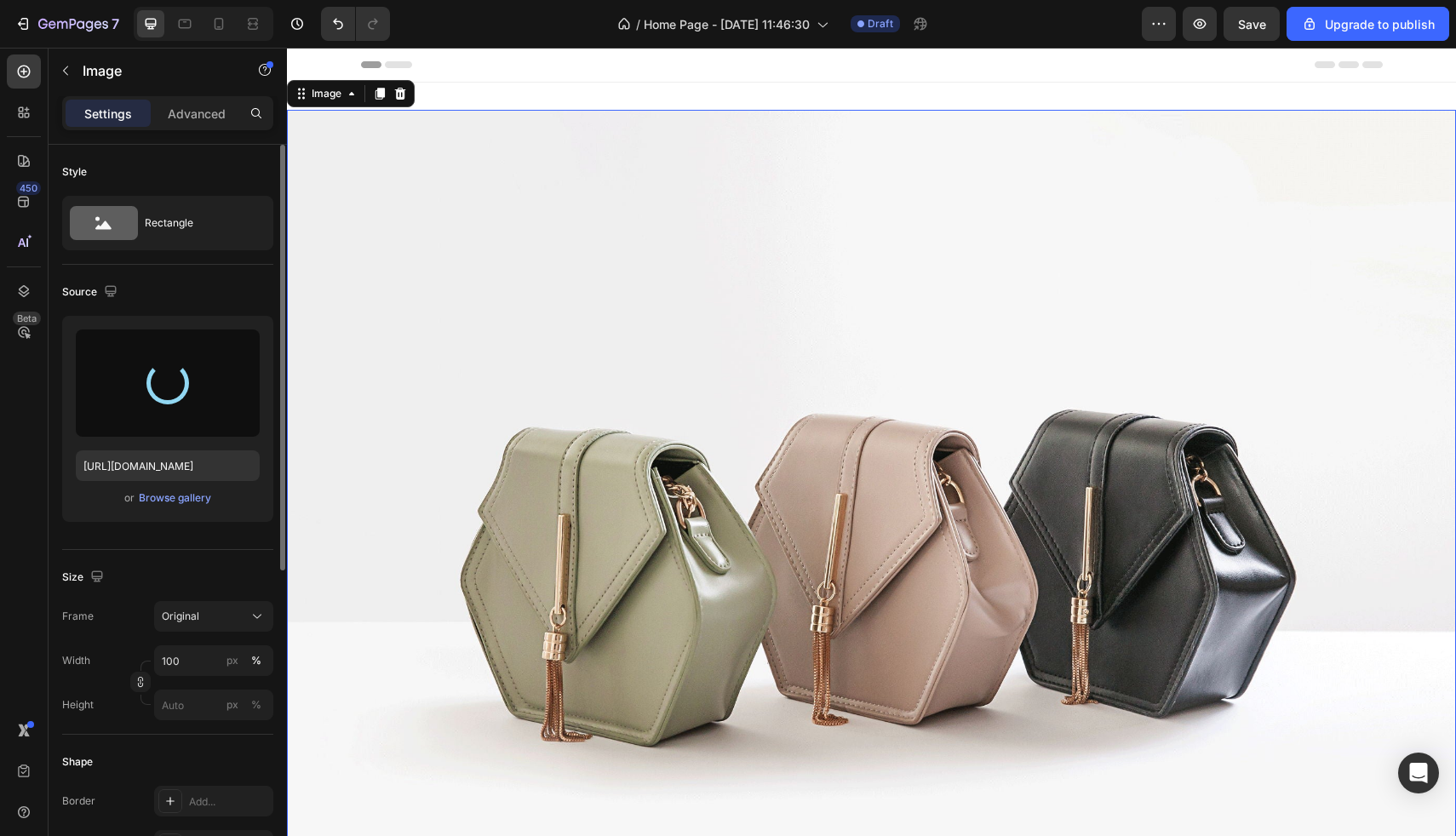
type input "[URL][DOMAIN_NAME]"
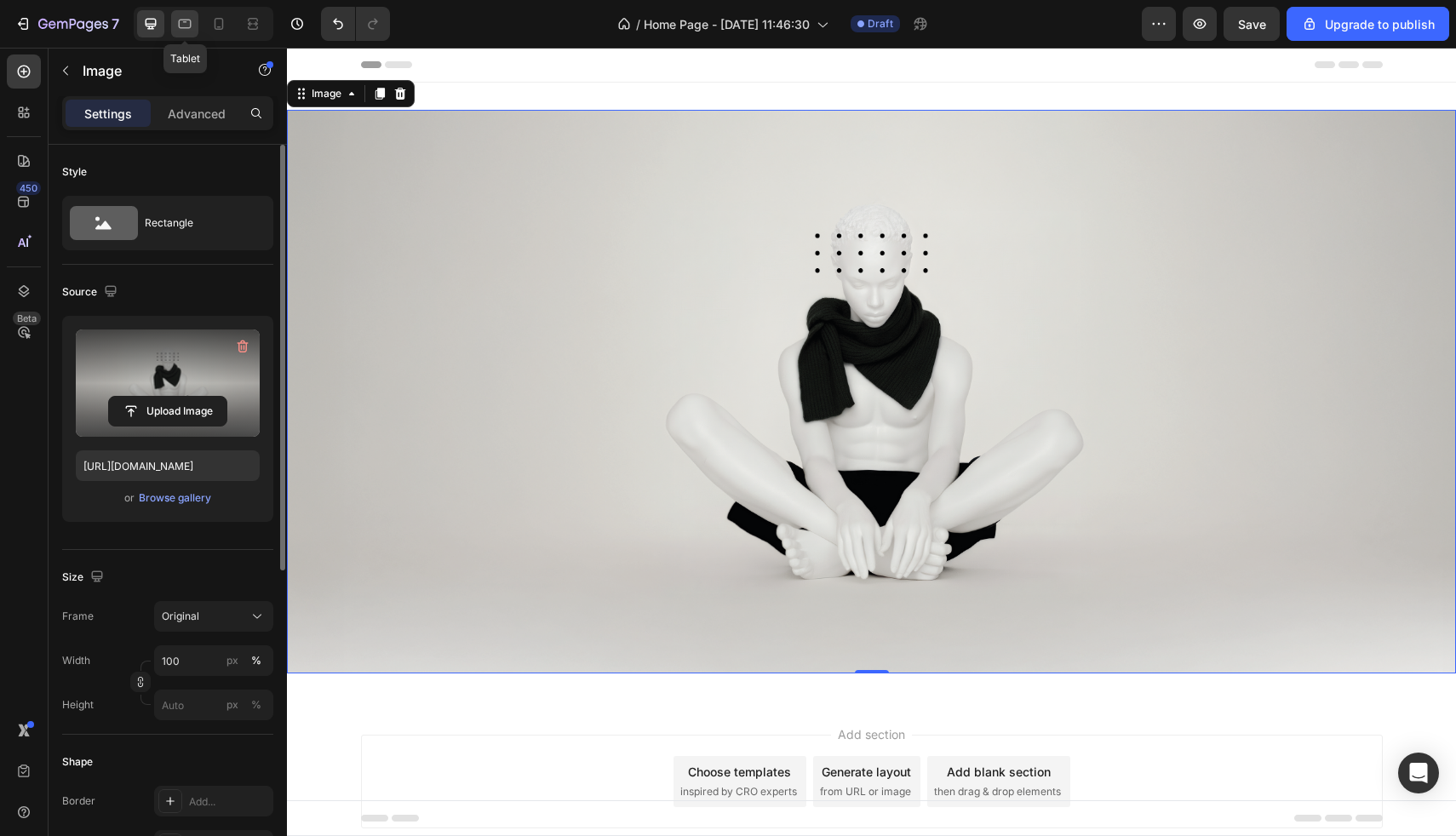
click at [189, 27] on icon at bounding box center [185, 24] width 13 height 9
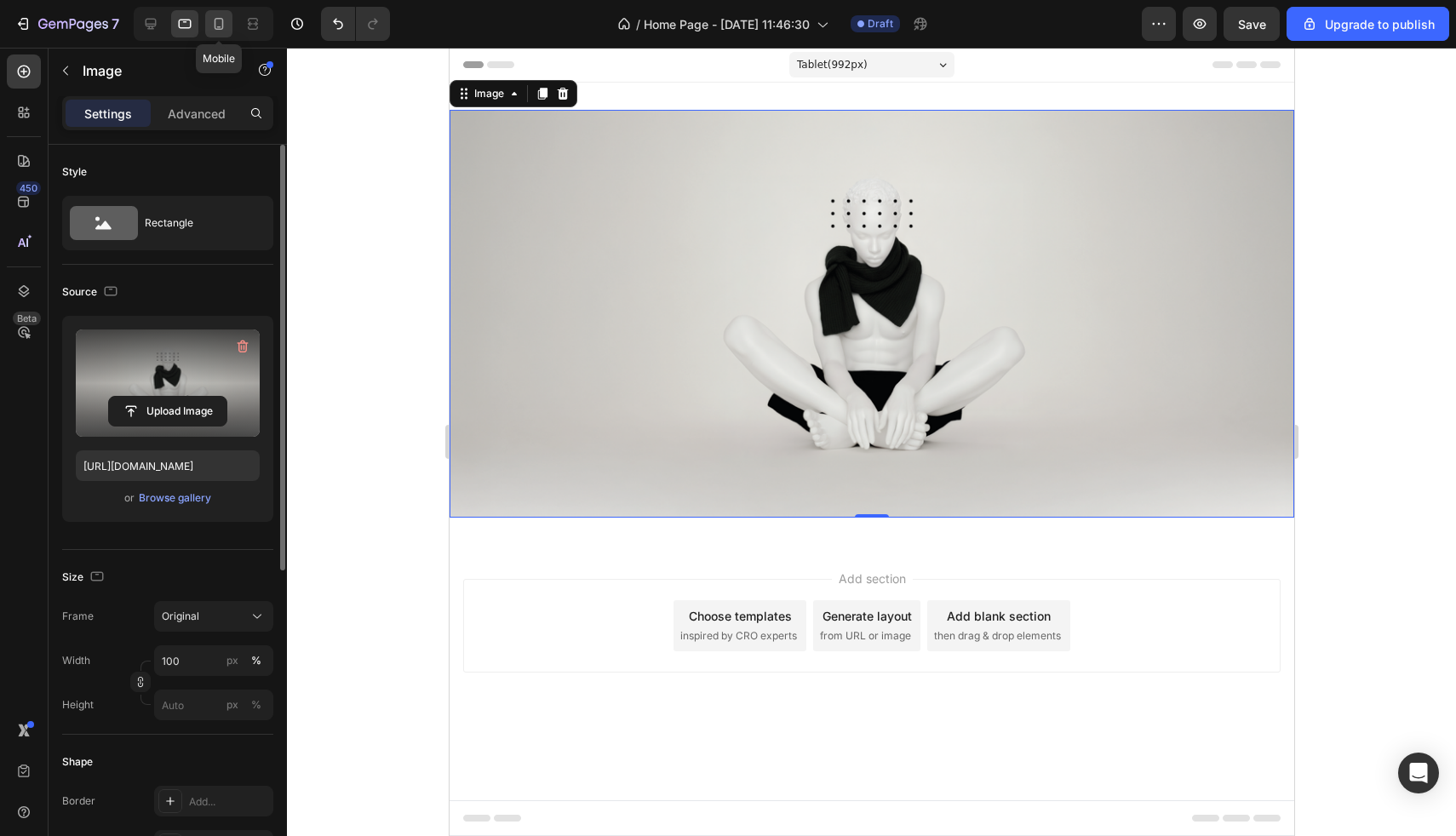
click at [217, 26] on icon at bounding box center [218, 24] width 17 height 17
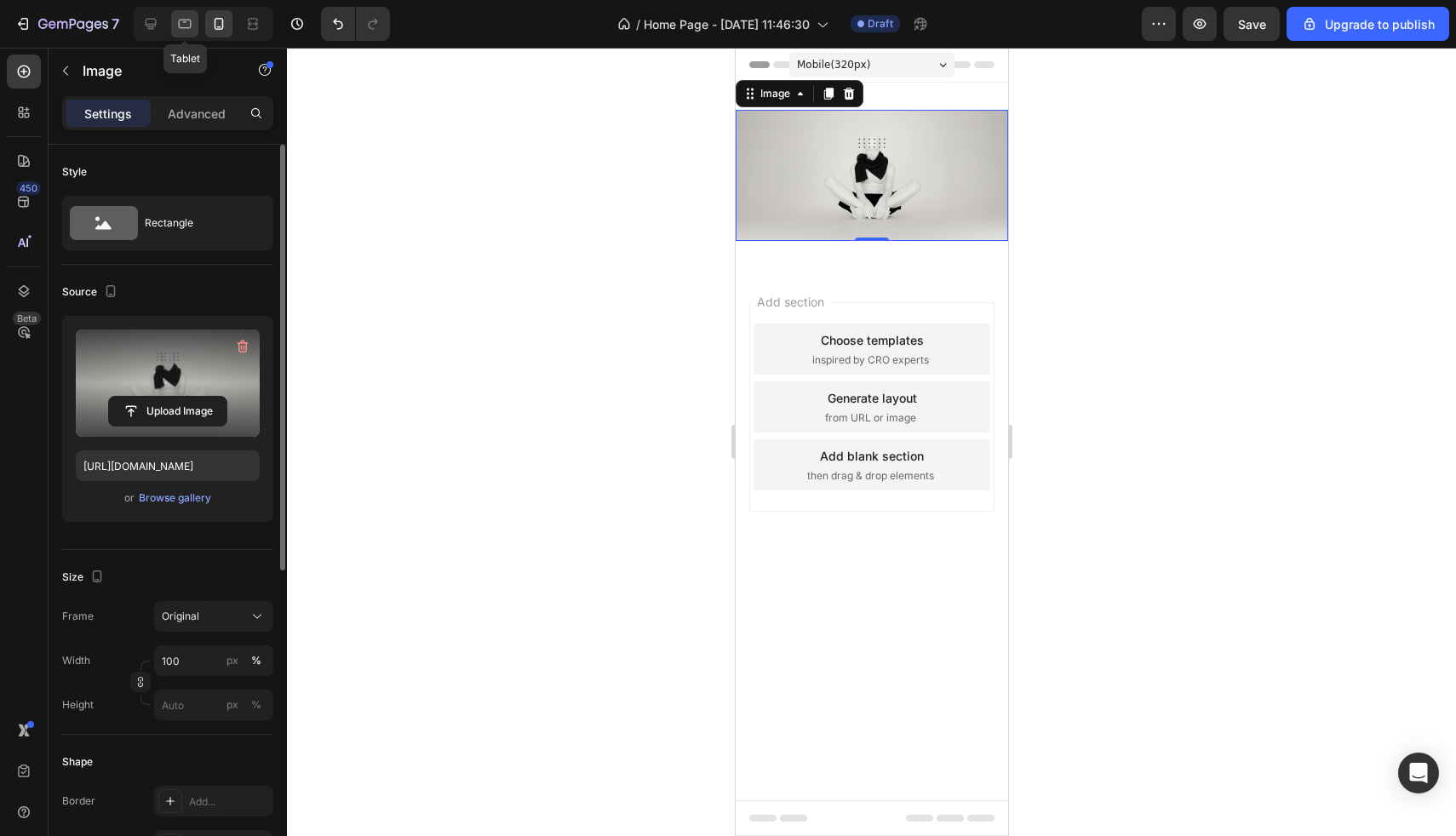
click at [192, 27] on icon at bounding box center [184, 24] width 17 height 17
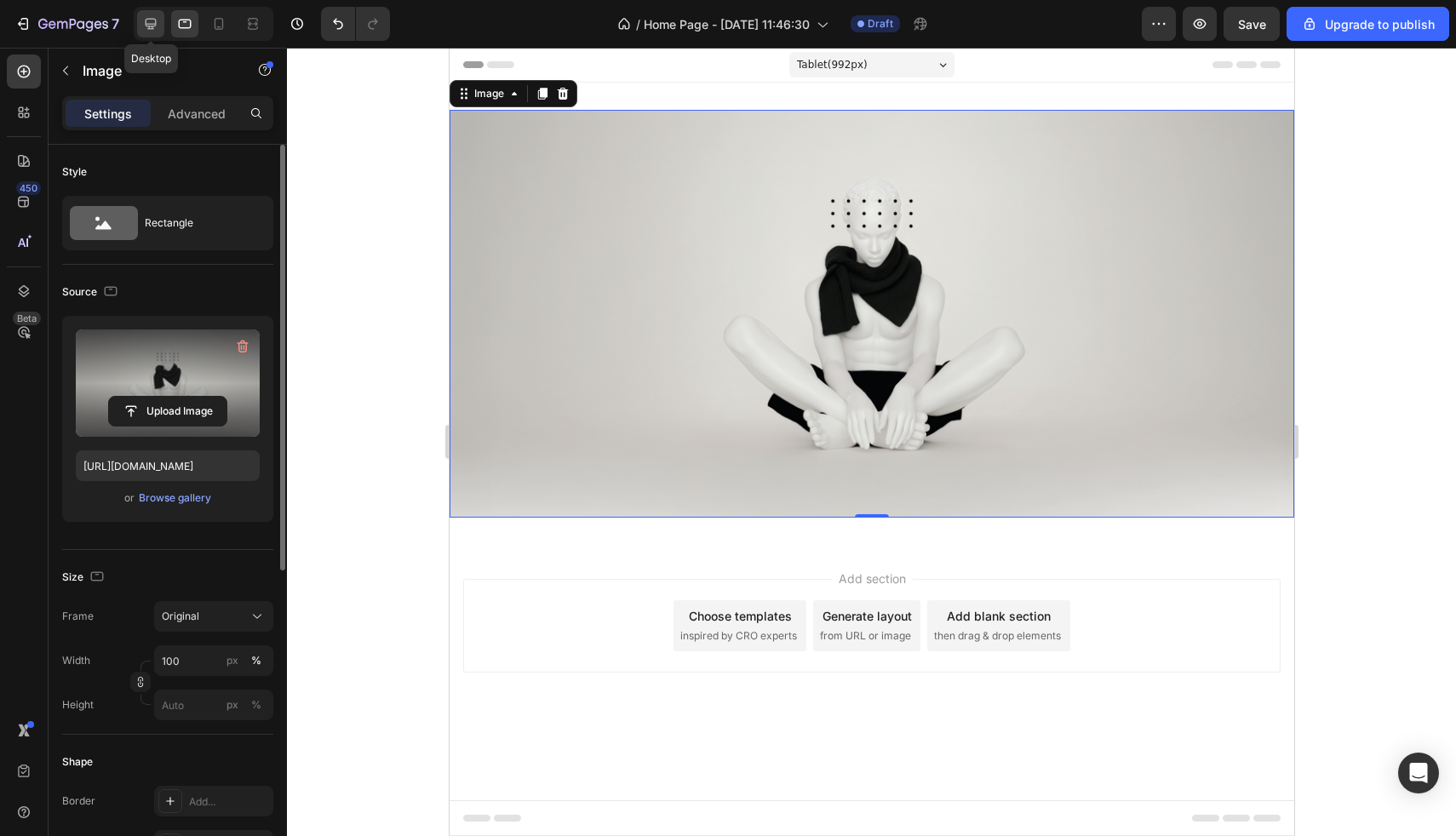
click at [159, 24] on icon at bounding box center [150, 24] width 17 height 17
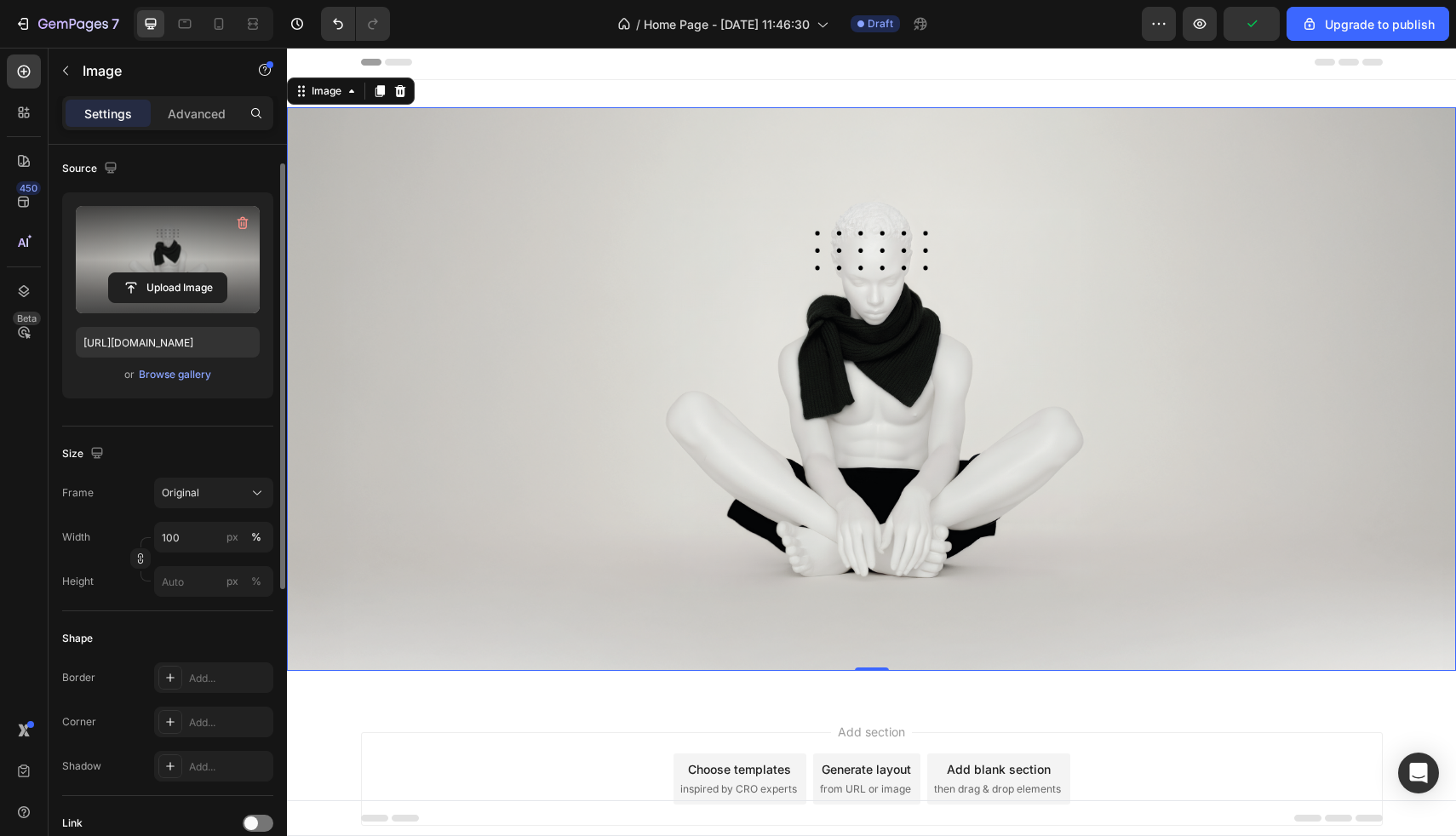
scroll to position [63, 0]
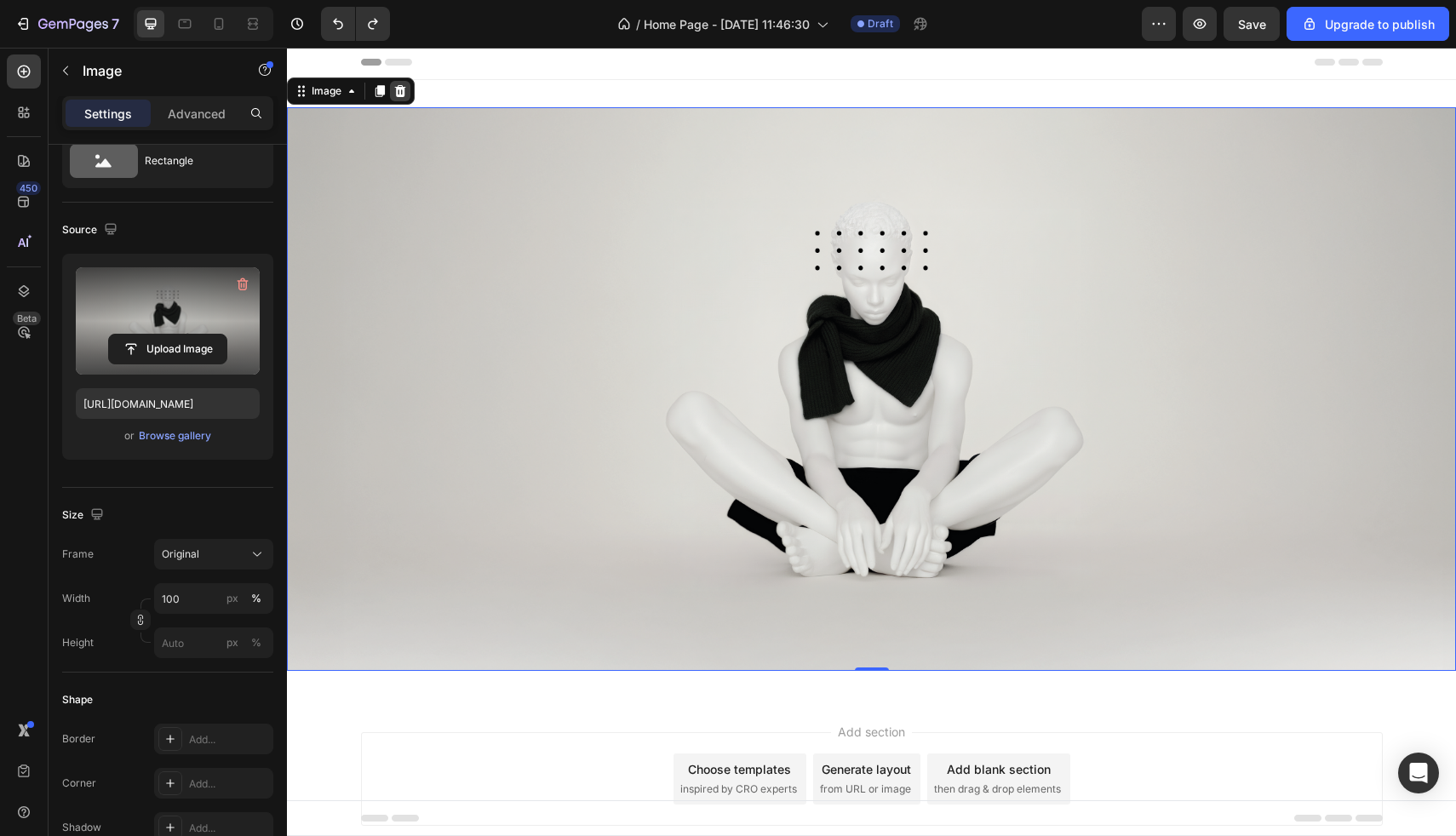
click at [398, 92] on icon at bounding box center [400, 91] width 14 height 14
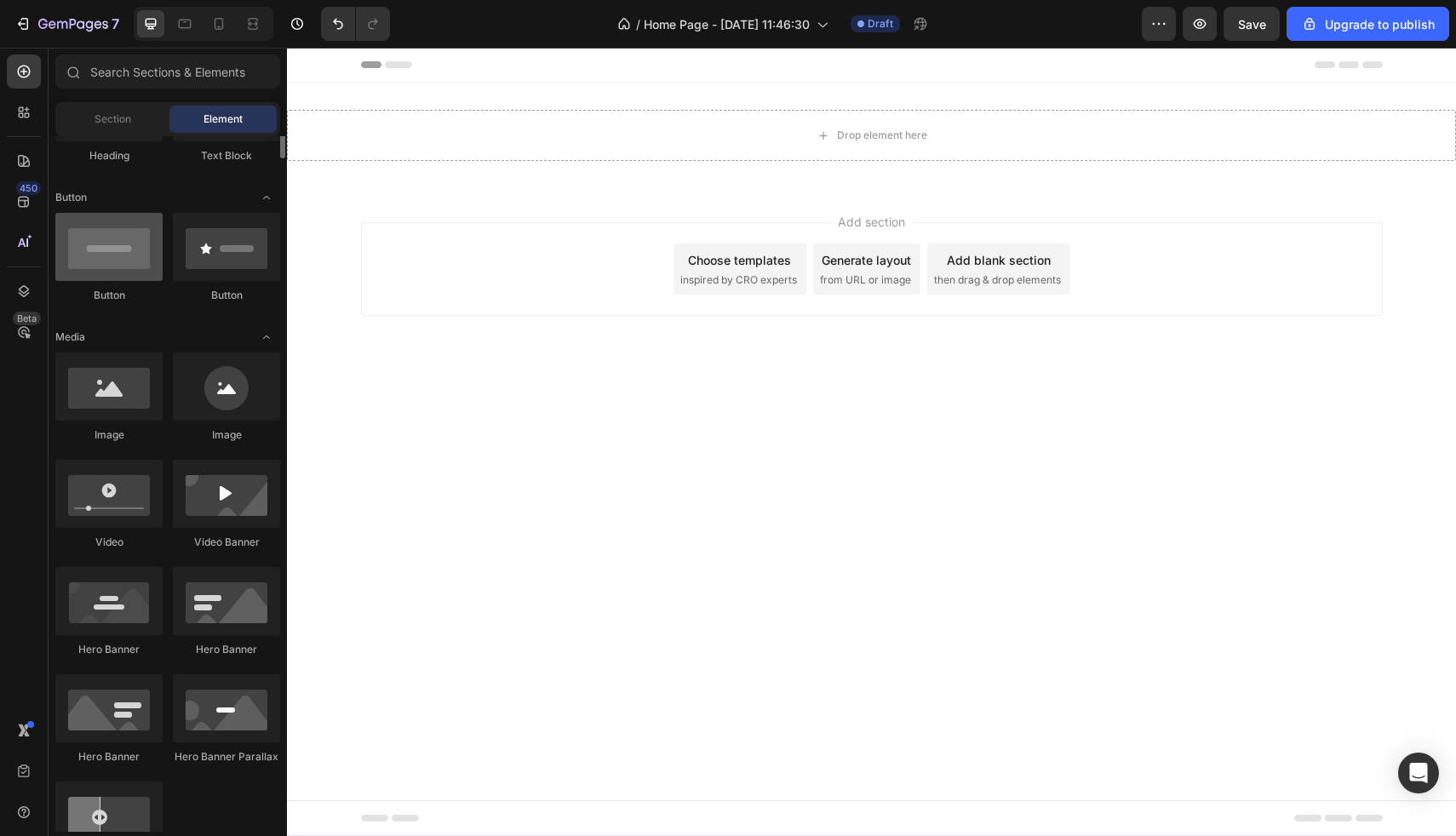
scroll to position [0, 0]
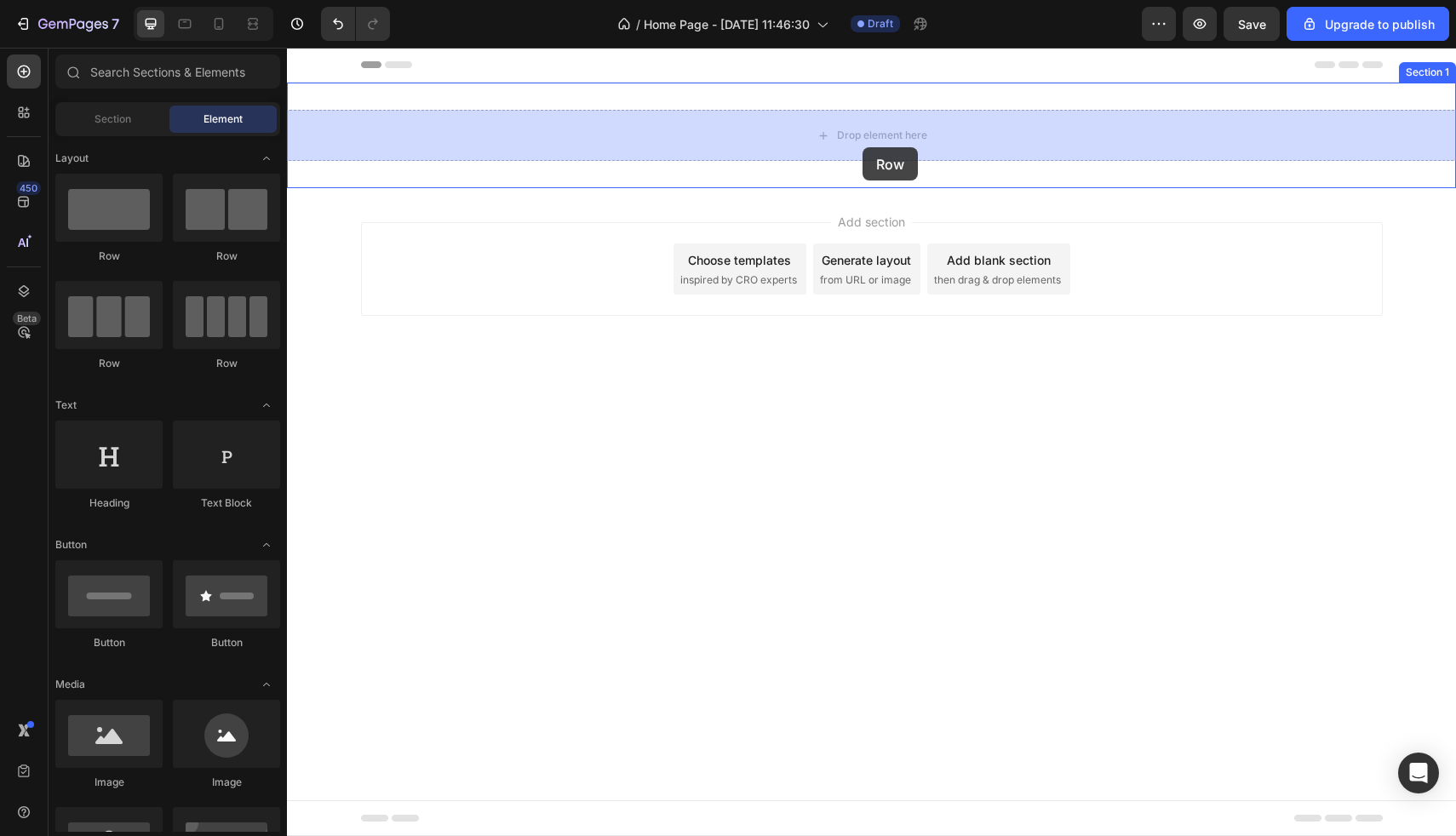
drag, startPoint x: 403, startPoint y: 273, endPoint x: 864, endPoint y: 145, distance: 478.4
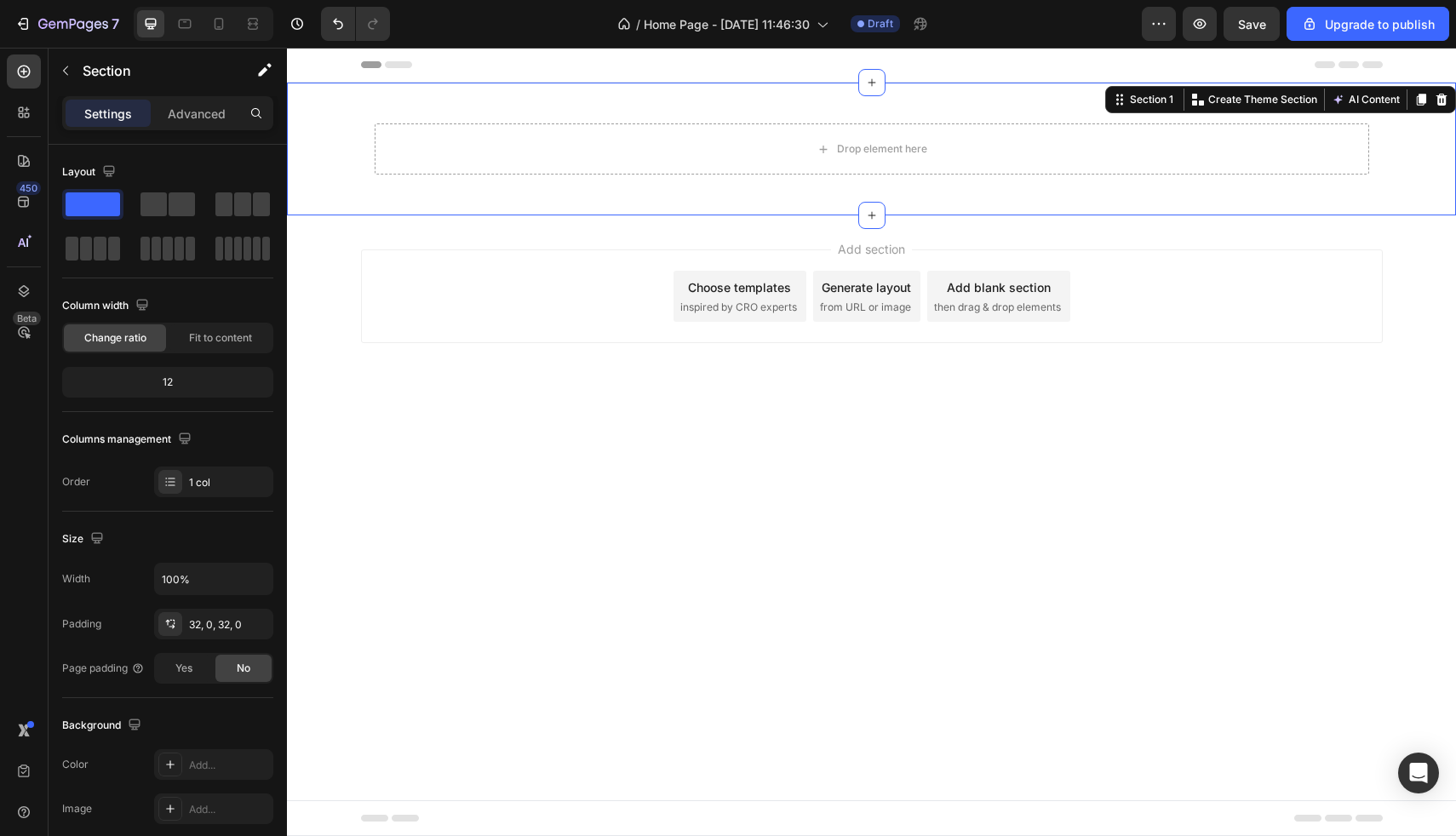
click at [315, 151] on div "Drop element here Row" at bounding box center [872, 149] width 1170 height 78
click at [413, 148] on div "Drop element here" at bounding box center [871, 149] width 995 height 51
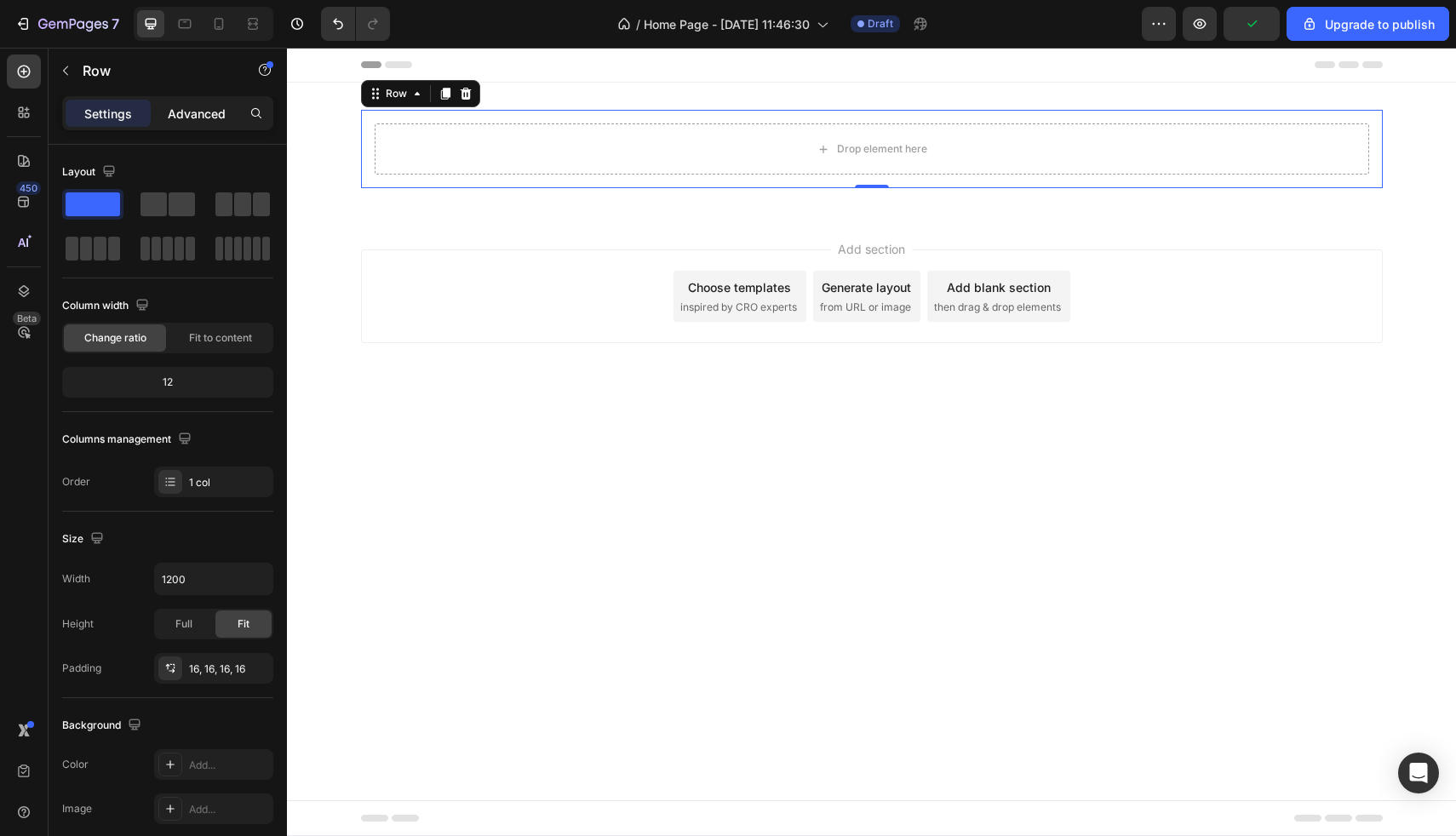
click at [190, 112] on p "Advanced" at bounding box center [197, 114] width 58 height 18
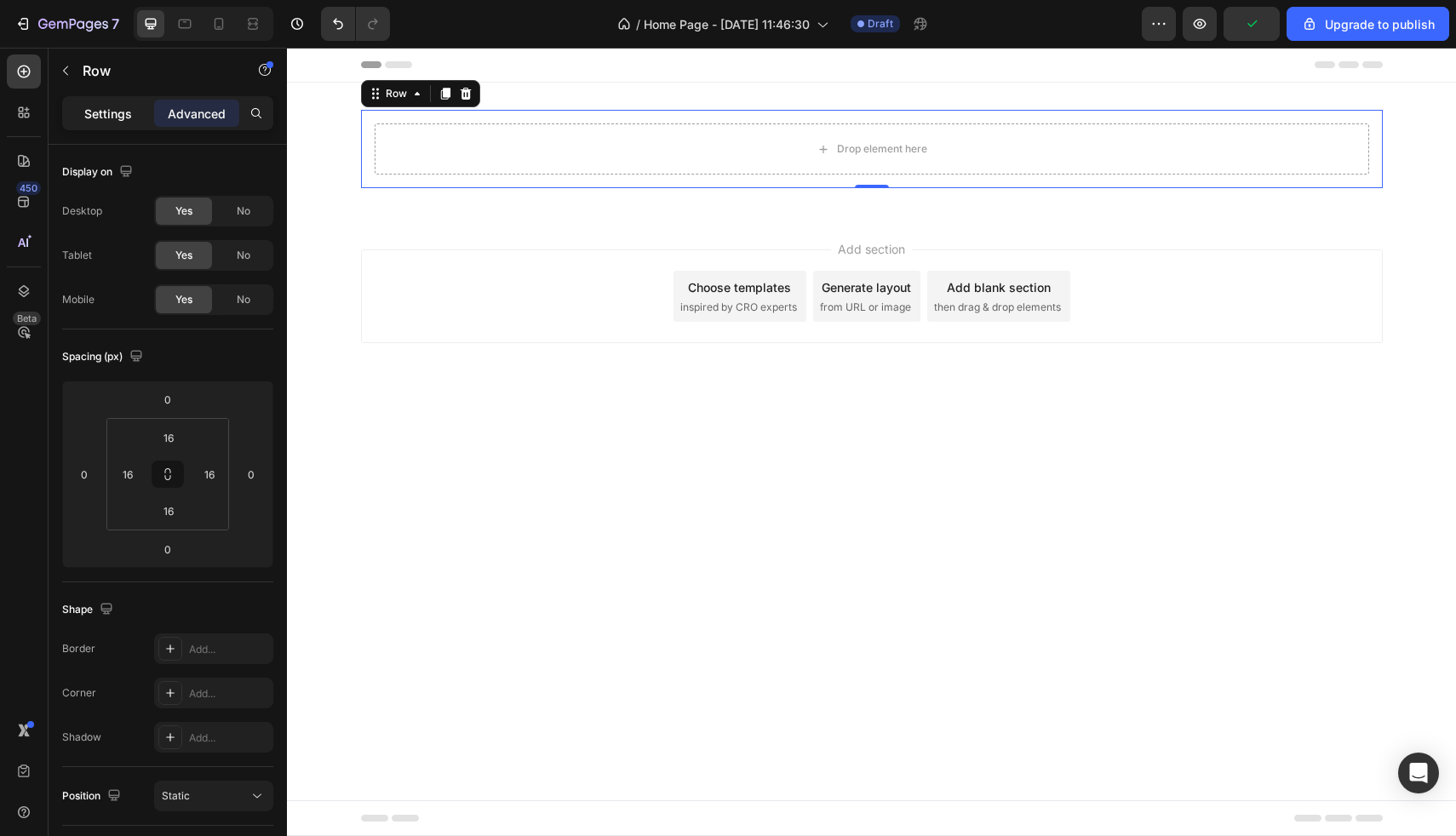
click at [102, 112] on p "Settings" at bounding box center [108, 114] width 48 height 18
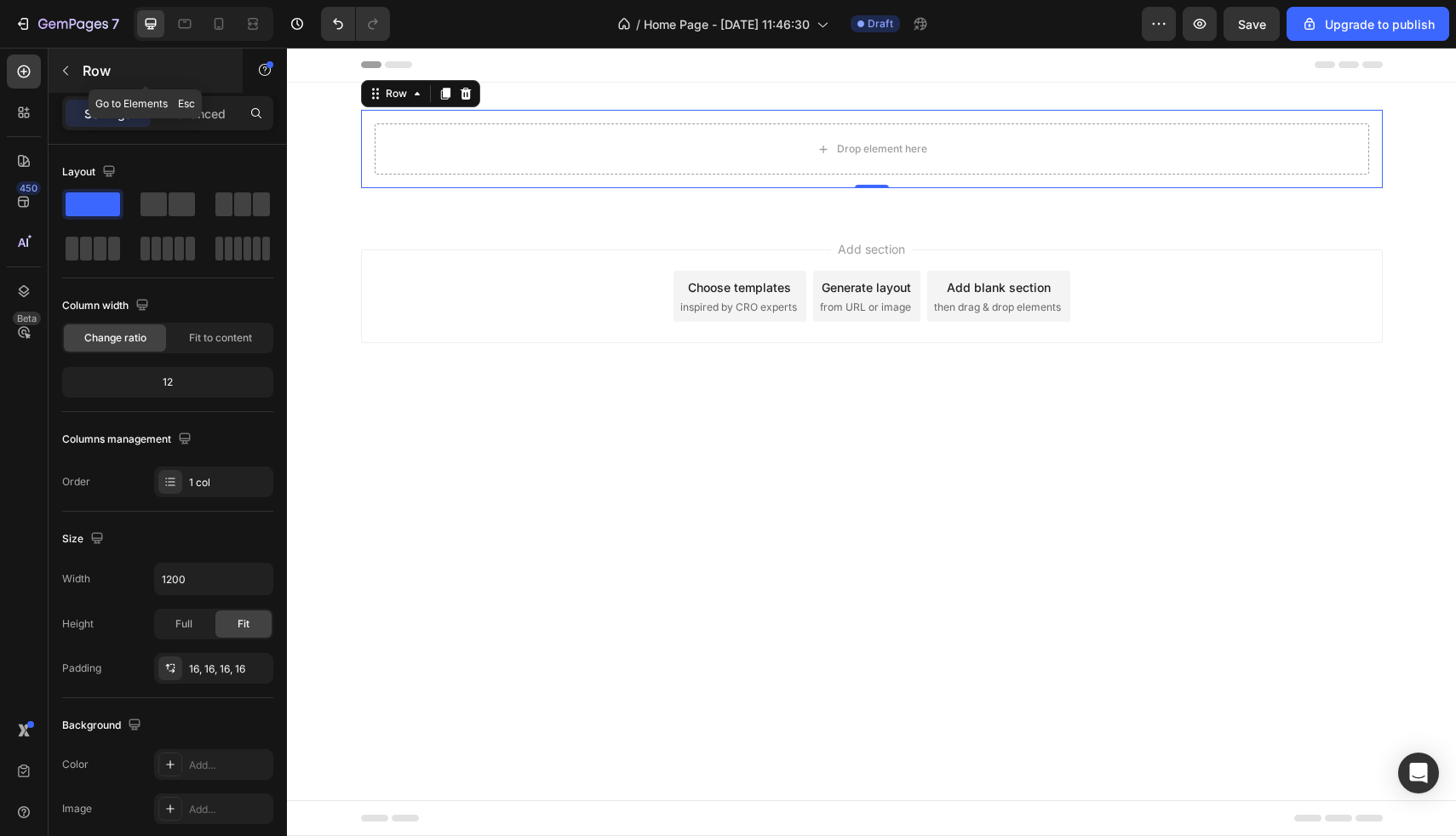
click at [72, 70] on icon "button" at bounding box center [65, 70] width 14 height 14
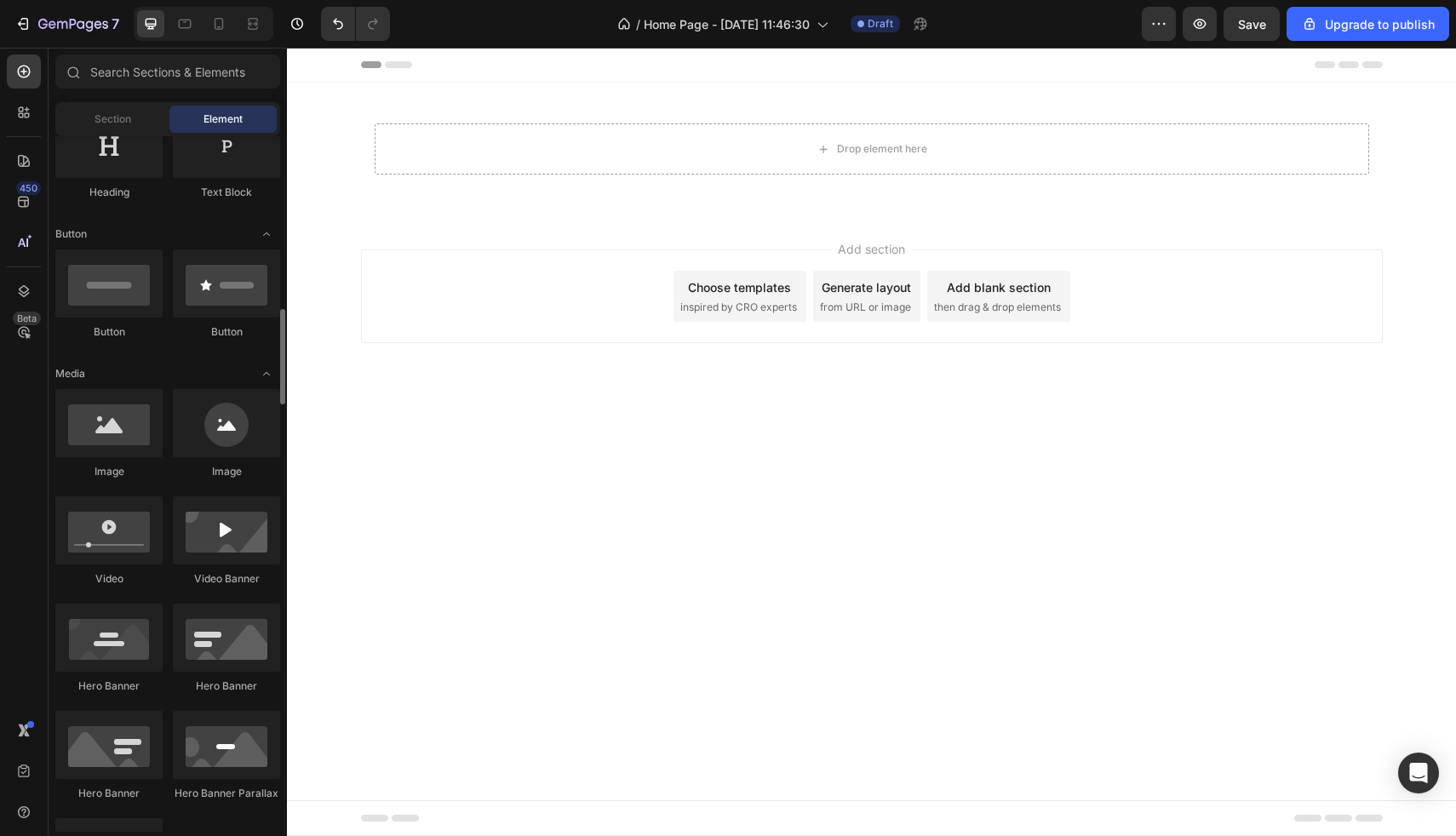
scroll to position [426, 0]
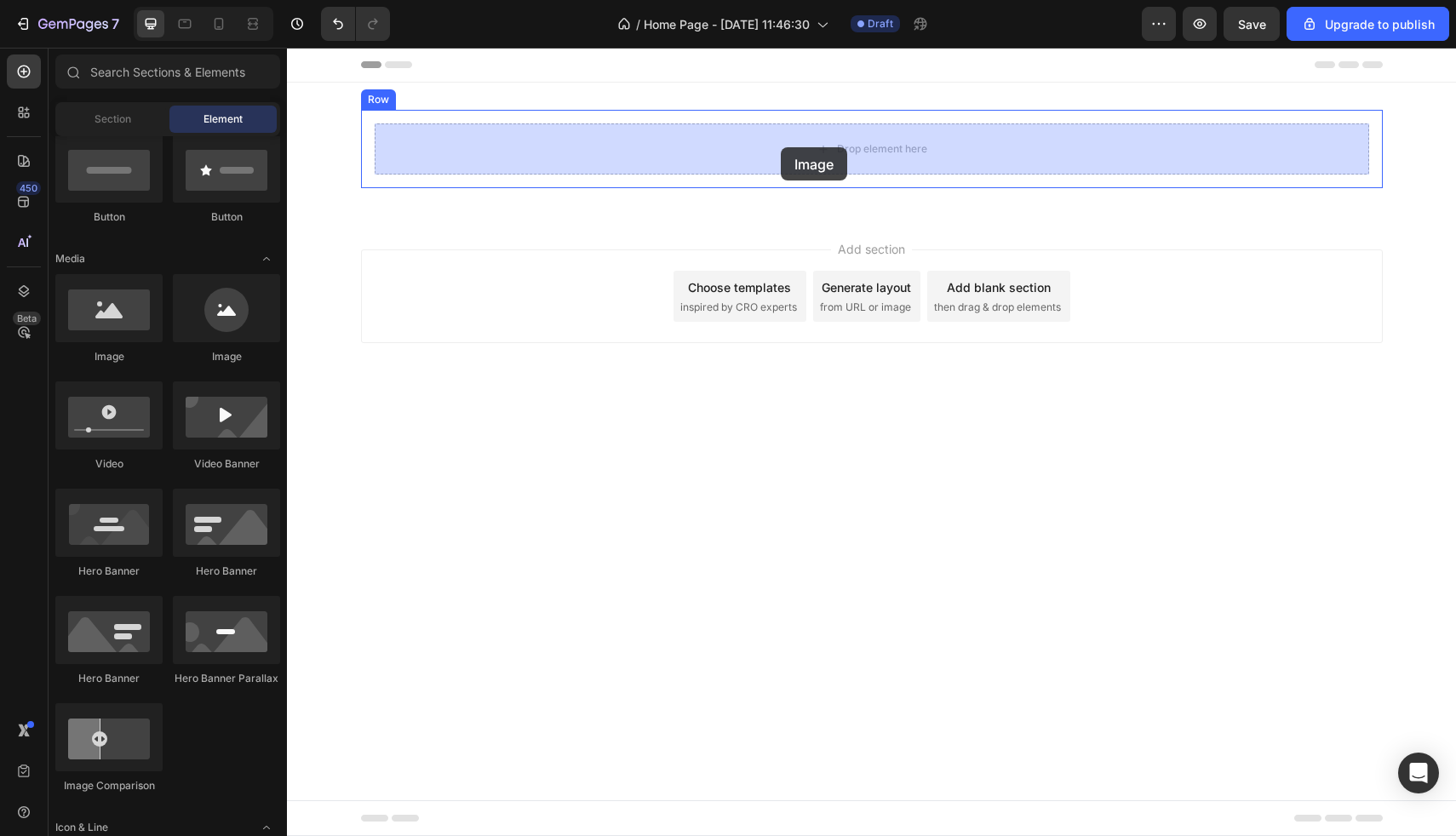
drag, startPoint x: 424, startPoint y: 366, endPoint x: 783, endPoint y: 147, distance: 420.5
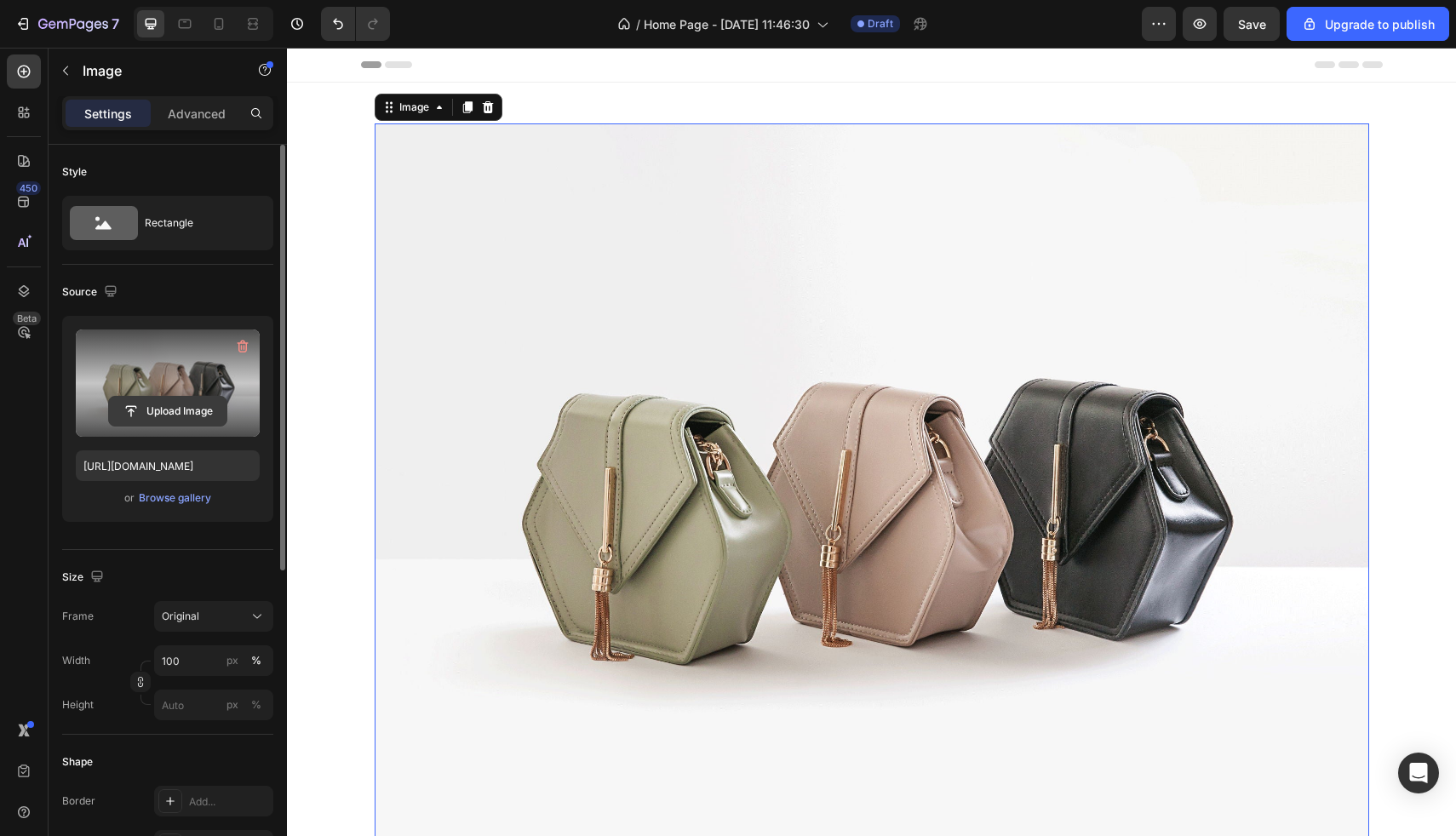
click at [159, 417] on input "file" at bounding box center [168, 412] width 118 height 29
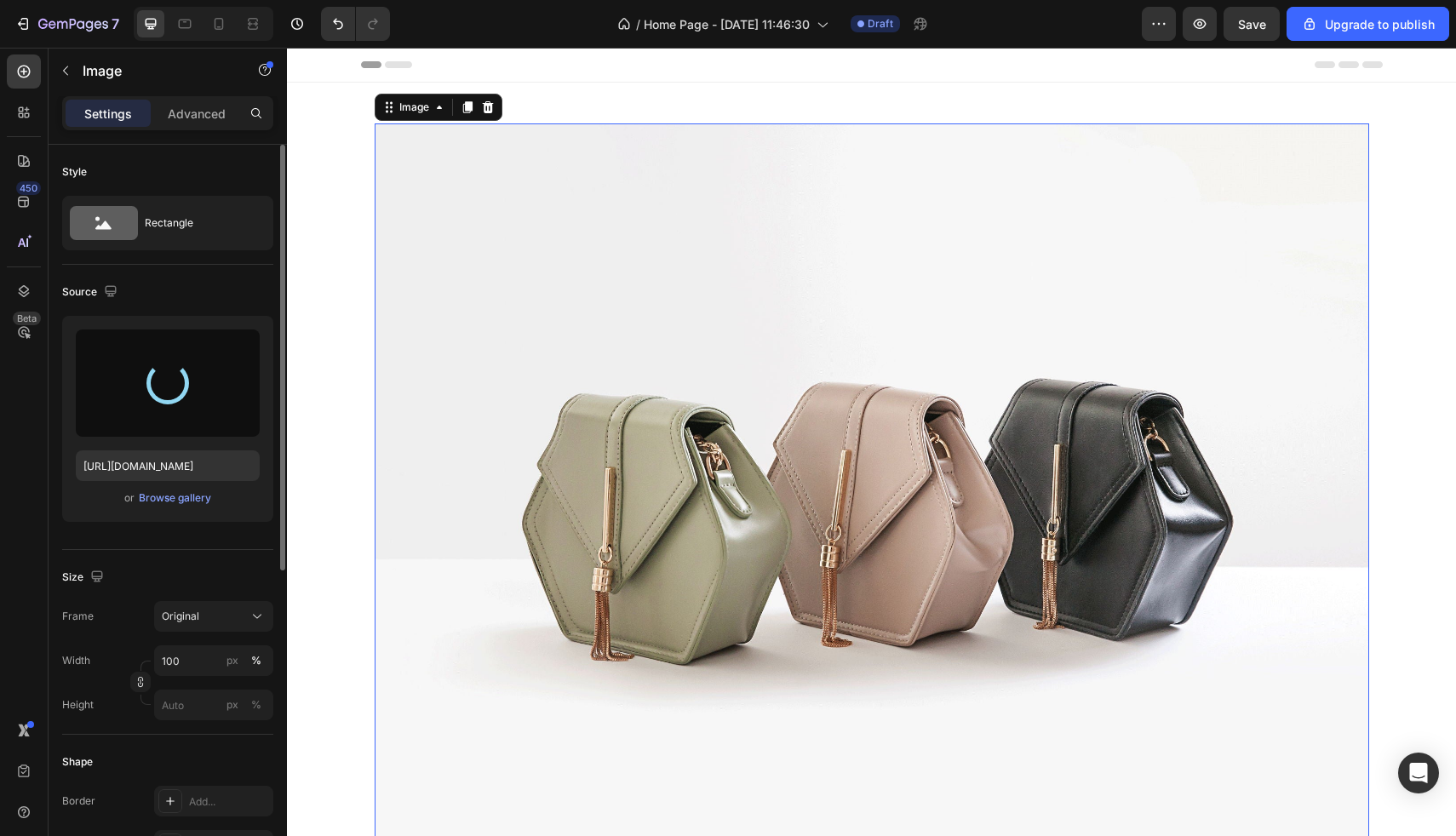
type input "[URL][DOMAIN_NAME]"
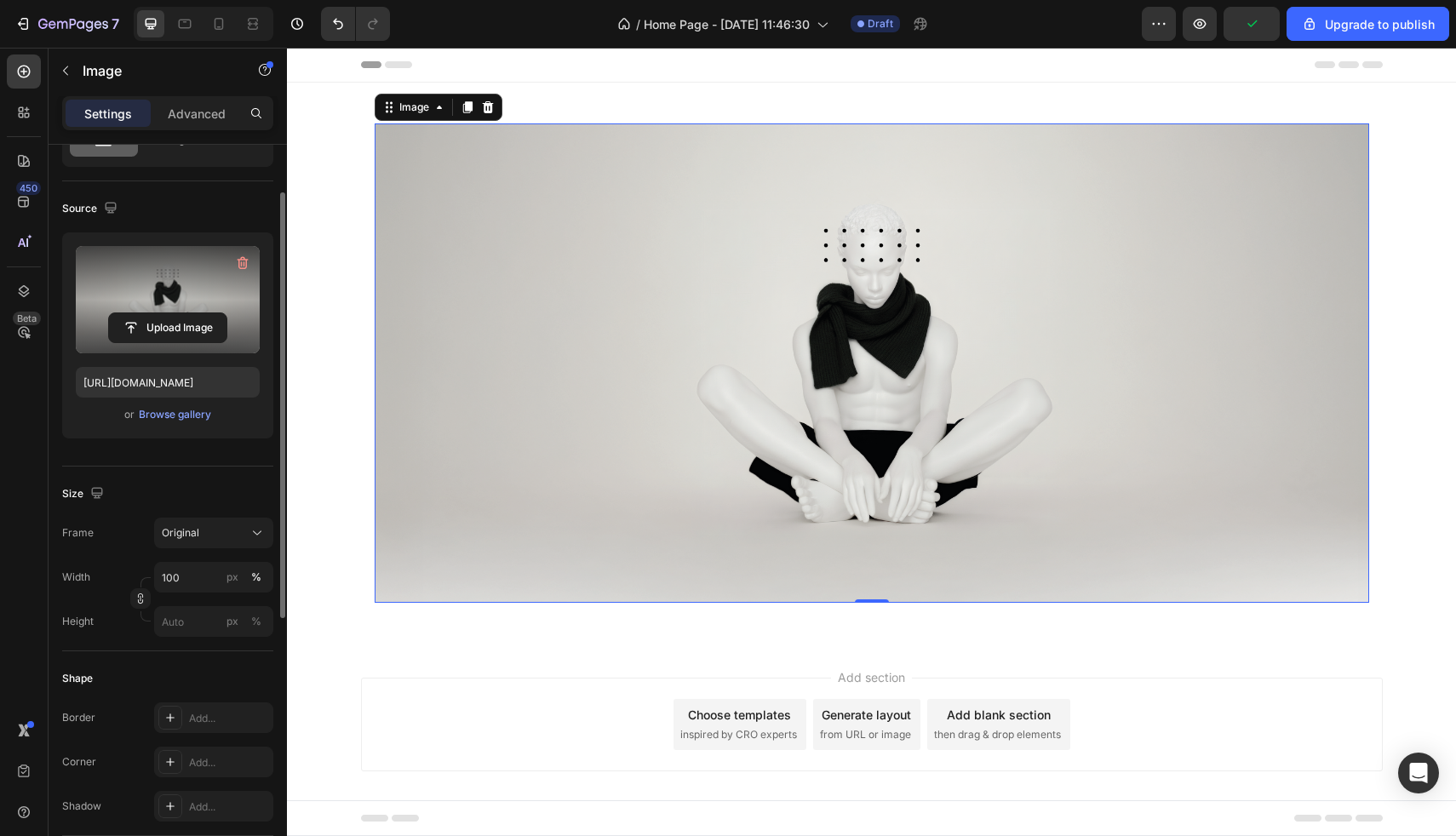
scroll to position [0, 0]
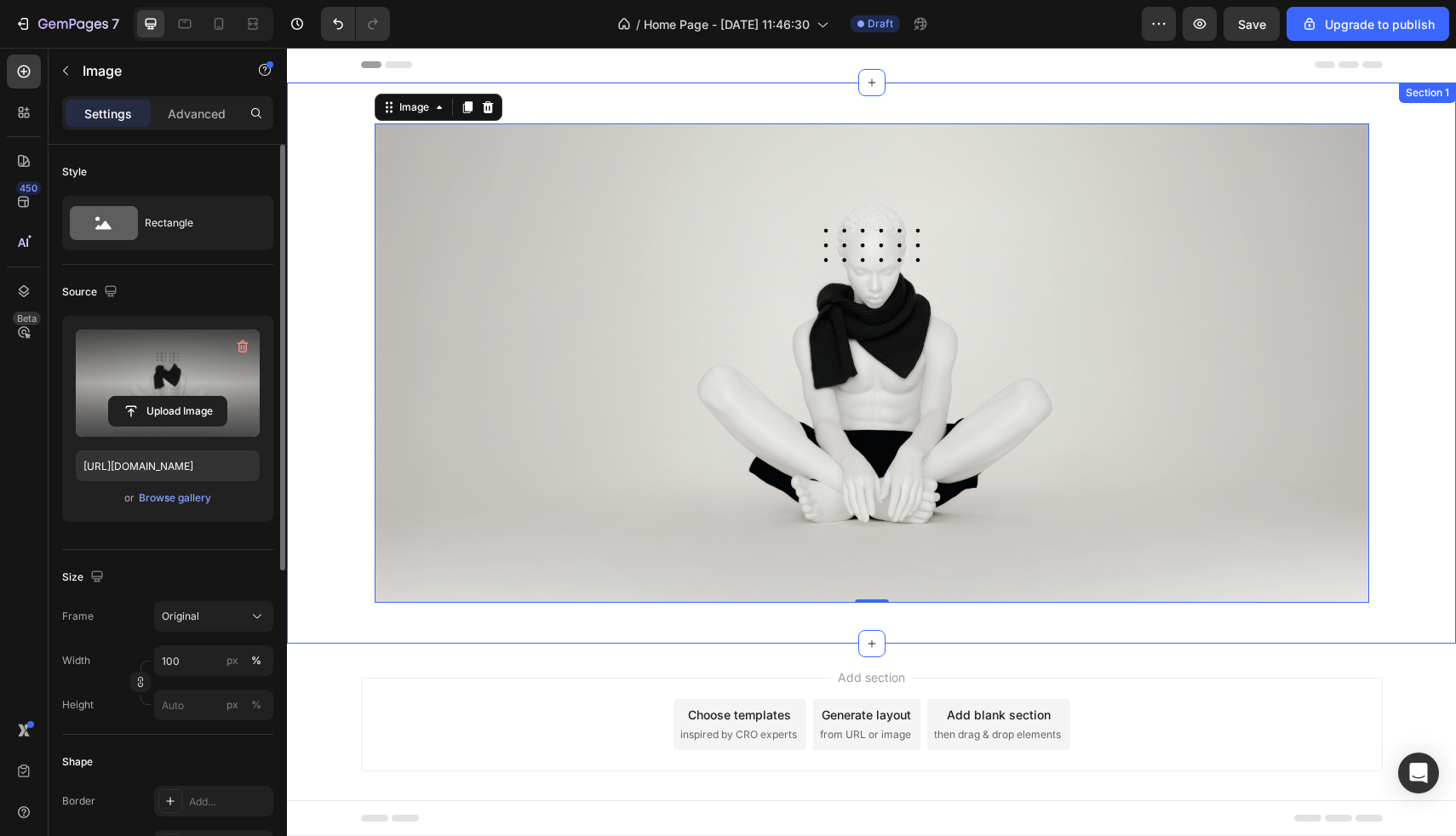
click at [356, 422] on div "Image 0 Row" at bounding box center [872, 363] width 1170 height 507
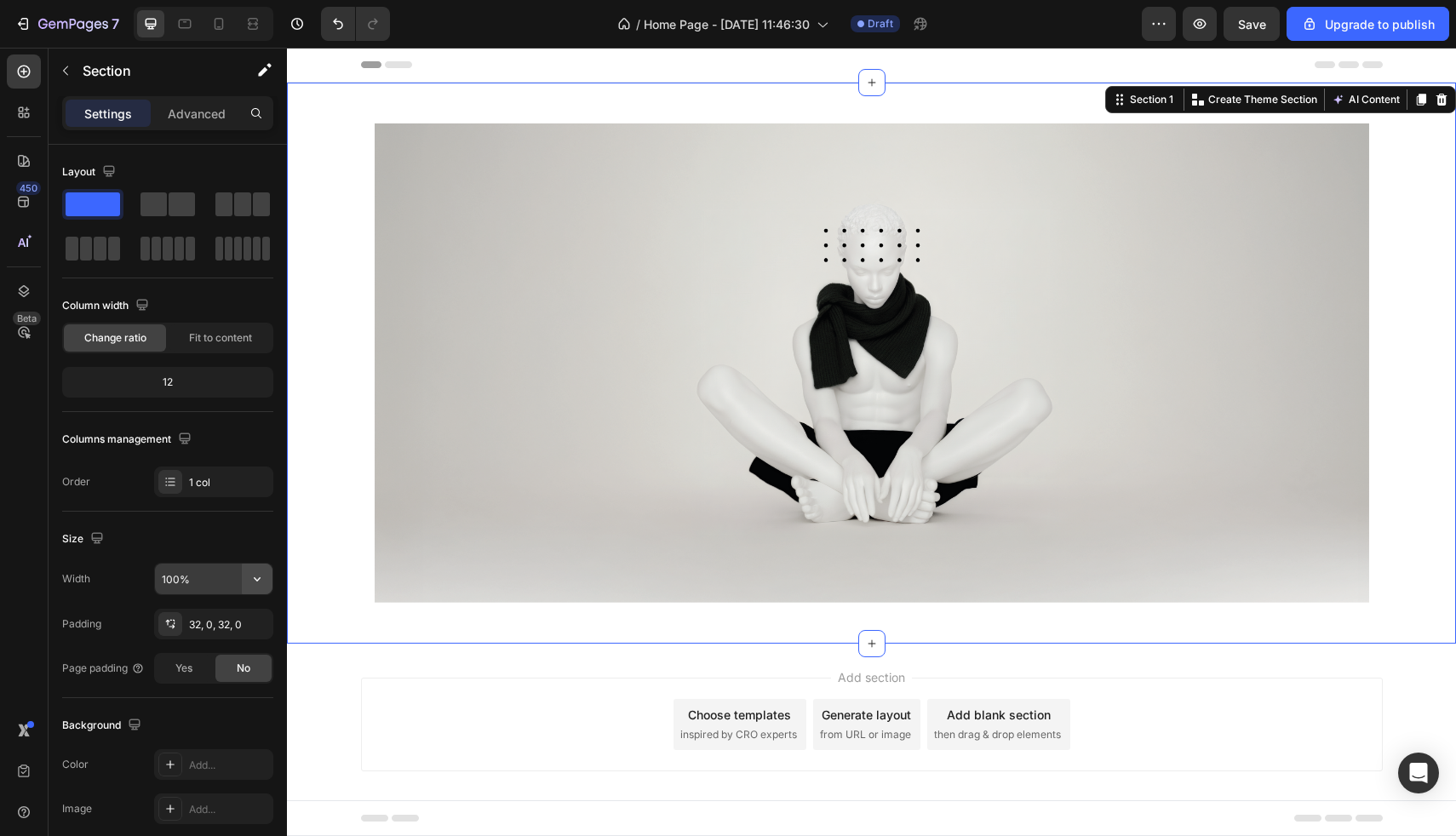
click at [257, 583] on icon "button" at bounding box center [257, 578] width 17 height 17
click at [194, 647] on span "Default" at bounding box center [179, 655] width 35 height 15
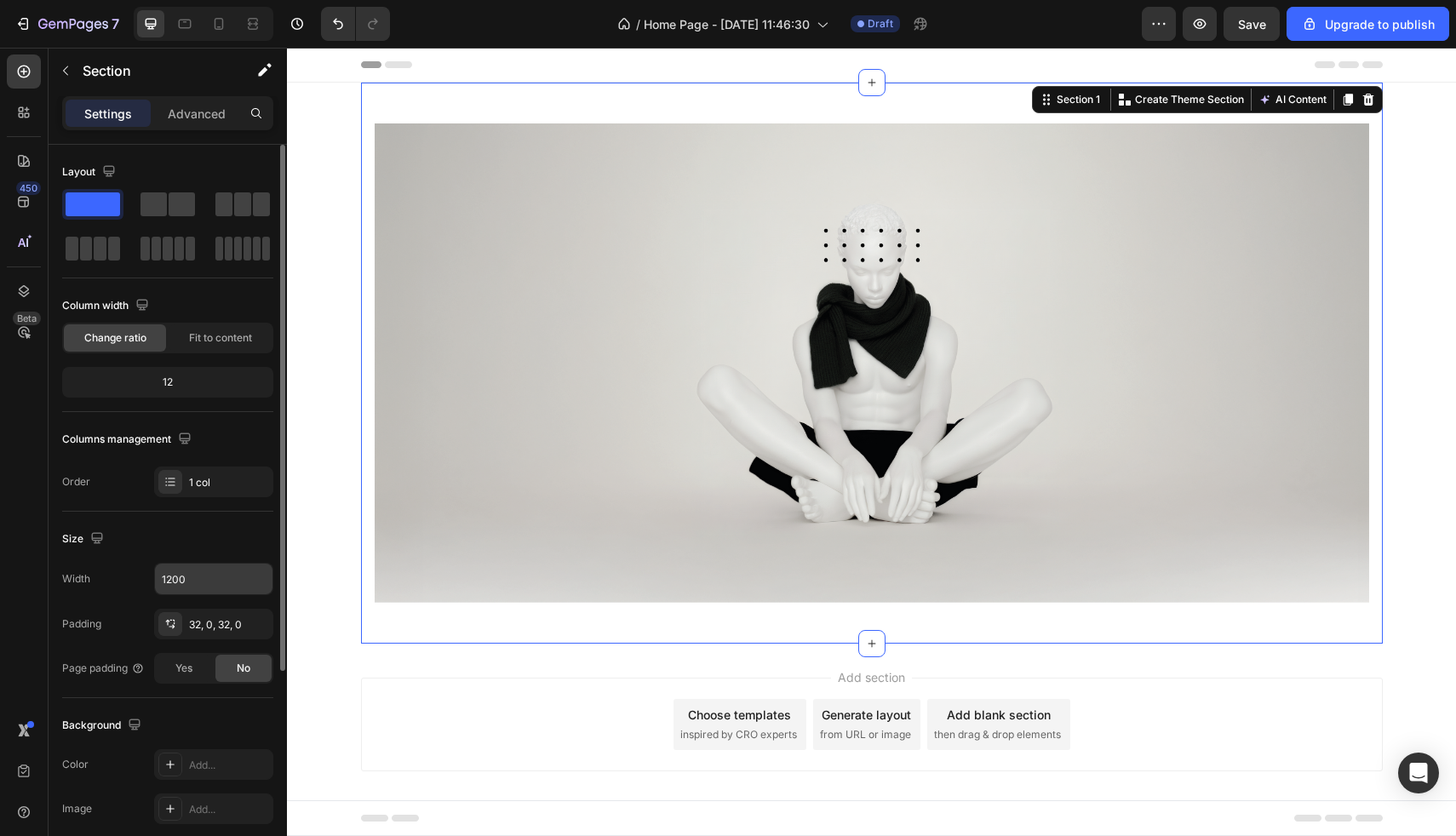
click at [239, 591] on input "1200" at bounding box center [214, 579] width 118 height 31
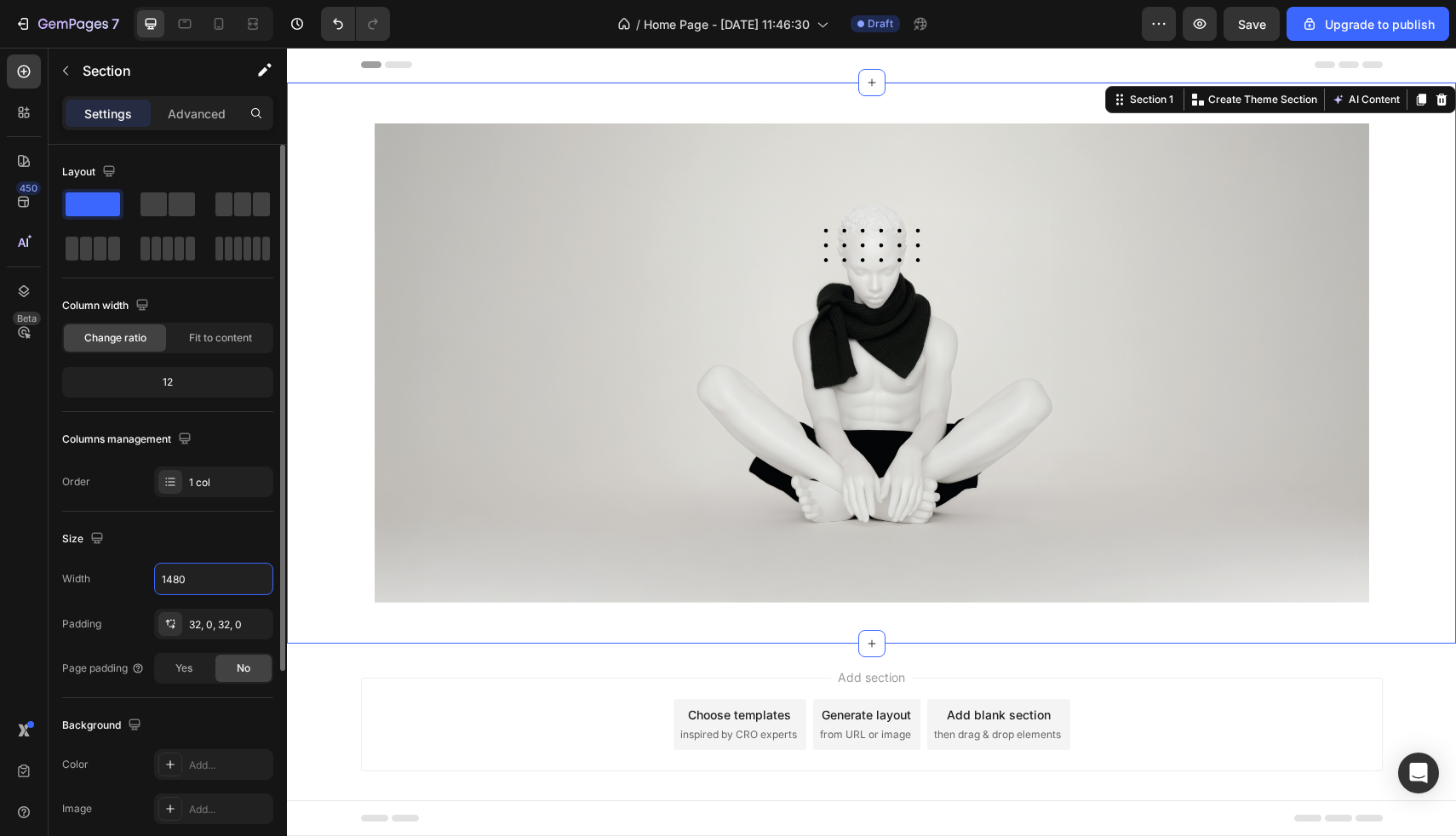
click at [212, 546] on div "Size" at bounding box center [168, 540] width 211 height 27
click at [221, 585] on input "1480" at bounding box center [214, 579] width 118 height 31
click at [255, 578] on icon "button" at bounding box center [257, 579] width 7 height 5
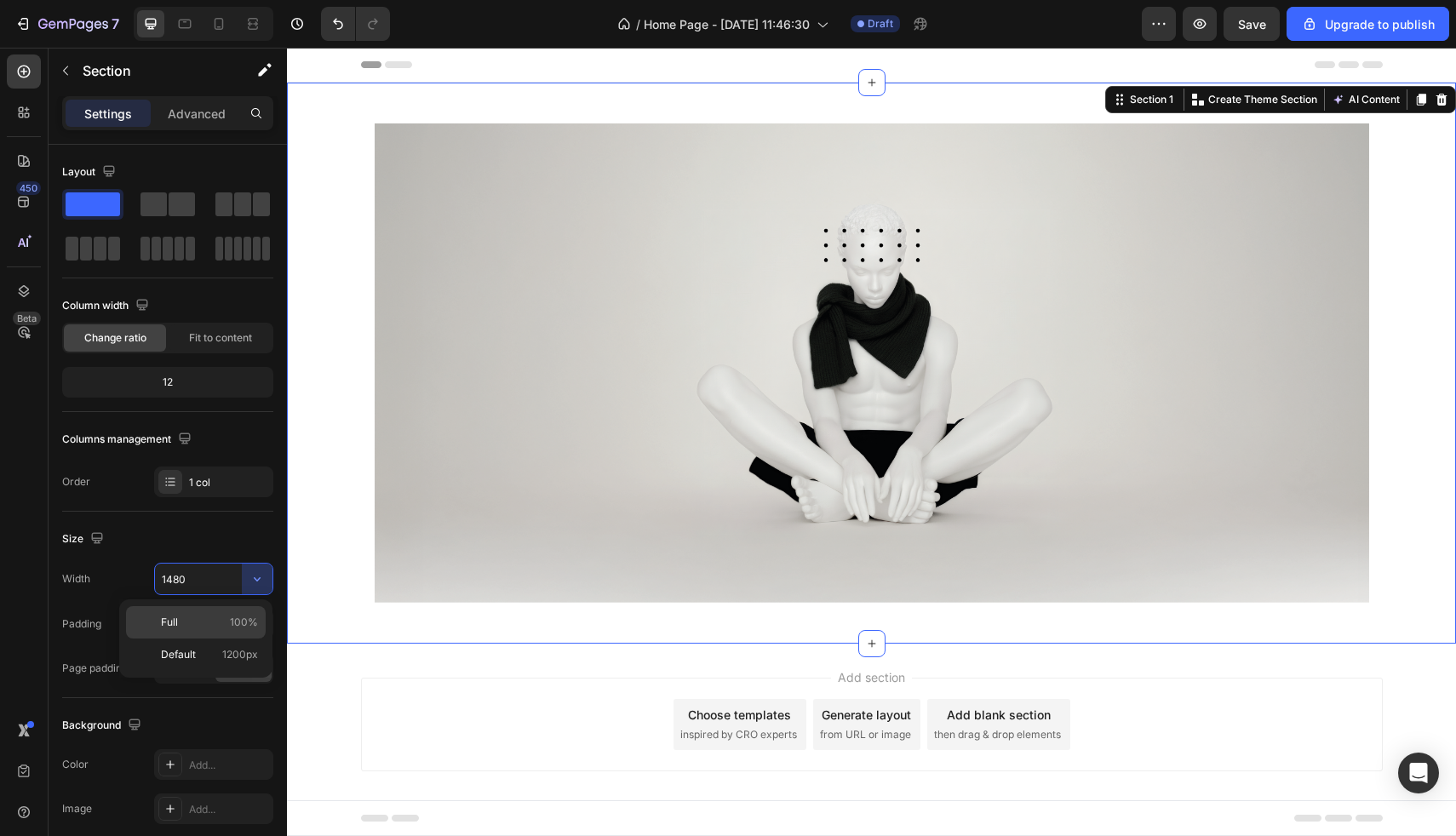
click at [205, 615] on p "Full 100%" at bounding box center [209, 622] width 97 height 15
type input "100%"
click at [184, 33] on div at bounding box center [185, 24] width 27 height 27
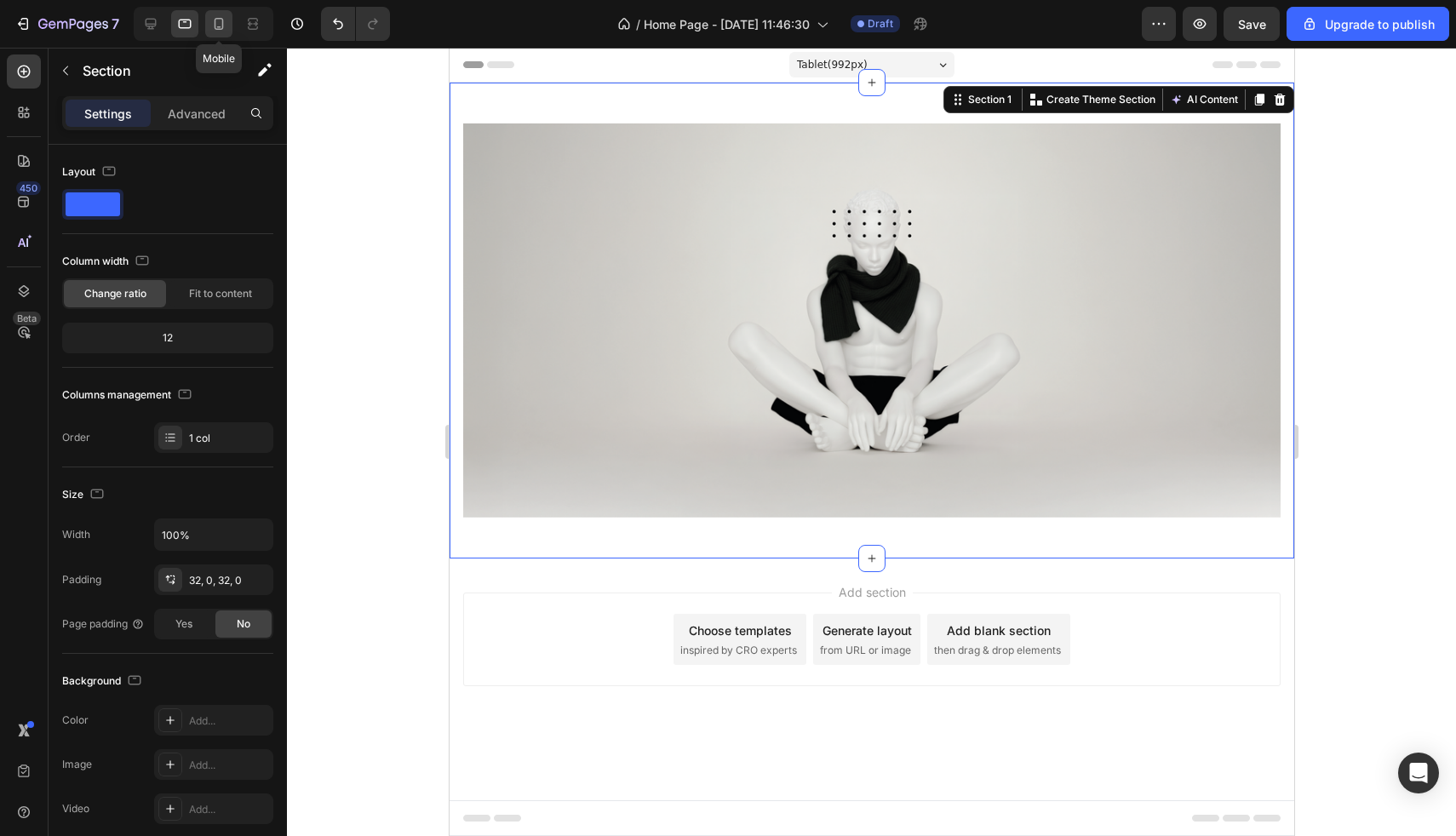
click at [219, 26] on icon at bounding box center [219, 27] width 5 height 2
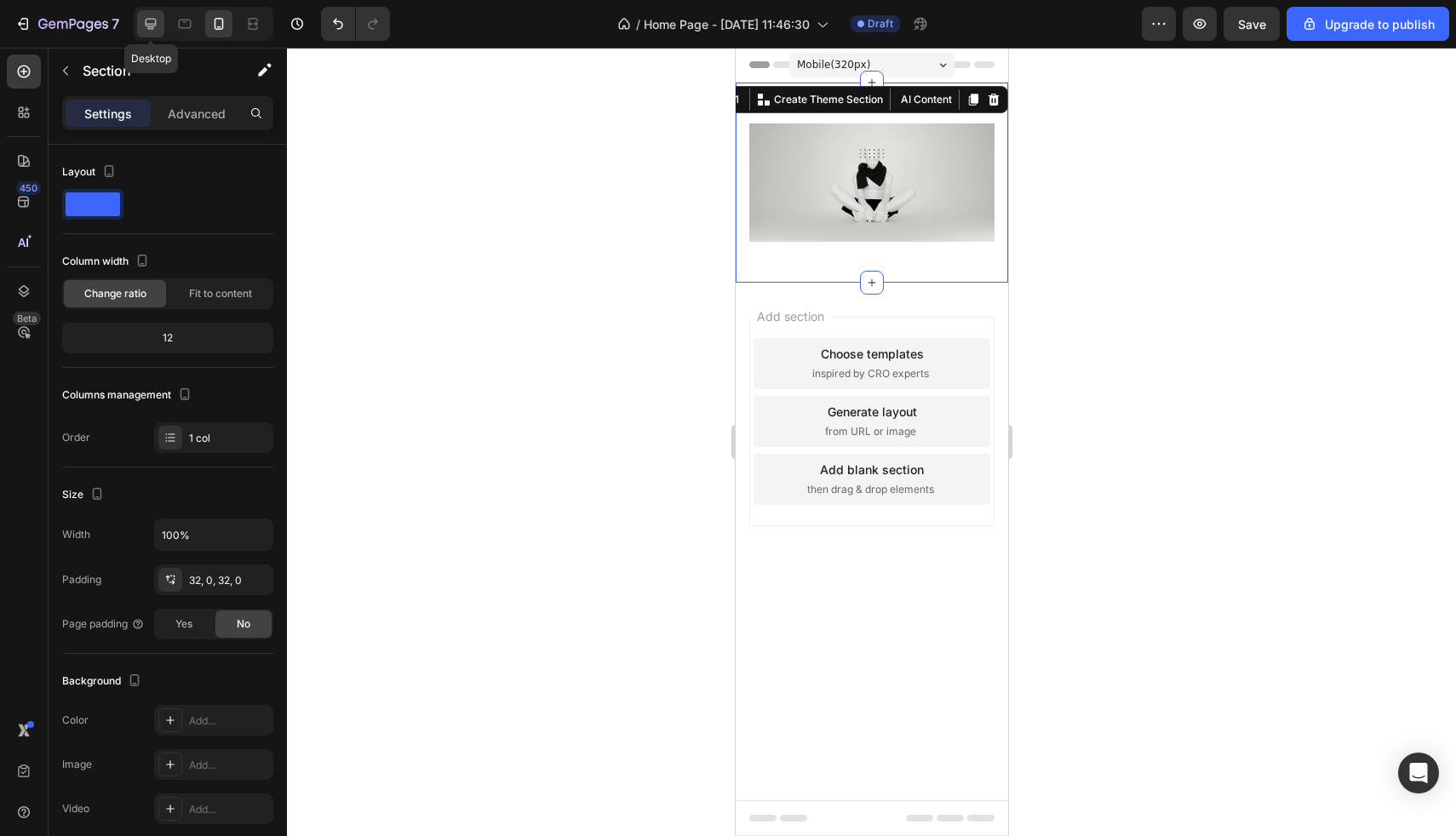
click at [155, 24] on icon at bounding box center [151, 24] width 11 height 11
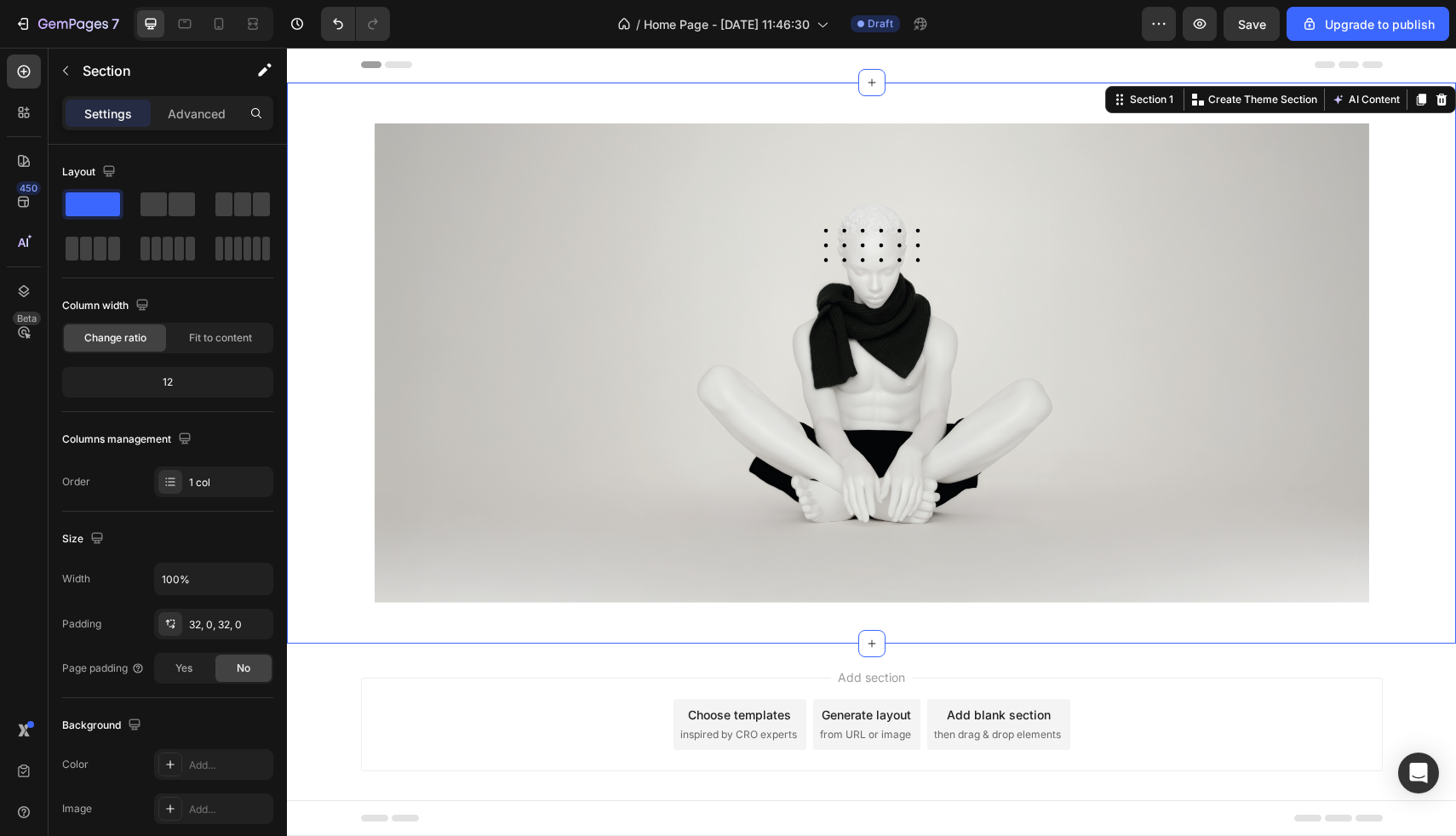
click at [344, 679] on div "Add section Choose templates inspired by CRO experts Generate layout from URL o…" at bounding box center [872, 748] width 1170 height 209
